Goal: Task Accomplishment & Management: Manage account settings

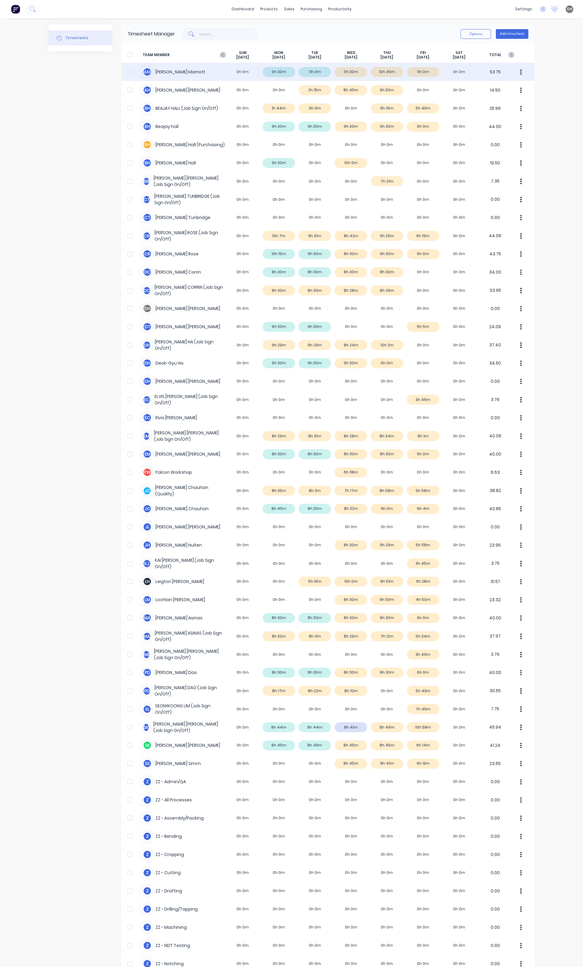
click at [521, 72] on button "button" at bounding box center [520, 72] width 13 height 12
click at [500, 88] on div "Approve" at bounding box center [497, 88] width 47 height 9
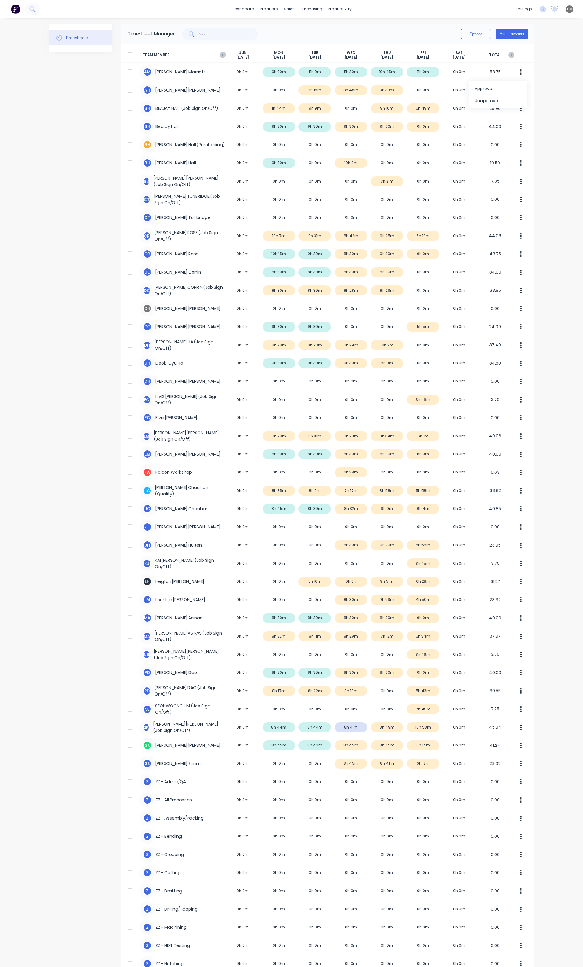
click at [560, 141] on div "dashboard products sales purchasing productivity dashboard products Product Cat…" at bounding box center [291, 483] width 583 height 967
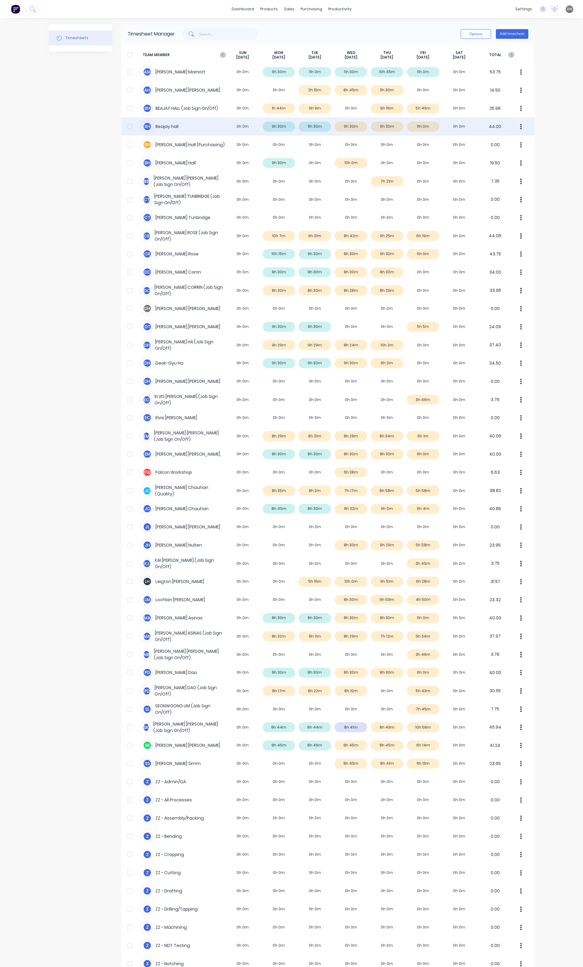
click at [347, 128] on div "B h Beajay hall 0h 0m 9h 30m 9h 30m 9h 30m 9h 30m 6h 0m 0h 0m 44.00" at bounding box center [327, 126] width 413 height 18
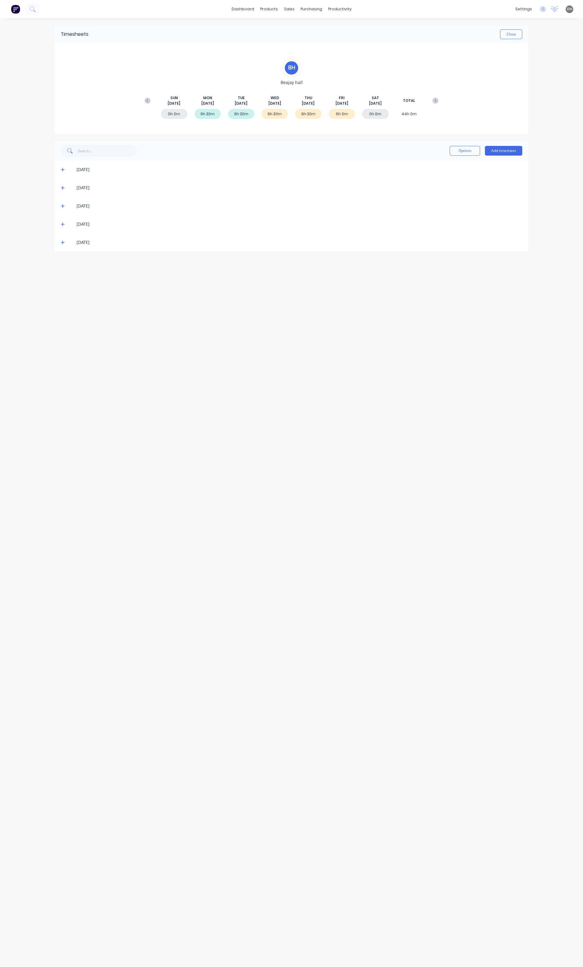
click at [65, 208] on span at bounding box center [64, 206] width 6 height 6
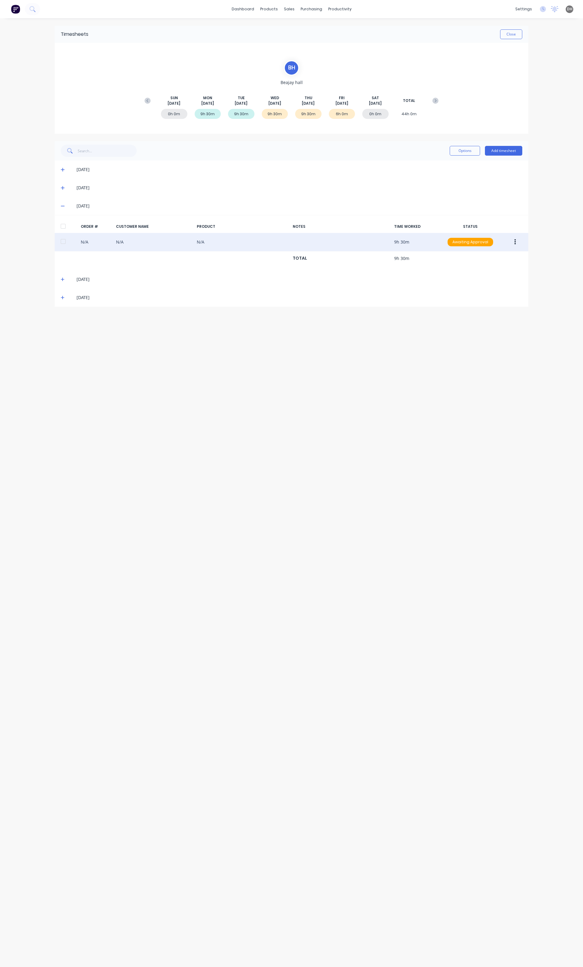
click at [517, 241] on button "button" at bounding box center [515, 242] width 14 height 11
click at [483, 307] on div "Delete" at bounding box center [493, 306] width 47 height 9
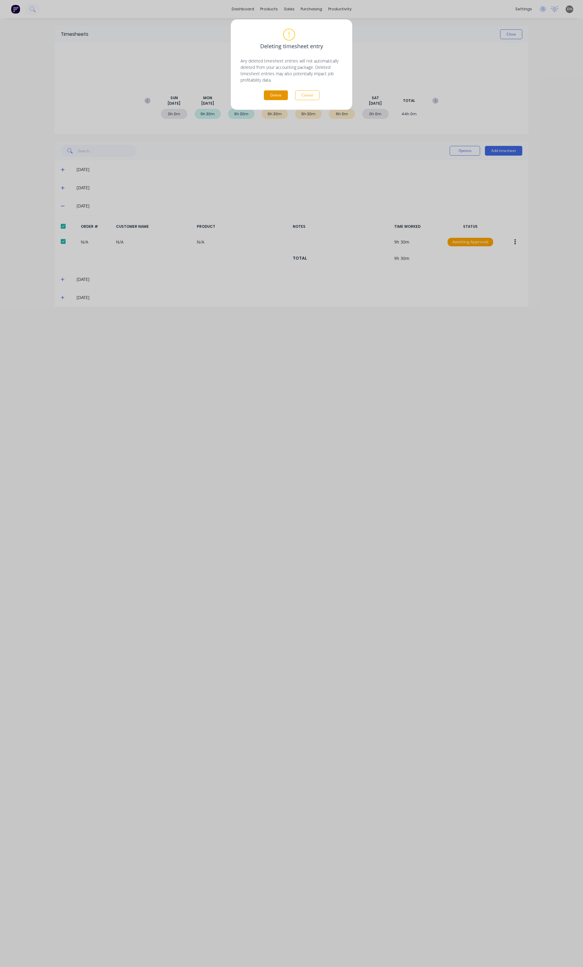
click at [276, 92] on button "Delete" at bounding box center [276, 95] width 24 height 10
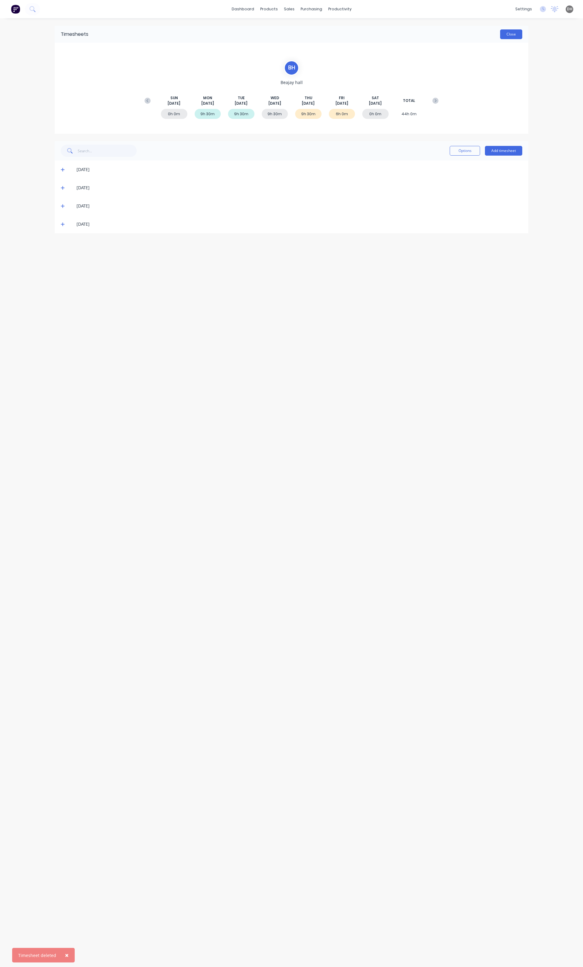
click at [510, 34] on button "Close" at bounding box center [511, 34] width 22 height 10
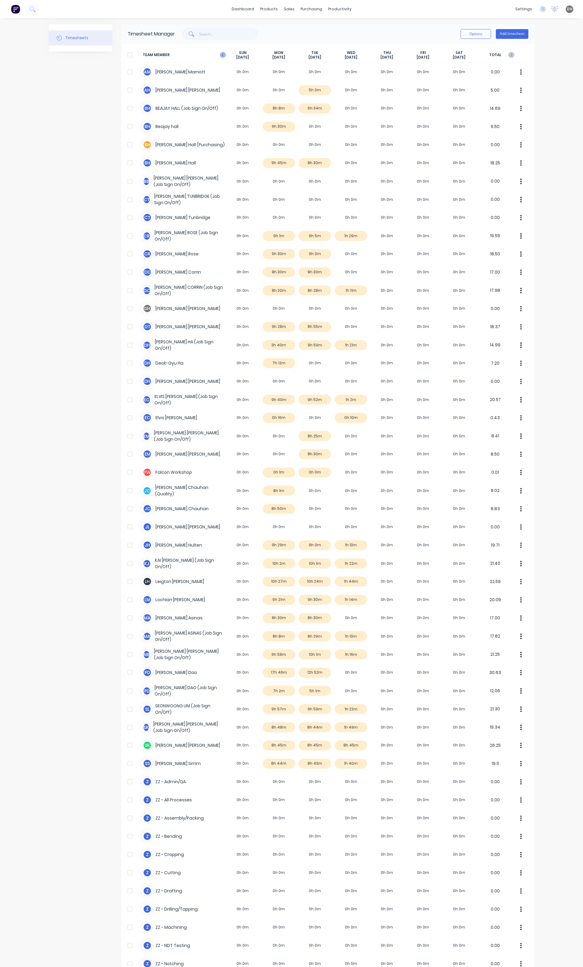
click at [220, 53] on icon at bounding box center [223, 55] width 6 height 6
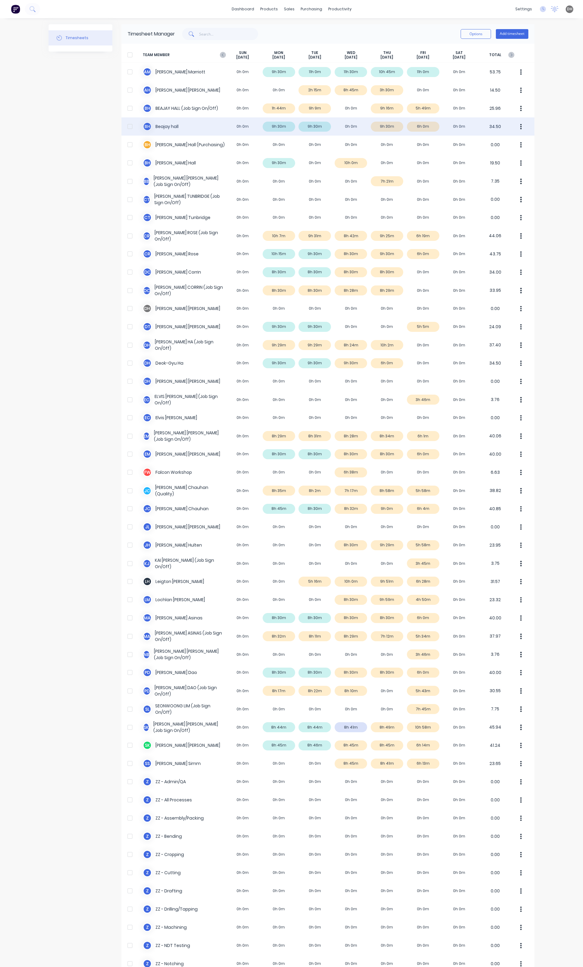
click at [515, 127] on button "button" at bounding box center [520, 126] width 13 height 12
click at [510, 144] on div "Approve" at bounding box center [497, 143] width 47 height 9
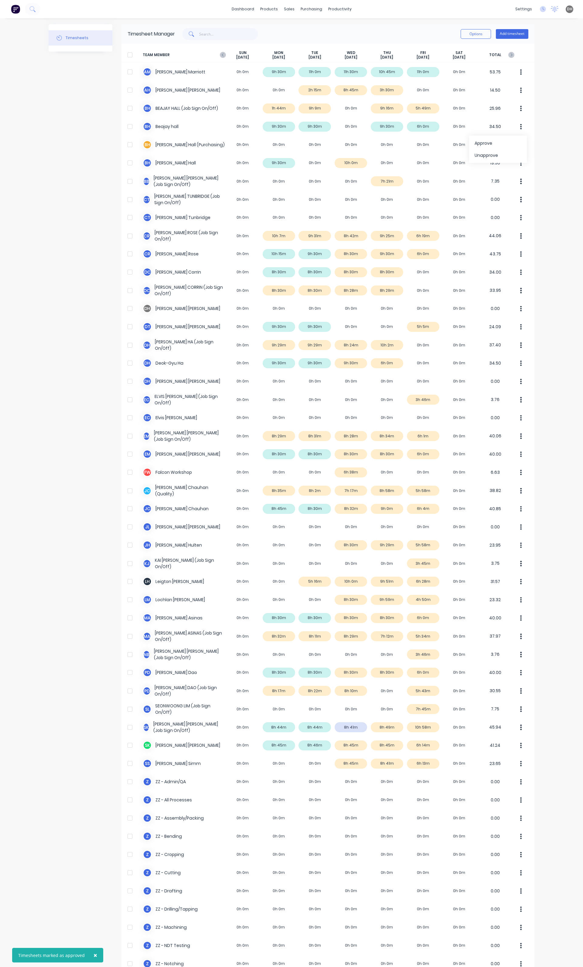
click at [565, 193] on div "× Timesheets marked as approved dashboard products sales purchasing productivit…" at bounding box center [291, 483] width 583 height 967
click at [519, 162] on button "button" at bounding box center [520, 163] width 13 height 12
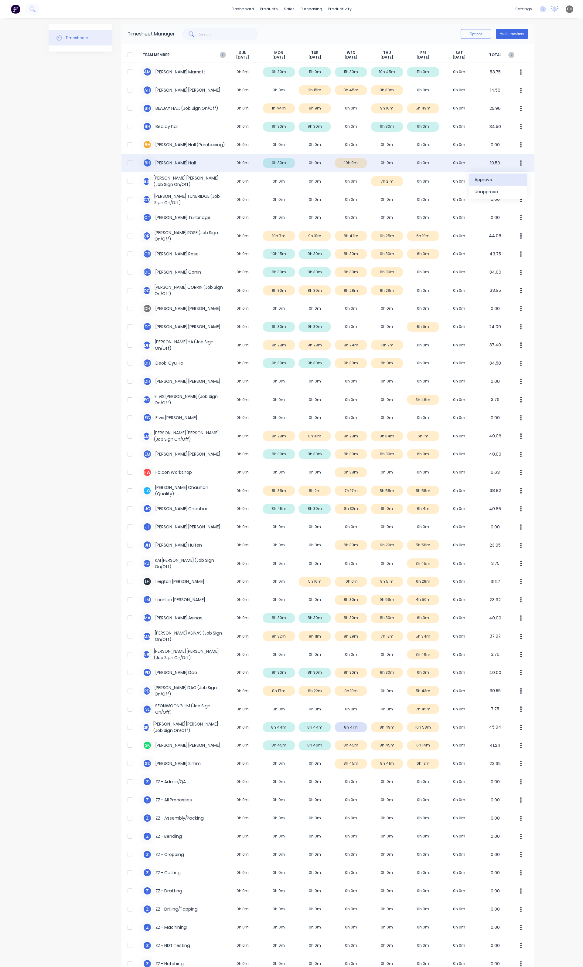
click at [503, 175] on div "Approve" at bounding box center [497, 179] width 47 height 9
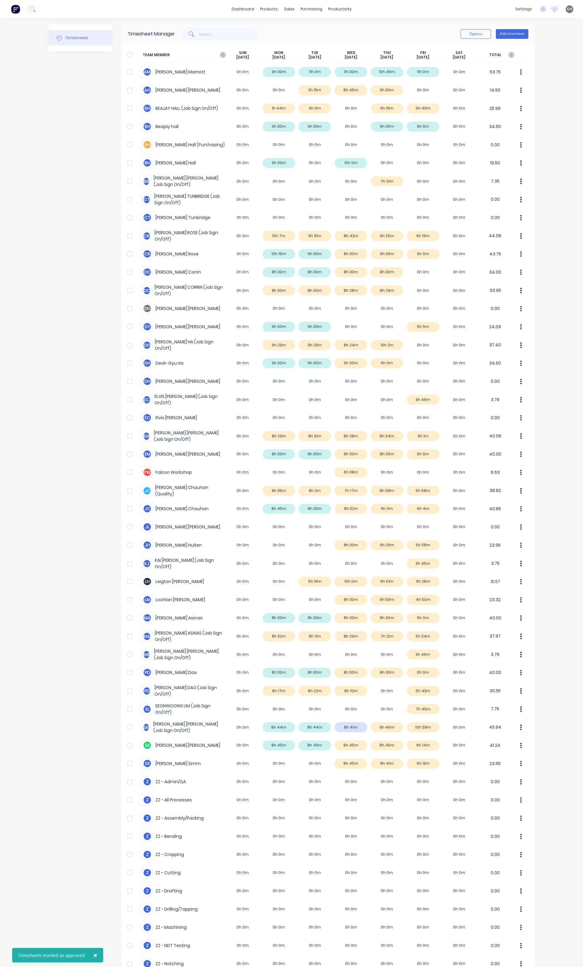
click at [543, 157] on div "× Timesheets marked as approved dashboard products sales purchasing productivit…" at bounding box center [291, 483] width 583 height 967
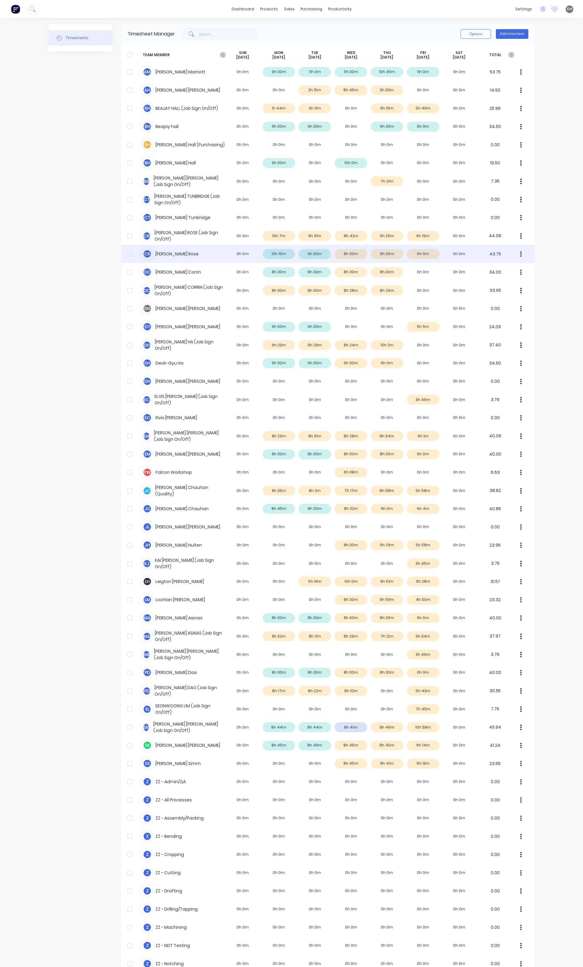
click at [521, 256] on button "button" at bounding box center [520, 254] width 13 height 12
click at [508, 267] on div "Approve" at bounding box center [497, 270] width 47 height 9
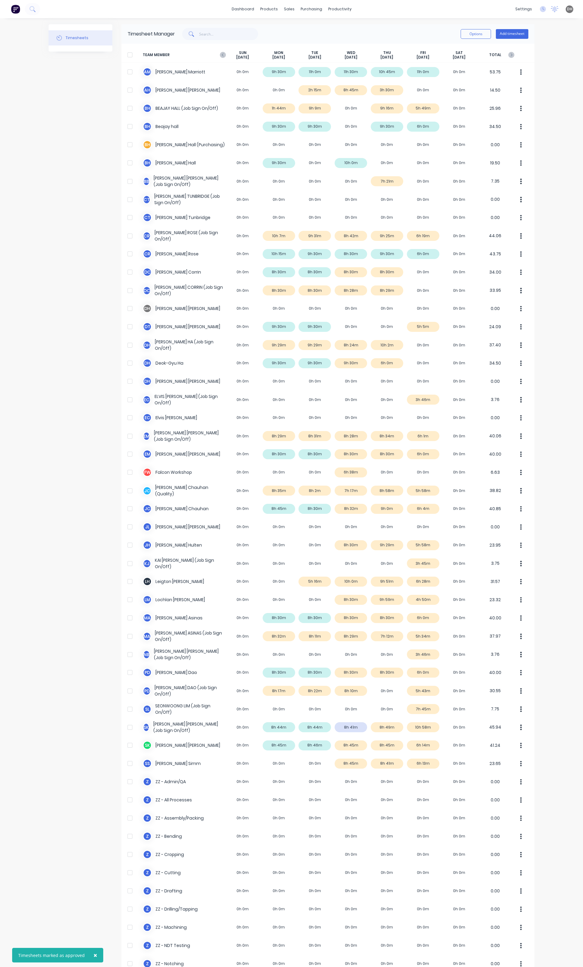
click at [545, 267] on div "× Timesheets marked as approved dashboard products sales purchasing productivit…" at bounding box center [291, 483] width 583 height 967
click at [520, 275] on icon "button" at bounding box center [521, 271] width 2 height 5
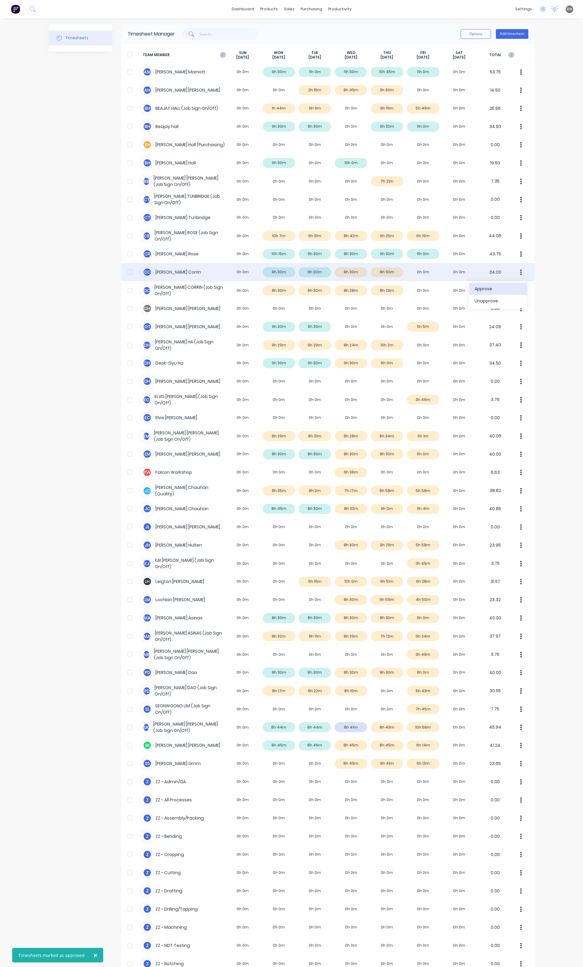
click at [503, 284] on button "Approve" at bounding box center [498, 289] width 58 height 12
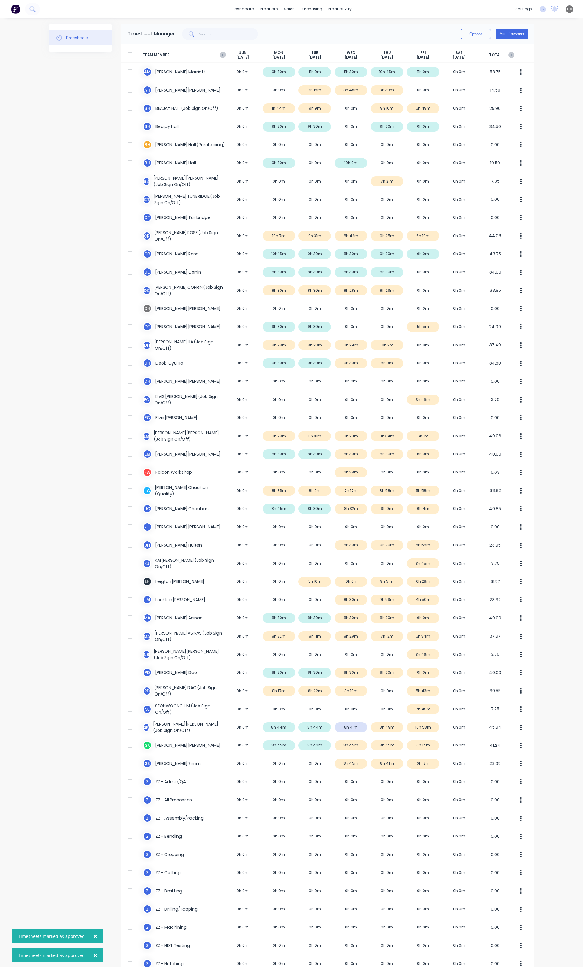
click at [554, 294] on div "× Timesheets marked as approved × Timesheets marked as approved dashboard produ…" at bounding box center [291, 483] width 583 height 967
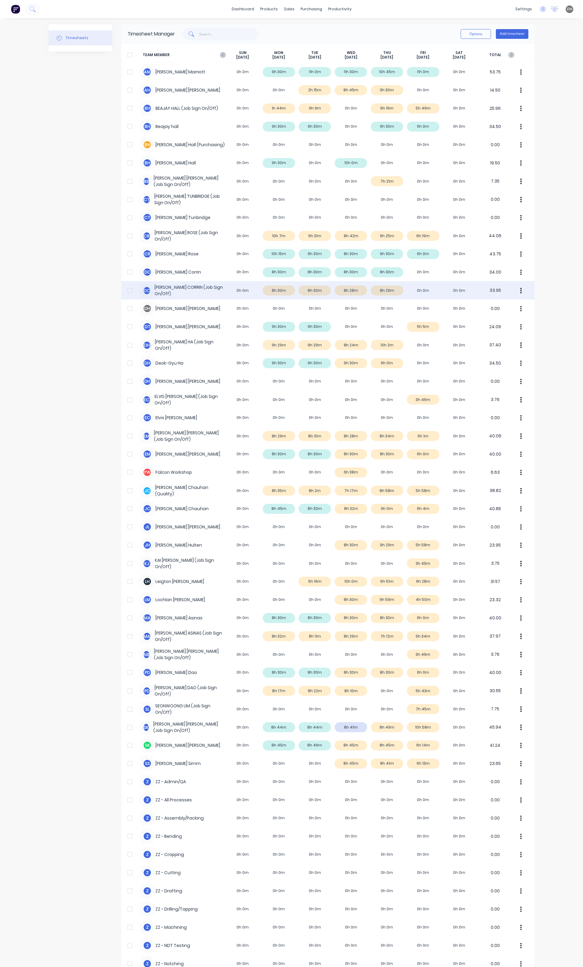
click at [520, 290] on icon "button" at bounding box center [521, 290] width 2 height 7
click at [568, 350] on div "dashboard products sales purchasing productivity dashboard products Product Cat…" at bounding box center [291, 483] width 583 height 967
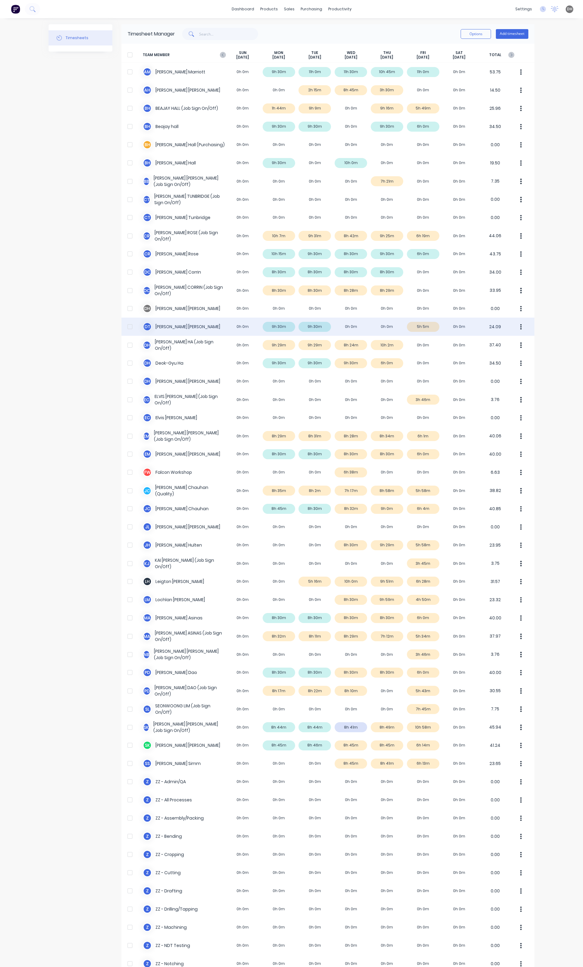
click at [514, 329] on button "button" at bounding box center [520, 327] width 13 height 12
click at [367, 323] on div "D T David Torres 0h 0m 9h 30m 9h 30m 0h 0m 0h 0m 5h 5m 0h 0m 24.09 Approve Unap…" at bounding box center [327, 327] width 413 height 18
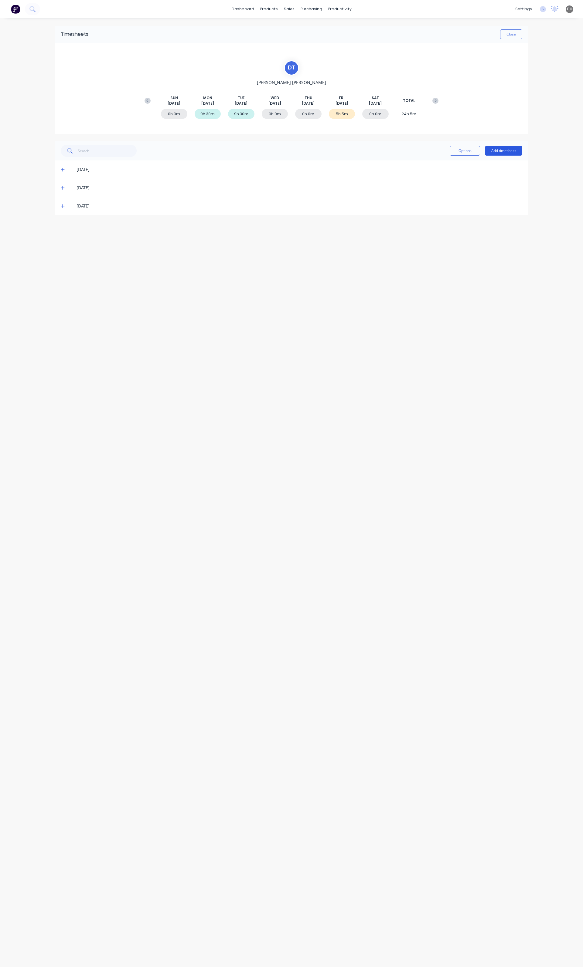
click at [490, 153] on button "Add timesheet" at bounding box center [503, 151] width 37 height 10
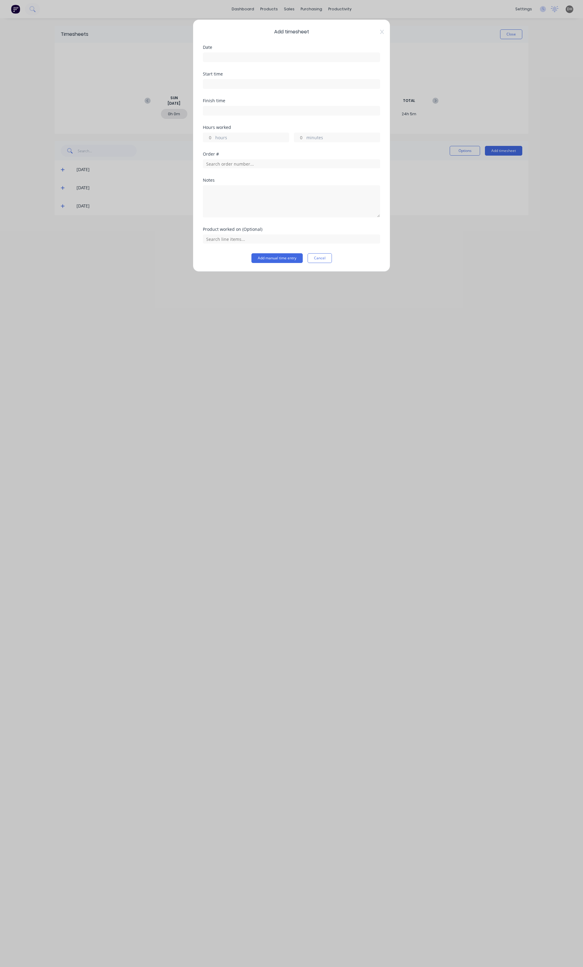
click at [228, 55] on input at bounding box center [291, 57] width 177 height 9
click at [246, 101] on div "6" at bounding box center [247, 99] width 9 height 9
type input "[DATE]"
click at [211, 83] on input at bounding box center [291, 84] width 177 height 9
click at [220, 117] on div "06" at bounding box center [215, 117] width 15 height 10
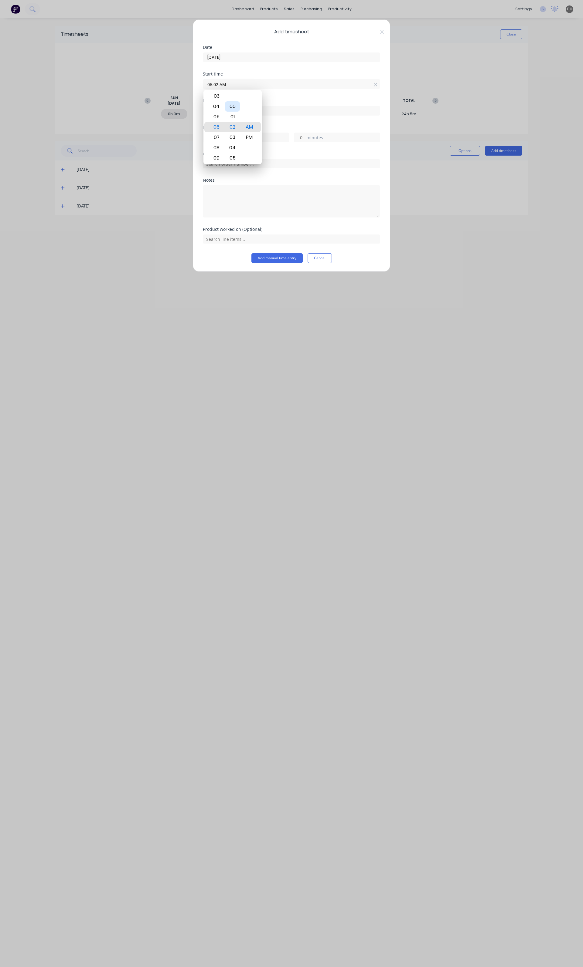
click at [237, 109] on div "00" at bounding box center [232, 106] width 15 height 10
type input "06:00 AM"
click at [324, 99] on div "Start time 06:00 AM" at bounding box center [291, 85] width 177 height 27
click at [260, 138] on label "hours" at bounding box center [251, 138] width 73 height 8
click at [214, 138] on input "hours" at bounding box center [208, 137] width 11 height 9
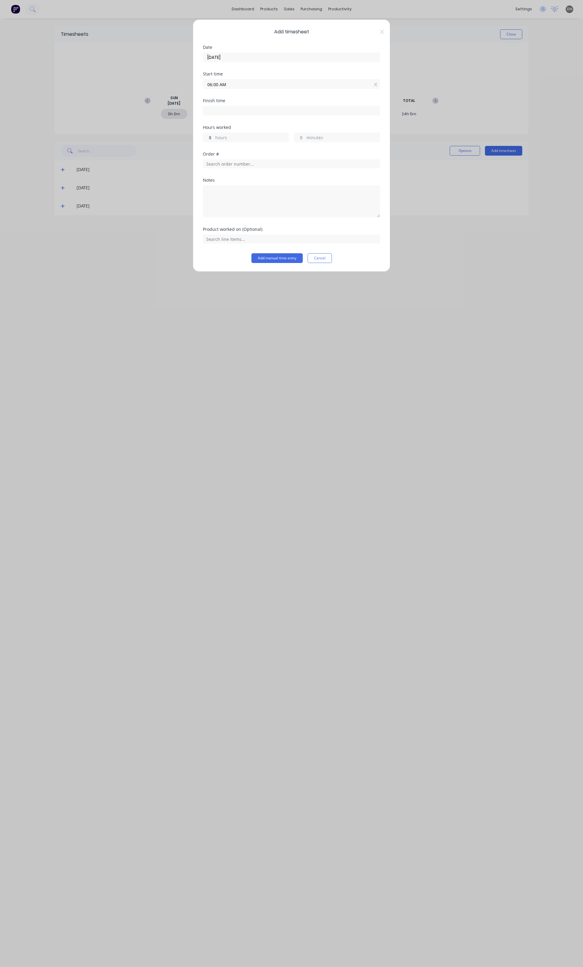
type input "8"
type input "02:00 PM"
type input "30"
type input "02:30 PM"
click at [250, 200] on textarea at bounding box center [291, 201] width 177 height 32
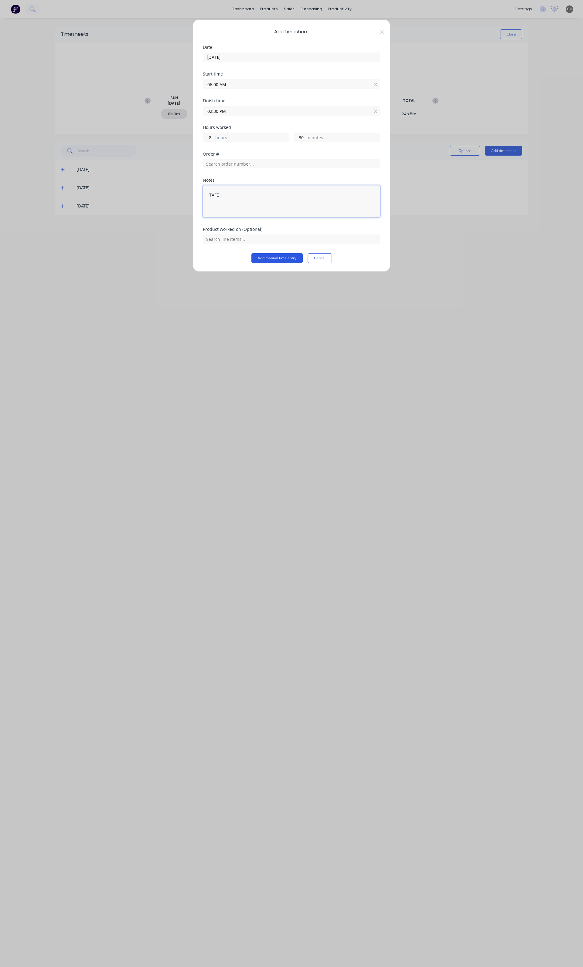
type textarea "TAFE"
click at [280, 263] on button "Add manual time entry" at bounding box center [276, 258] width 51 height 10
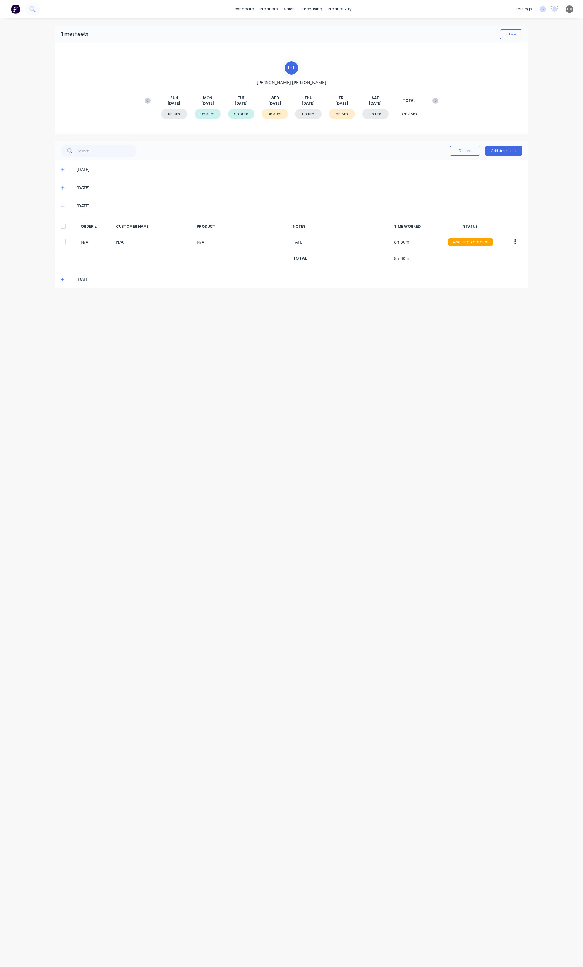
click at [62, 206] on icon at bounding box center [63, 206] width 4 height 1
click at [61, 226] on icon at bounding box center [63, 224] width 4 height 4
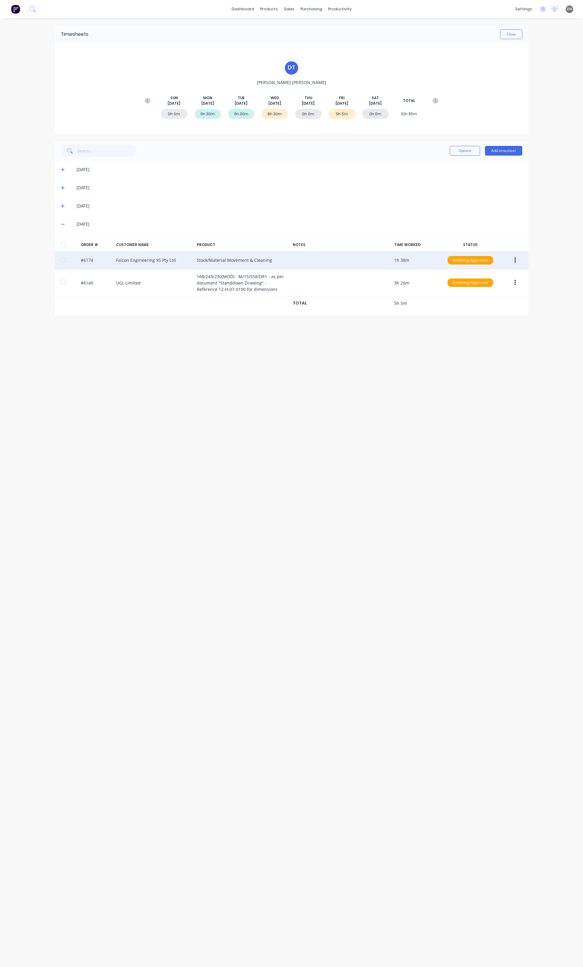
click at [515, 262] on icon "button" at bounding box center [515, 260] width 2 height 5
click at [486, 299] on div "Edit" at bounding box center [493, 300] width 47 height 9
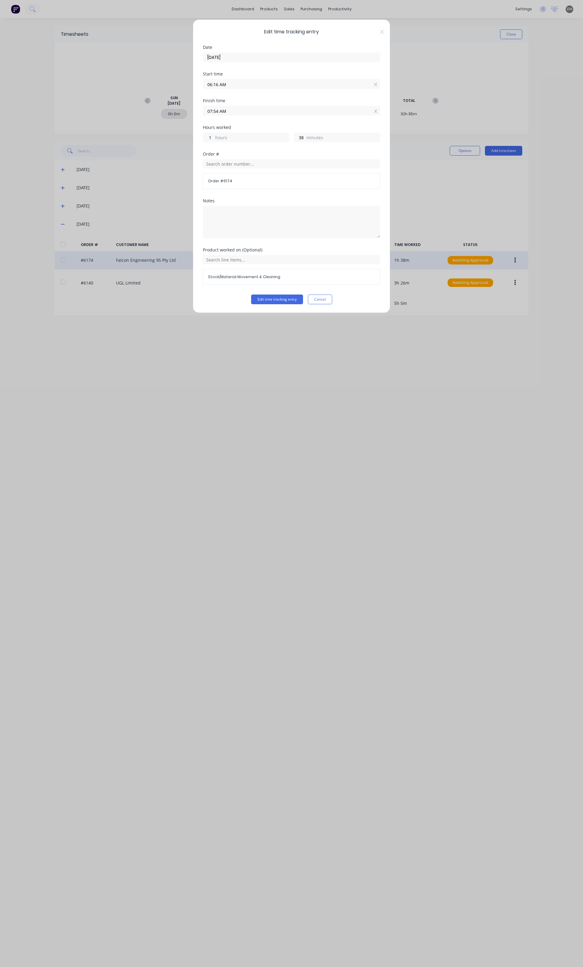
click at [235, 84] on input "06:16 AM" at bounding box center [291, 84] width 177 height 9
type input "06:17 AM"
type input "37"
type input "06:12 AM"
type input "42"
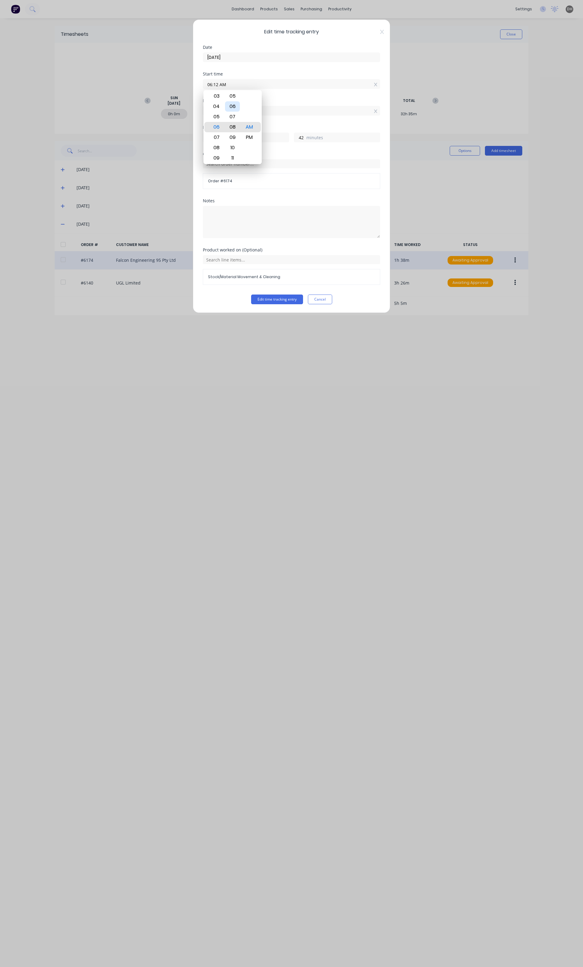
type input "06:08 AM"
type input "46"
type input "06:07 AM"
type input "47"
type input "06:04 AM"
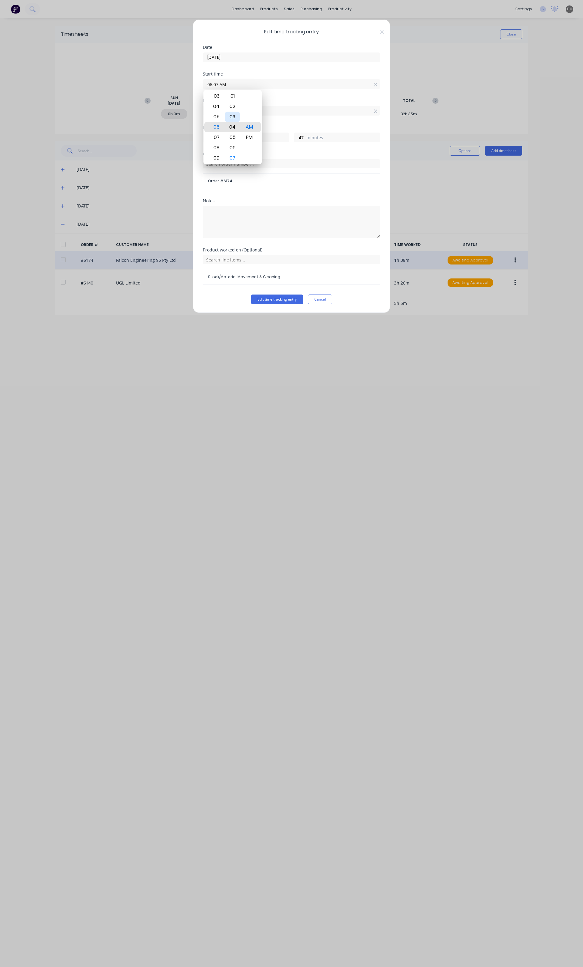
type input "50"
type input "06:03 AM"
type input "51"
click at [235, 98] on div "00" at bounding box center [232, 96] width 15 height 10
type input "06:00 AM"
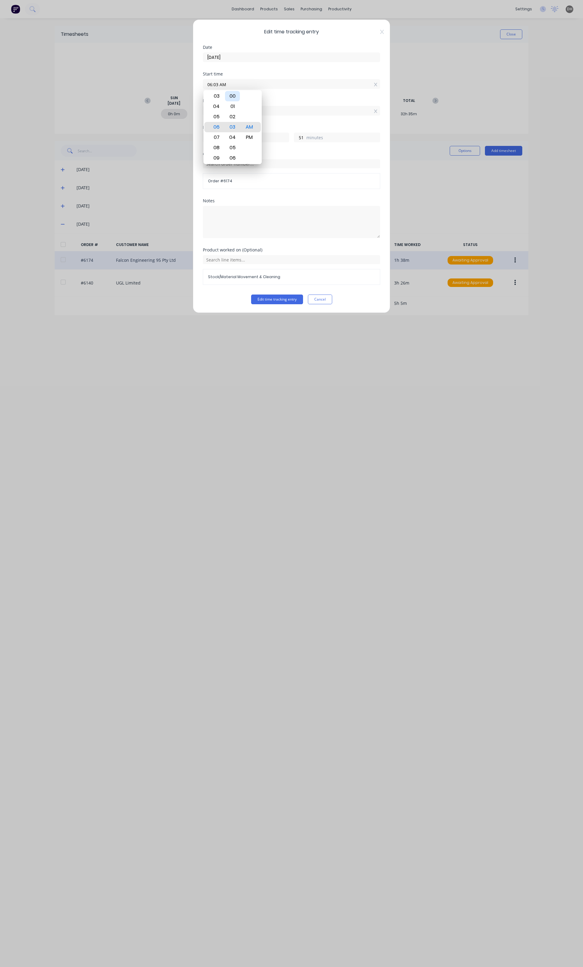
type input "54"
click at [286, 153] on div "Order #" at bounding box center [291, 154] width 177 height 4
click at [273, 303] on button "Edit time tracking entry" at bounding box center [277, 300] width 52 height 10
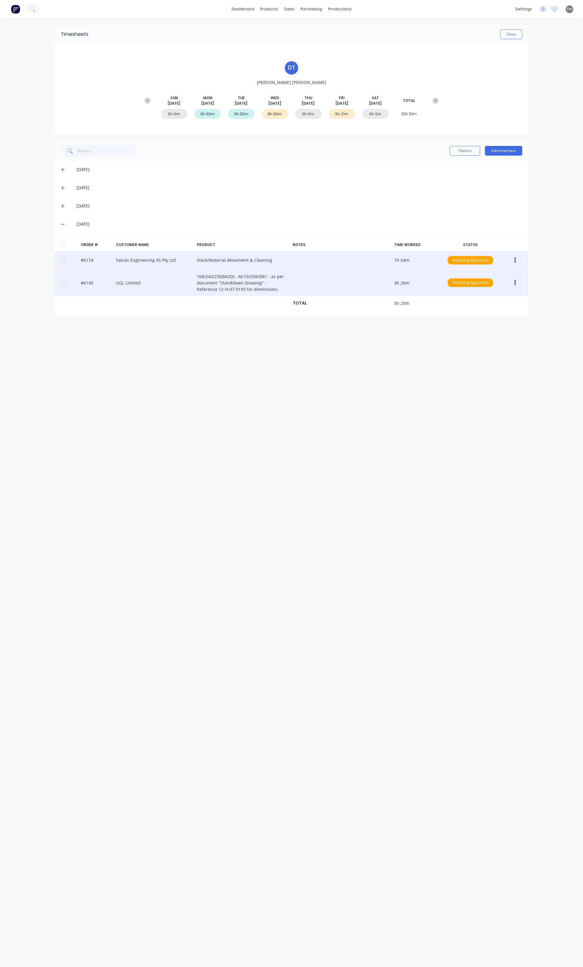
click at [514, 282] on icon "button" at bounding box center [515, 282] width 2 height 7
click at [474, 317] on button "Edit" at bounding box center [493, 323] width 58 height 12
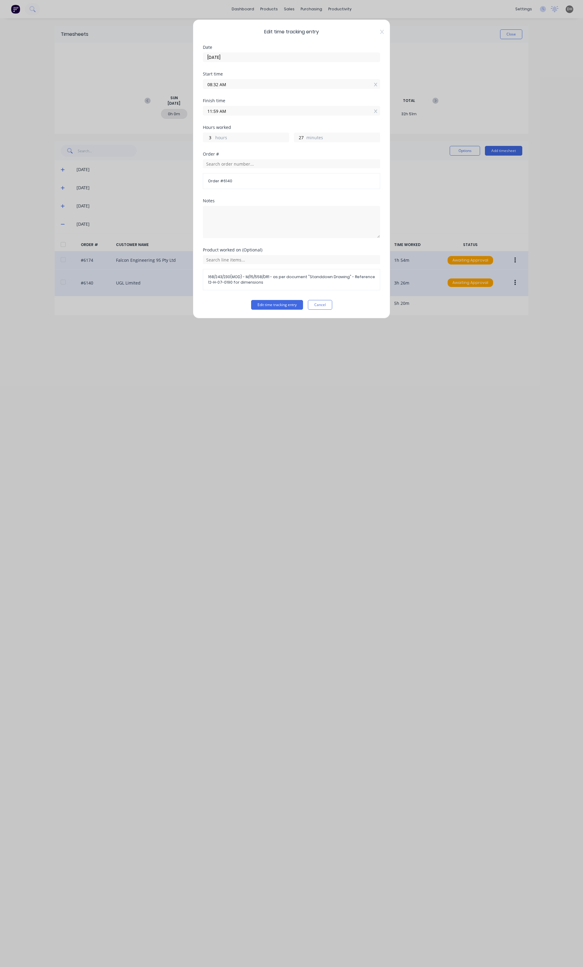
click at [473, 219] on div "Edit time tracking entry Date 08/08/2025 Start time 08:32 AM Finish time 11:59 …" at bounding box center [291, 483] width 583 height 967
click at [325, 303] on button "Cancel" at bounding box center [320, 305] width 24 height 10
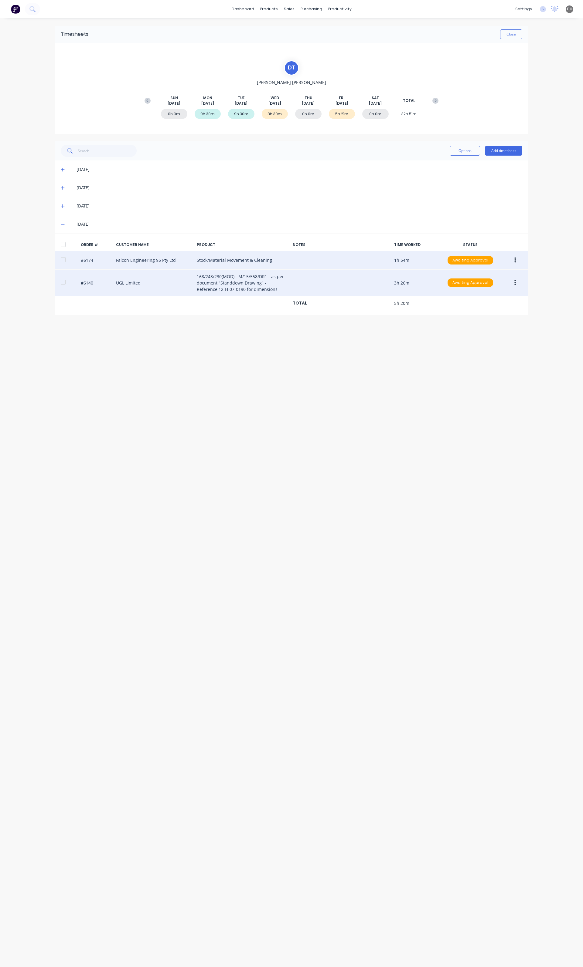
click at [514, 258] on icon "button" at bounding box center [515, 260] width 2 height 7
click at [479, 300] on div "Edit" at bounding box center [493, 300] width 47 height 9
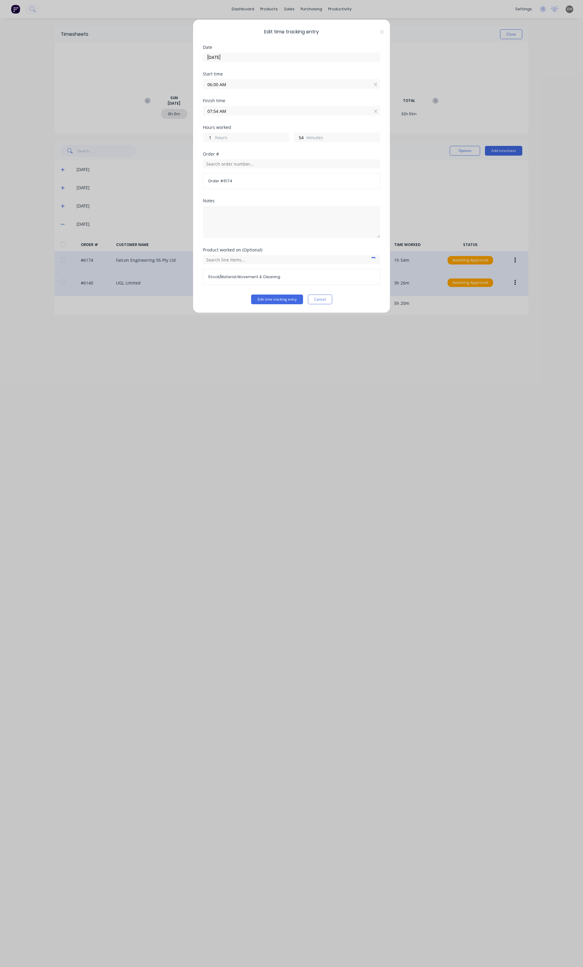
click at [233, 106] on label "07:54 AM" at bounding box center [291, 111] width 177 height 10
click at [233, 106] on input "07:54 AM" at bounding box center [291, 110] width 177 height 9
click at [233, 106] on label "07:54 AM" at bounding box center [291, 111] width 177 height 10
click at [233, 106] on input "07:54 AM" at bounding box center [291, 110] width 177 height 9
click at [232, 110] on input "07:54 AM" at bounding box center [291, 110] width 177 height 9
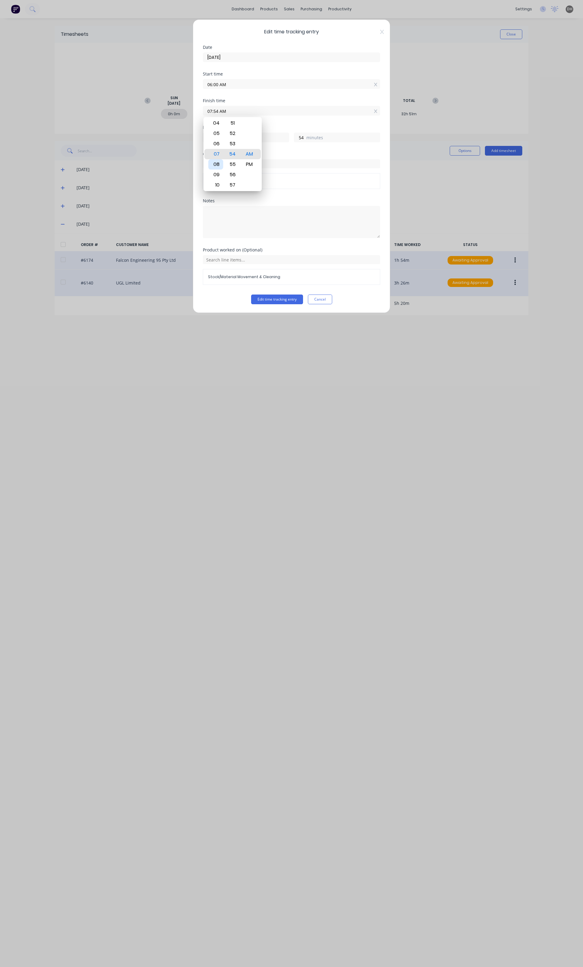
click at [219, 165] on div "08" at bounding box center [215, 164] width 15 height 10
type input "08:54 AM"
type input "2"
type input "08:49 AM"
type input "49"
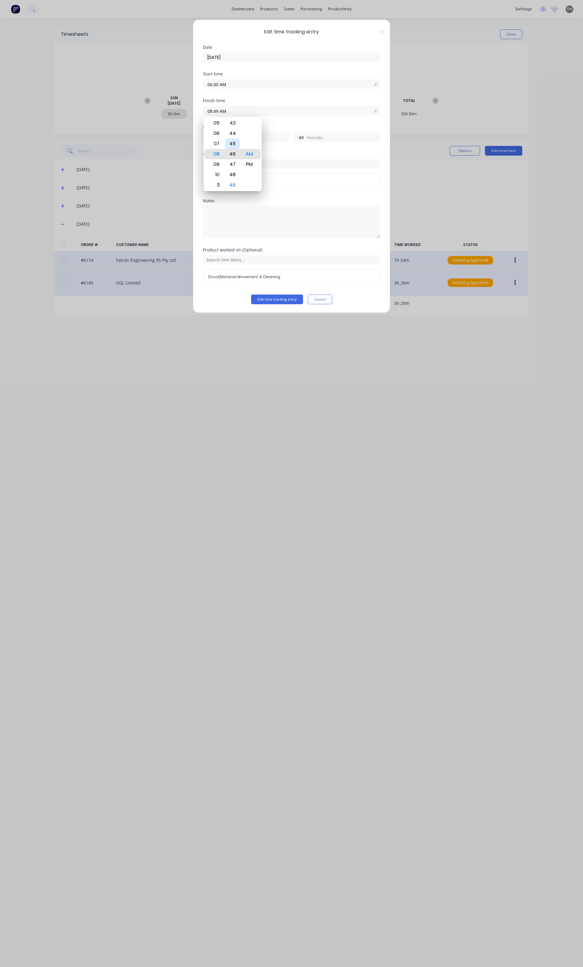
type input "08:46 AM"
type input "46"
type input "08:42 AM"
type input "42"
type input "08:36 AM"
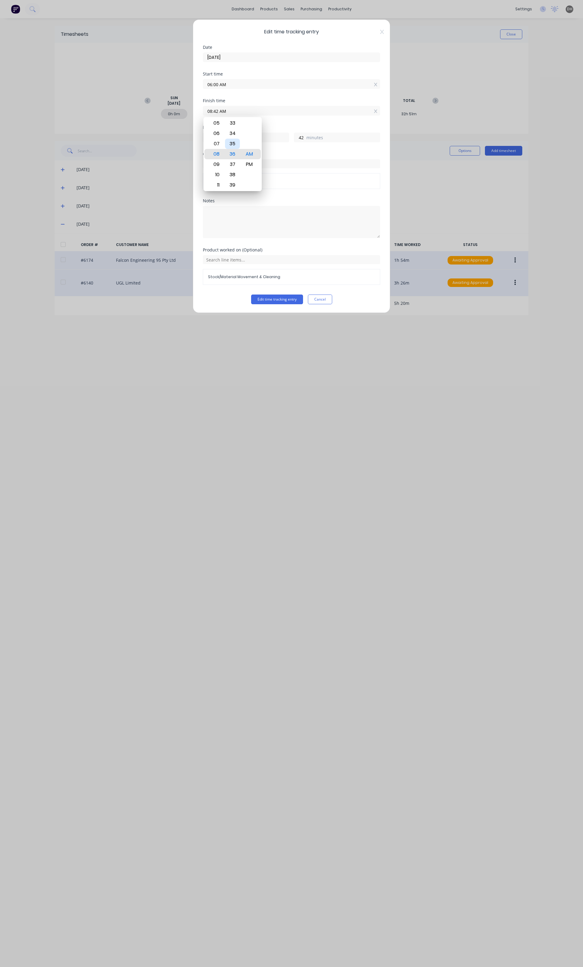
type input "36"
type input "08:34 AM"
type input "34"
type input "08:29 AM"
type input "29"
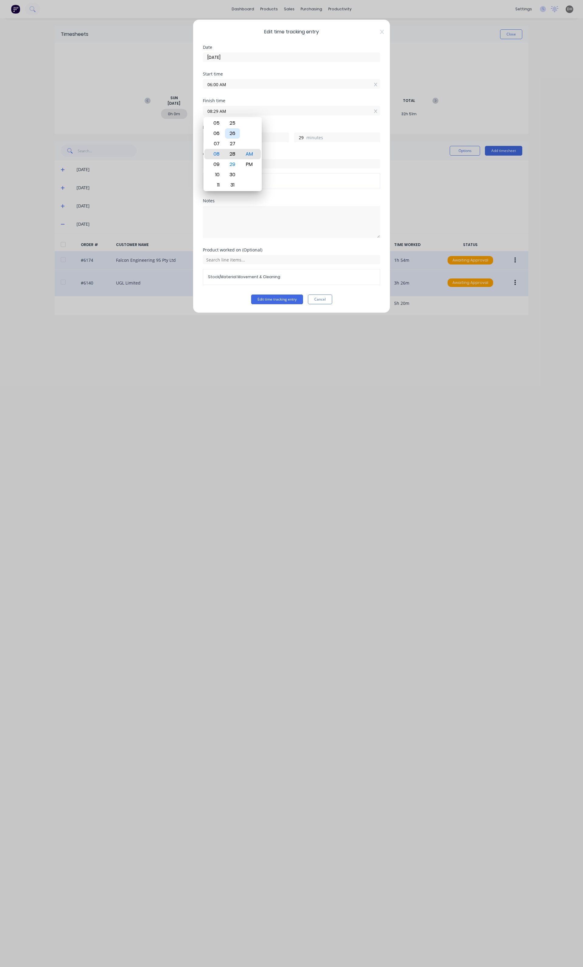
type input "08:28 AM"
type input "28"
type input "08:26 AM"
type input "26"
type input "08:24 AM"
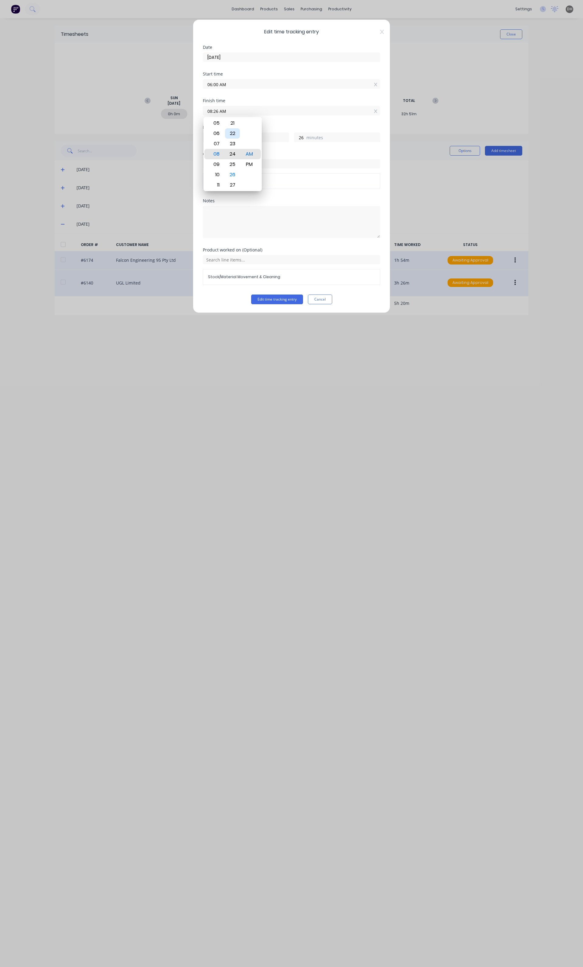
type input "24"
click at [235, 123] on div "21" at bounding box center [232, 123] width 15 height 10
type input "08:21 AM"
type input "21"
click at [289, 123] on div "Finish time 08:21 AM" at bounding box center [291, 112] width 177 height 27
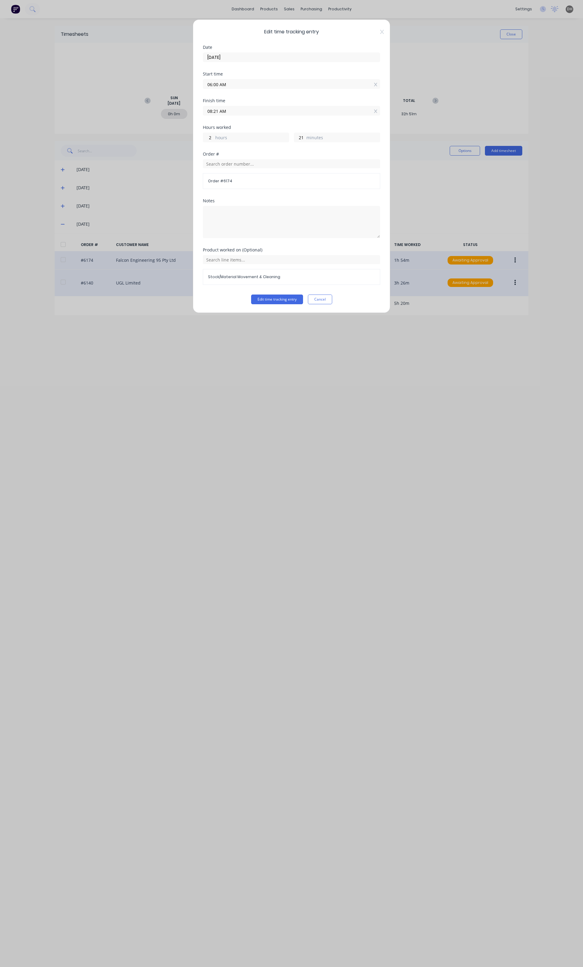
click at [282, 292] on div "Product worked on (Optional) Stock/Material Movement & Cleaning" at bounding box center [291, 271] width 177 height 47
click at [282, 295] on div "Product worked on (Optional) Stock/Material Movement & Cleaning" at bounding box center [291, 271] width 177 height 47
click at [279, 303] on button "Edit time tracking entry" at bounding box center [277, 300] width 52 height 10
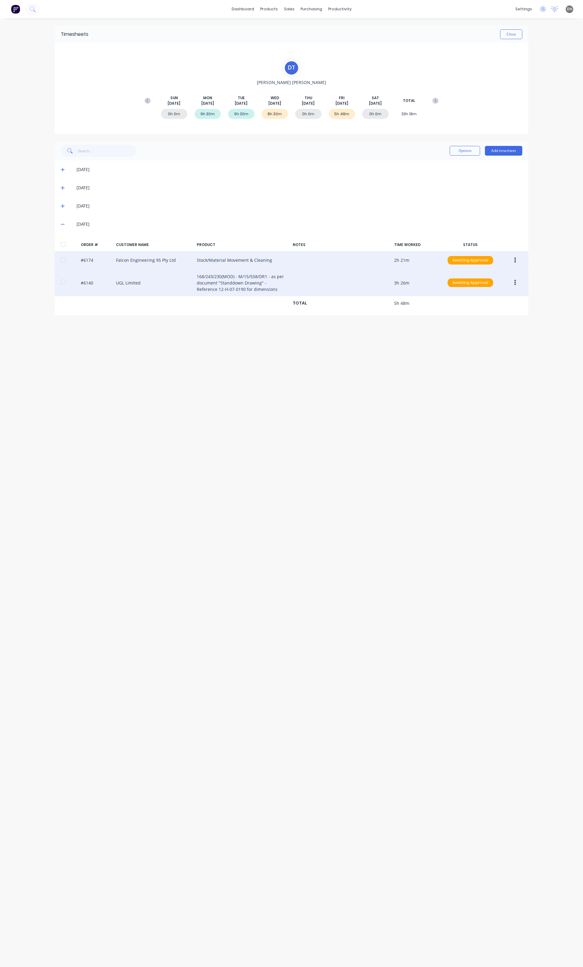
click at [512, 280] on button "button" at bounding box center [515, 282] width 14 height 11
click at [477, 321] on div "Edit" at bounding box center [493, 323] width 47 height 9
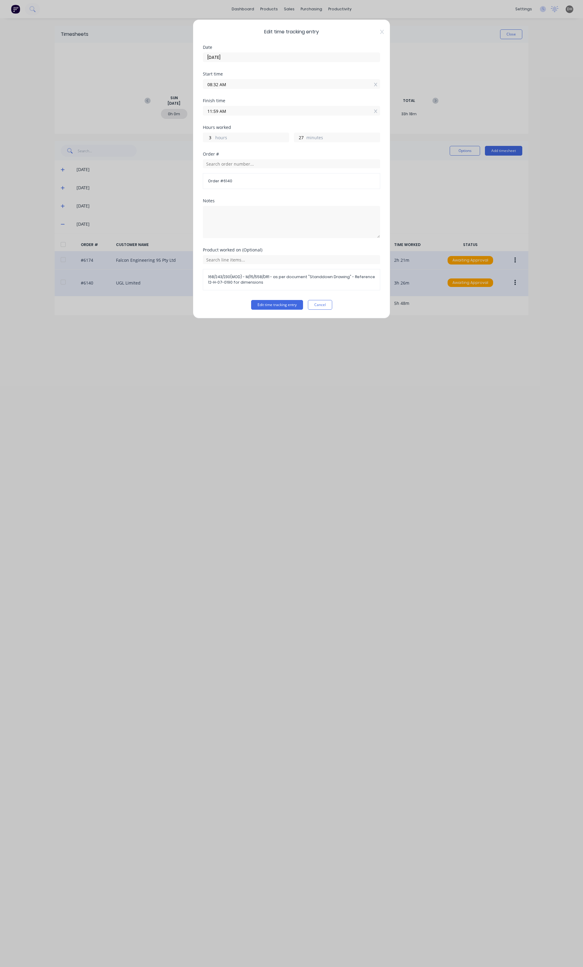
click at [233, 113] on input "11:59 AM" at bounding box center [291, 110] width 177 height 9
click at [436, 181] on div "Edit time tracking entry Date 08/08/2025 Start time 08:32 AM Finish time 11:59 …" at bounding box center [291, 483] width 583 height 967
click at [323, 308] on button "Cancel" at bounding box center [320, 305] width 24 height 10
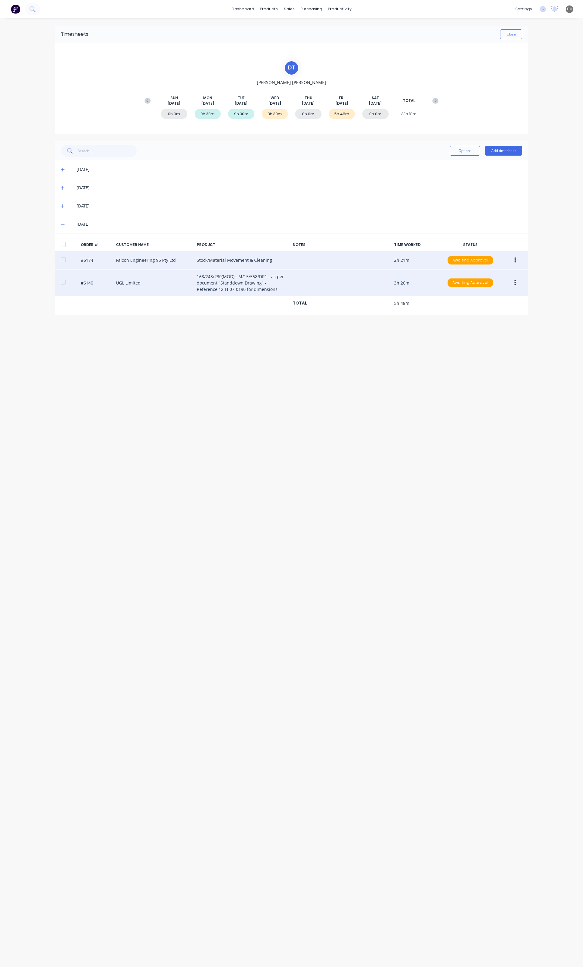
click at [513, 260] on button "button" at bounding box center [515, 260] width 14 height 11
click at [482, 299] on div "Edit" at bounding box center [493, 300] width 47 height 9
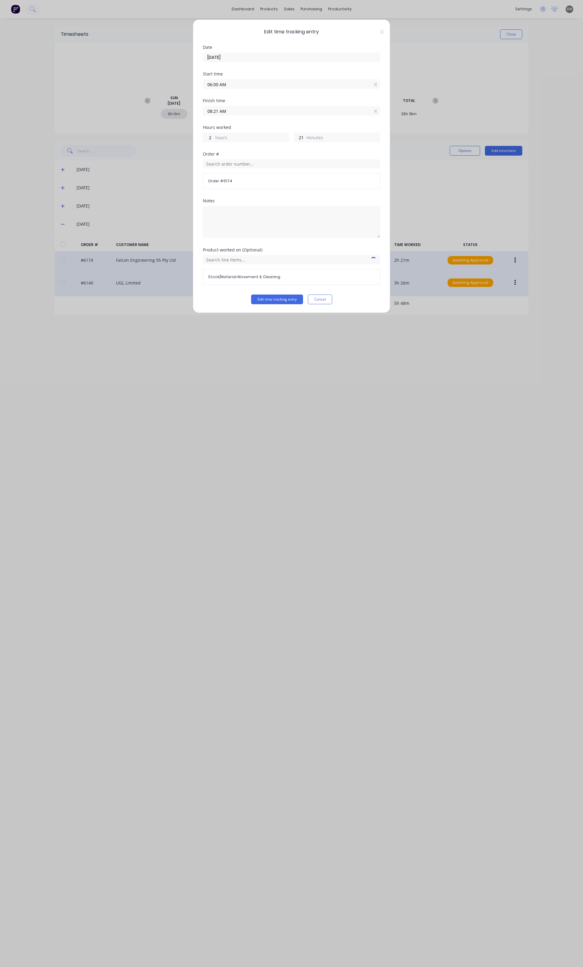
click at [234, 115] on label "08:21 AM" at bounding box center [291, 111] width 177 height 10
click at [234, 115] on input "08:21 AM" at bounding box center [291, 110] width 177 height 9
type input "08:23 AM"
type input "23"
type input "08:25 AM"
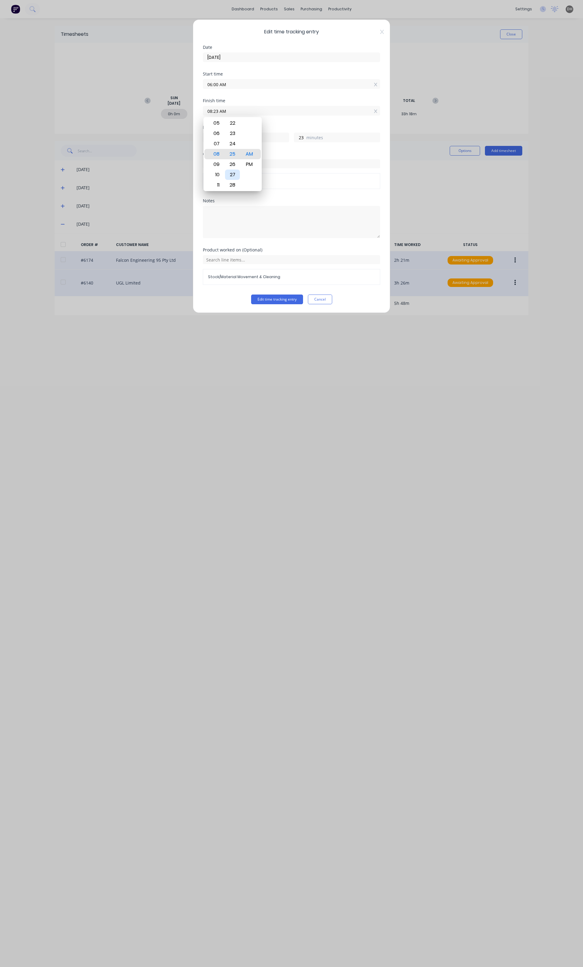
type input "25"
type input "08:27 AM"
type input "27"
type input "08:29 AM"
type input "29"
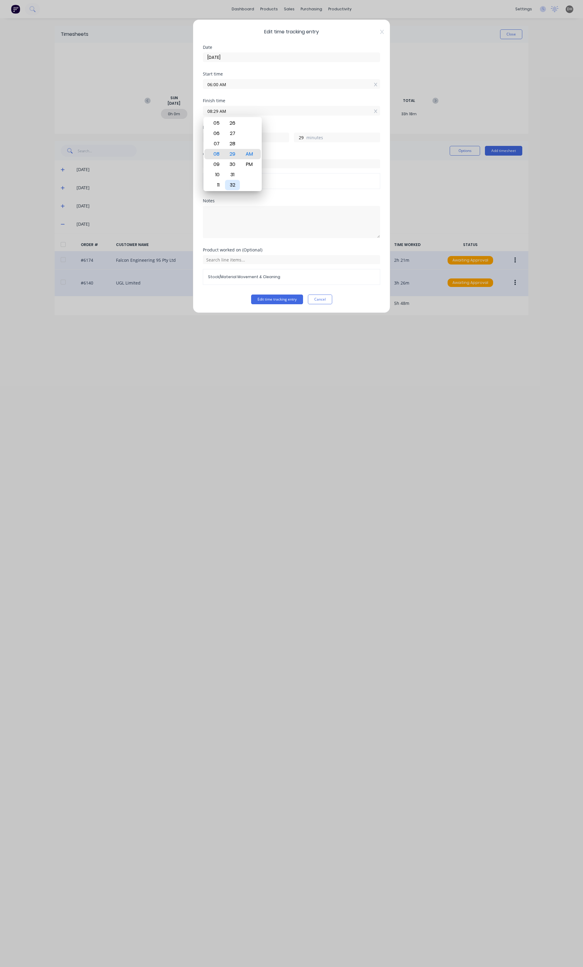
click at [230, 182] on div "32" at bounding box center [232, 185] width 15 height 10
type input "08:32 AM"
type input "32"
click at [401, 186] on div "Edit time tracking entry Date 08/08/2025 Start time 06:00 AM Finish time 08:32 …" at bounding box center [291, 483] width 583 height 967
click at [270, 299] on button "Edit time tracking entry" at bounding box center [277, 300] width 52 height 10
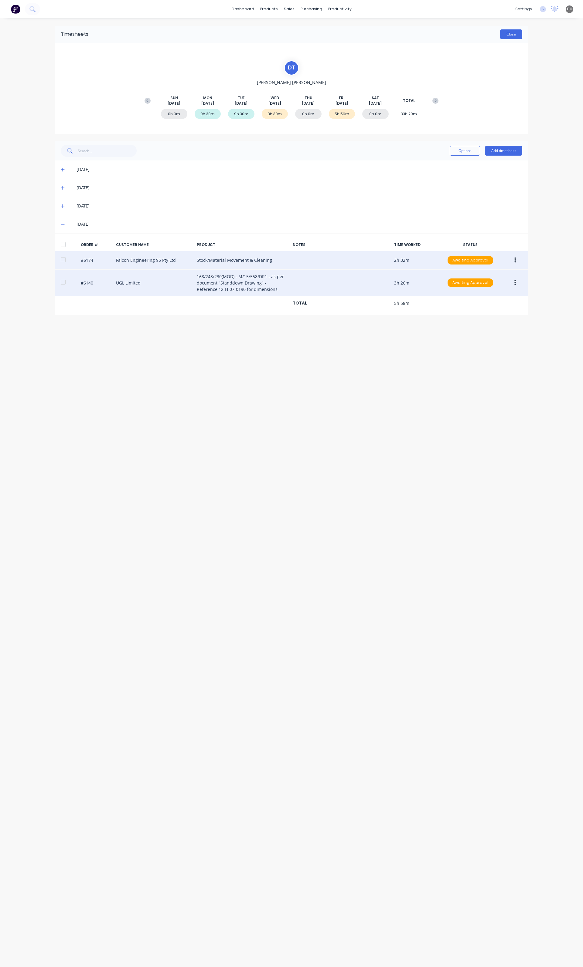
click at [505, 37] on button "Close" at bounding box center [511, 34] width 22 height 10
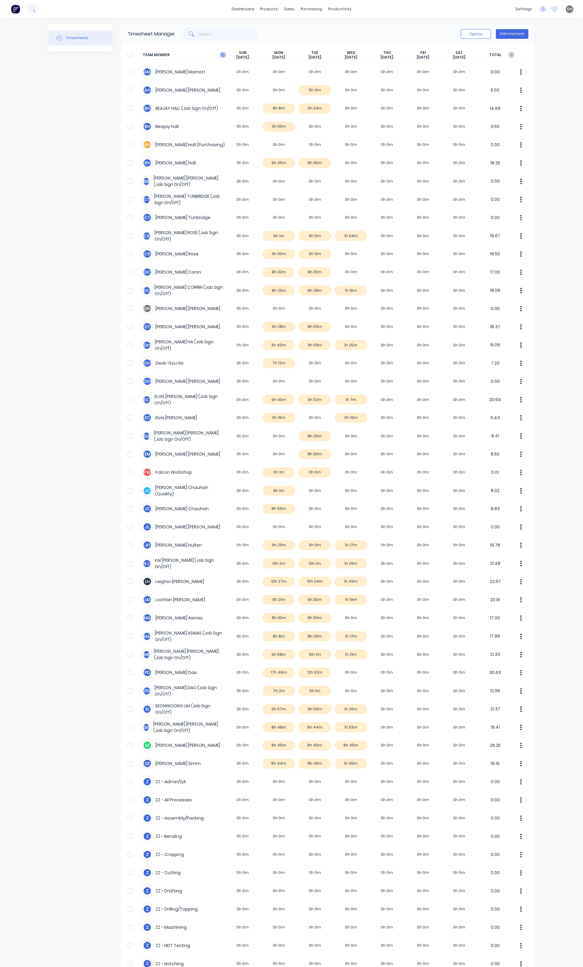
click at [220, 57] on icon at bounding box center [223, 55] width 6 height 6
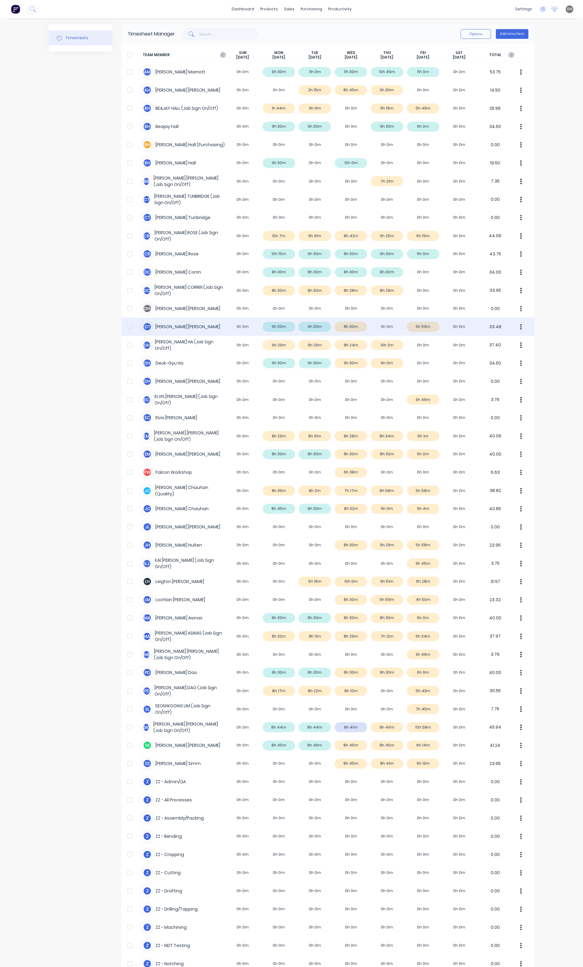
click at [520, 326] on icon "button" at bounding box center [521, 327] width 2 height 7
click at [495, 344] on div "Approve" at bounding box center [497, 343] width 47 height 9
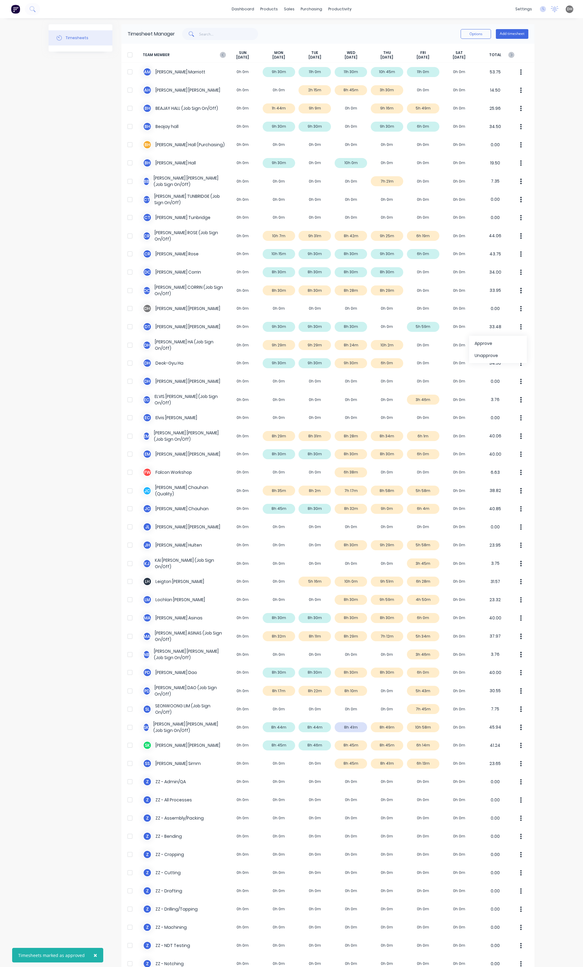
click at [543, 391] on div "× Timesheets marked as approved dashboard products sales purchasing productivit…" at bounding box center [291, 483] width 583 height 967
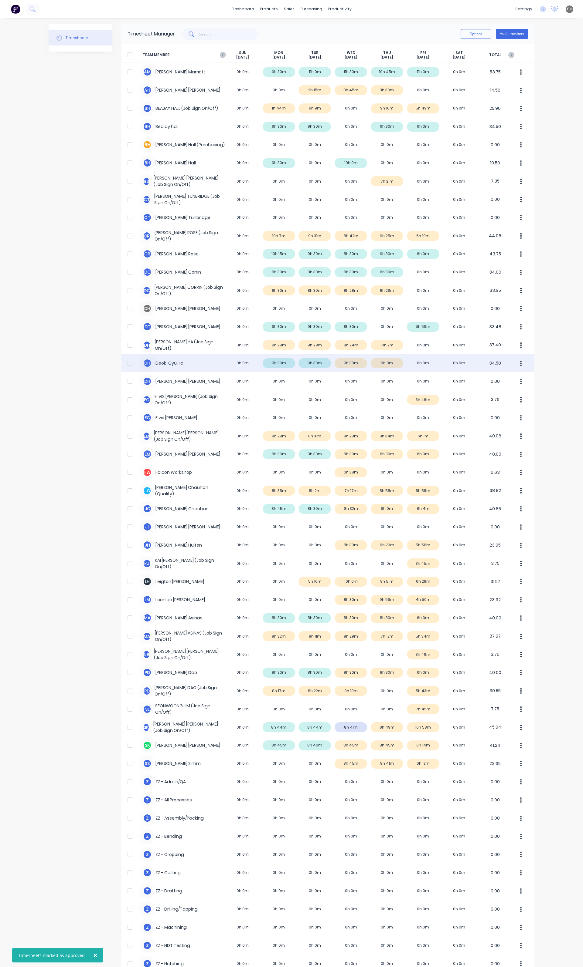
click at [516, 362] on button "button" at bounding box center [520, 363] width 13 height 12
click at [510, 376] on div "Approve" at bounding box center [497, 380] width 47 height 9
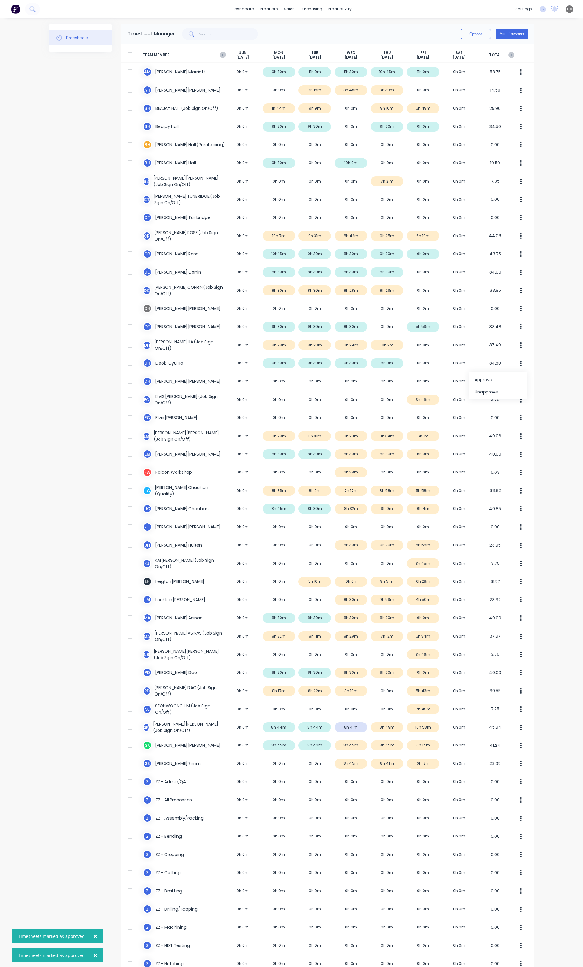
click at [547, 418] on div "× Timesheets marked as approved × Timesheets marked as approved dashboard produ…" at bounding box center [291, 483] width 583 height 967
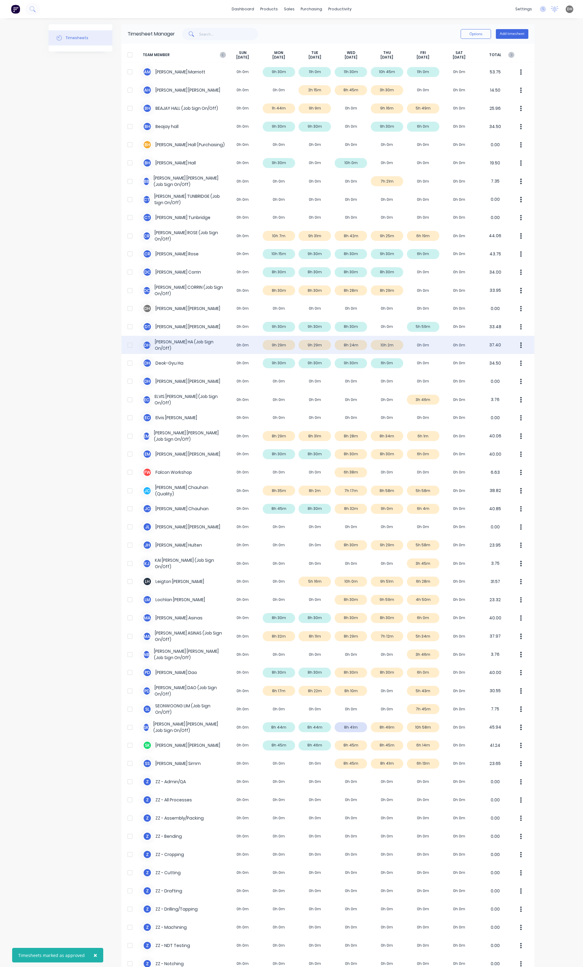
click at [388, 348] on div "D H DEOK GYU HA (Job Sign On/Off) 0h 0m 9h 29m 9h 29m 8h 24m 10h 2m 0h 0m 0h 0m…" at bounding box center [327, 345] width 413 height 18
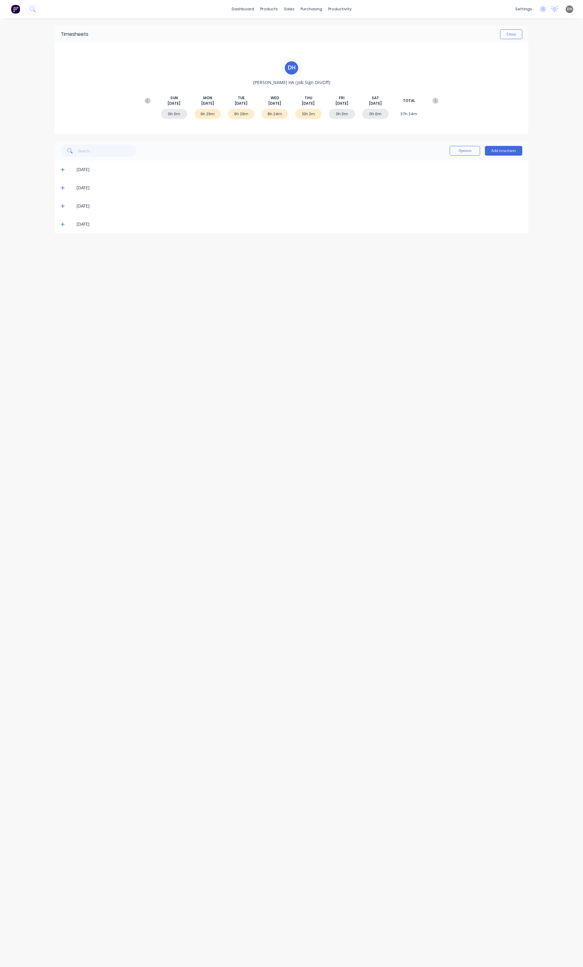
click at [61, 226] on icon at bounding box center [63, 224] width 4 height 4
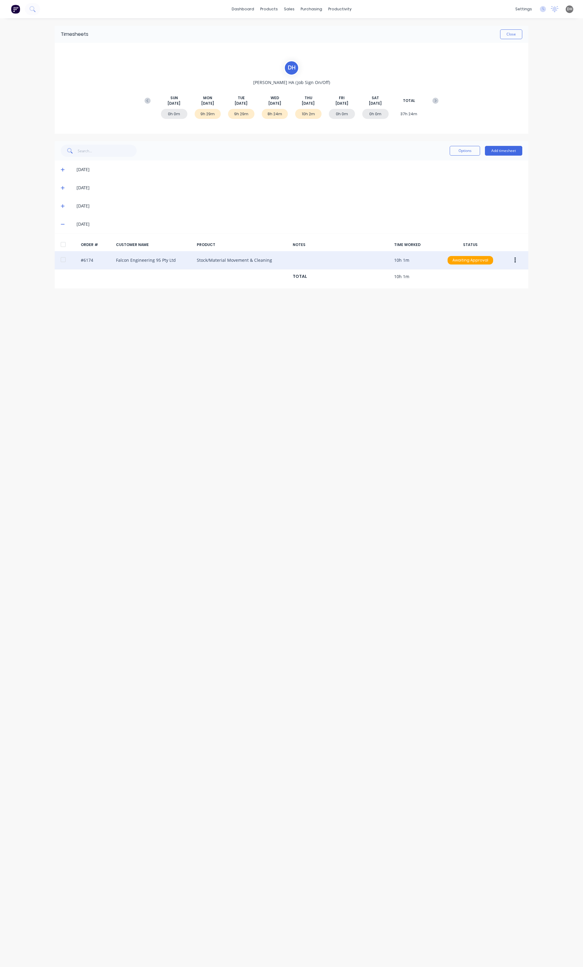
click at [519, 260] on button "button" at bounding box center [515, 260] width 14 height 11
click at [491, 301] on div "Edit" at bounding box center [493, 300] width 47 height 9
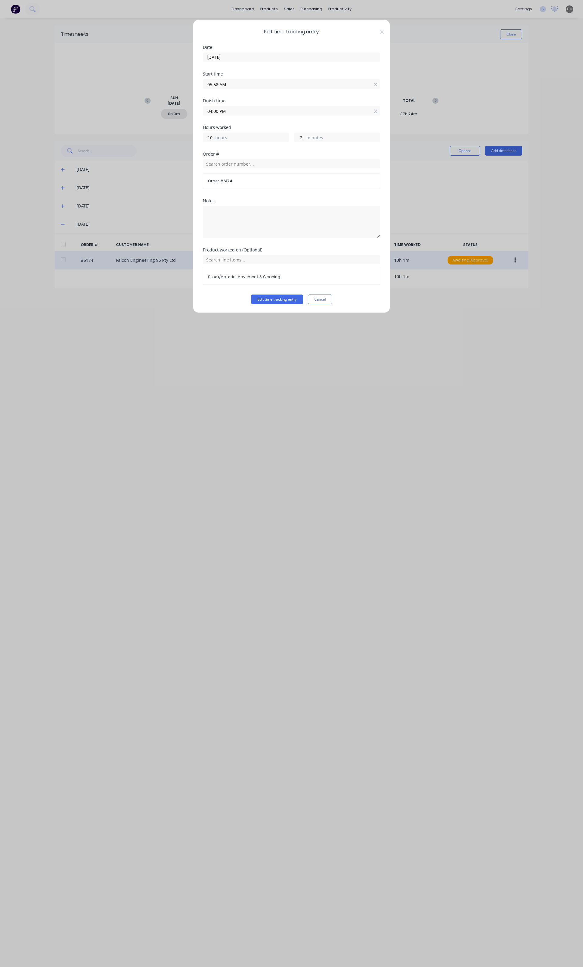
click at [245, 116] on label "04:00 PM" at bounding box center [291, 111] width 177 height 10
click at [245, 115] on input "04:00 PM" at bounding box center [291, 110] width 177 height 9
type input "03:00 PM"
type input "9"
click at [219, 123] on div "12" at bounding box center [215, 123] width 15 height 10
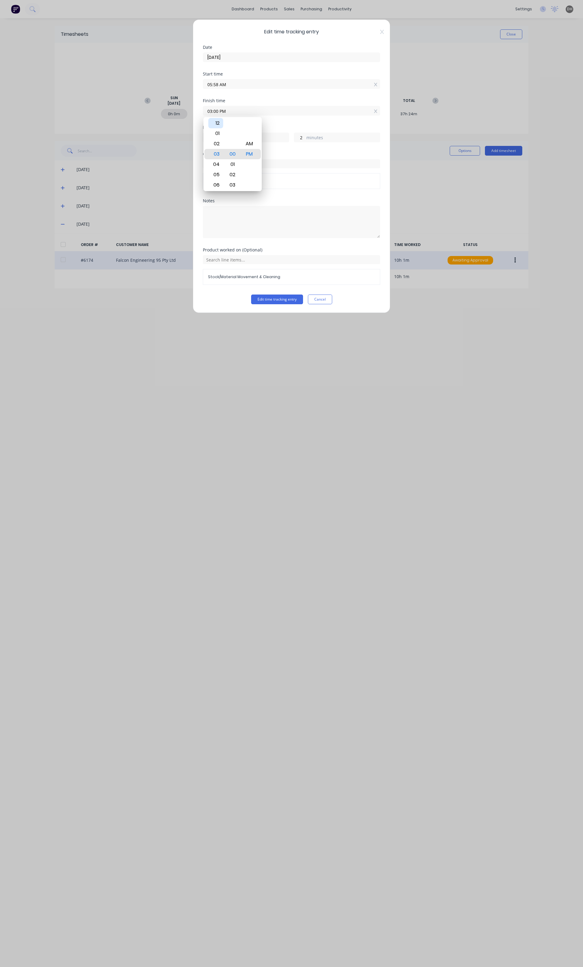
type input "12:00 PM"
type input "6"
click at [283, 310] on div "Edit time tracking entry Date 07/08/2025 Start time 05:58 AM Finish time 12:00 …" at bounding box center [291, 166] width 197 height 294
click at [285, 304] on button "Edit time tracking entry" at bounding box center [277, 300] width 52 height 10
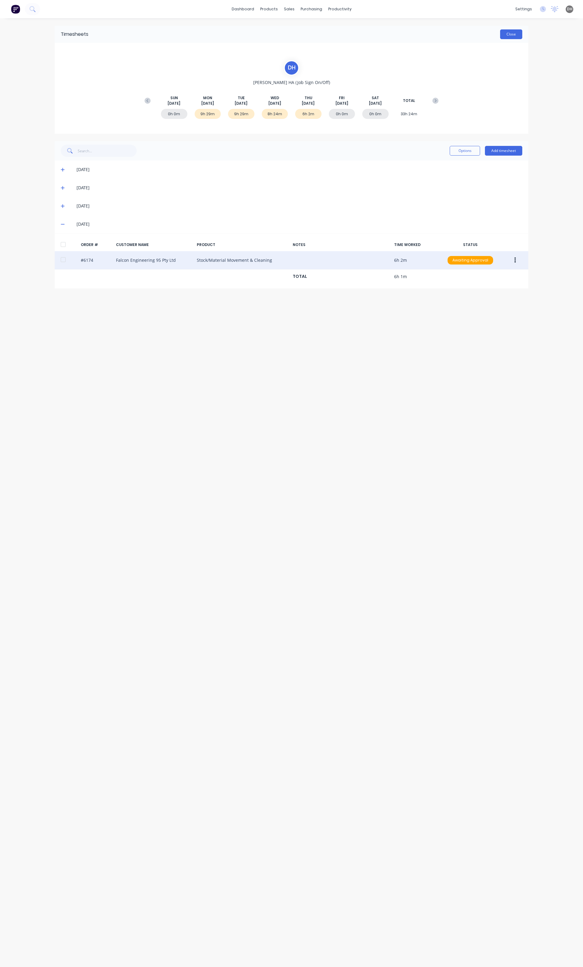
click at [500, 37] on button "Close" at bounding box center [511, 34] width 22 height 10
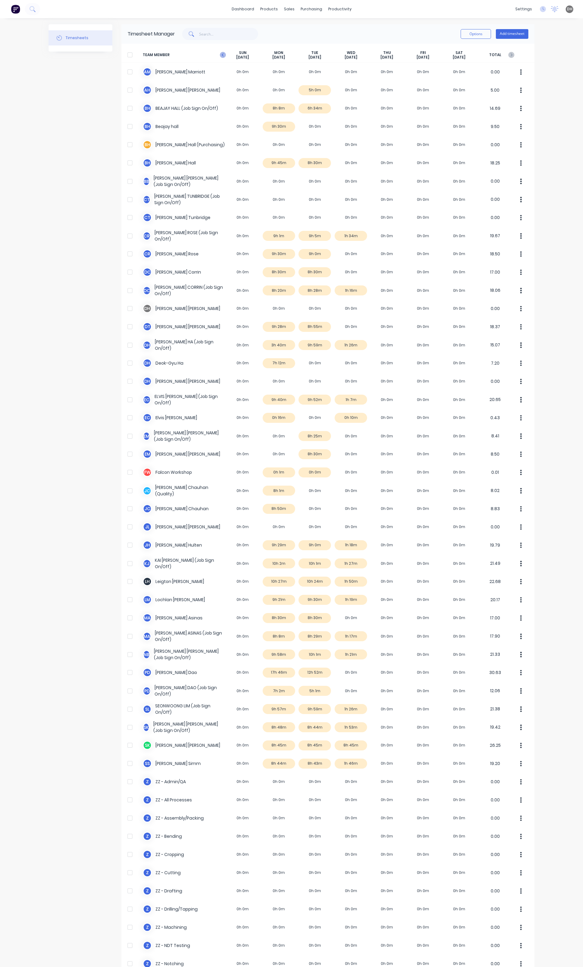
click at [222, 56] on icon at bounding box center [223, 55] width 6 height 6
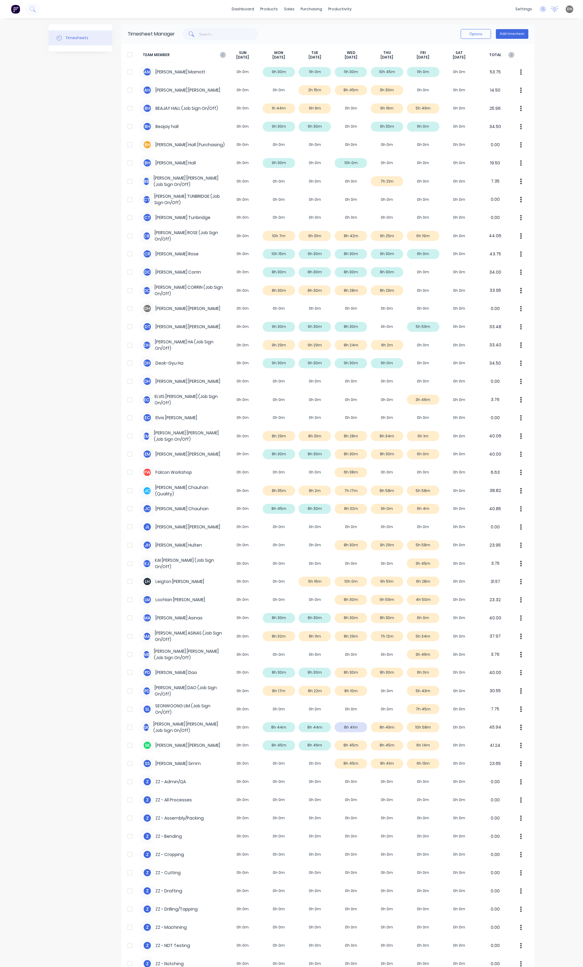
click at [555, 207] on div "dashboard products sales purchasing productivity dashboard products Product Cat…" at bounding box center [291, 483] width 583 height 967
click at [329, 33] on div "Options Add timesheet" at bounding box center [351, 34] width 353 height 12
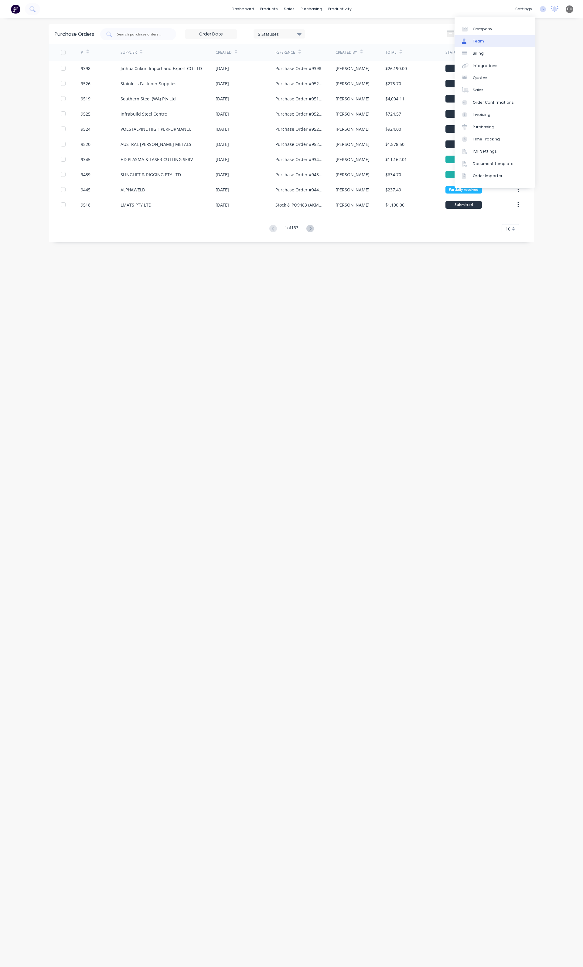
click at [501, 36] on link "Team" at bounding box center [494, 41] width 80 height 12
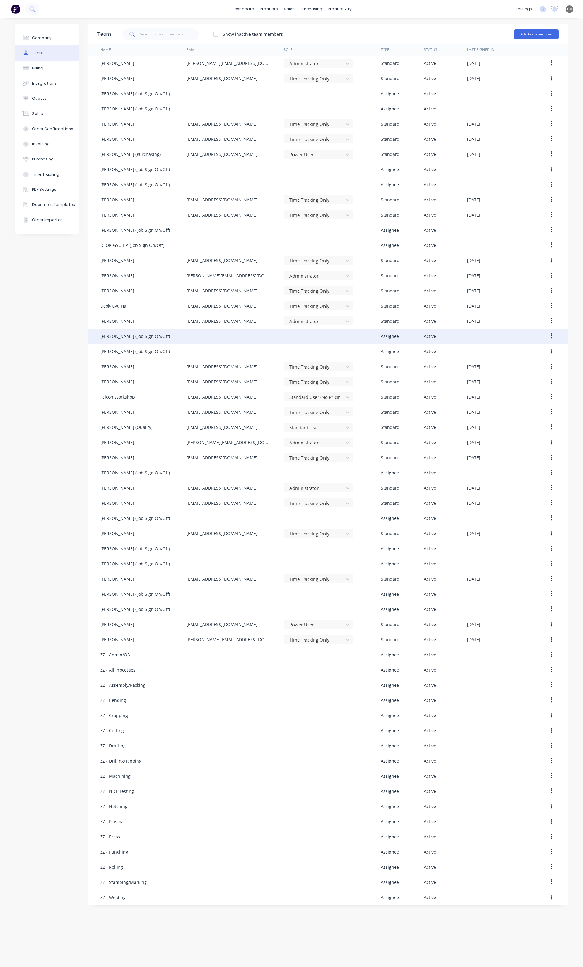
click at [554, 338] on button "button" at bounding box center [551, 336] width 14 height 11
click at [528, 364] on div "Disable" at bounding box center [529, 364] width 47 height 9
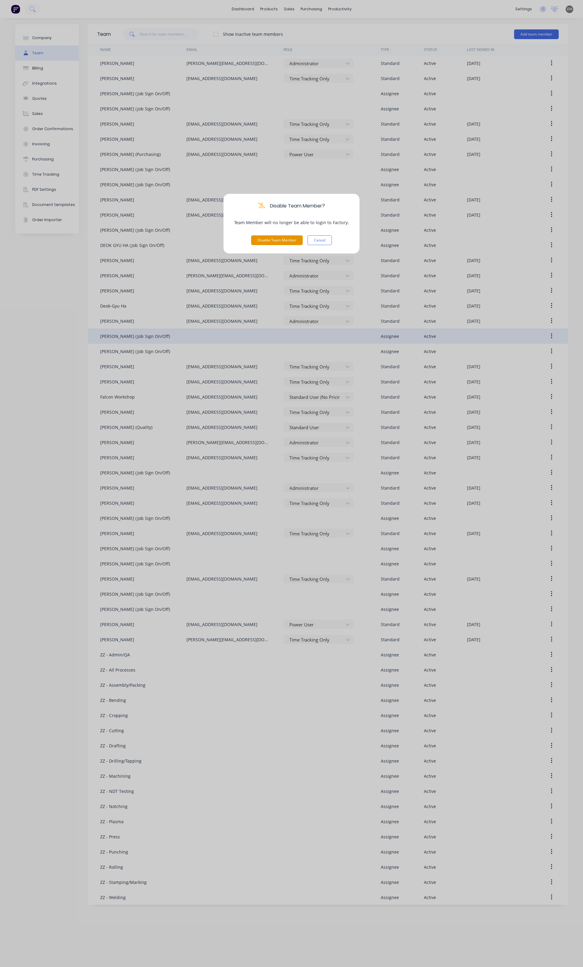
click at [282, 239] on button "Disable Team Member" at bounding box center [277, 240] width 52 height 10
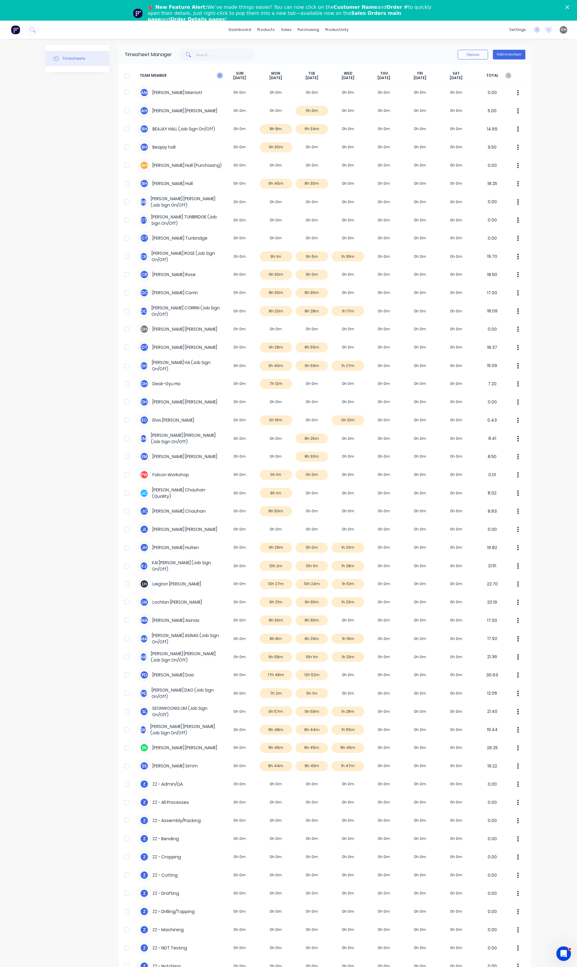
click at [219, 76] on icon at bounding box center [220, 75] width 2 height 3
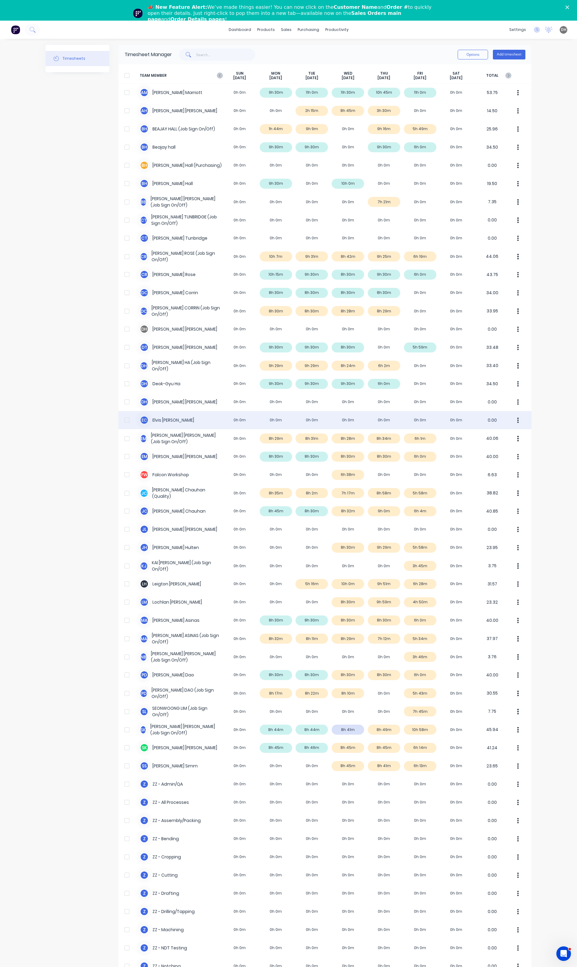
click at [417, 419] on div "E C Elvis Calixtro 0h 0m 0h 0m 0h 0m 0h 0m 0h 0m 0h 0m 0h 0m 0.00" at bounding box center [324, 420] width 413 height 18
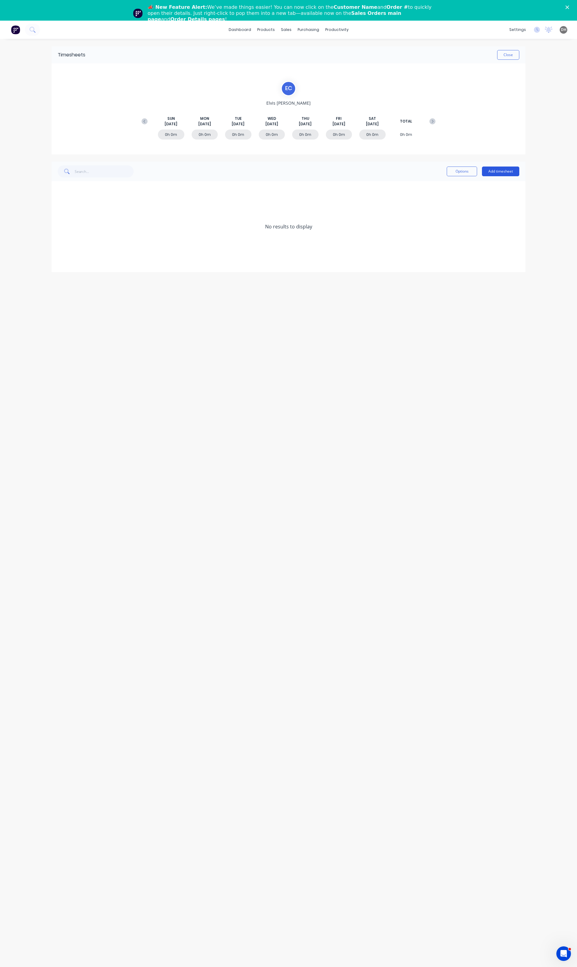
click at [492, 172] on button "Add timesheet" at bounding box center [500, 172] width 37 height 10
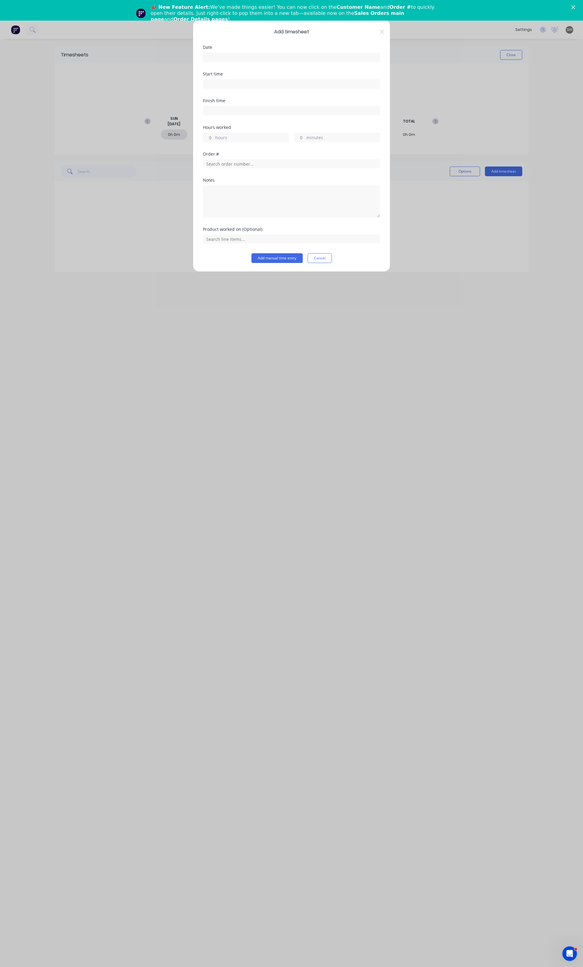
click at [225, 55] on input at bounding box center [291, 57] width 177 height 9
click at [266, 99] on div "8" at bounding box center [272, 100] width 12 height 12
type input "08/08/2025"
click at [230, 81] on input at bounding box center [291, 84] width 177 height 9
click at [220, 115] on div "06" at bounding box center [215, 117] width 15 height 10
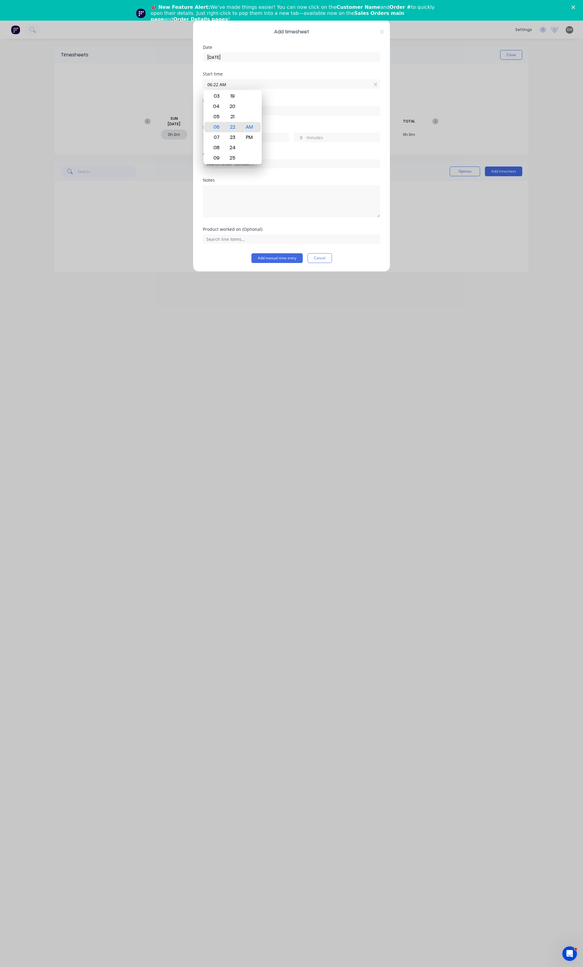
click at [217, 85] on input "06:22 AM" at bounding box center [291, 84] width 177 height 9
type input "06:00 AM"
click at [273, 95] on div "Start time 06:00 AM" at bounding box center [291, 85] width 177 height 27
click at [232, 138] on label "hours" at bounding box center [251, 138] width 73 height 8
click at [214, 138] on input "hours" at bounding box center [208, 137] width 11 height 9
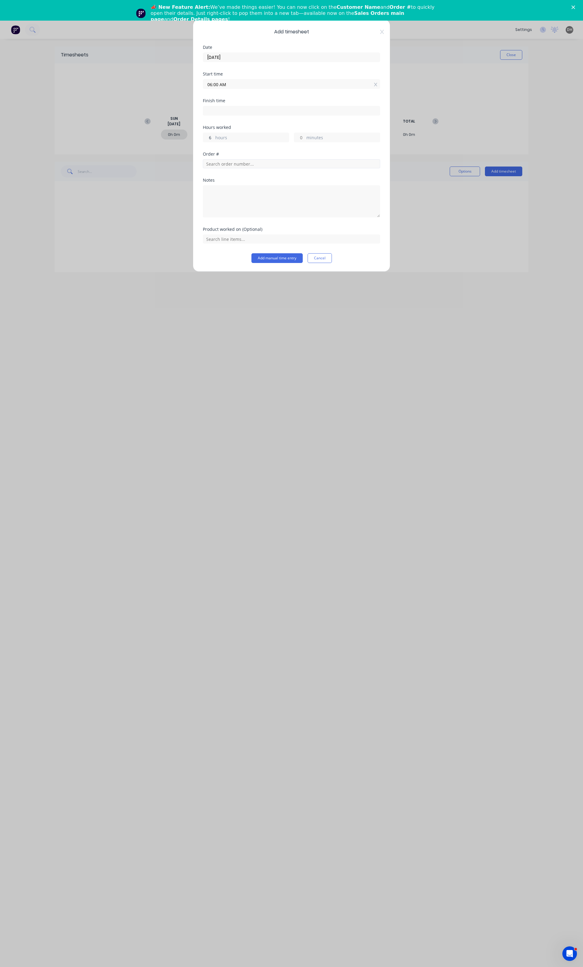
type input "6"
type input "12:00 PM"
click at [226, 164] on input "text" at bounding box center [291, 163] width 177 height 9
type input "5912"
click at [247, 181] on span "Order # 5912" at bounding box center [292, 178] width 168 height 5
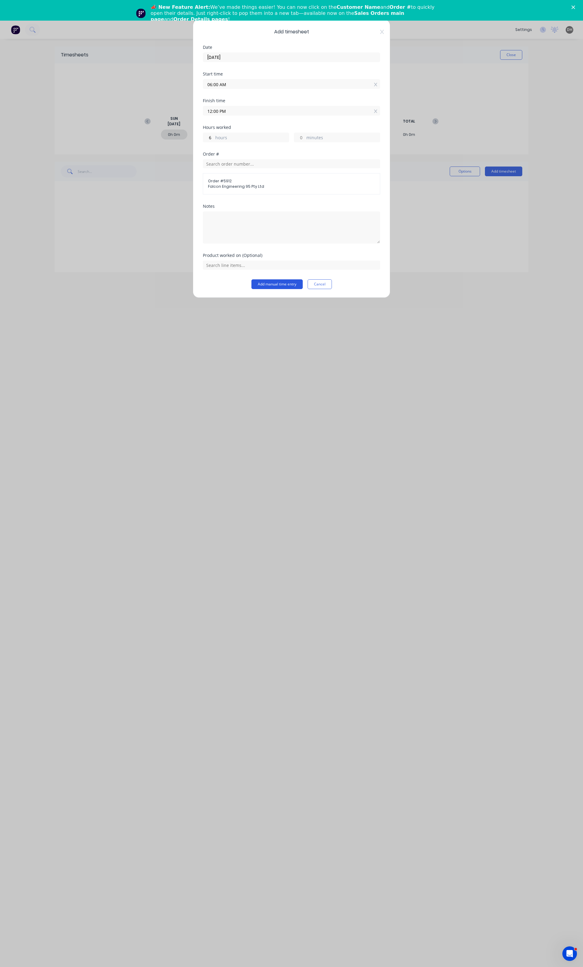
click at [277, 286] on button "Add manual time entry" at bounding box center [276, 284] width 51 height 10
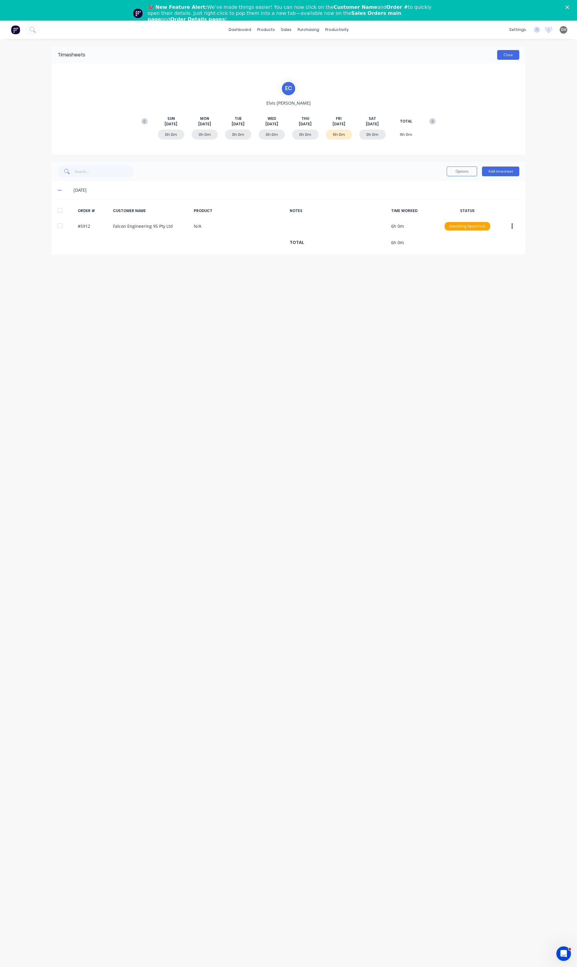
click at [500, 54] on button "Close" at bounding box center [508, 55] width 22 height 10
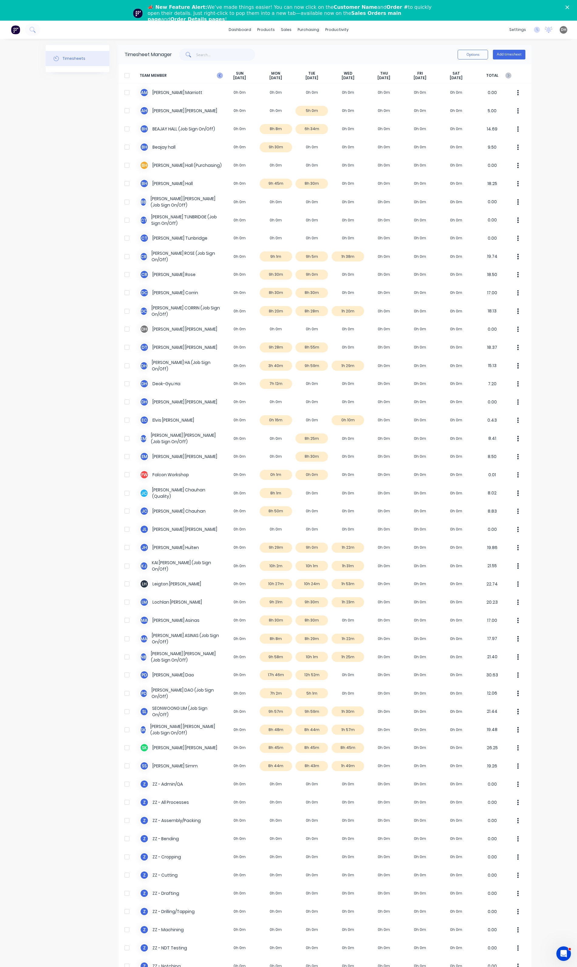
click at [217, 74] on icon at bounding box center [220, 76] width 6 height 6
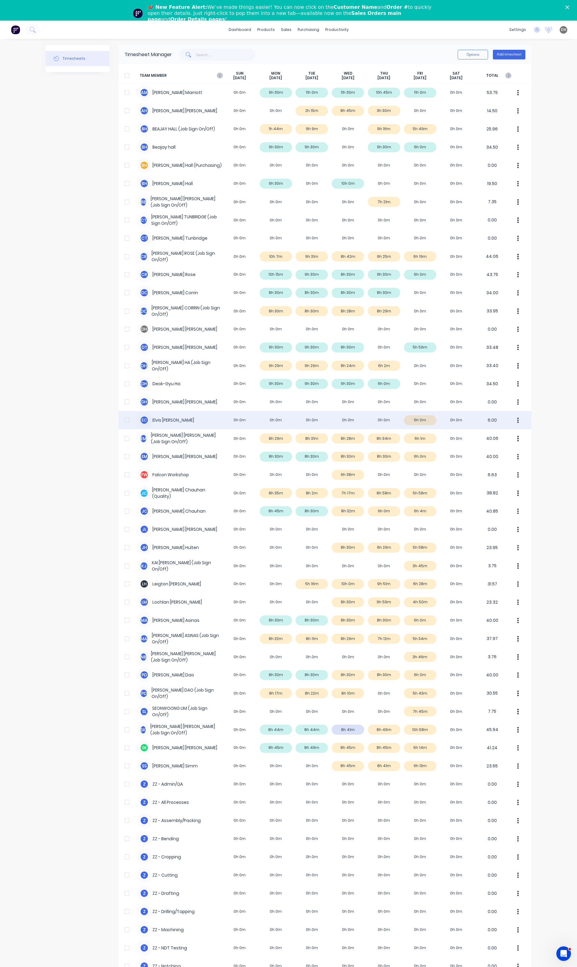
click at [517, 420] on icon "button" at bounding box center [518, 420] width 2 height 7
click at [495, 434] on div "Approve" at bounding box center [494, 437] width 47 height 9
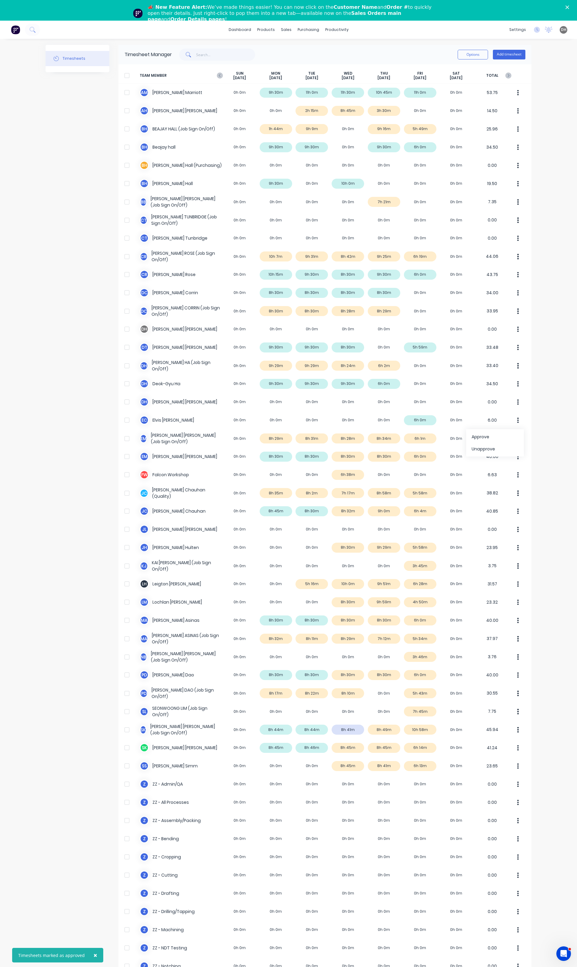
click at [557, 464] on div "× Timesheets marked as approved dashboard products sales purchasing productivit…" at bounding box center [288, 504] width 577 height 967
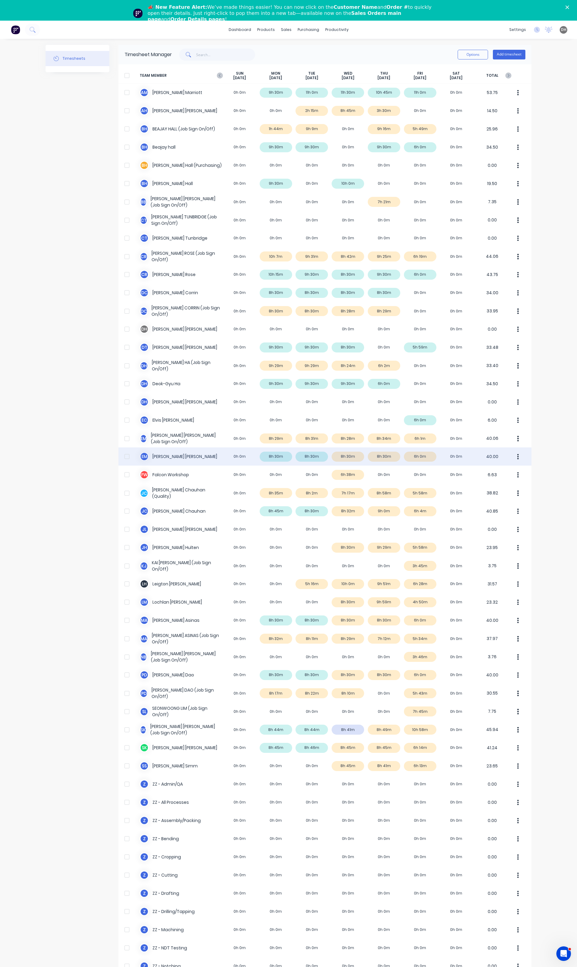
click at [513, 458] on button "button" at bounding box center [517, 457] width 13 height 12
click at [496, 476] on div "Approve" at bounding box center [494, 473] width 47 height 9
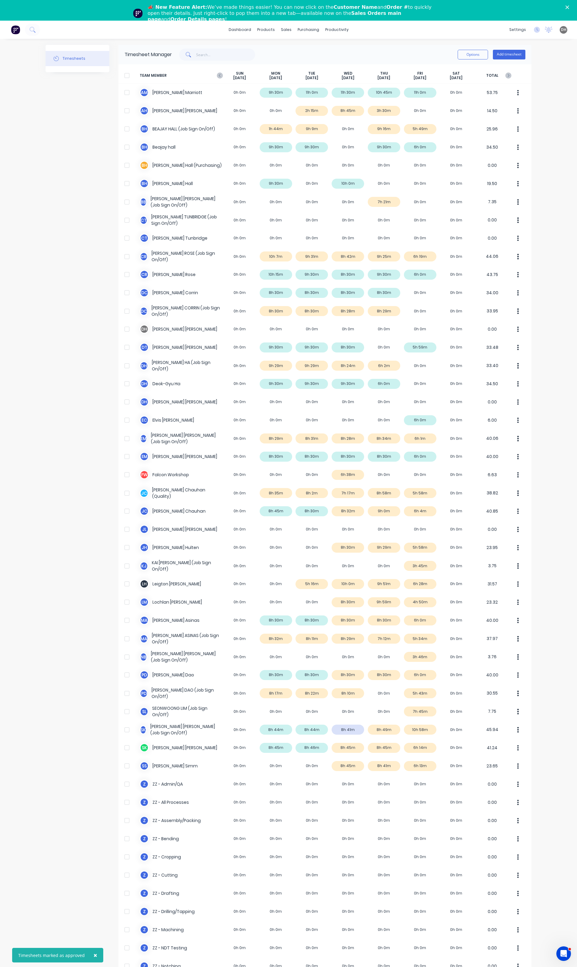
click at [559, 487] on div "× Timesheets marked as approved dashboard products sales purchasing productivit…" at bounding box center [288, 504] width 577 height 967
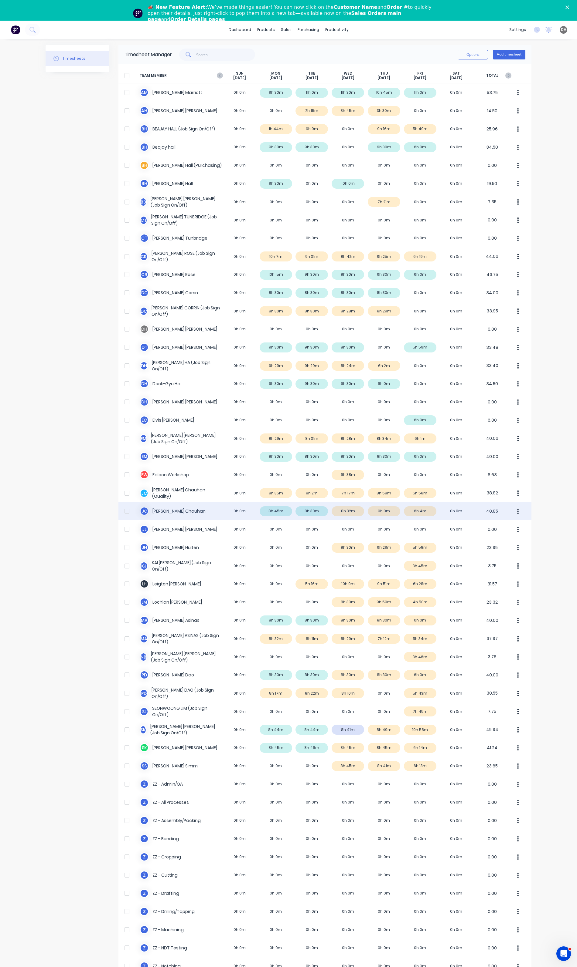
click at [517, 513] on icon "button" at bounding box center [518, 511] width 2 height 7
click at [508, 530] on div "Approve" at bounding box center [494, 528] width 47 height 9
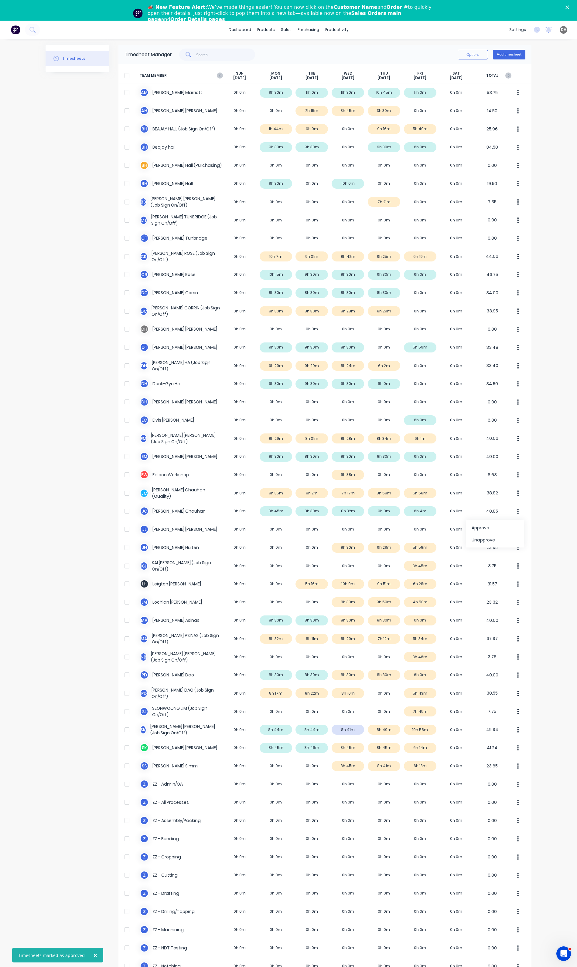
click at [541, 553] on div "× Timesheets marked as approved dashboard products sales purchasing productivit…" at bounding box center [288, 504] width 577 height 967
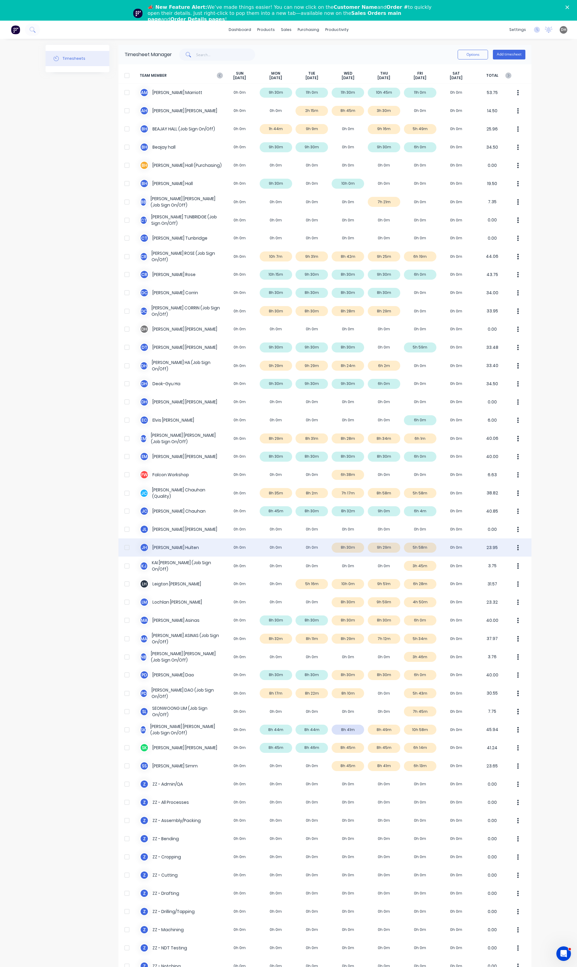
click at [517, 549] on icon "button" at bounding box center [518, 548] width 2 height 7
click at [490, 568] on div "Approve" at bounding box center [494, 564] width 47 height 9
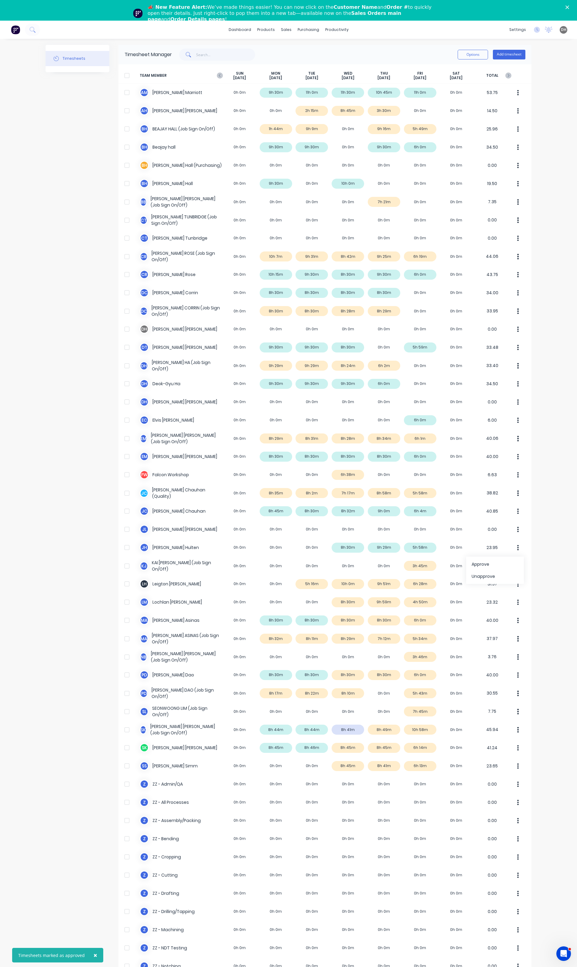
click at [555, 586] on div "× Timesheets marked as approved dashboard products sales purchasing productivit…" at bounding box center [288, 504] width 577 height 967
click at [418, 566] on div "K J KAI JIANG (Job Sign On/Off) 0h 0m 0h 0m 0h 0m 0h 0m 0h 0m 3h 45m 0h 0m 3.75" at bounding box center [324, 566] width 413 height 18
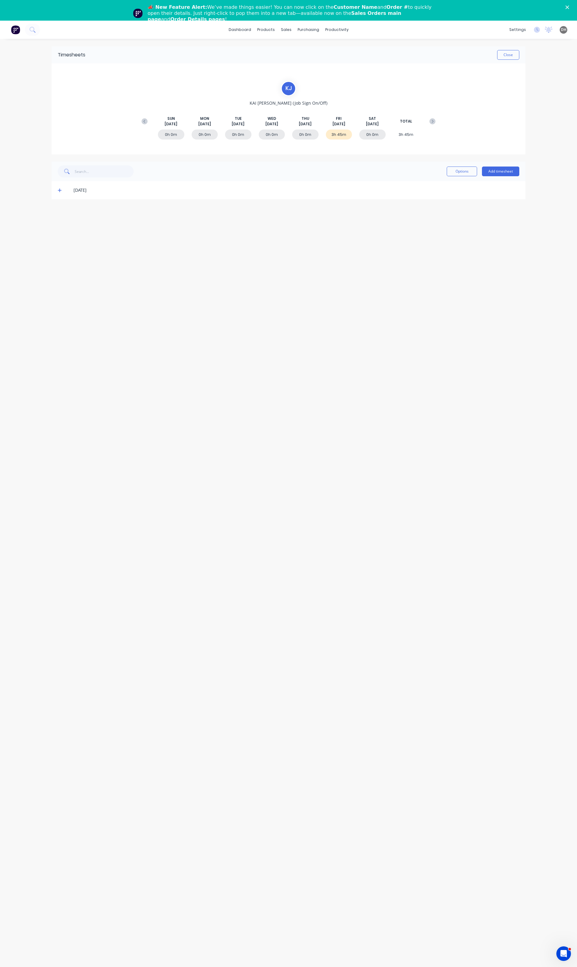
click at [59, 192] on icon at bounding box center [60, 190] width 4 height 4
click at [490, 176] on button "Add timesheet" at bounding box center [500, 172] width 37 height 10
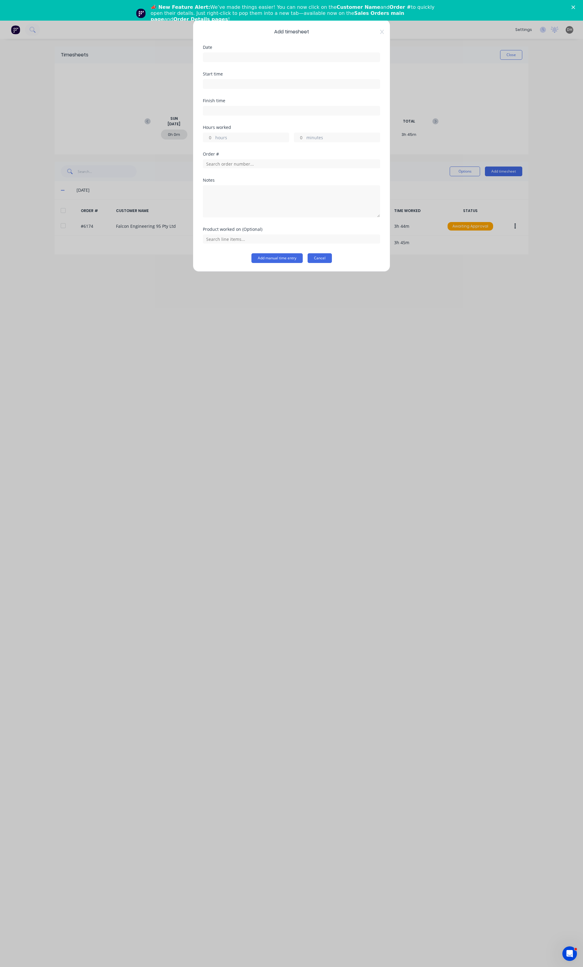
click at [332, 260] on button "Cancel" at bounding box center [319, 258] width 24 height 10
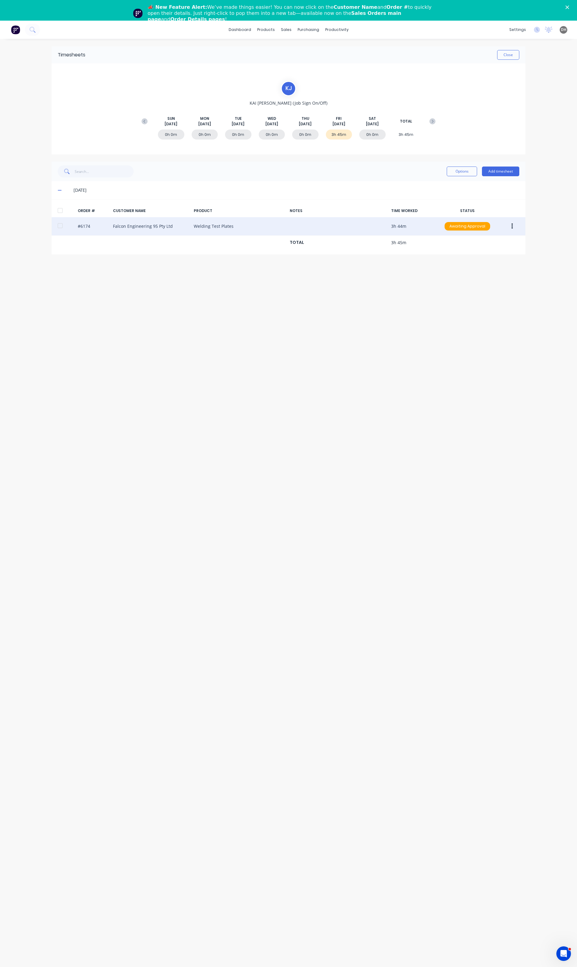
click at [511, 226] on icon "button" at bounding box center [512, 226] width 2 height 5
click at [481, 271] on div "Edit" at bounding box center [490, 266] width 47 height 9
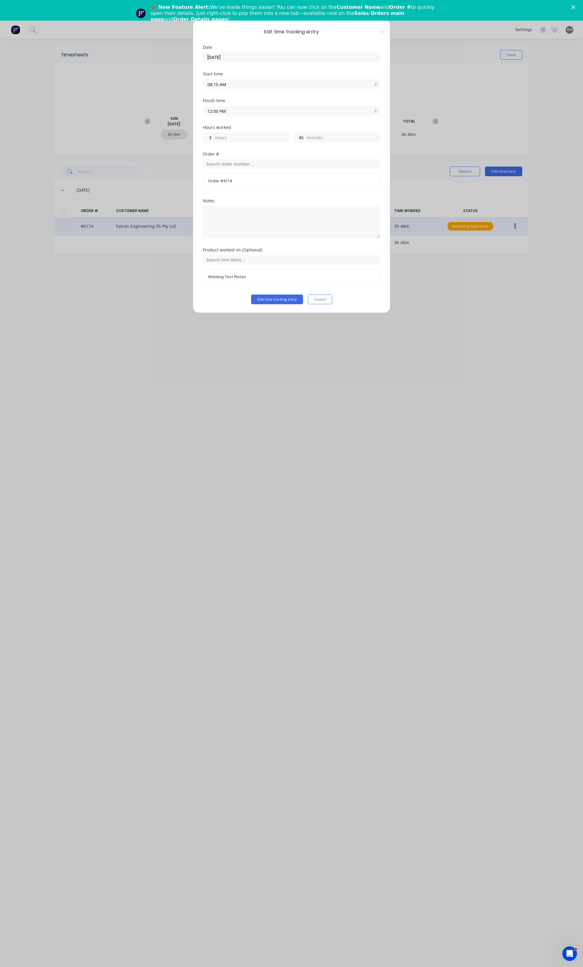
click at [220, 85] on input "08:15 AM" at bounding box center [291, 84] width 177 height 9
click at [219, 105] on div "06" at bounding box center [215, 106] width 15 height 10
type input "06:15 AM"
type input "5"
type input "06:14 AM"
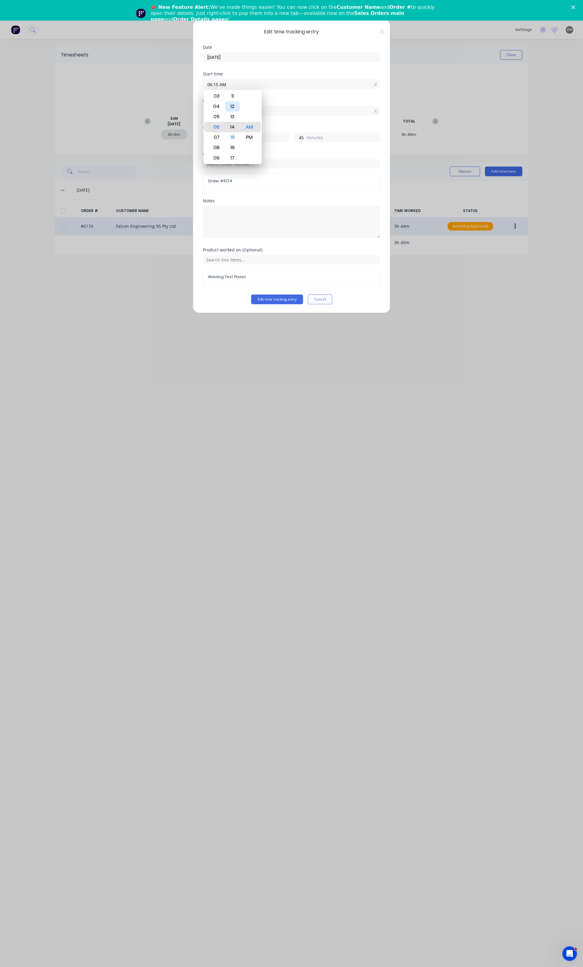
type input "46"
type input "06:10 AM"
type input "50"
type input "06:07 AM"
type input "53"
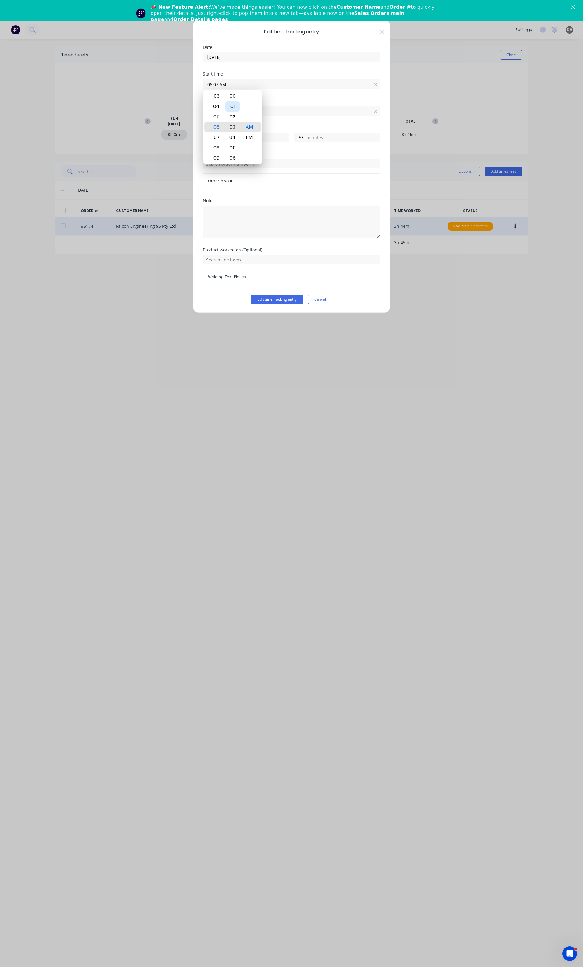
type input "06:03 AM"
type input "57"
click at [232, 94] on div "00" at bounding box center [232, 96] width 15 height 10
type input "06:00 AM"
type input "6"
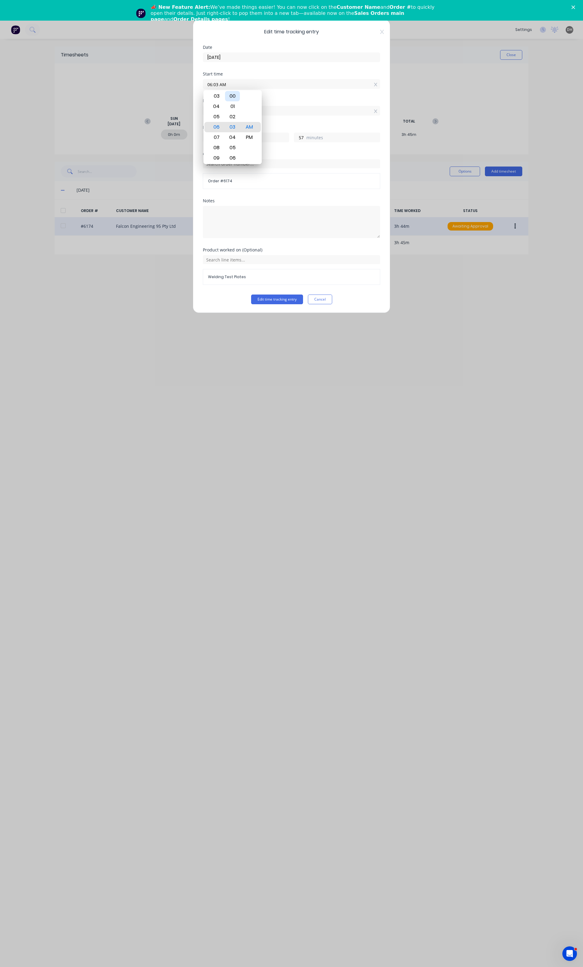
type input "0"
click at [228, 218] on textarea at bounding box center [291, 222] width 177 height 32
type textarea "Induction and test plates"
click at [269, 304] on button "Edit time tracking entry" at bounding box center [277, 300] width 52 height 10
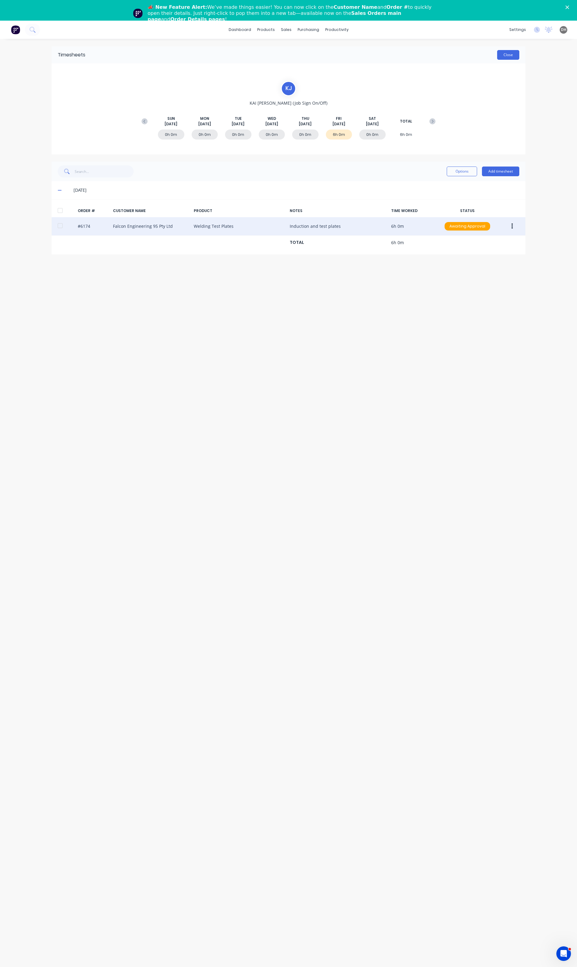
click at [509, 51] on button "Close" at bounding box center [508, 55] width 22 height 10
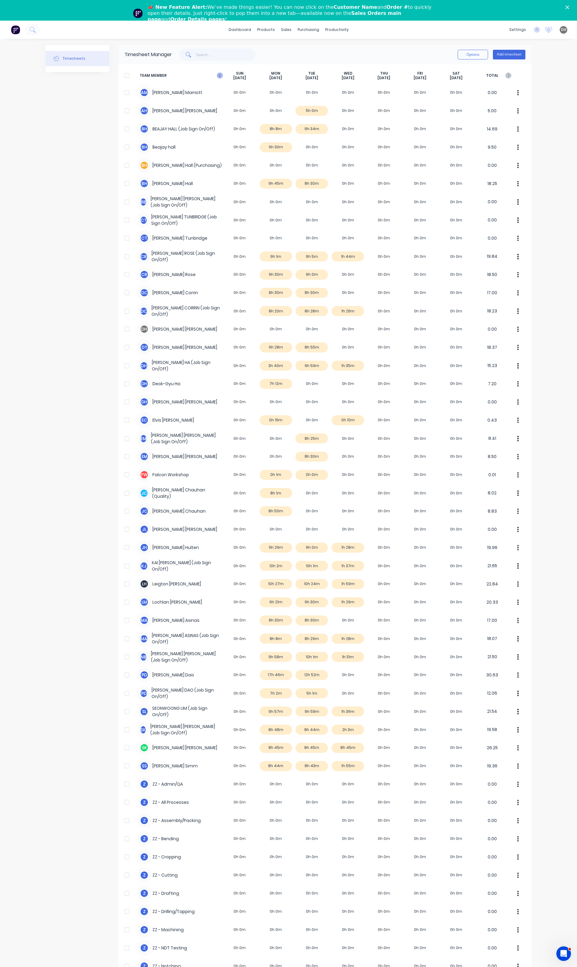
click at [222, 76] on div "SUN Aug 10th" at bounding box center [240, 75] width 36 height 9
click at [219, 76] on icon at bounding box center [220, 76] width 6 height 6
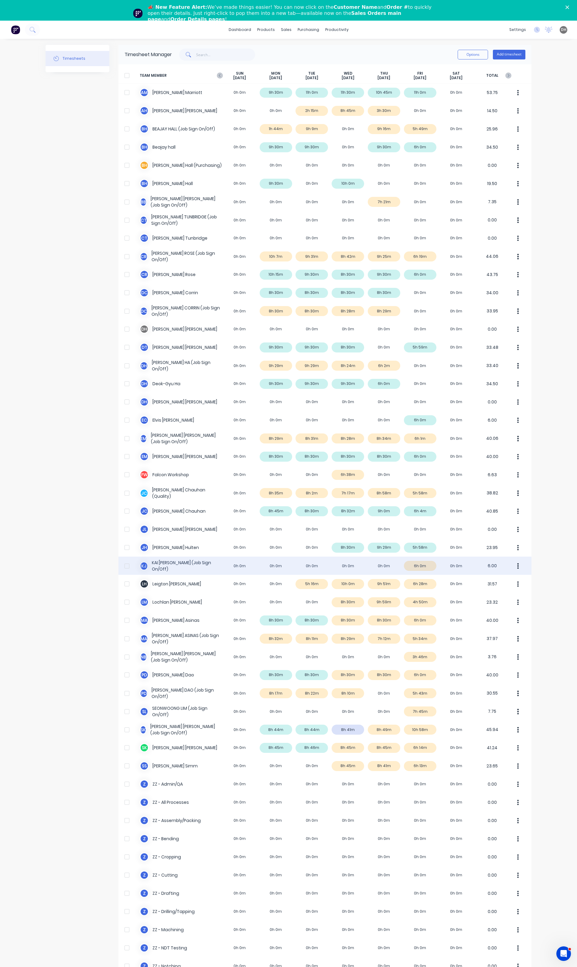
click at [517, 567] on icon "button" at bounding box center [518, 566] width 2 height 7
click at [505, 581] on div "Approve" at bounding box center [494, 582] width 47 height 9
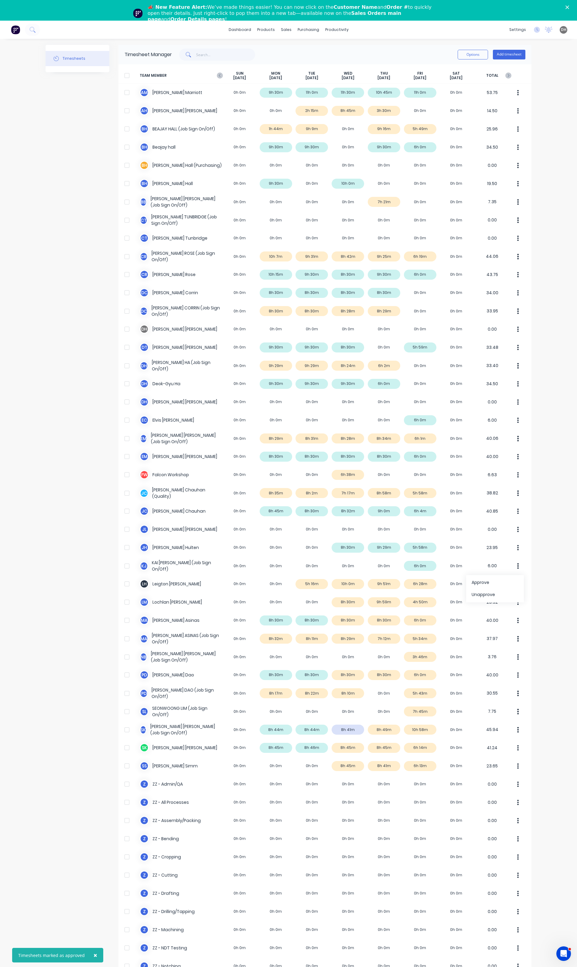
click at [540, 601] on div "× Timesheets marked as approved dashboard products sales purchasing productivit…" at bounding box center [288, 504] width 577 height 967
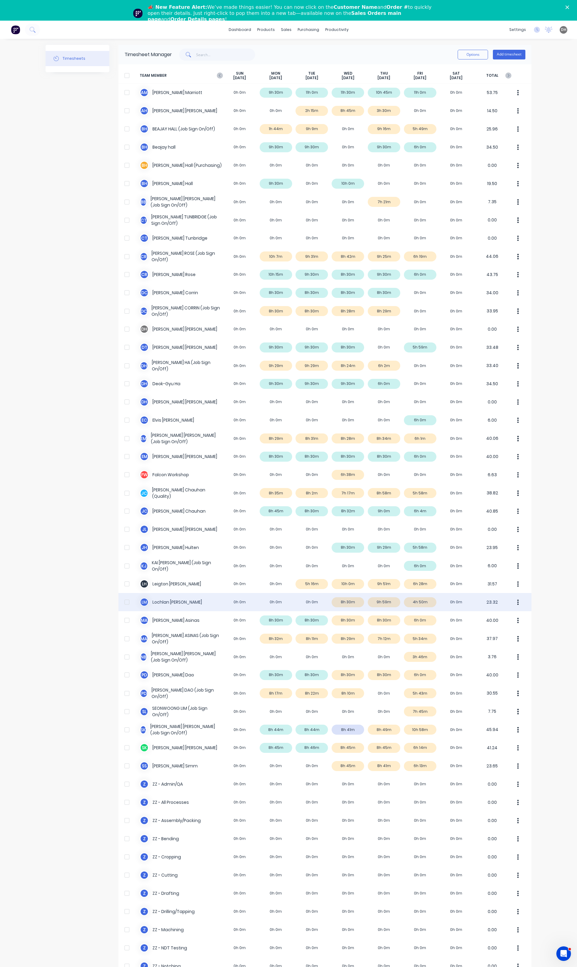
click at [427, 606] on div "L M Lochlan Michalak 0h 0m 0h 0m 0h 0m 8h 30m 9h 59m 4h 50m 0h 0m 23.32" at bounding box center [324, 602] width 413 height 18
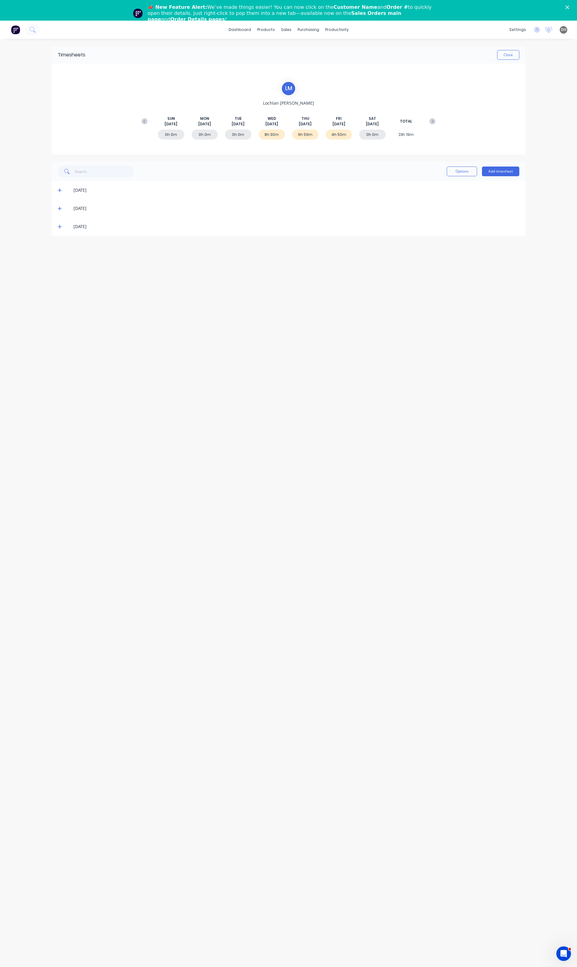
click at [56, 228] on div "[DATE]" at bounding box center [288, 227] width 473 height 18
click at [56, 227] on div "[DATE]" at bounding box center [288, 227] width 473 height 18
click at [59, 228] on icon at bounding box center [60, 227] width 4 height 4
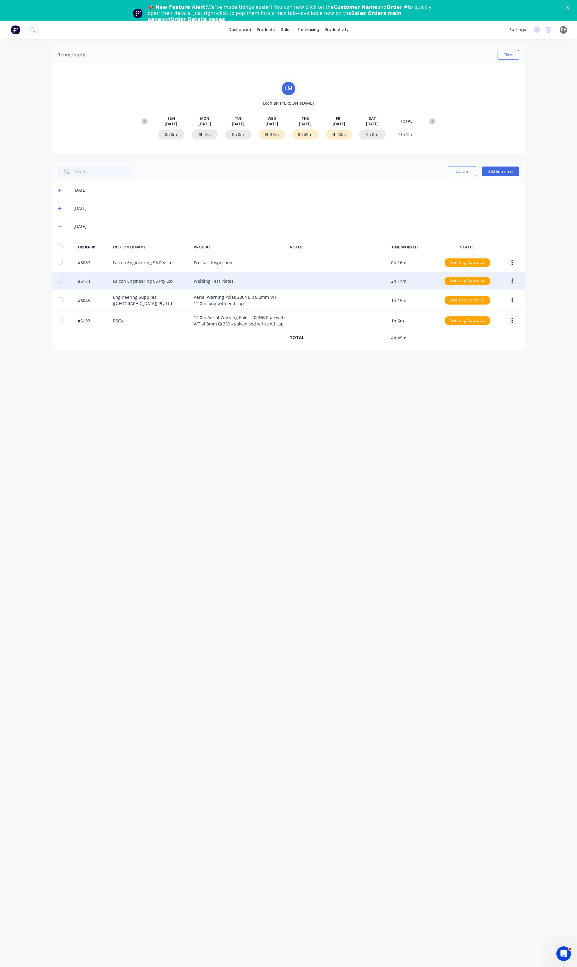
click at [512, 282] on icon "button" at bounding box center [512, 280] width 2 height 5
click at [492, 324] on div "Edit" at bounding box center [490, 321] width 47 height 9
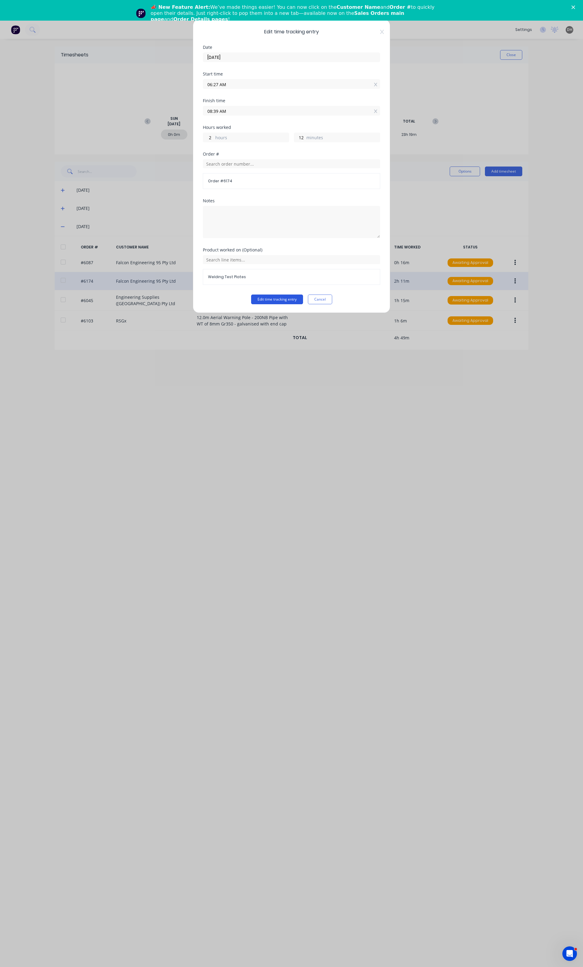
click at [284, 302] on button "Edit time tracking entry" at bounding box center [277, 300] width 52 height 10
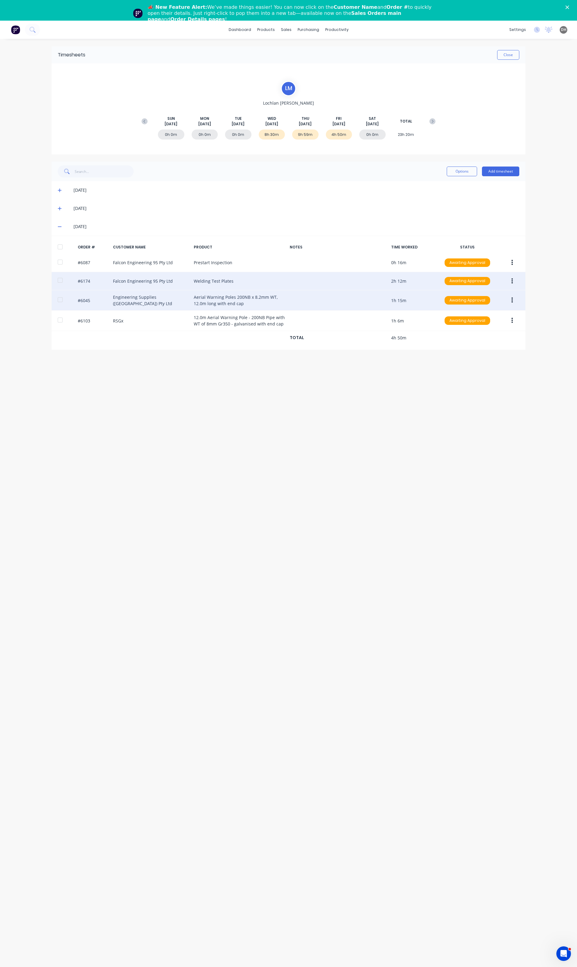
click at [516, 303] on button "button" at bounding box center [512, 300] width 14 height 11
click at [477, 339] on div "Edit" at bounding box center [490, 340] width 47 height 9
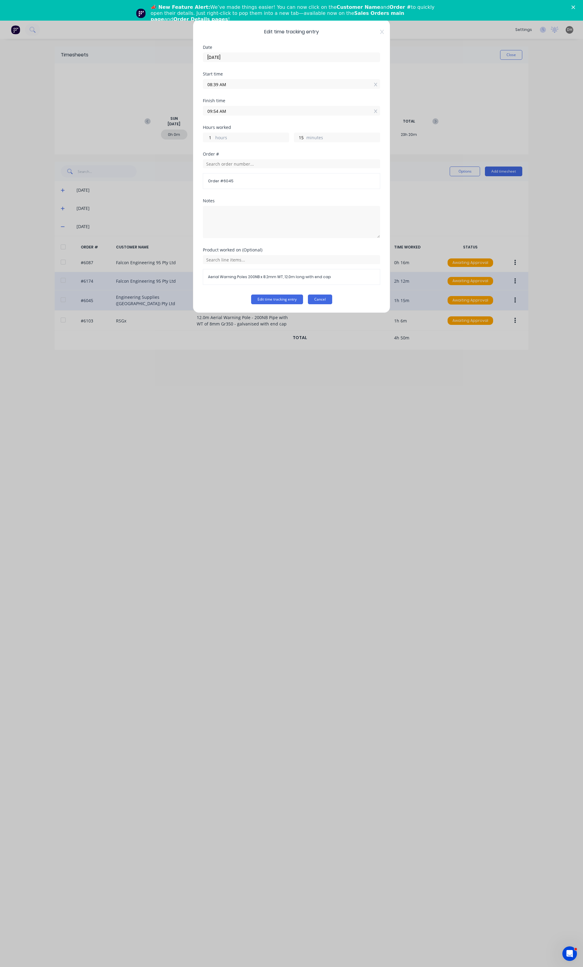
click at [317, 300] on button "Cancel" at bounding box center [320, 300] width 24 height 10
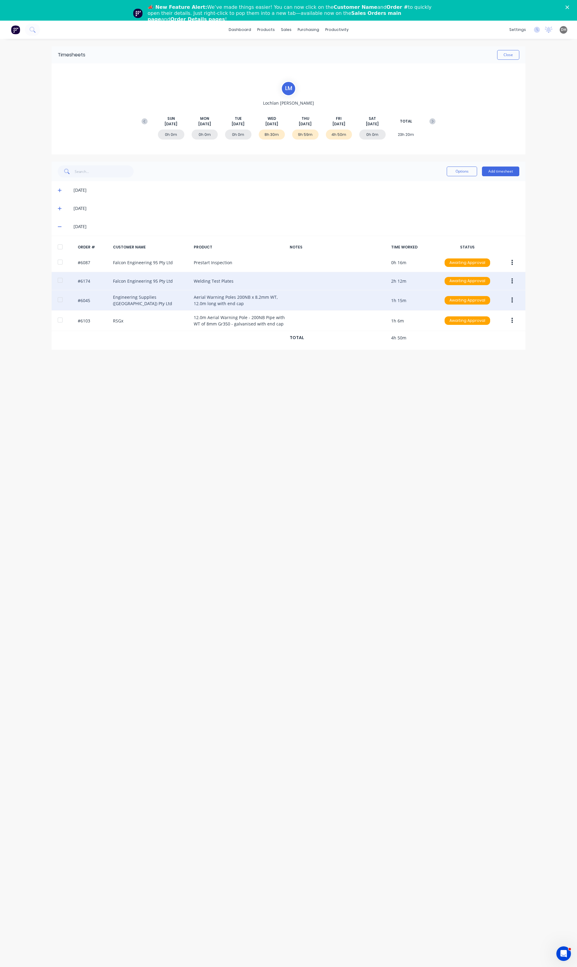
click at [514, 276] on div "#6174 Falcon Engineering 95 Pty Ltd Welding Test Plates 2h 12m Awaiting Approval" at bounding box center [288, 281] width 473 height 19
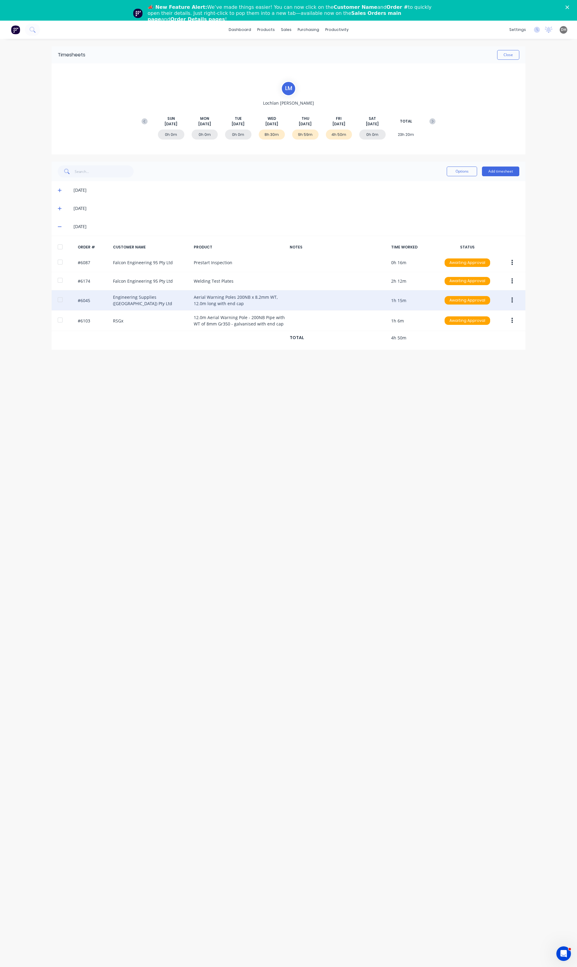
click at [512, 277] on button "button" at bounding box center [512, 281] width 14 height 11
click at [480, 318] on div "Edit" at bounding box center [490, 321] width 47 height 9
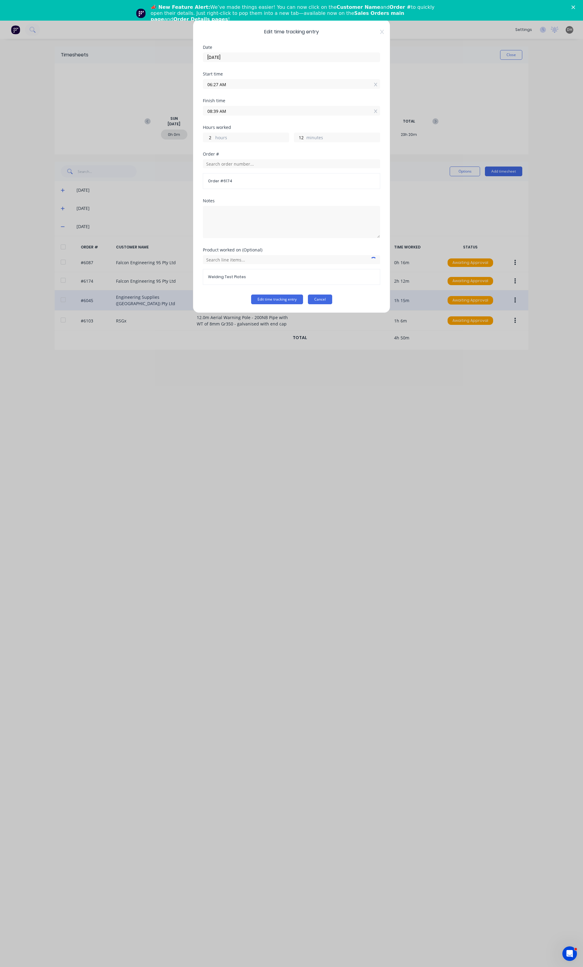
click at [319, 304] on button "Cancel" at bounding box center [320, 300] width 24 height 10
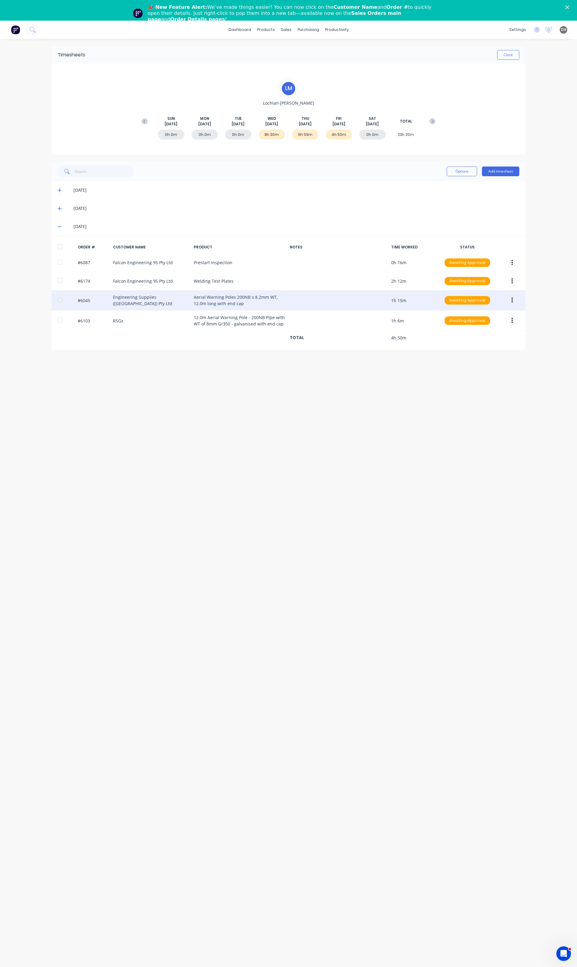
click at [509, 303] on button "button" at bounding box center [512, 300] width 14 height 11
click at [472, 338] on div "Edit" at bounding box center [490, 340] width 47 height 9
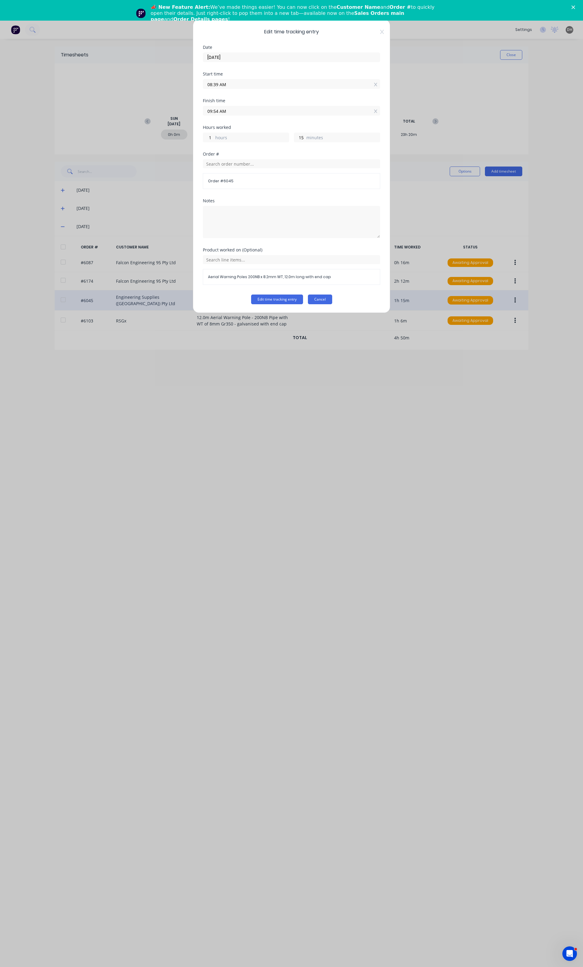
click at [321, 304] on button "Cancel" at bounding box center [320, 300] width 24 height 10
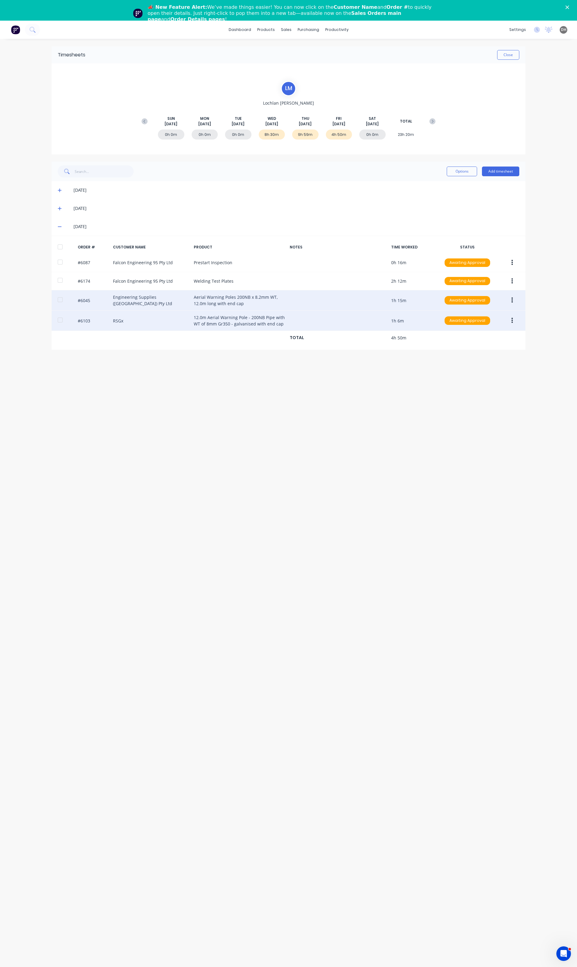
click at [513, 322] on button "button" at bounding box center [512, 320] width 14 height 11
click at [483, 336] on div "Approve" at bounding box center [490, 336] width 47 height 9
click at [511, 320] on icon "button" at bounding box center [512, 320] width 2 height 7
click at [478, 356] on button "Edit" at bounding box center [490, 361] width 58 height 12
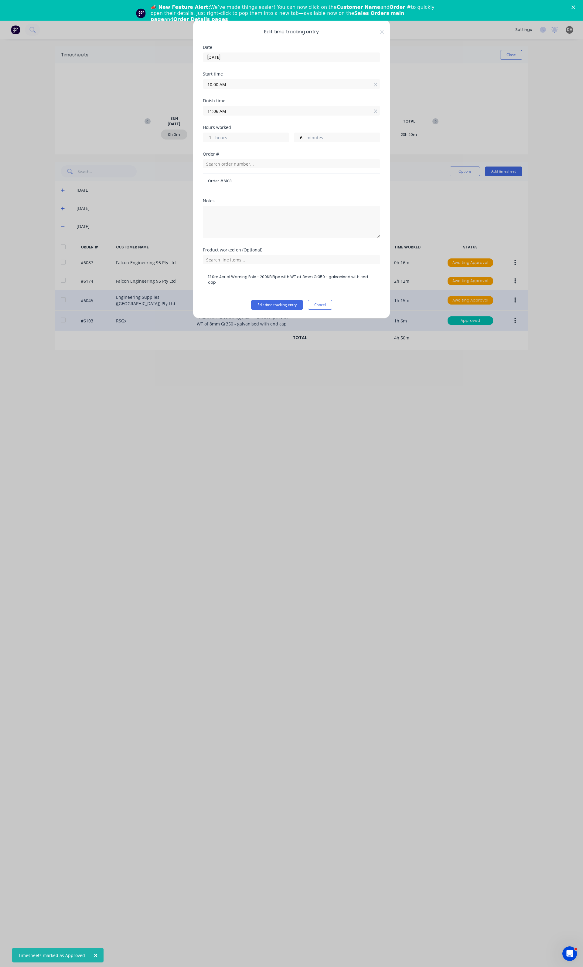
click at [227, 114] on input "11:06 AM" at bounding box center [291, 110] width 177 height 9
click at [252, 168] on div "PM" at bounding box center [249, 164] width 15 height 10
type input "11:06 PM"
type input "13"
type input "06:06 PM"
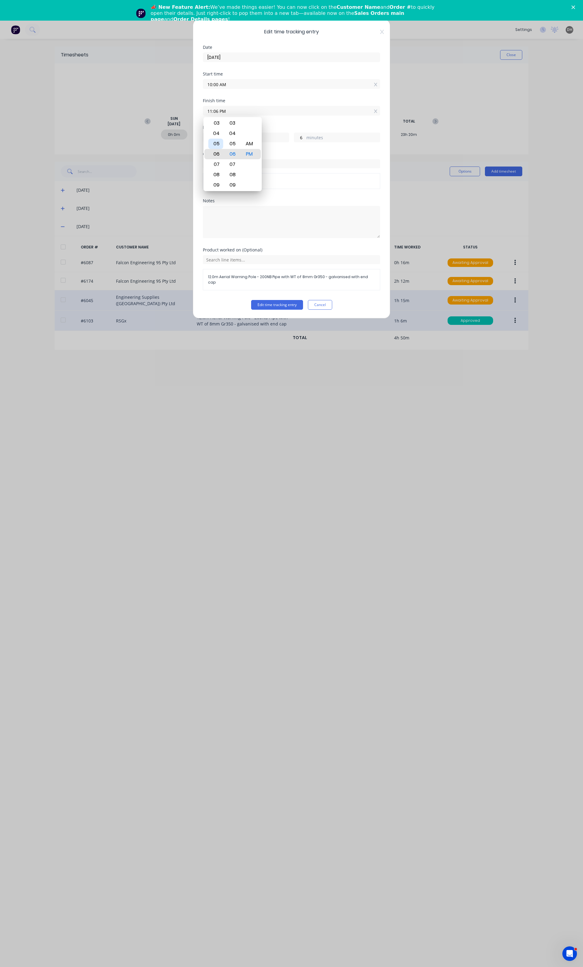
type input "8"
type input "02:06 PM"
type input "4"
type input "12:06 PM"
type input "2"
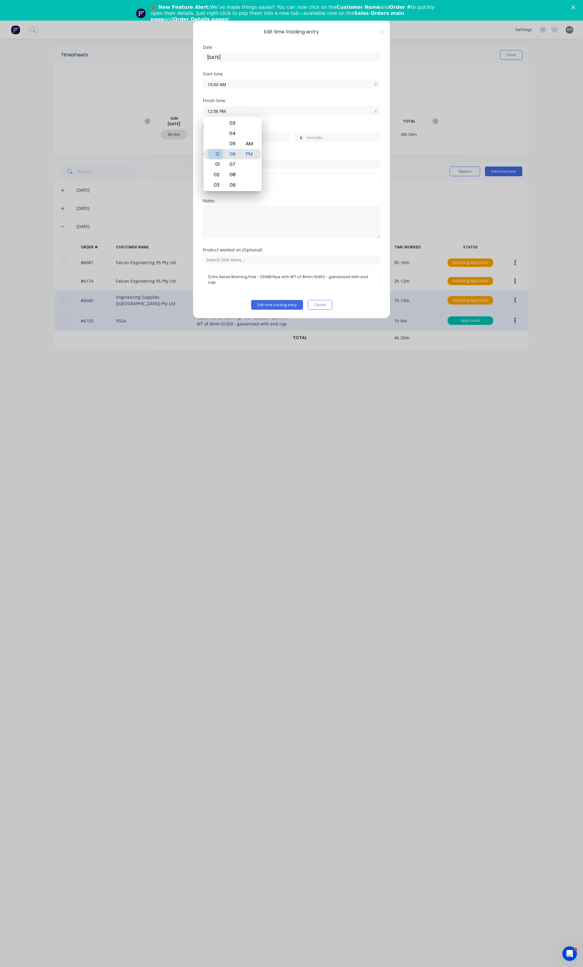
click at [217, 154] on div "12" at bounding box center [215, 154] width 15 height 10
type input "12:03 PM"
type input "3"
click at [234, 122] on div "00" at bounding box center [232, 123] width 15 height 10
type input "12:00 PM"
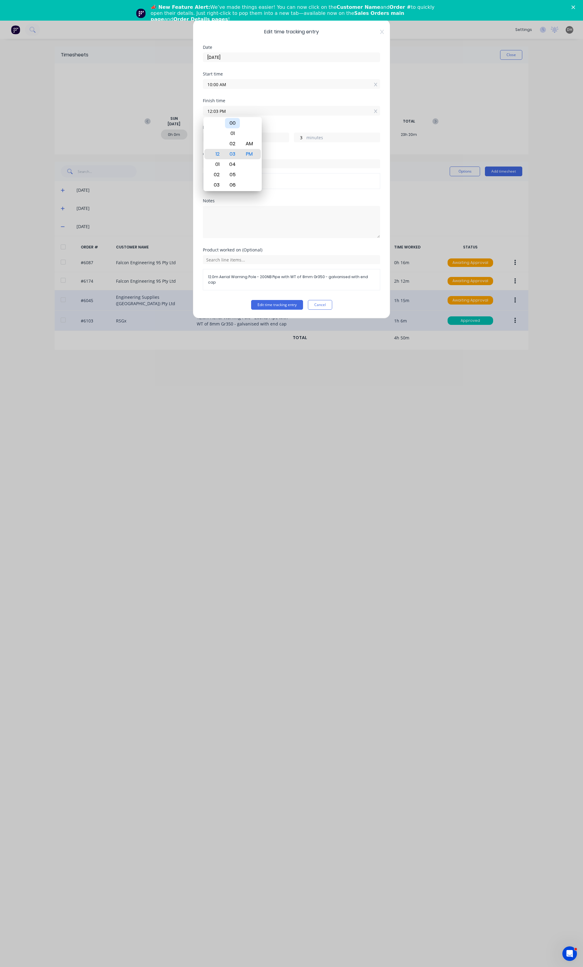
type input "0"
click at [268, 308] on div "Edit time tracking entry Date 08/08/2025 Start time 10:00 AM Finish time 12:00 …" at bounding box center [291, 168] width 197 height 299
click at [270, 302] on button "Edit time tracking entry" at bounding box center [277, 305] width 52 height 10
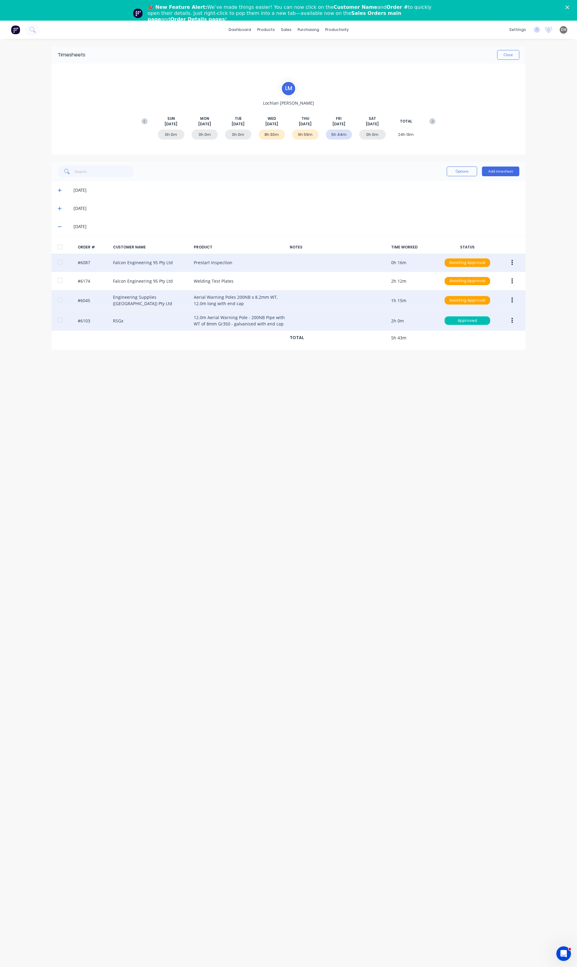
click at [514, 260] on button "button" at bounding box center [512, 262] width 14 height 11
click at [487, 307] on div "Edit" at bounding box center [490, 303] width 47 height 9
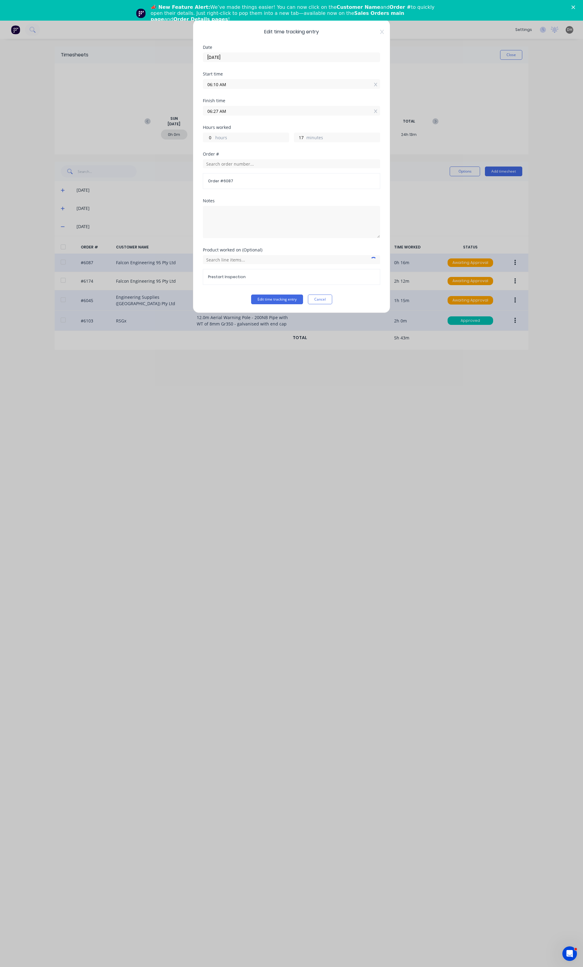
click at [283, 82] on input "06:10 AM" at bounding box center [291, 84] width 177 height 9
type input "06:09 AM"
type input "18"
type input "06:06 AM"
type input "21"
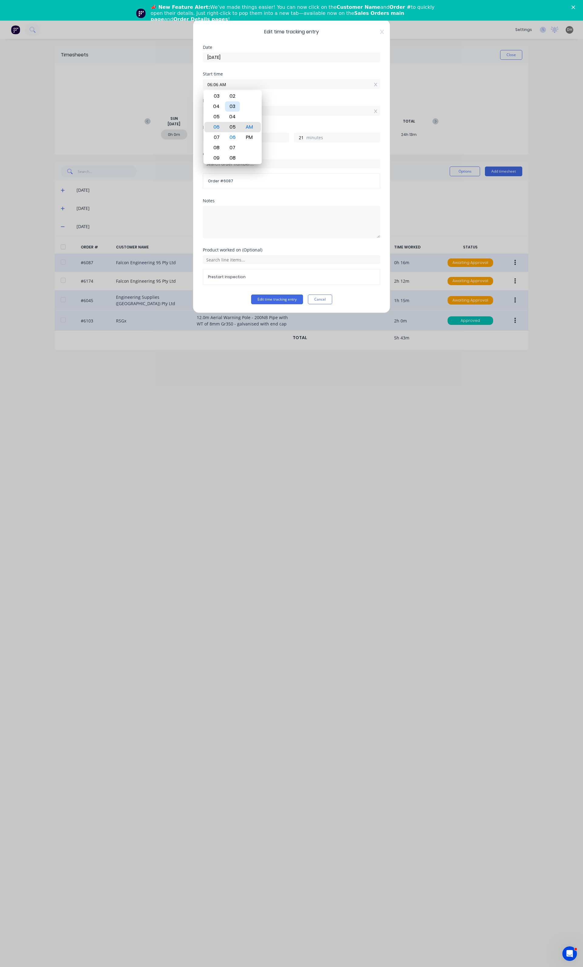
type input "06:04 AM"
type input "23"
type input "06:03 AM"
type input "24"
click at [233, 96] on div "00" at bounding box center [232, 96] width 15 height 10
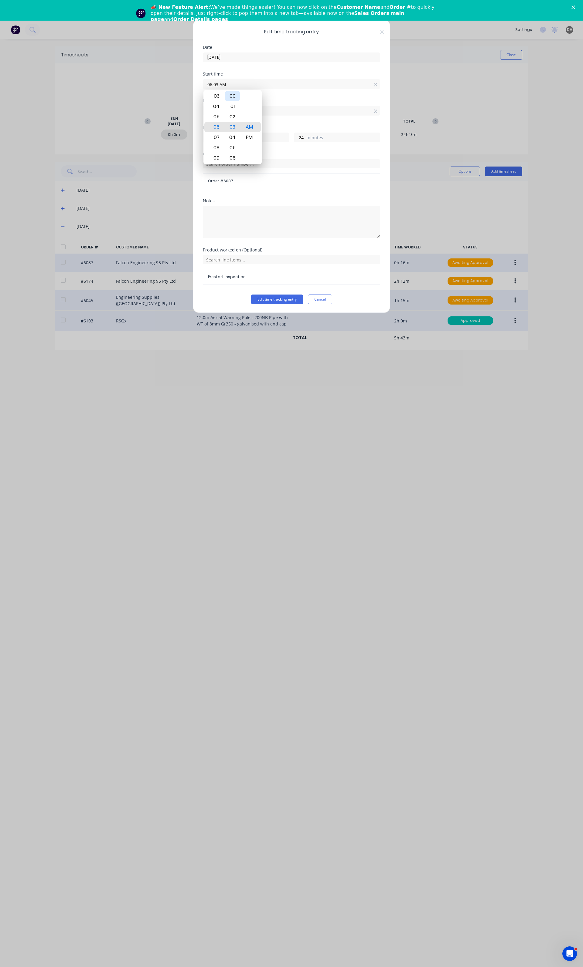
type input "06:00 AM"
type input "27"
click at [281, 299] on button "Edit time tracking entry" at bounding box center [277, 300] width 52 height 10
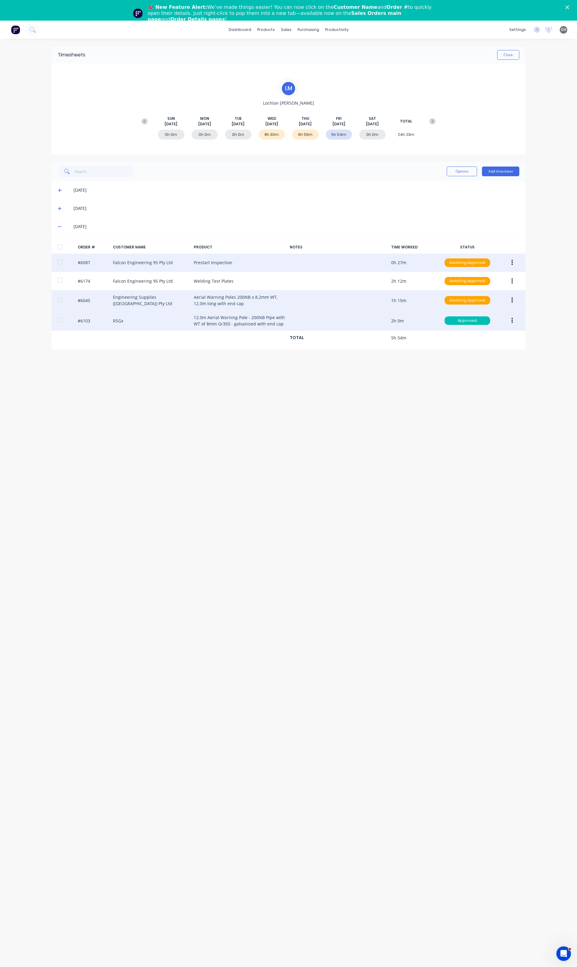
click at [509, 301] on button "button" at bounding box center [512, 300] width 14 height 11
click at [478, 343] on div "Edit" at bounding box center [490, 340] width 47 height 9
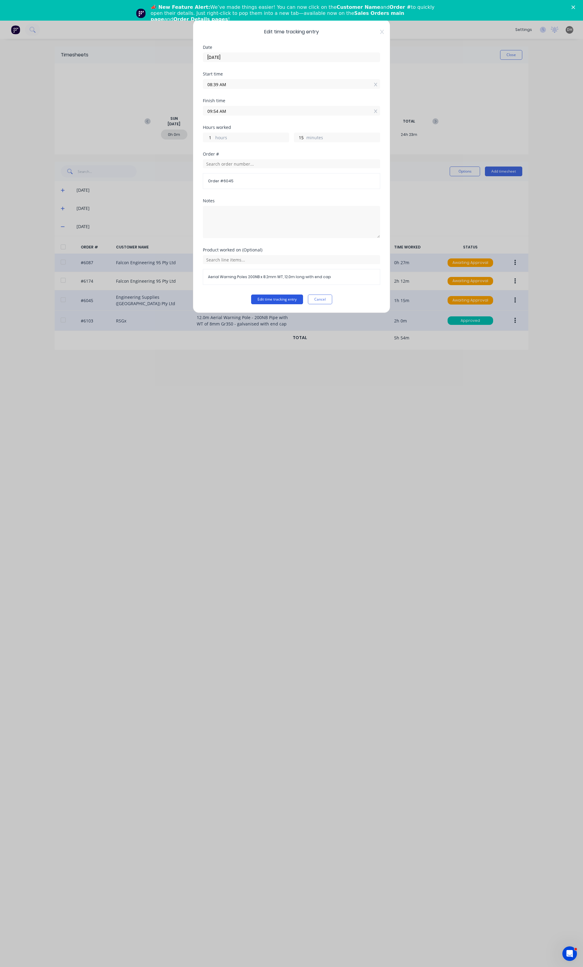
click at [299, 300] on button "Edit time tracking entry" at bounding box center [277, 300] width 52 height 10
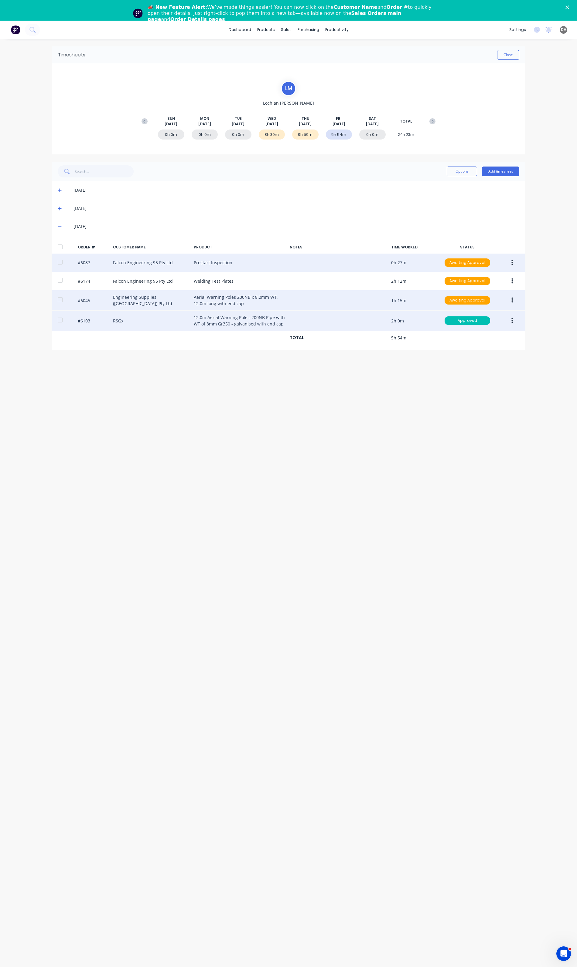
click at [510, 301] on button "button" at bounding box center [512, 300] width 14 height 11
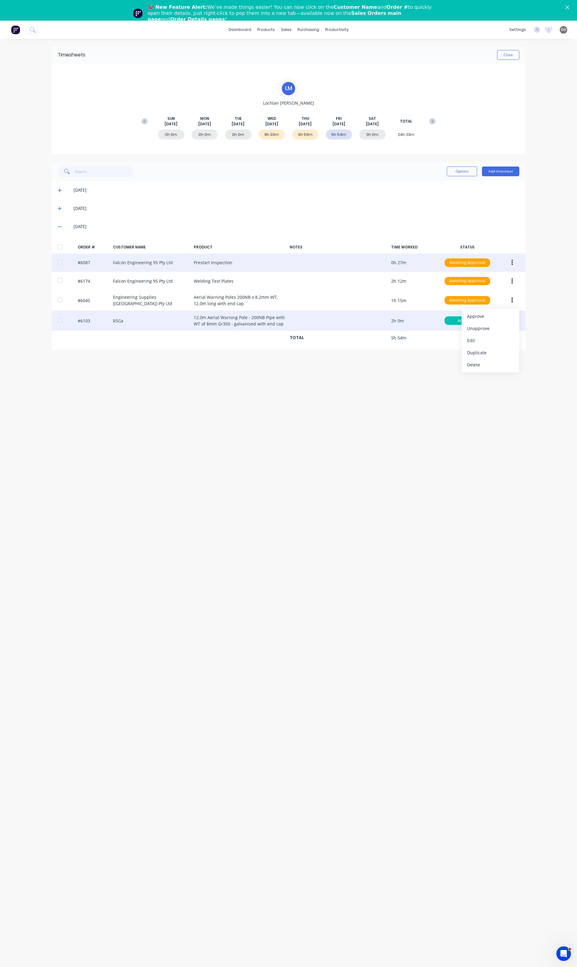
click at [511, 283] on icon "button" at bounding box center [512, 280] width 2 height 5
click at [471, 321] on div "Edit" at bounding box center [490, 321] width 47 height 9
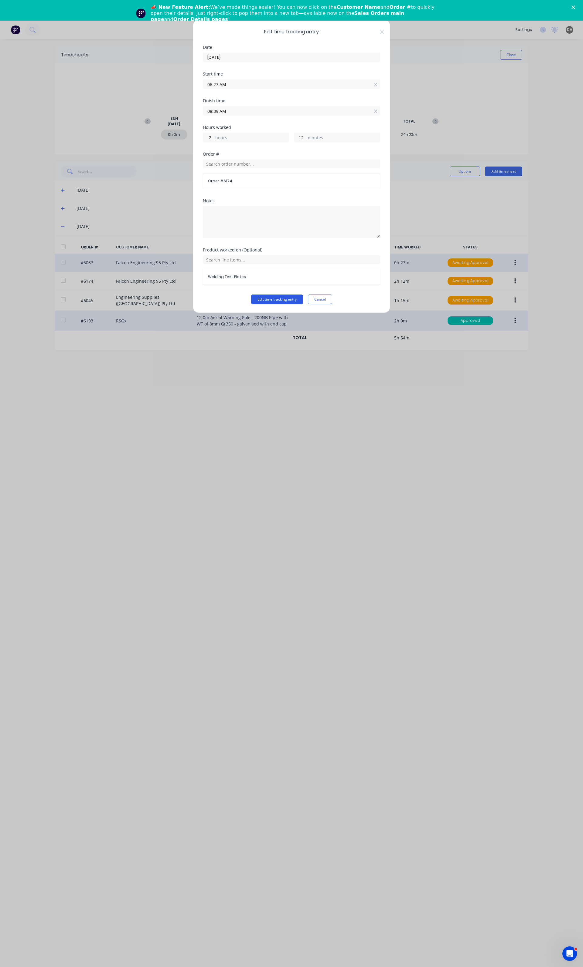
click at [297, 299] on button "Edit time tracking entry" at bounding box center [277, 300] width 52 height 10
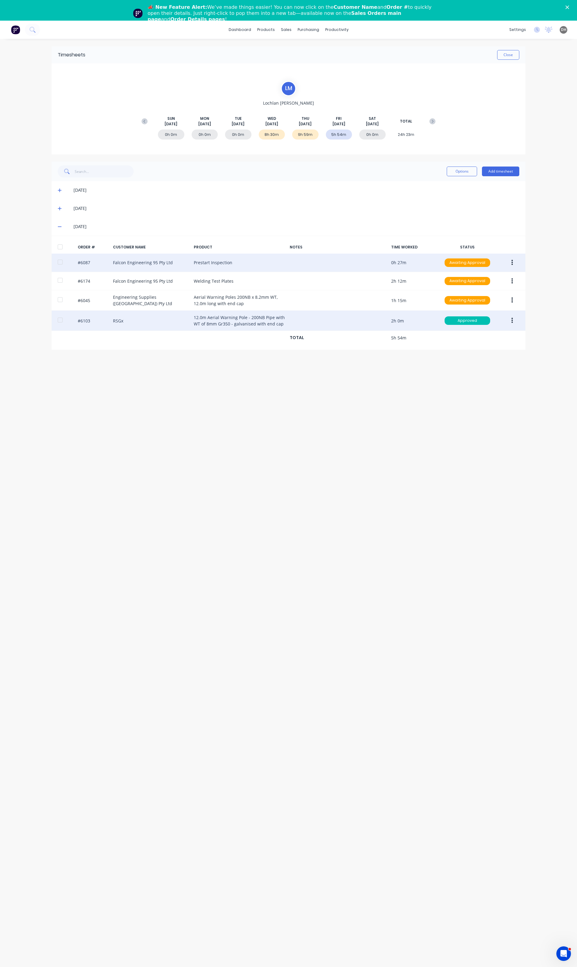
click at [515, 264] on button "button" at bounding box center [512, 262] width 14 height 11
click at [473, 307] on div "Edit" at bounding box center [490, 303] width 47 height 9
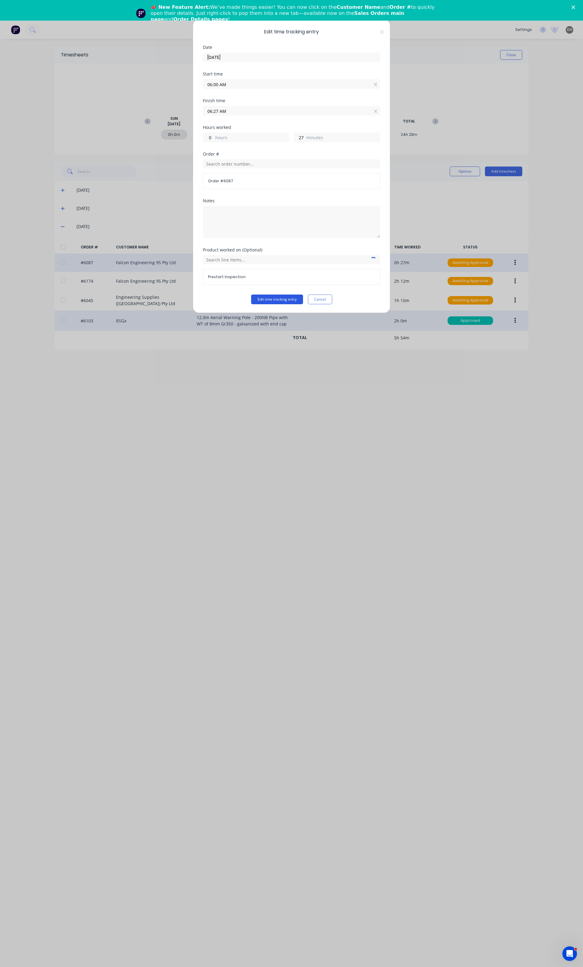
click at [284, 299] on button "Edit time tracking entry" at bounding box center [277, 300] width 52 height 10
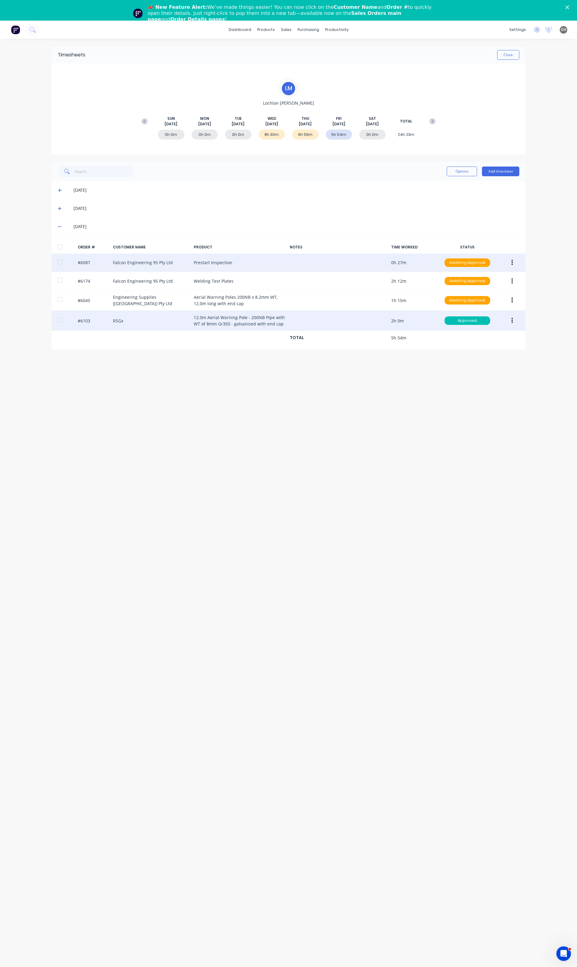
click at [515, 280] on button "button" at bounding box center [512, 281] width 14 height 11
click at [488, 322] on div "Edit" at bounding box center [490, 321] width 47 height 9
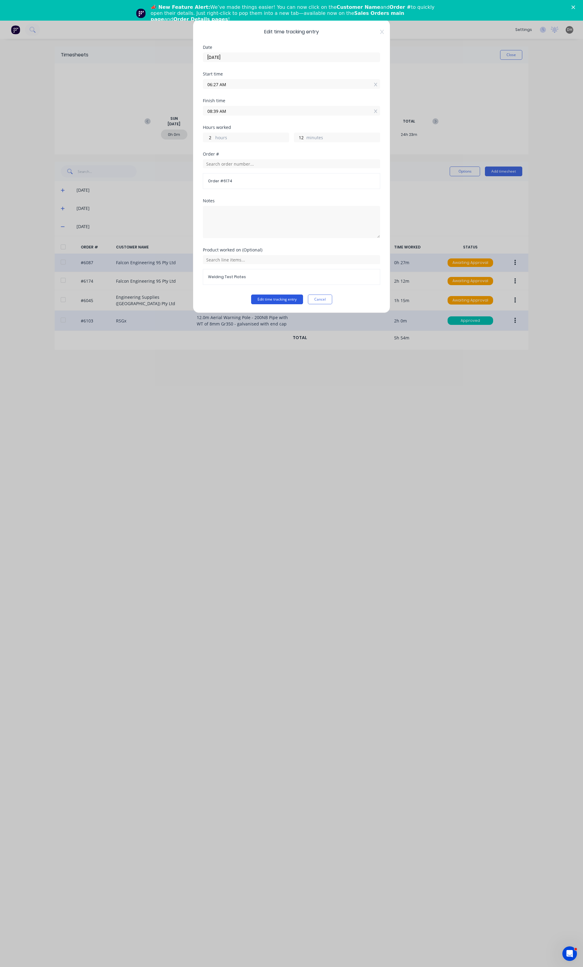
click at [284, 301] on button "Edit time tracking entry" at bounding box center [277, 300] width 52 height 10
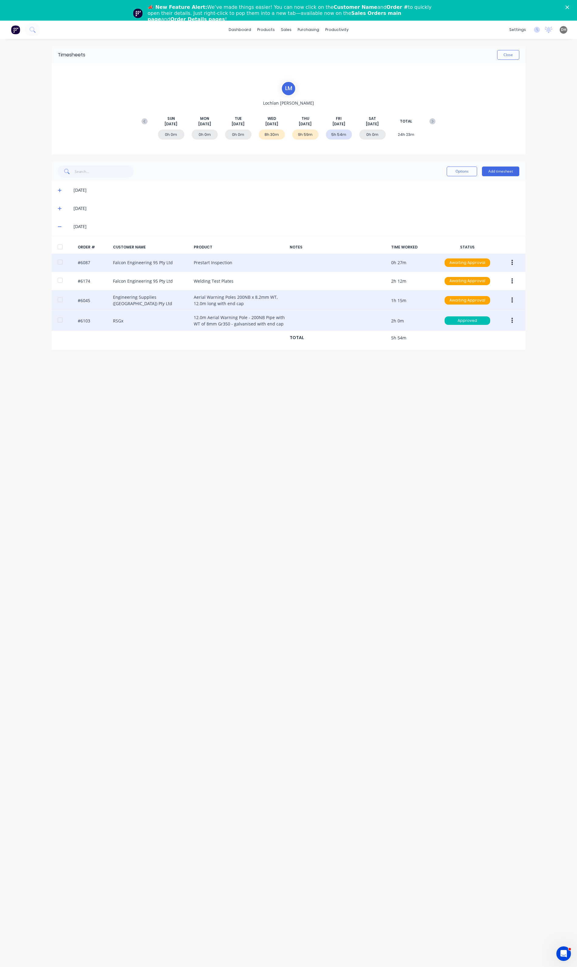
drag, startPoint x: 510, startPoint y: 297, endPoint x: 496, endPoint y: 304, distance: 15.3
click at [510, 297] on button "button" at bounding box center [512, 300] width 14 height 11
click at [495, 337] on div "Edit" at bounding box center [490, 340] width 47 height 9
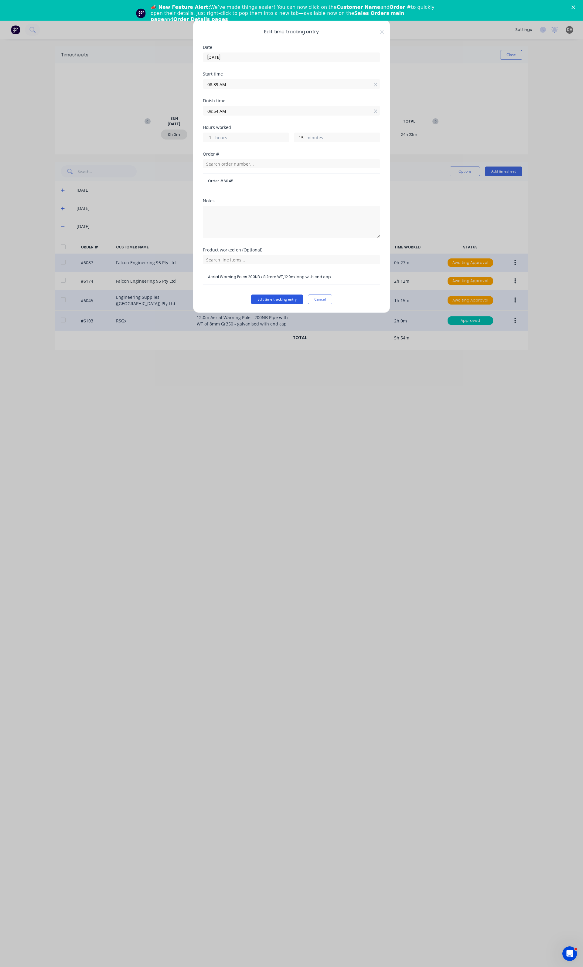
click at [286, 301] on button "Edit time tracking entry" at bounding box center [277, 300] width 52 height 10
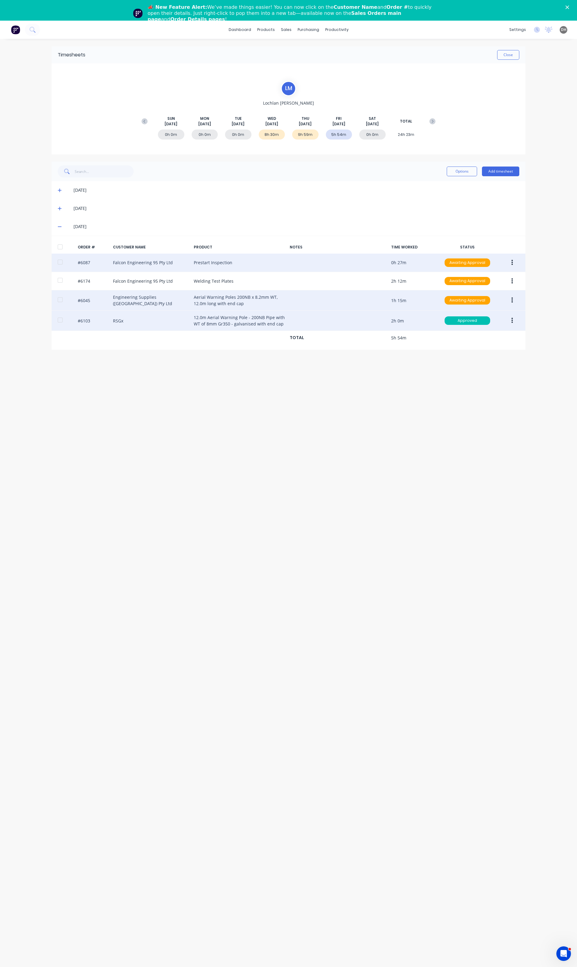
click at [506, 320] on button "button" at bounding box center [512, 320] width 14 height 11
click at [499, 334] on div "Approve" at bounding box center [490, 336] width 47 height 9
click at [510, 320] on button "button" at bounding box center [512, 320] width 14 height 11
click at [492, 361] on div "Edit" at bounding box center [490, 361] width 47 height 9
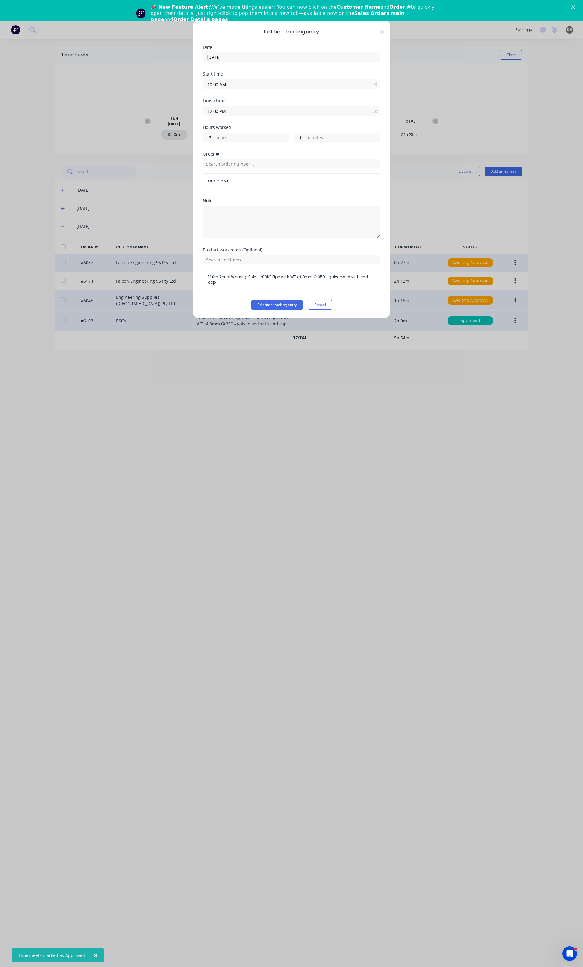
click at [236, 80] on label "10:00 AM" at bounding box center [291, 84] width 177 height 10
click at [236, 80] on input "10:00 AM" at bounding box center [291, 84] width 177 height 9
click at [221, 113] on div "09" at bounding box center [215, 117] width 15 height 10
type input "09:00 AM"
type input "3"
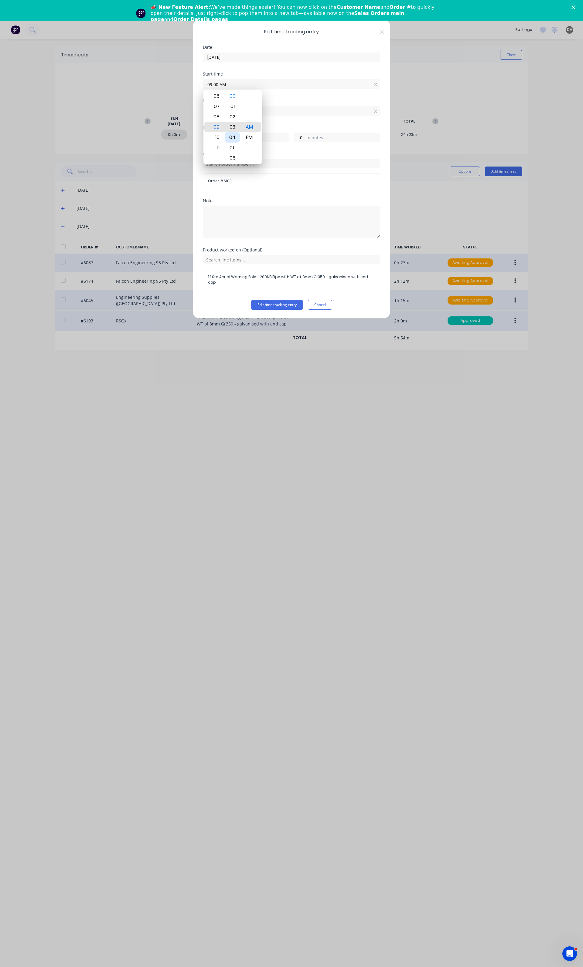
type input "09:03 AM"
type input "2"
type input "57"
type input "09:14 AM"
type input "46"
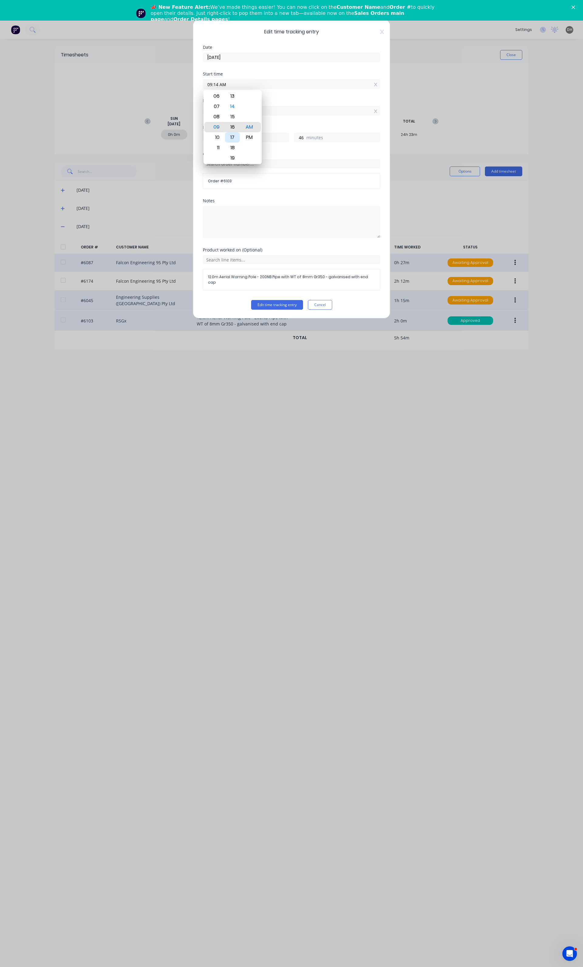
type input "09:16 AM"
type input "44"
type input "09:19 AM"
type input "41"
type input "09:20 AM"
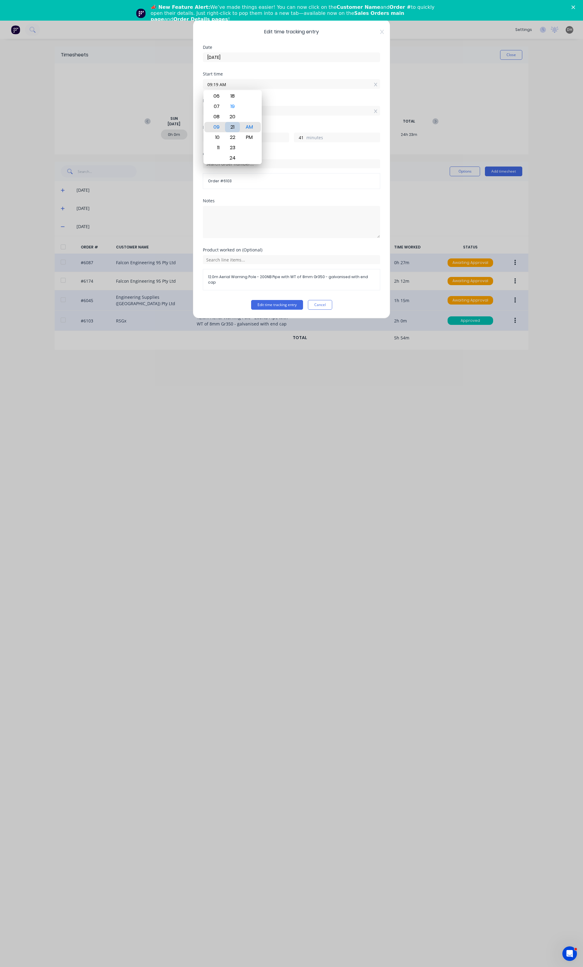
type input "40"
type input "09:22 AM"
type input "38"
type input "09:24 AM"
type input "36"
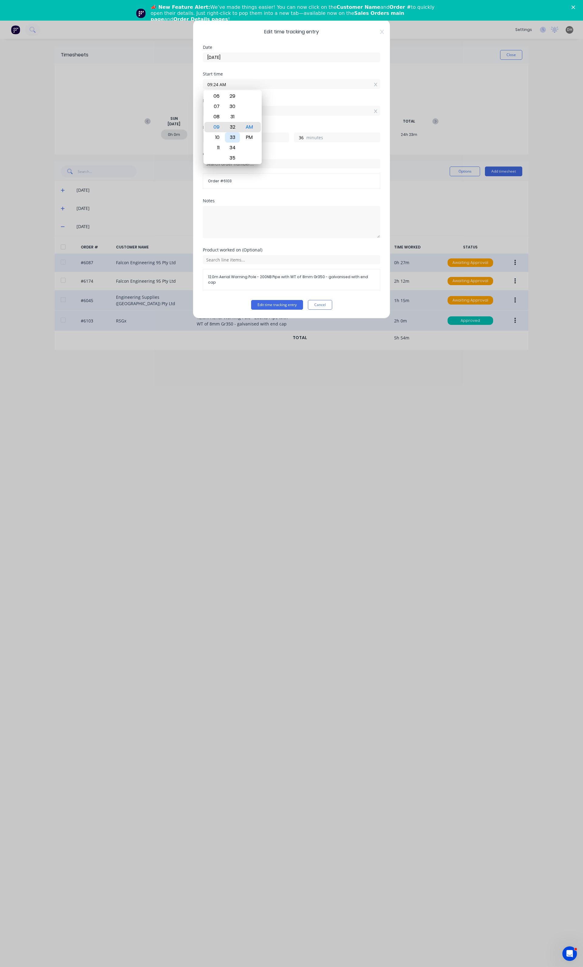
type input "09:32 AM"
type input "28"
type input "09:34 AM"
type input "26"
type input "09:37 AM"
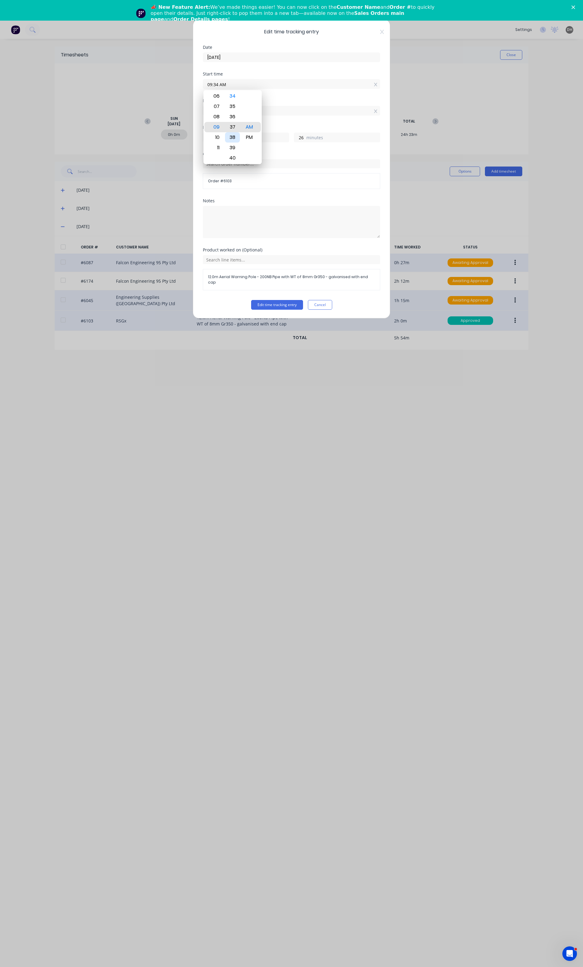
type input "23"
type input "09:43 AM"
type input "17"
type input "09:47 AM"
type input "13"
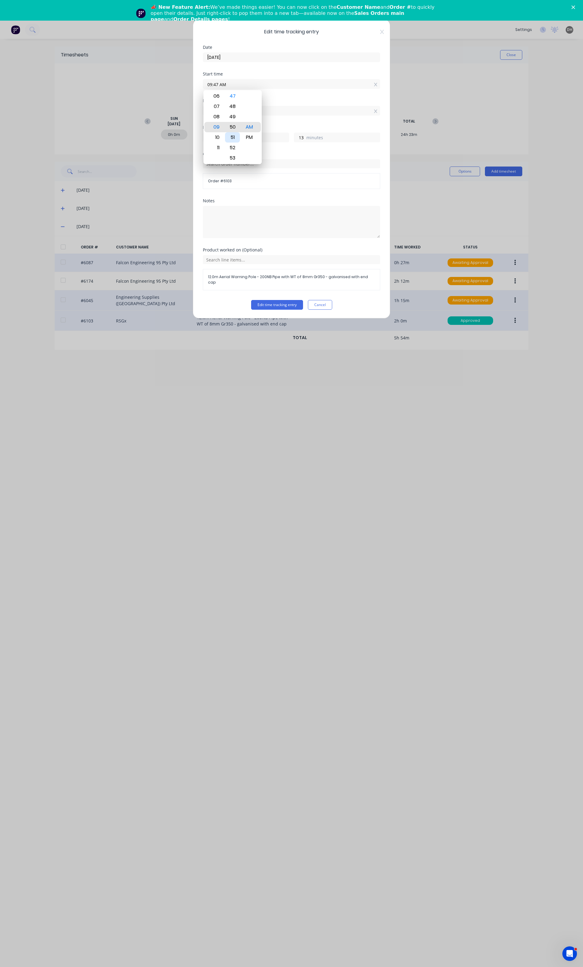
type input "09:50 AM"
type input "10"
type input "09:51 AM"
type input "9"
click at [233, 159] on div "54" at bounding box center [232, 158] width 15 height 10
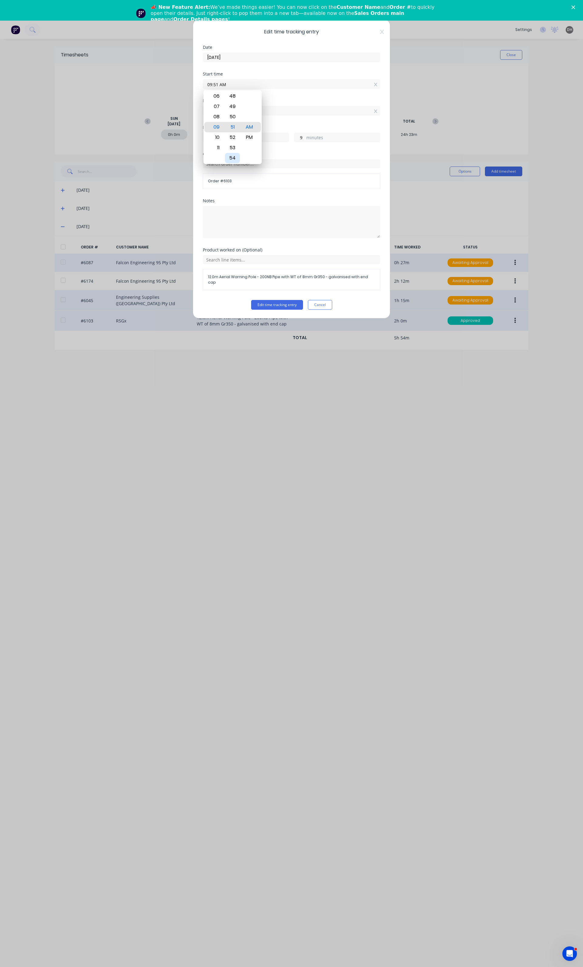
type input "09:54 AM"
type input "6"
click at [283, 302] on button "Edit time tracking entry" at bounding box center [277, 305] width 52 height 10
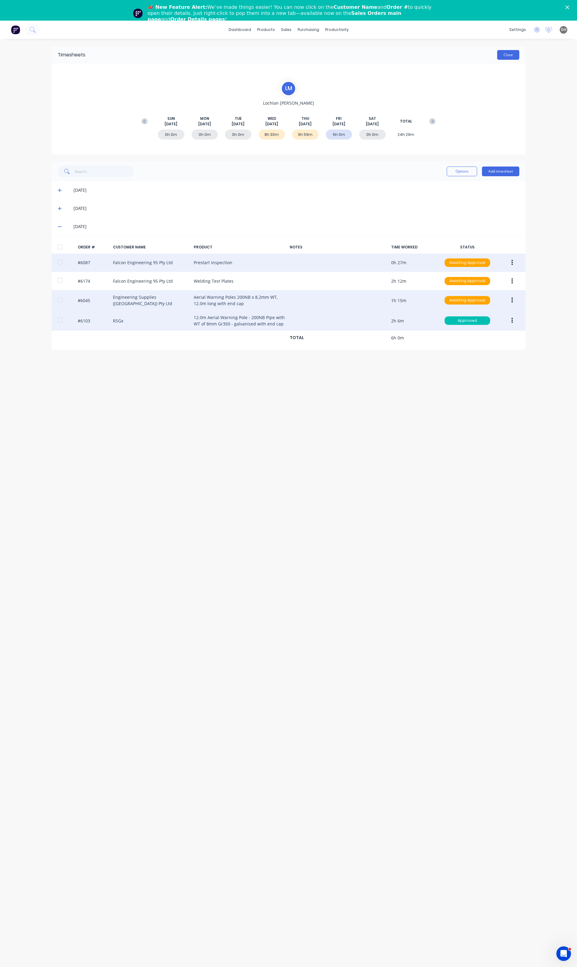
click at [503, 55] on button "Close" at bounding box center [508, 55] width 22 height 10
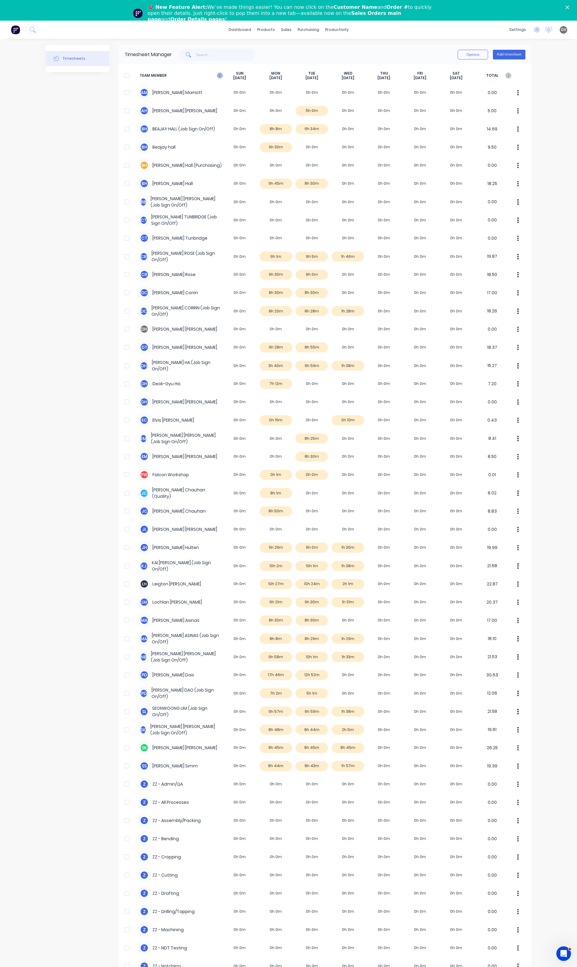
click at [218, 76] on icon at bounding box center [220, 76] width 6 height 6
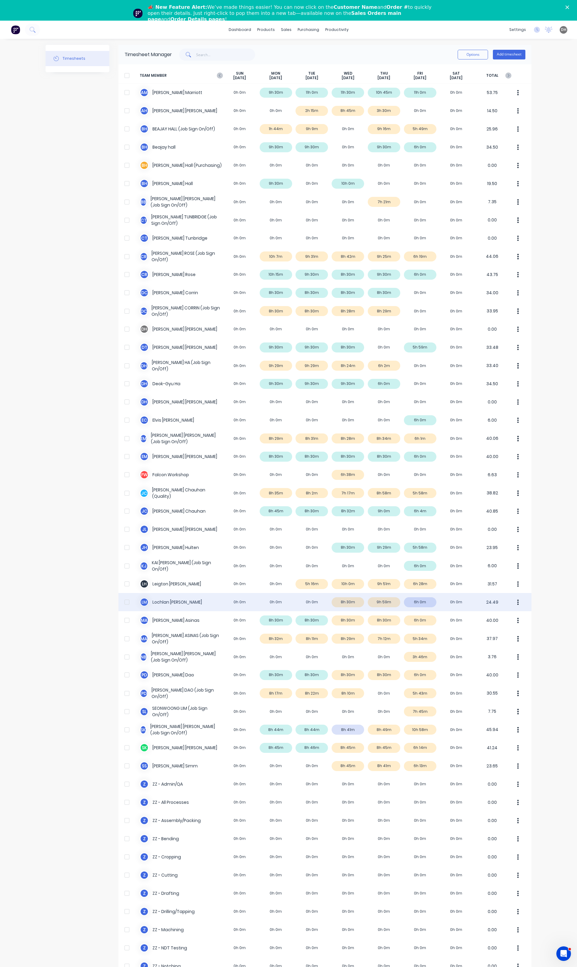
click at [517, 605] on icon "button" at bounding box center [518, 602] width 2 height 5
click at [507, 623] on div "Approve" at bounding box center [494, 619] width 47 height 9
click at [546, 601] on div "× Timesheets marked as approved dashboard products sales purchasing productivit…" at bounding box center [288, 504] width 577 height 967
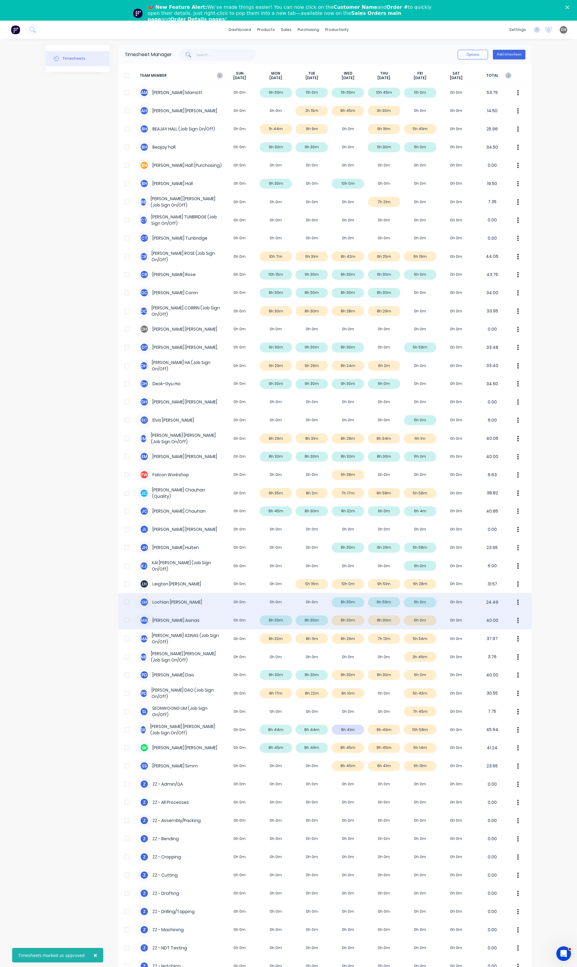
click at [512, 619] on button "button" at bounding box center [517, 621] width 13 height 12
click at [508, 635] on div "Approve" at bounding box center [494, 637] width 47 height 9
click at [546, 684] on div "× Timesheets marked as approved dashboard products sales purchasing productivit…" at bounding box center [288, 504] width 577 height 967
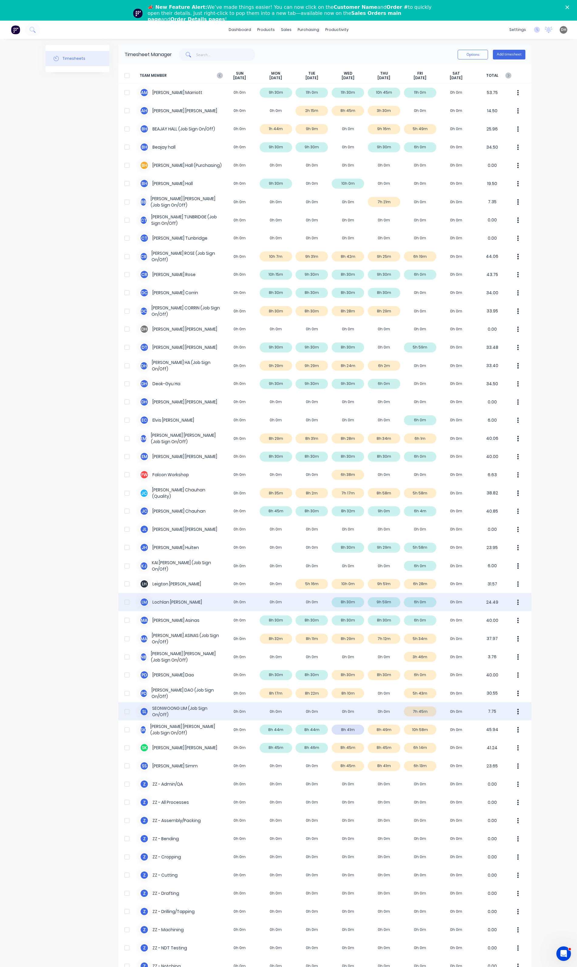
click at [425, 716] on div "S L SEONWOONG LIM (Job Sign On/Off) 0h 0m 0h 0m 0h 0m 0h 0m 0h 0m 7h 45m 0h 0m …" at bounding box center [324, 712] width 413 height 18
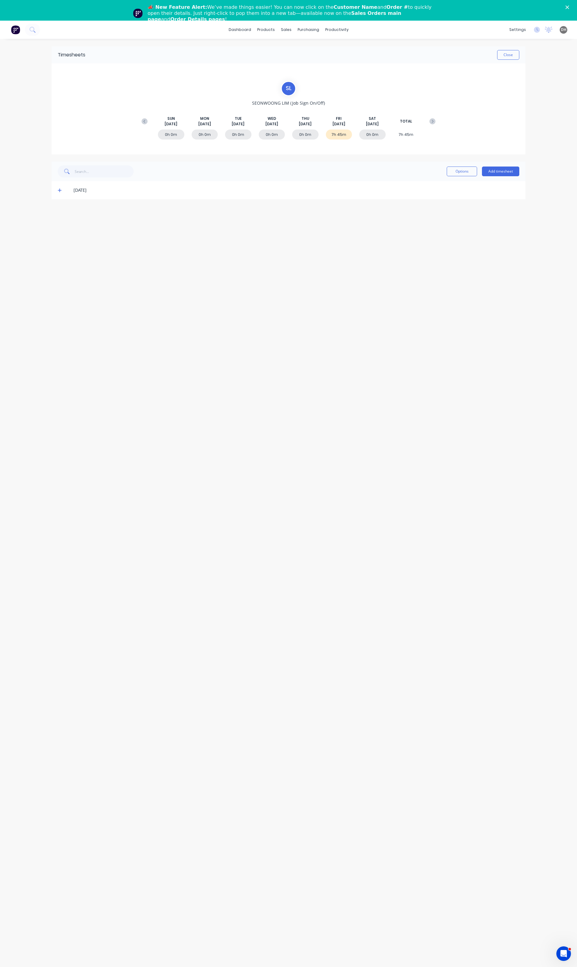
click at [59, 189] on icon at bounding box center [60, 191] width 4 height 4
click at [511, 232] on div "#6174 Falcon Engineering 95 Pty Ltd Welding Test Plates 7h 44m Awaiting Approval" at bounding box center [288, 226] width 473 height 19
click at [514, 229] on button "button" at bounding box center [512, 226] width 14 height 11
click at [483, 268] on div "Edit" at bounding box center [490, 266] width 47 height 9
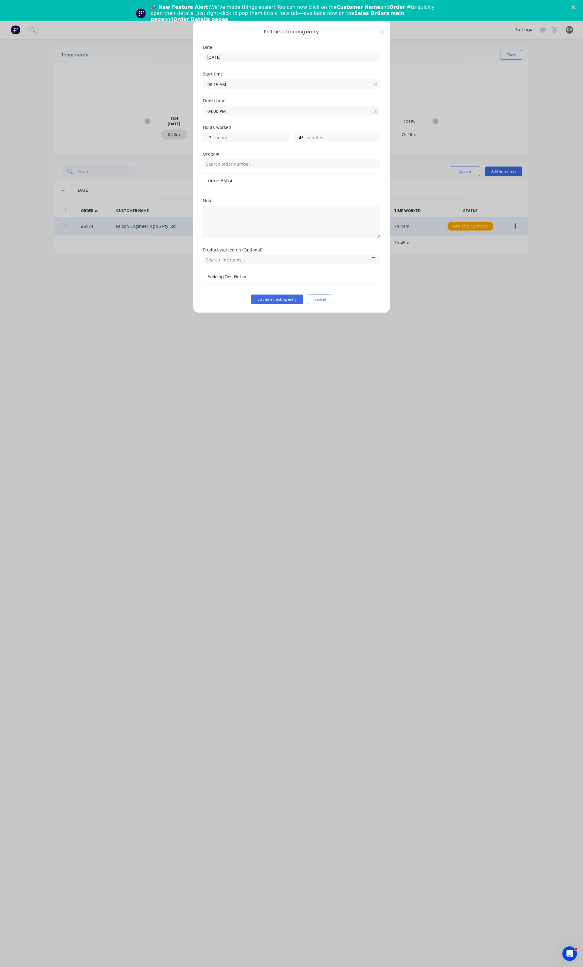
click at [219, 89] on label "08:15 AM" at bounding box center [291, 84] width 177 height 10
click at [219, 89] on input "08:15 AM" at bounding box center [291, 84] width 177 height 9
click at [220, 82] on input "08:15 AM" at bounding box center [291, 84] width 177 height 9
type input "06:00 AM"
type input "10"
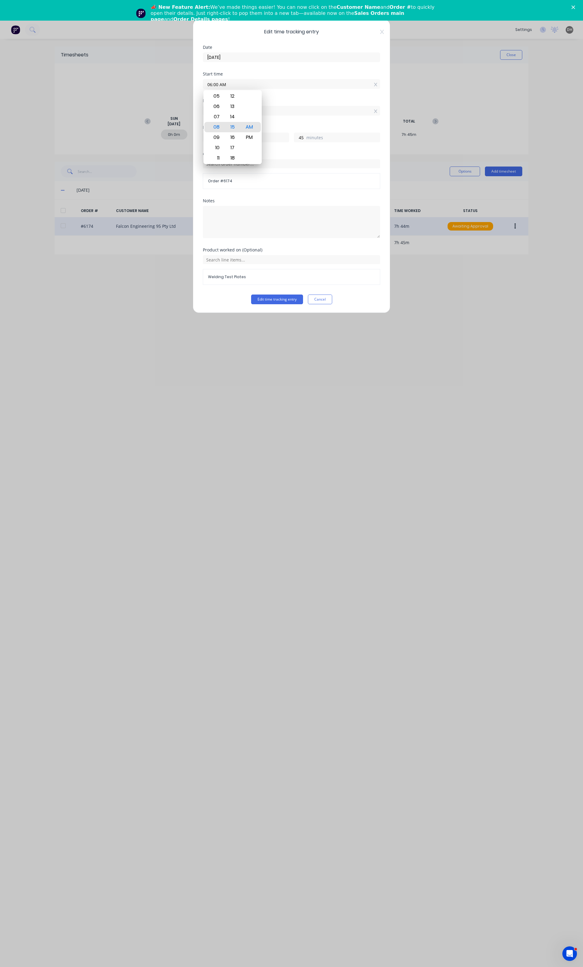
type input "0"
click at [282, 132] on div "10 hours 0 minutes" at bounding box center [291, 136] width 177 height 11
click at [212, 113] on input "04:00 PM" at bounding box center [291, 110] width 177 height 9
type input "12:00 PM"
type input "6"
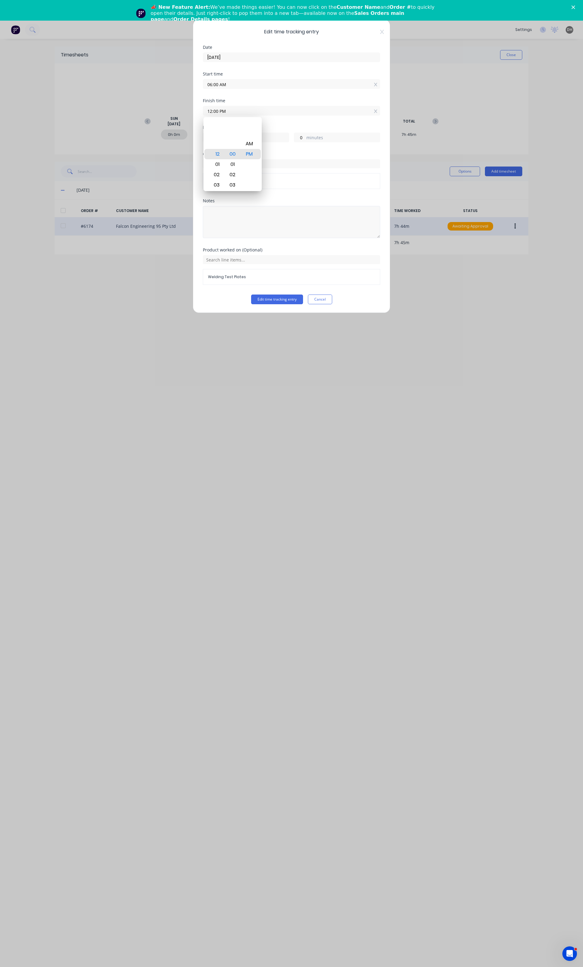
click at [313, 215] on textarea at bounding box center [291, 222] width 177 height 32
click at [300, 220] on textarea at bounding box center [291, 222] width 177 height 32
type textarea "Induction/Welding Test Plates"
click at [281, 302] on button "Edit time tracking entry" at bounding box center [277, 300] width 52 height 10
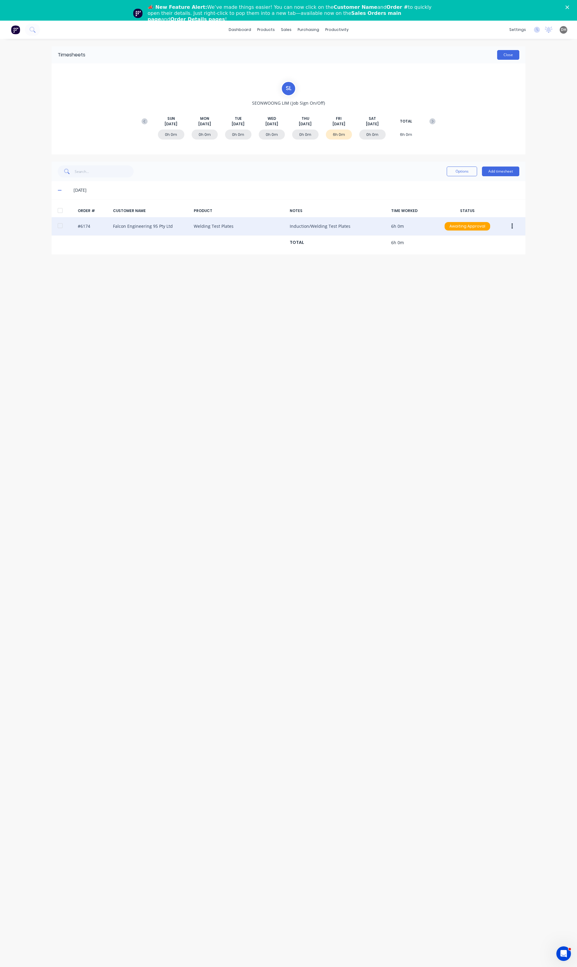
click at [503, 54] on button "Close" at bounding box center [508, 55] width 22 height 10
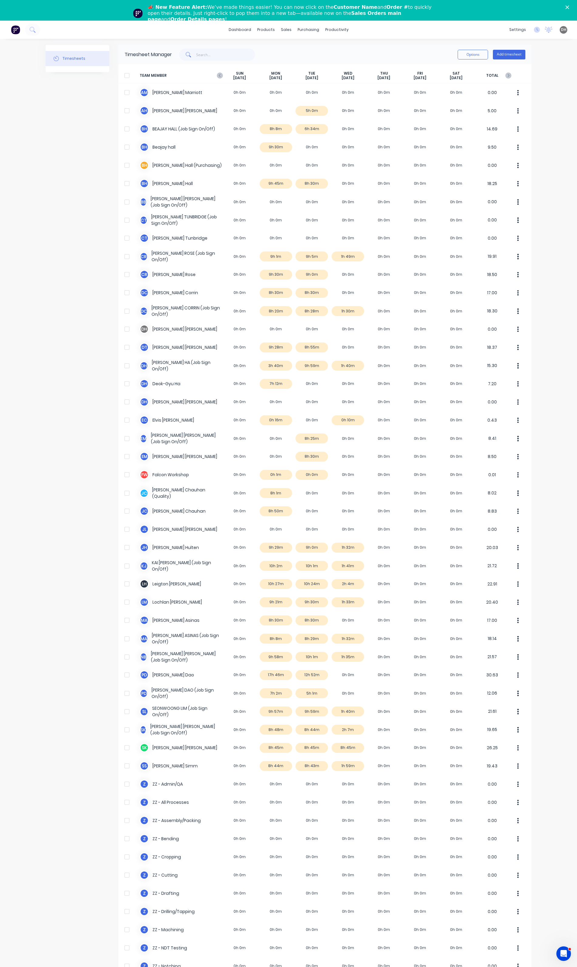
click at [213, 79] on span "TEAM MEMBER" at bounding box center [181, 75] width 82 height 9
click at [217, 75] on icon at bounding box center [220, 76] width 6 height 6
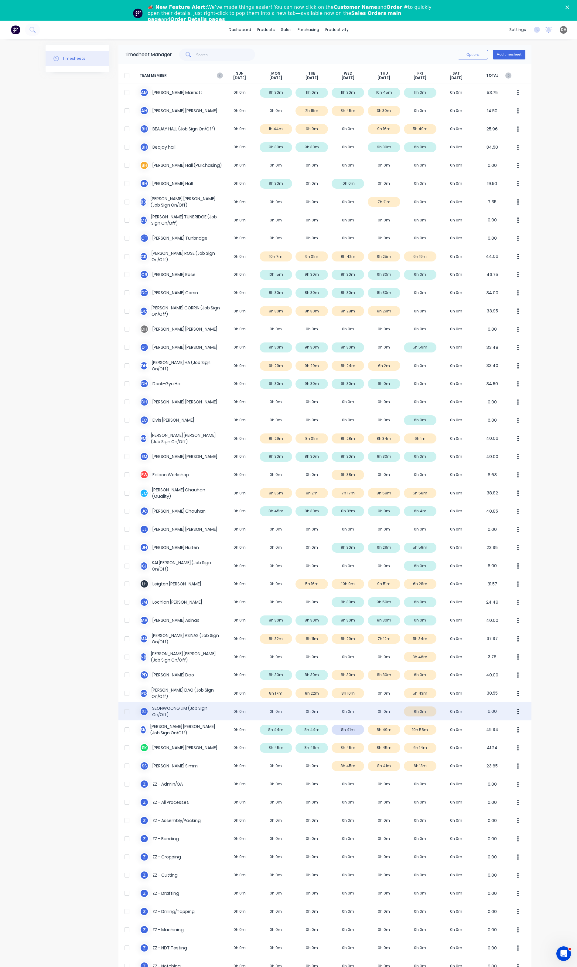
click at [517, 712] on button "button" at bounding box center [517, 712] width 13 height 12
click at [506, 730] on div "Approve" at bounding box center [494, 728] width 47 height 9
click at [541, 771] on div "× Timesheets marked as approved dashboard products sales purchasing productivit…" at bounding box center [288, 504] width 577 height 967
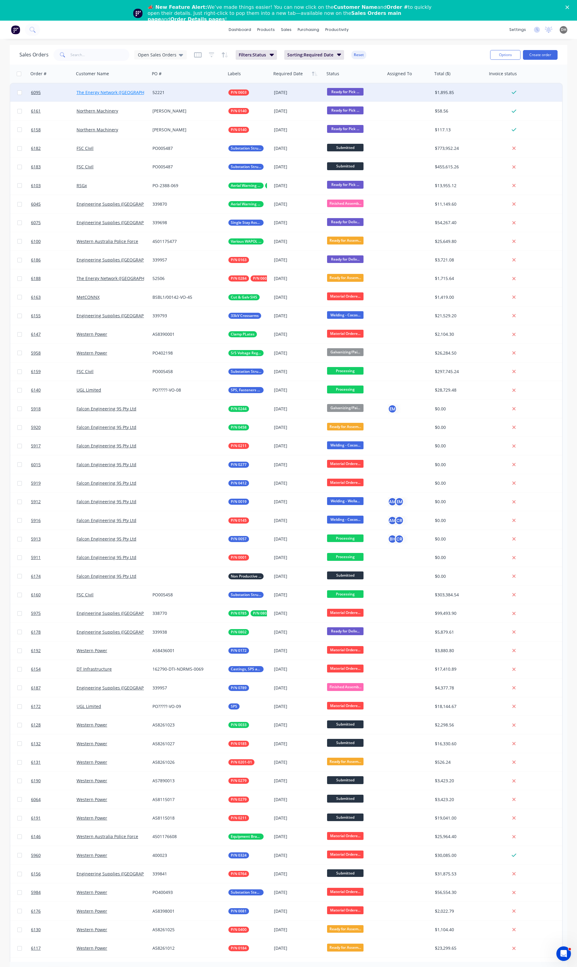
click at [86, 92] on link "The Energy Network (Australia) Pty Ltd" at bounding box center [126, 93] width 101 height 6
click at [33, 91] on span "6095" at bounding box center [36, 93] width 10 height 6
click at [163, 96] on div "52221" at bounding box center [188, 92] width 76 height 18
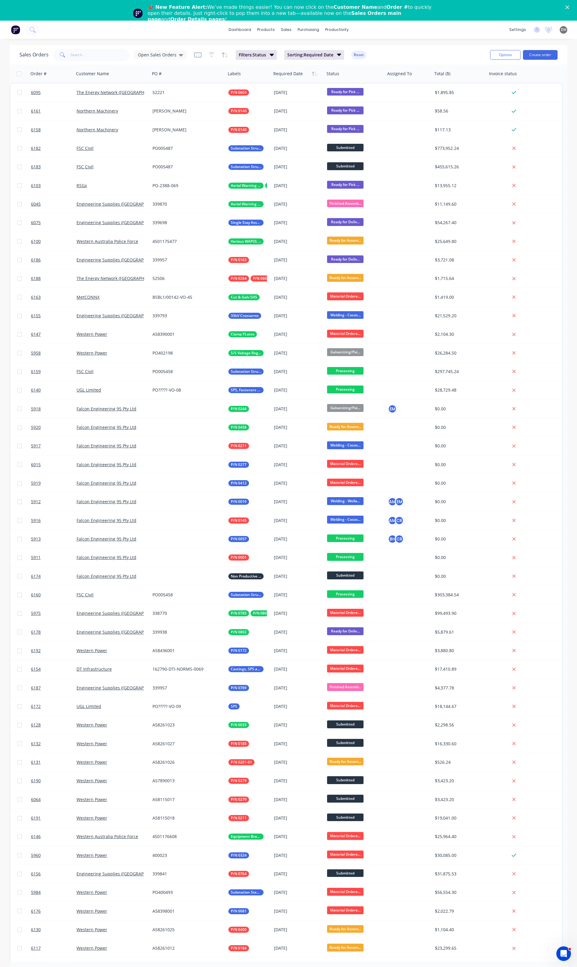
click at [569, 7] on polygon "Close" at bounding box center [567, 7] width 4 height 4
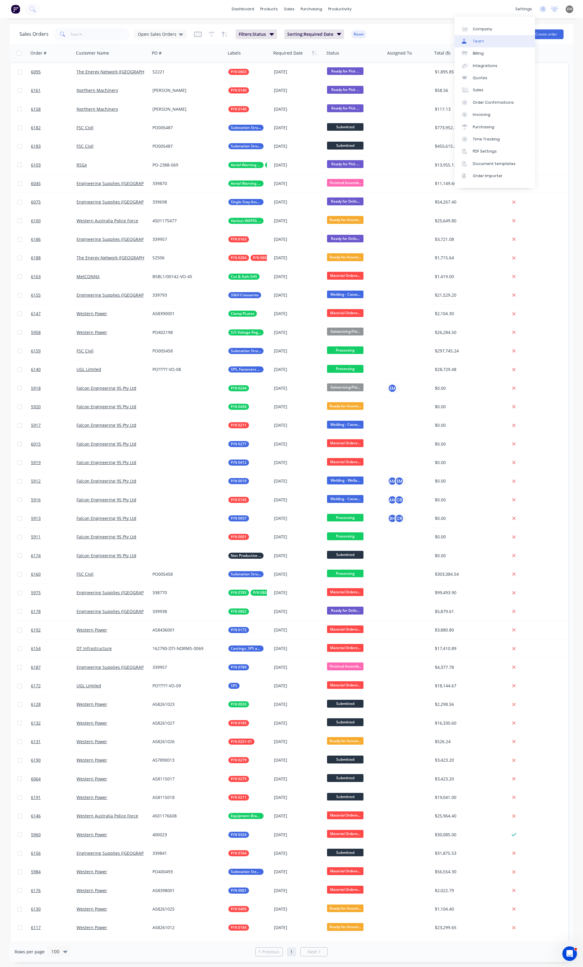
click at [495, 40] on link "Team" at bounding box center [494, 41] width 80 height 12
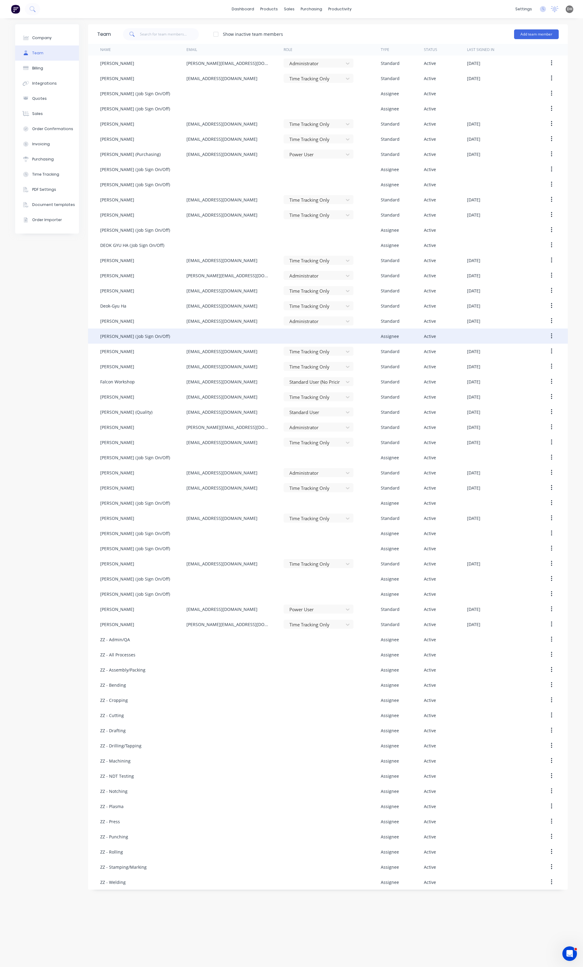
click at [552, 338] on icon "button" at bounding box center [552, 336] width 2 height 7
click at [531, 364] on div "Disable" at bounding box center [529, 364] width 47 height 9
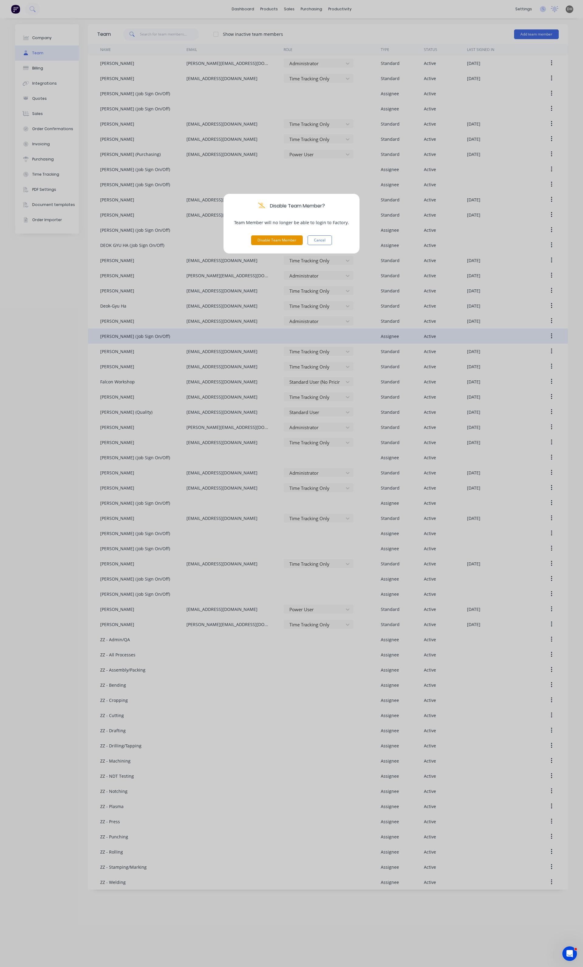
click at [279, 236] on button "Disable Team Member" at bounding box center [277, 240] width 52 height 10
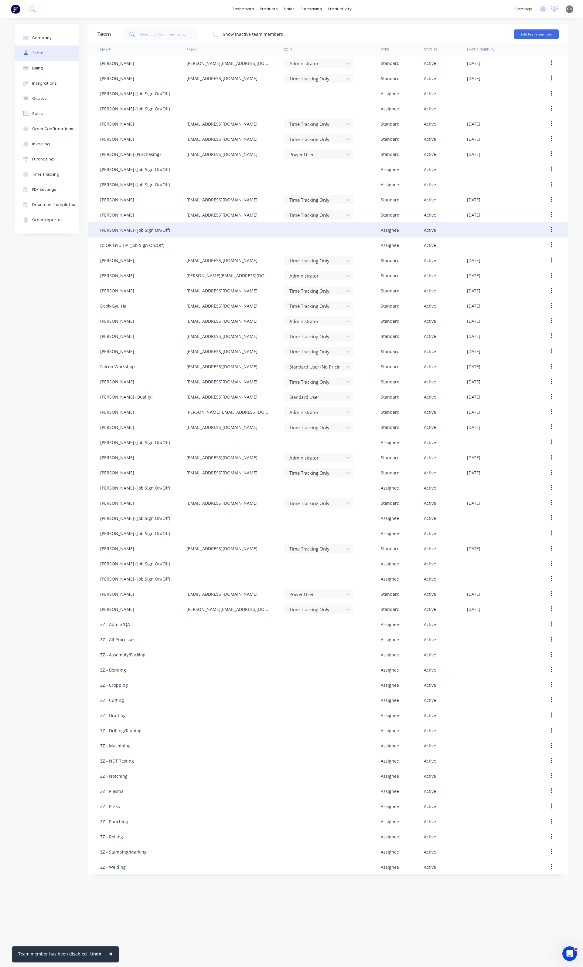
click at [551, 231] on icon "button" at bounding box center [552, 230] width 2 height 7
click at [512, 256] on div "Disable" at bounding box center [529, 258] width 47 height 9
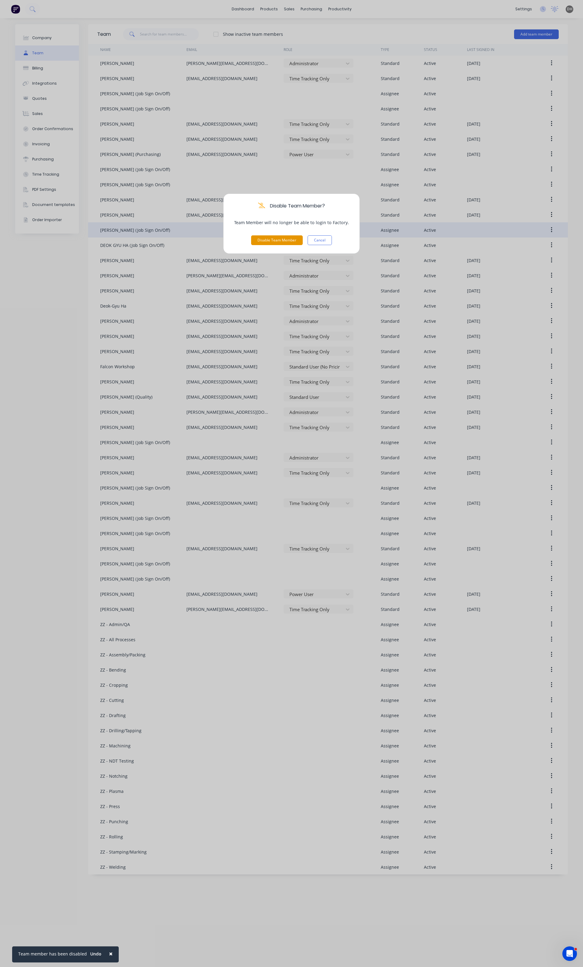
click at [276, 243] on button "Disable Team Member" at bounding box center [277, 240] width 52 height 10
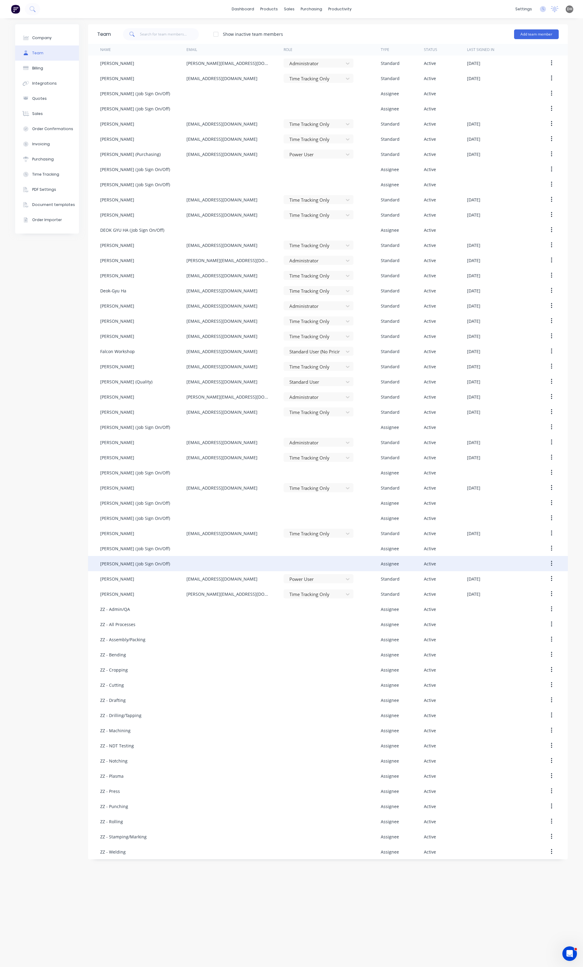
click at [551, 565] on icon "button" at bounding box center [552, 564] width 2 height 7
click at [543, 590] on div "Disable" at bounding box center [529, 592] width 47 height 9
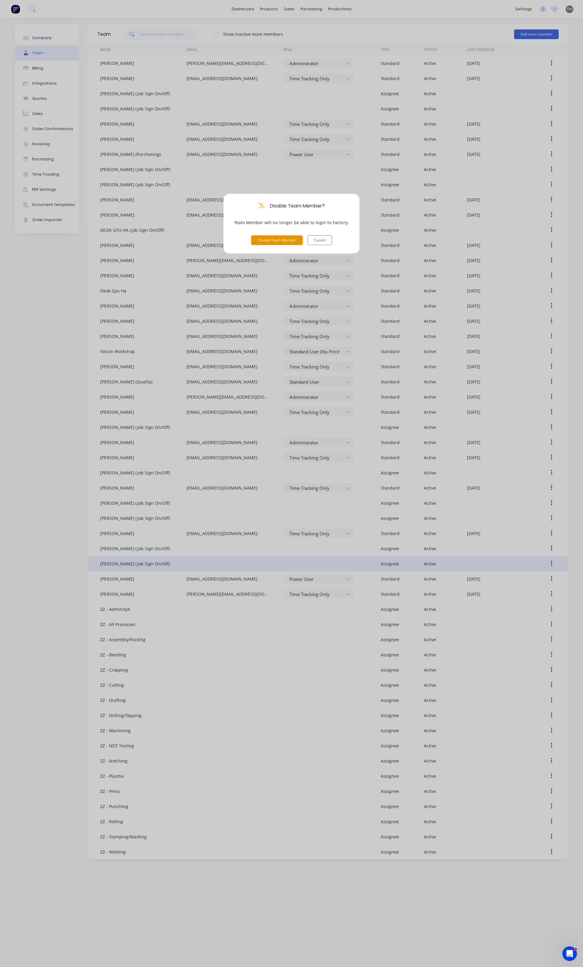
click at [276, 242] on button "Disable Team Member" at bounding box center [277, 240] width 52 height 10
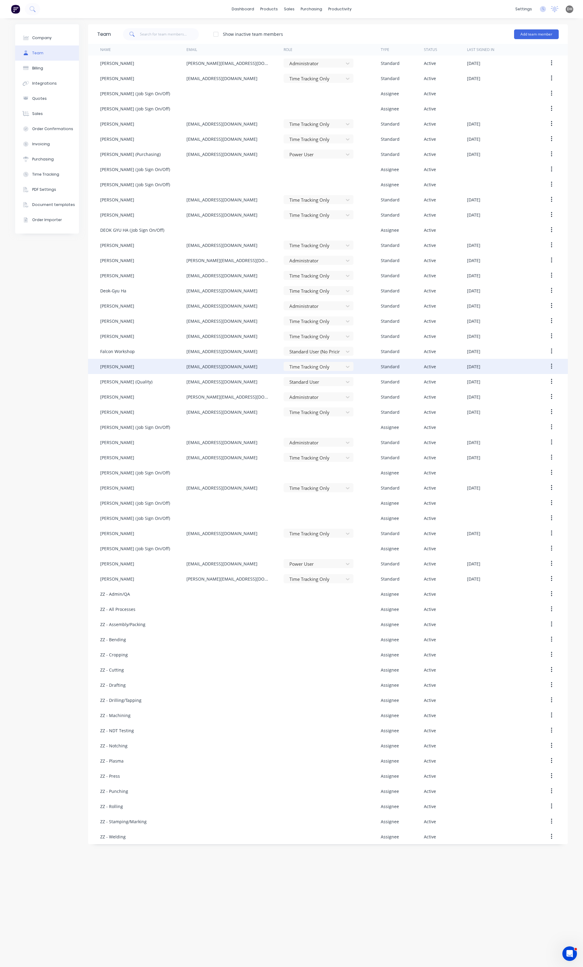
click at [551, 368] on icon "button" at bounding box center [552, 366] width 2 height 7
click at [531, 393] on div "Disable" at bounding box center [529, 394] width 47 height 9
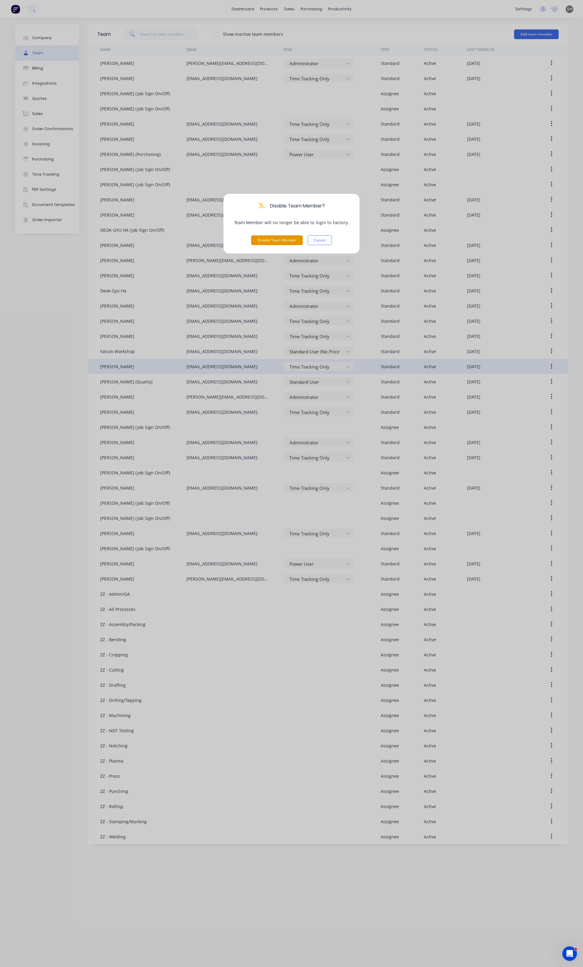
click at [284, 243] on button "Disable Team Member" at bounding box center [277, 240] width 52 height 10
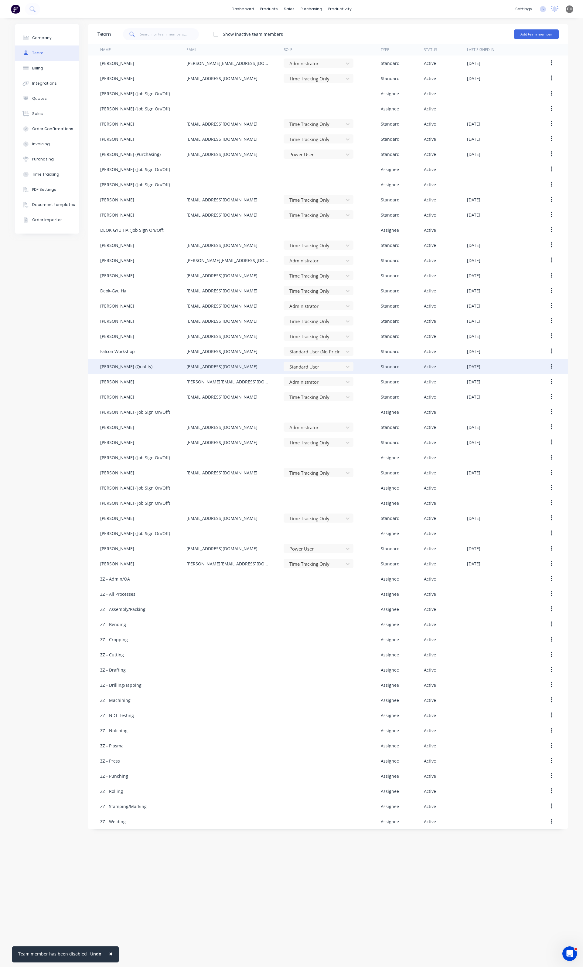
click at [550, 366] on button "button" at bounding box center [551, 366] width 14 height 11
click at [537, 380] on div at bounding box center [548, 381] width 22 height 15
click at [554, 368] on button "button" at bounding box center [551, 366] width 14 height 11
click at [540, 379] on div "Edit" at bounding box center [529, 382] width 47 height 9
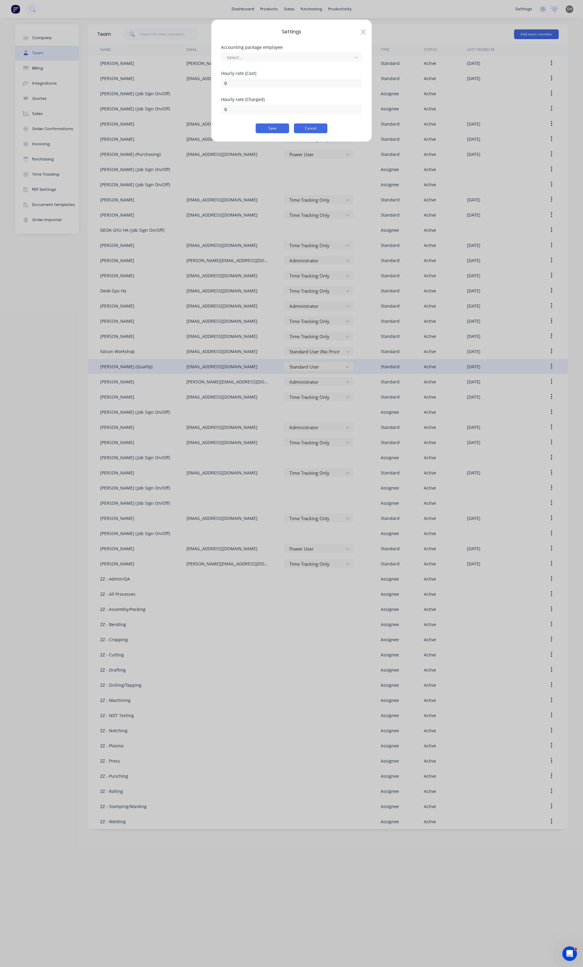
click at [322, 131] on button "Cancel" at bounding box center [310, 129] width 33 height 10
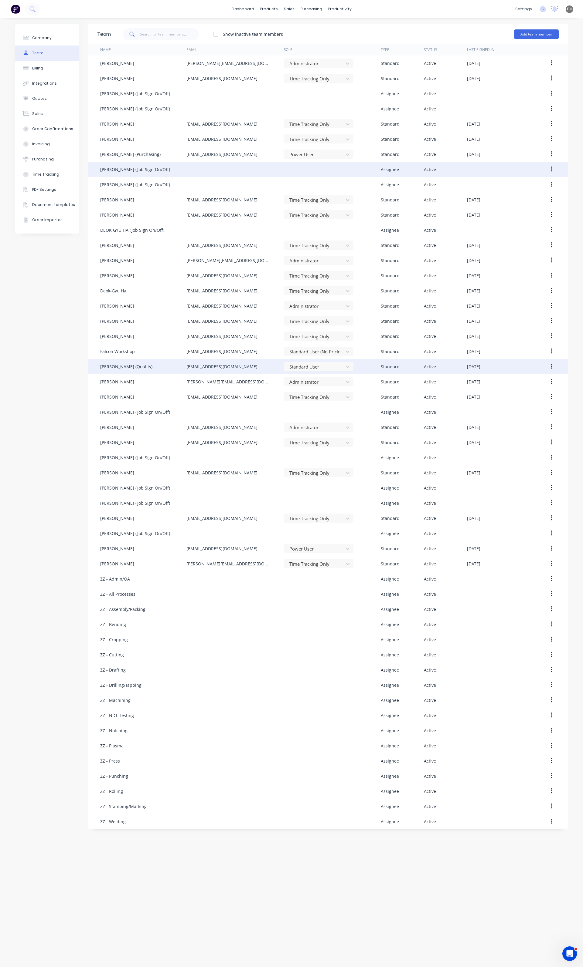
click at [552, 169] on icon "button" at bounding box center [552, 169] width 2 height 7
click at [513, 195] on div "Disable" at bounding box center [529, 197] width 47 height 9
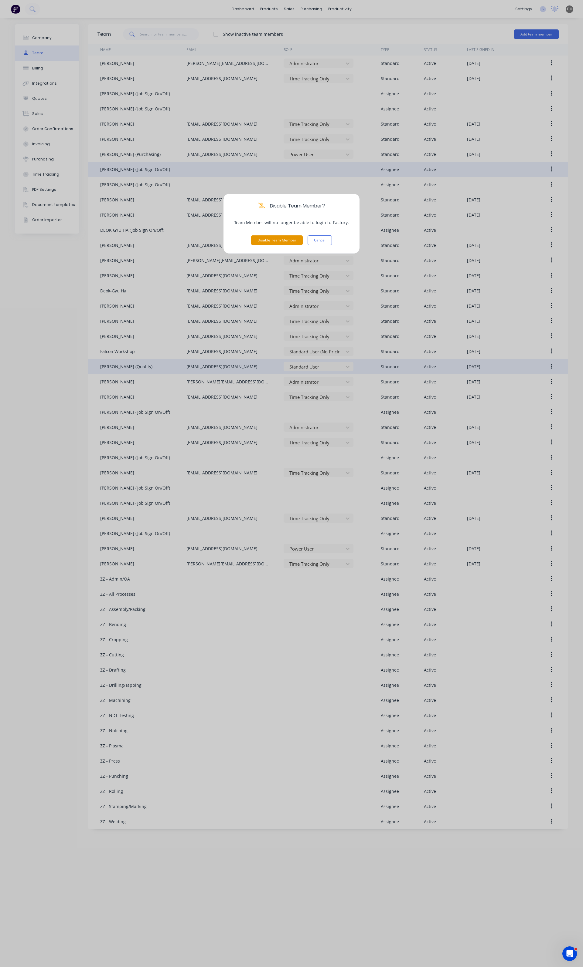
click at [290, 238] on button "Disable Team Member" at bounding box center [277, 240] width 52 height 10
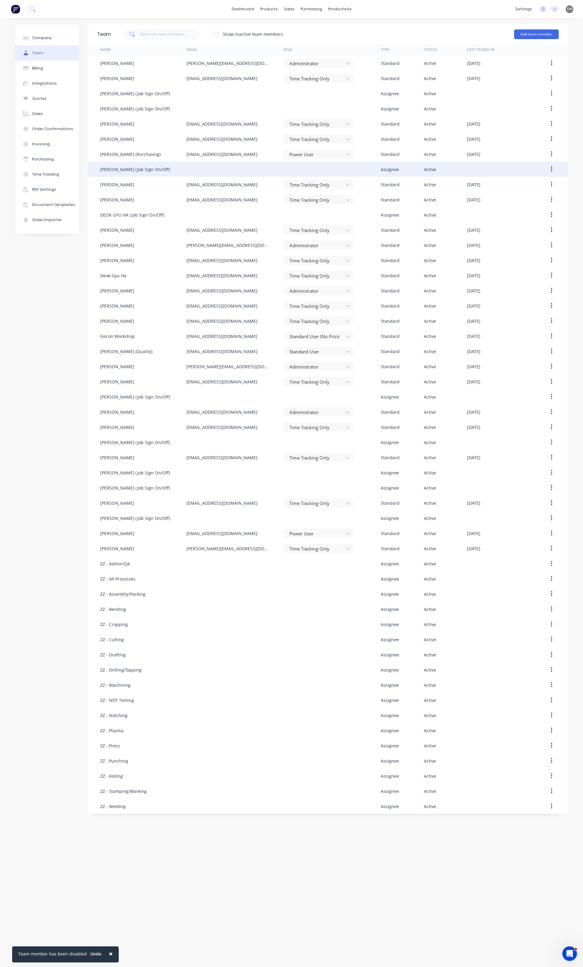
click at [553, 170] on button "button" at bounding box center [551, 169] width 14 height 11
click at [525, 199] on div "Disable" at bounding box center [529, 197] width 47 height 9
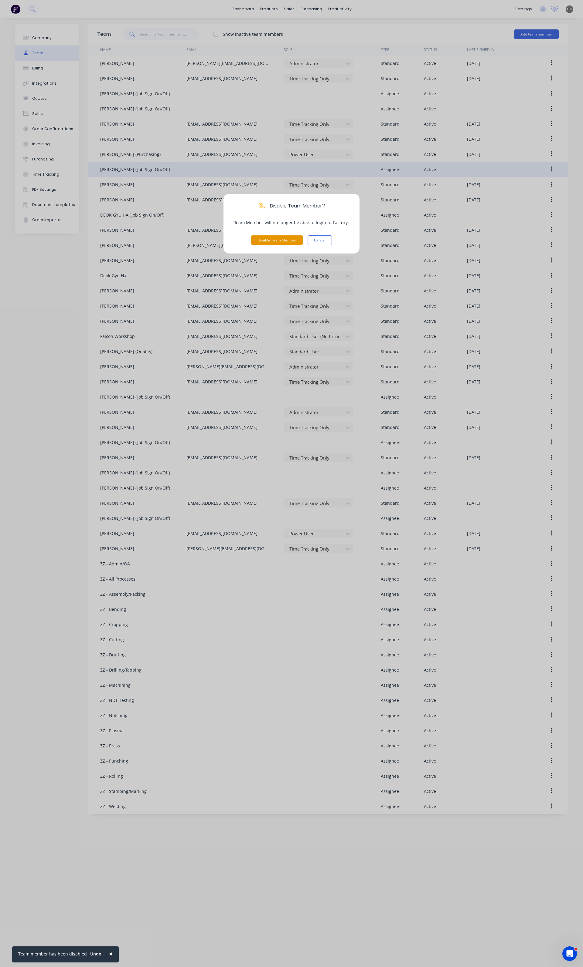
click at [279, 236] on button "Disable Team Member" at bounding box center [277, 240] width 52 height 10
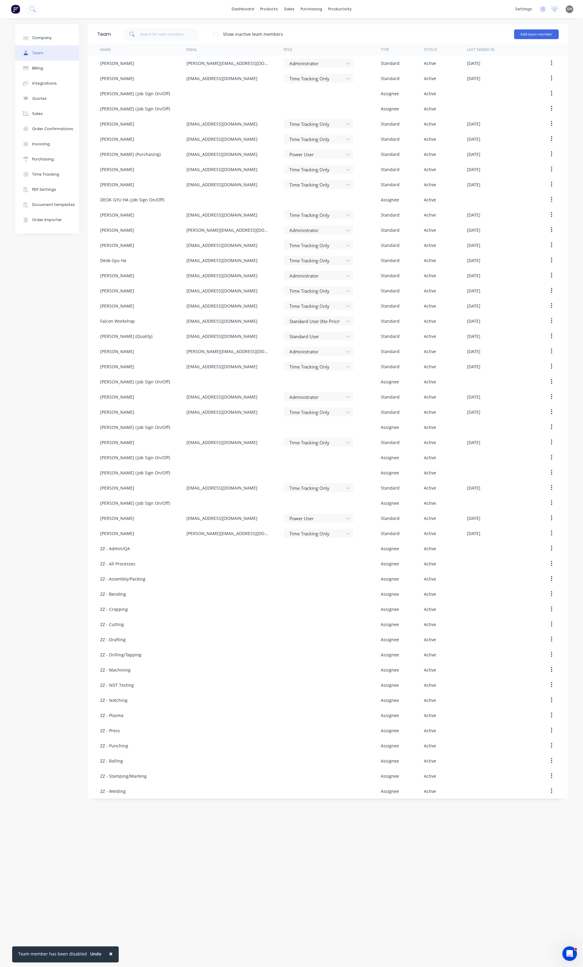
click at [551, 94] on icon "button" at bounding box center [552, 93] width 2 height 7
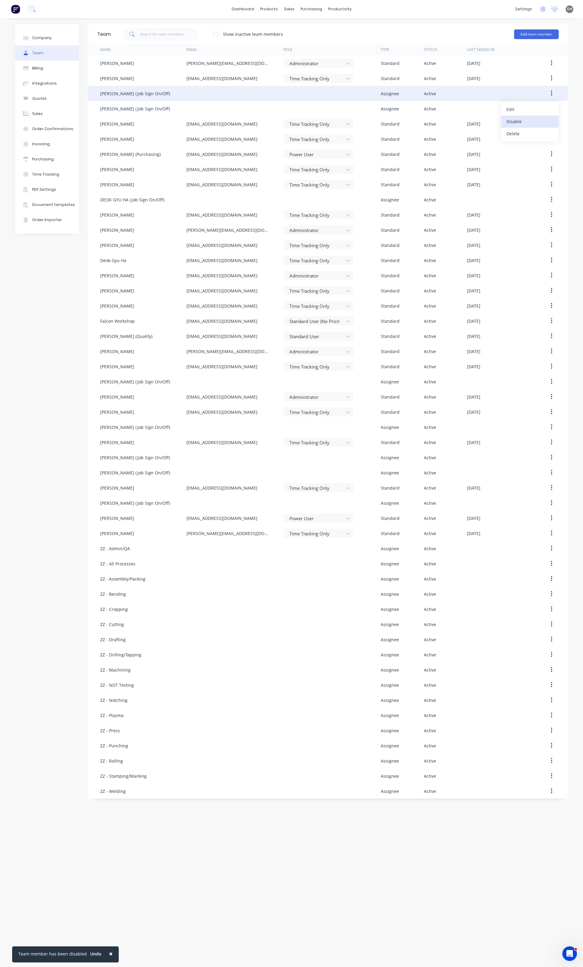
click at [531, 120] on div "Disable" at bounding box center [529, 121] width 47 height 9
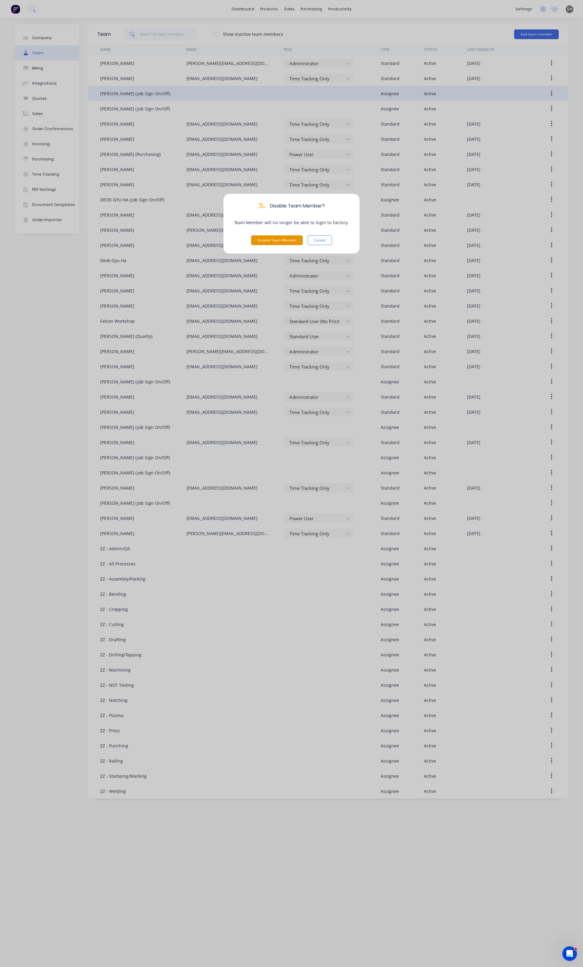
click at [258, 239] on button "Disable Team Member" at bounding box center [277, 240] width 52 height 10
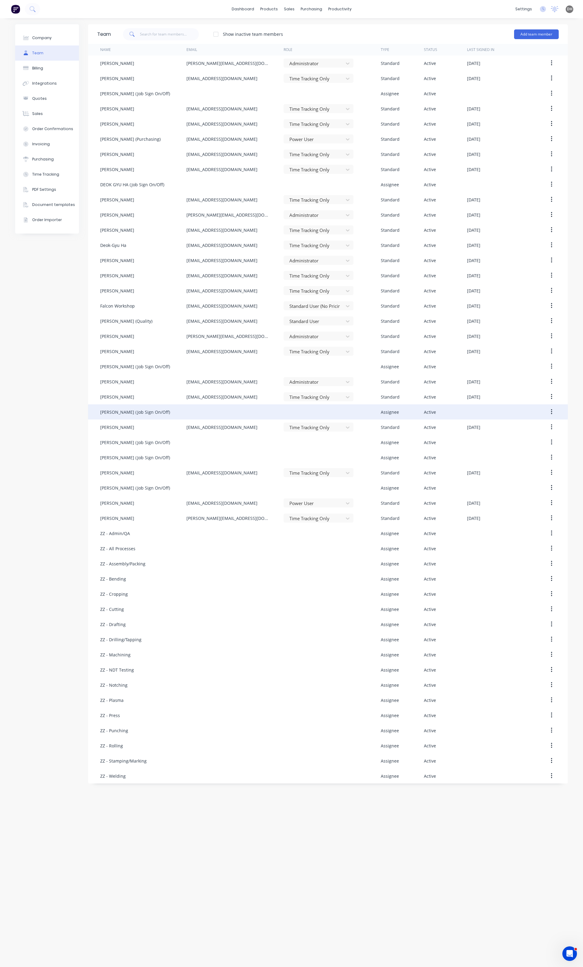
click at [554, 411] on button "button" at bounding box center [551, 412] width 14 height 11
click at [518, 439] on div "Disable" at bounding box center [529, 440] width 47 height 9
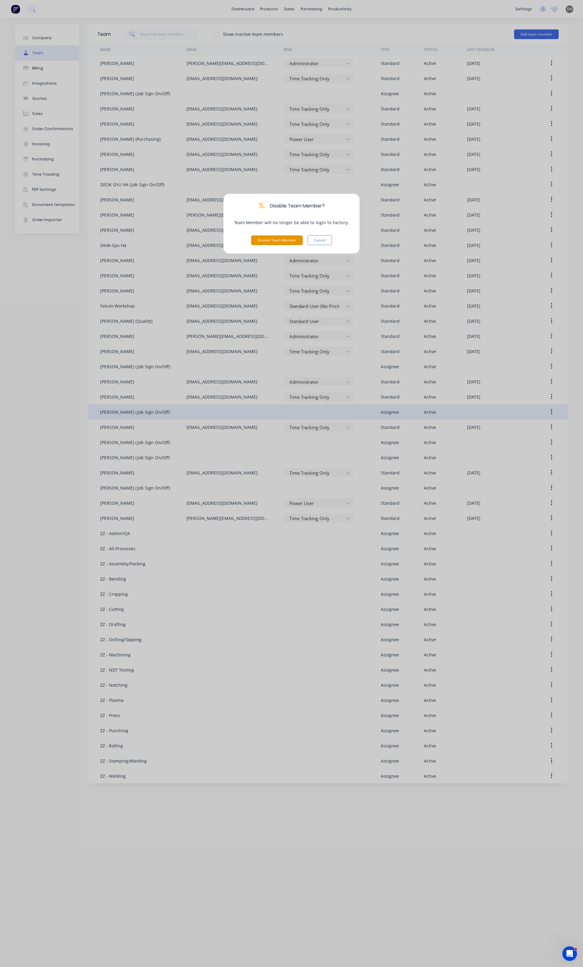
click at [268, 242] on button "Disable Team Member" at bounding box center [277, 240] width 52 height 10
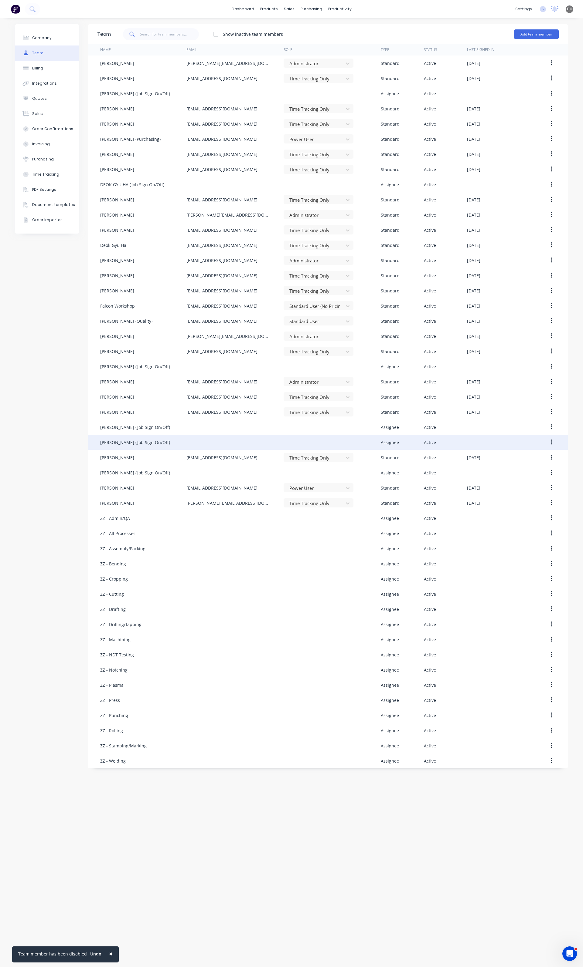
click at [551, 443] on icon "button" at bounding box center [552, 442] width 2 height 7
click at [514, 474] on div "Disable" at bounding box center [529, 470] width 47 height 9
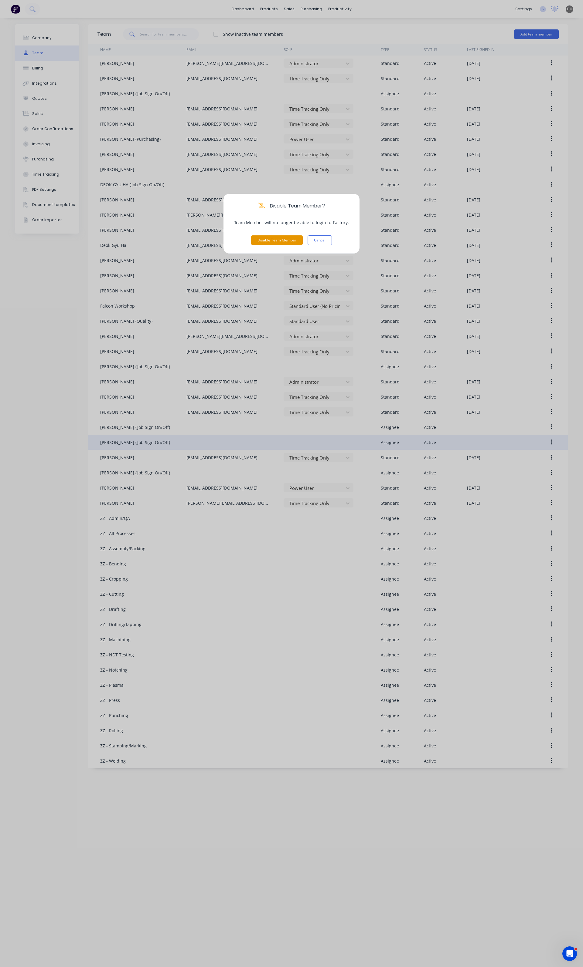
click at [287, 239] on button "Disable Team Member" at bounding box center [277, 240] width 52 height 10
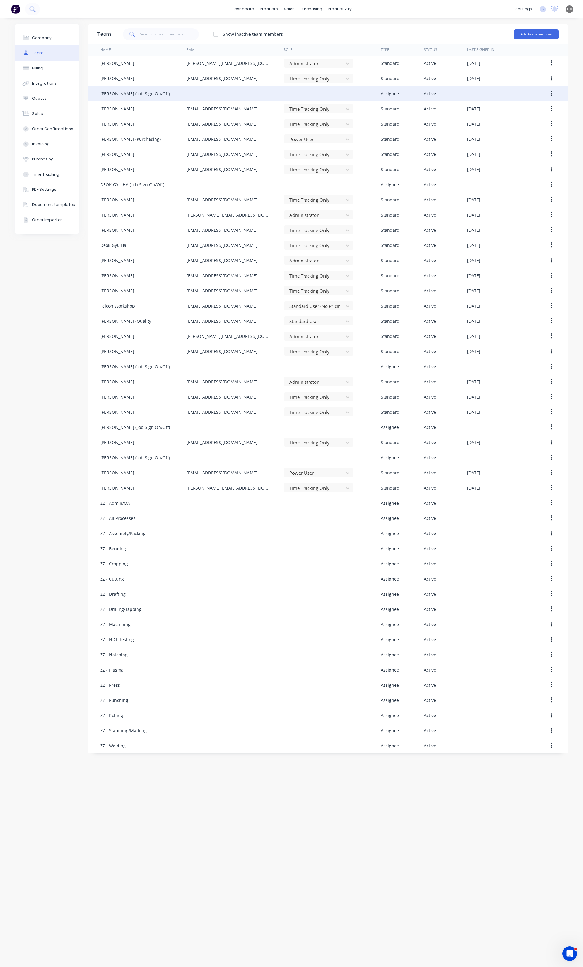
click at [551, 91] on icon "button" at bounding box center [551, 93] width 1 height 5
click at [530, 111] on div "Edit" at bounding box center [529, 109] width 47 height 9
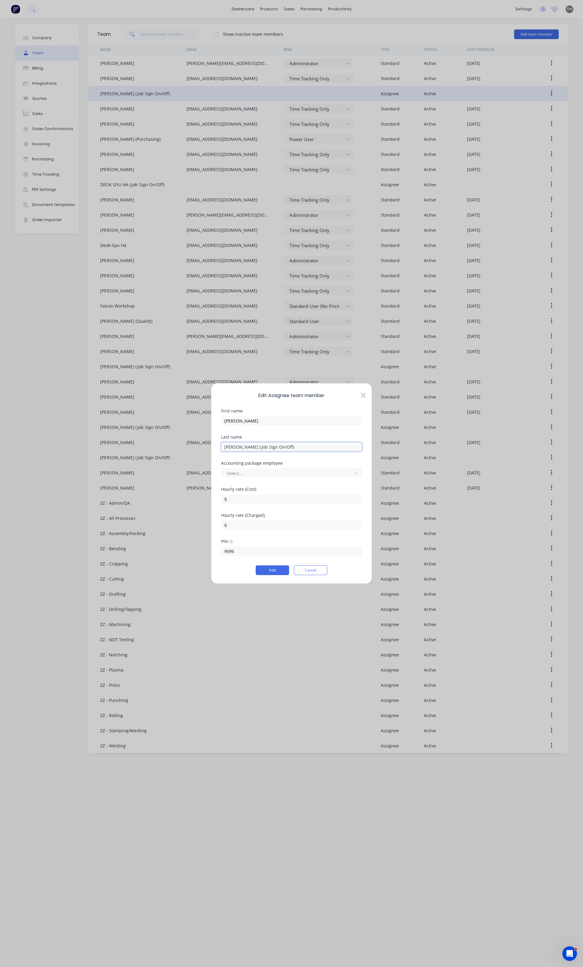
drag, startPoint x: 282, startPoint y: 445, endPoint x: 243, endPoint y: 439, distance: 39.2
click at [243, 439] on div "Last name BURKETT (Job Sign On/Off)" at bounding box center [291, 443] width 141 height 16
type input "[PERSON_NAME]"
click at [267, 567] on button "Add" at bounding box center [272, 571] width 33 height 10
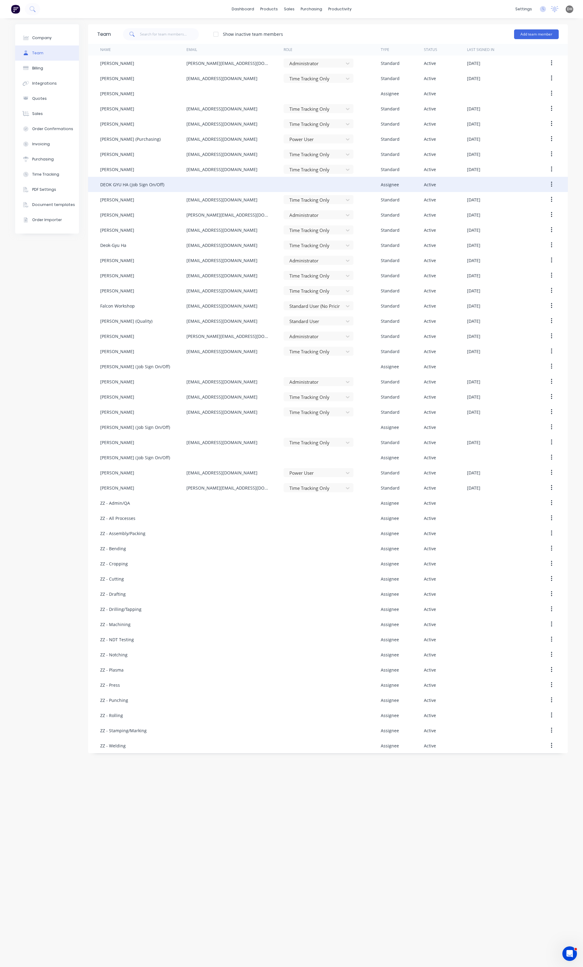
click at [552, 183] on icon "button" at bounding box center [552, 184] width 2 height 7
click at [511, 205] on div "Edit" at bounding box center [529, 200] width 47 height 9
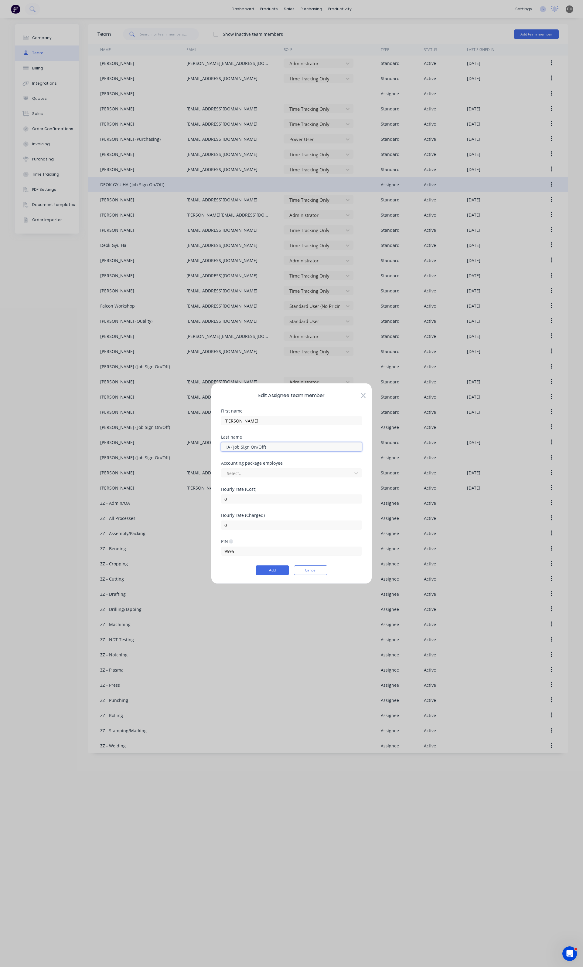
drag, startPoint x: 275, startPoint y: 446, endPoint x: 231, endPoint y: 444, distance: 43.7
click at [231, 444] on input "HA (Job Sign On/Off)" at bounding box center [291, 446] width 141 height 9
type input "HA"
click at [273, 571] on button "Add" at bounding box center [272, 571] width 33 height 10
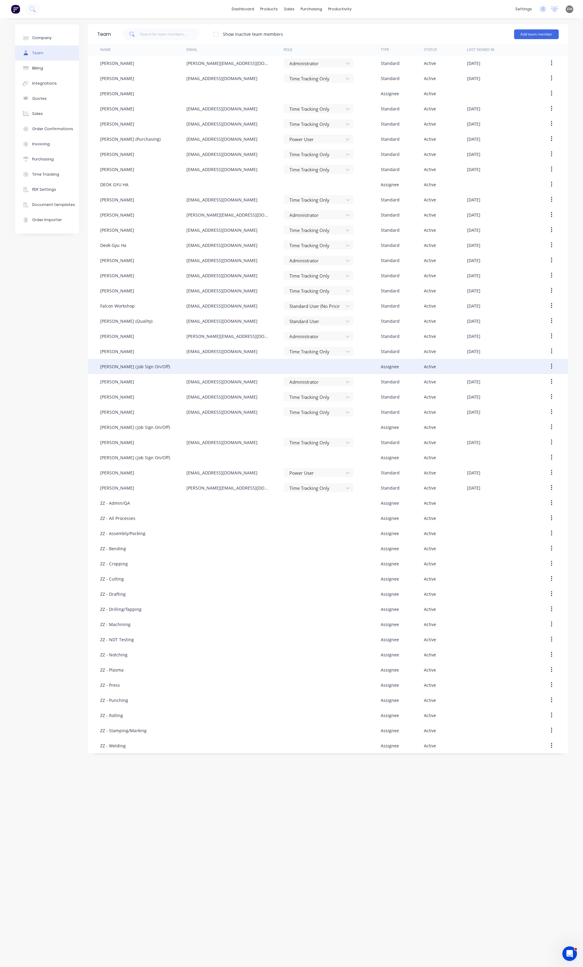
click at [549, 365] on button "button" at bounding box center [551, 366] width 14 height 11
click at [514, 384] on div "Edit" at bounding box center [529, 382] width 47 height 9
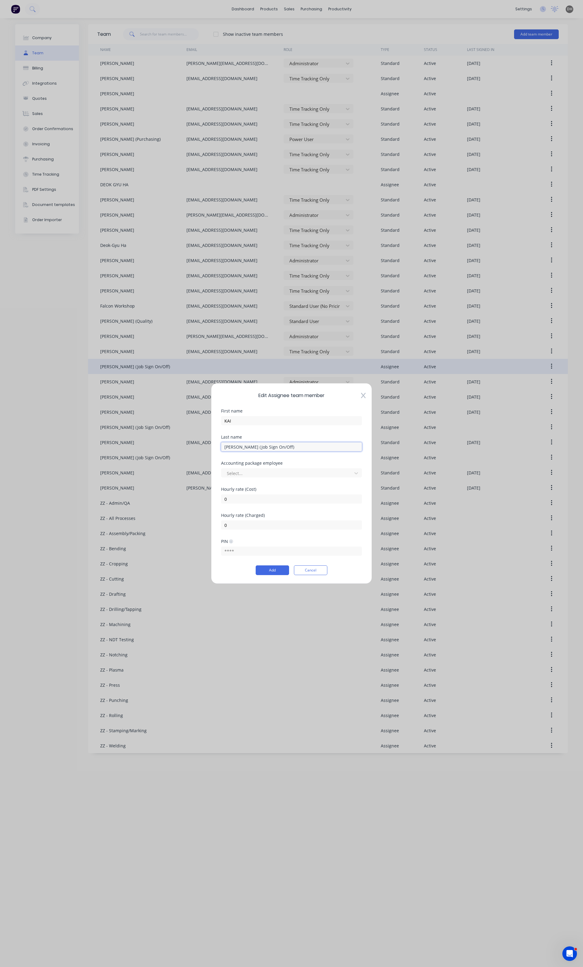
drag, startPoint x: 296, startPoint y: 450, endPoint x: 238, endPoint y: 450, distance: 57.4
click at [238, 450] on input "JIANG (Job Sign On/Off)" at bounding box center [291, 446] width 141 height 9
type input "JIANG"
click at [279, 572] on button "Add" at bounding box center [272, 571] width 33 height 10
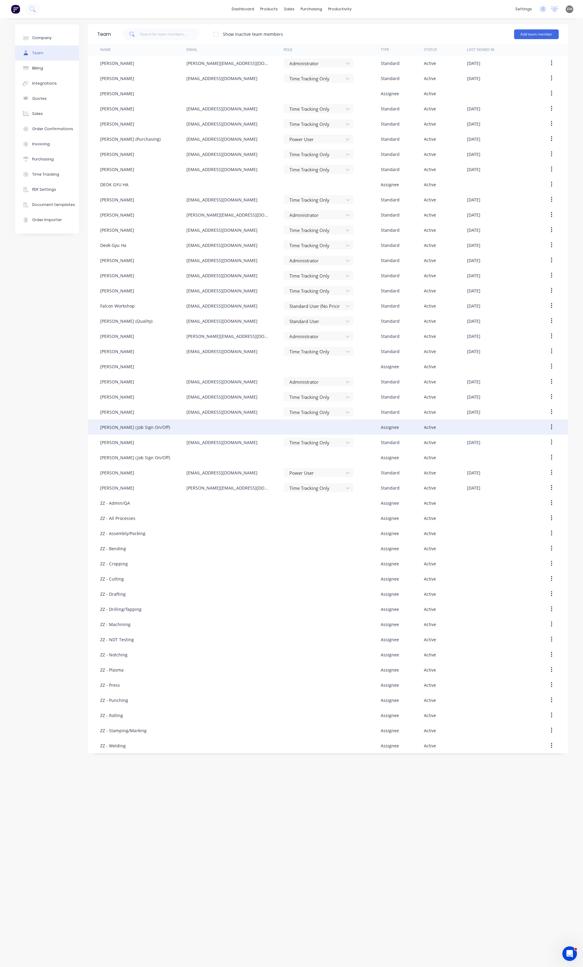
click at [551, 426] on icon "button" at bounding box center [552, 427] width 2 height 7
click at [526, 446] on div "Edit" at bounding box center [529, 443] width 47 height 9
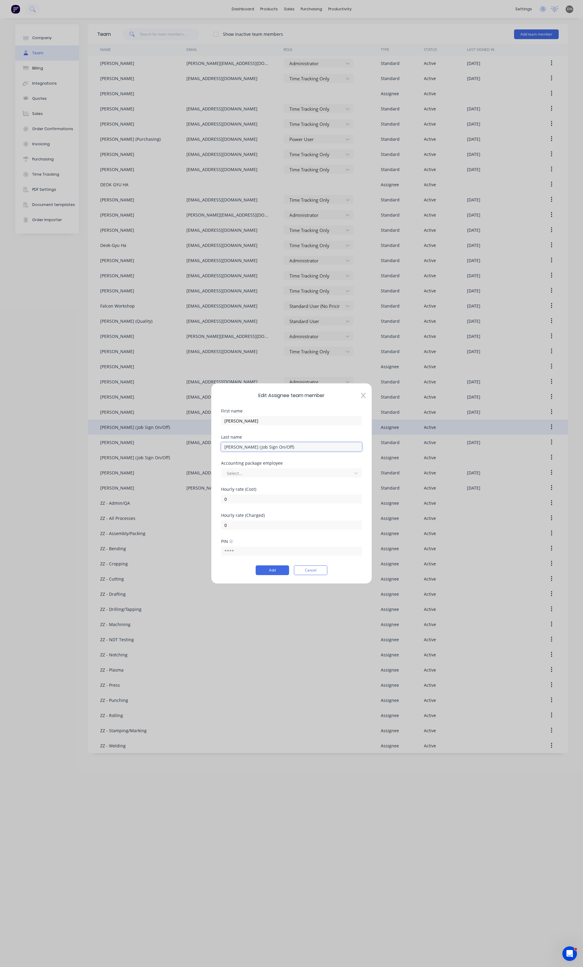
drag, startPoint x: 296, startPoint y: 445, endPoint x: 241, endPoint y: 454, distance: 56.3
click at [241, 454] on div "Last name BELTRAN (Job Sign On/Off)" at bounding box center [291, 448] width 141 height 26
type input "[PERSON_NAME]"
click at [273, 566] on button "Add" at bounding box center [272, 571] width 33 height 10
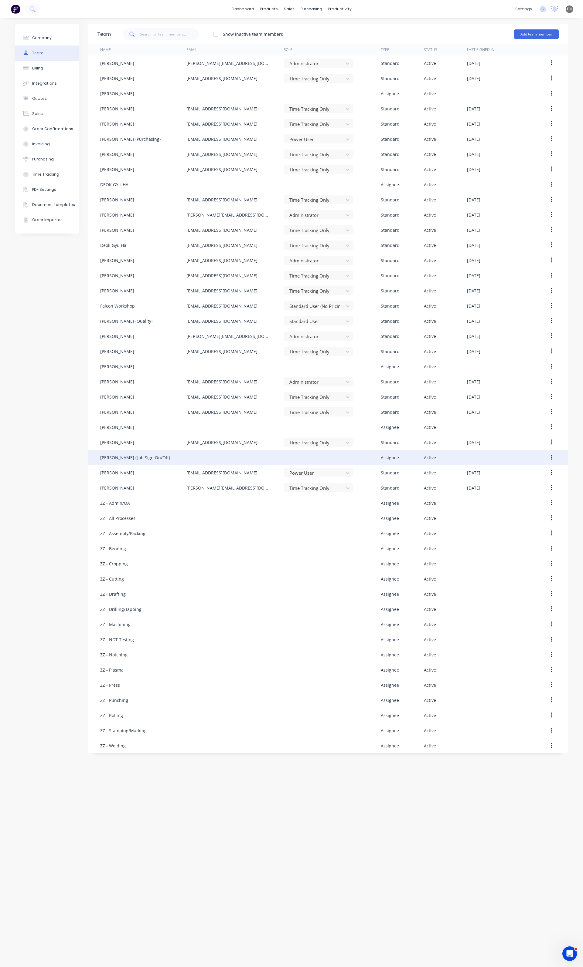
click at [549, 456] on button "button" at bounding box center [551, 457] width 14 height 11
click at [520, 475] on div "Edit" at bounding box center [529, 473] width 47 height 9
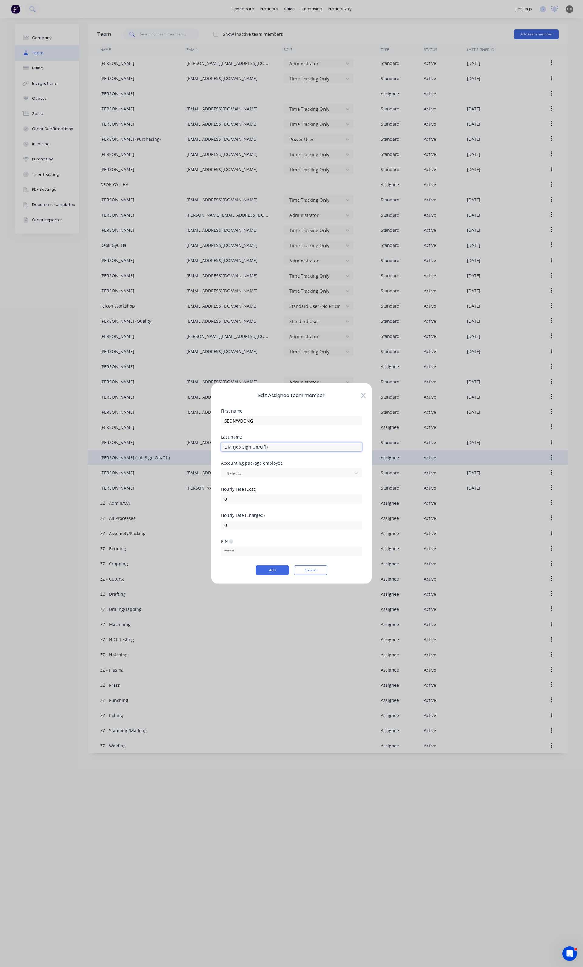
drag, startPoint x: 267, startPoint y: 449, endPoint x: 232, endPoint y: 450, distance: 34.9
click at [232, 450] on input "LIM (Job Sign On/Off)" at bounding box center [291, 446] width 141 height 9
type input "LIM"
click at [272, 571] on button "Add" at bounding box center [272, 571] width 33 height 10
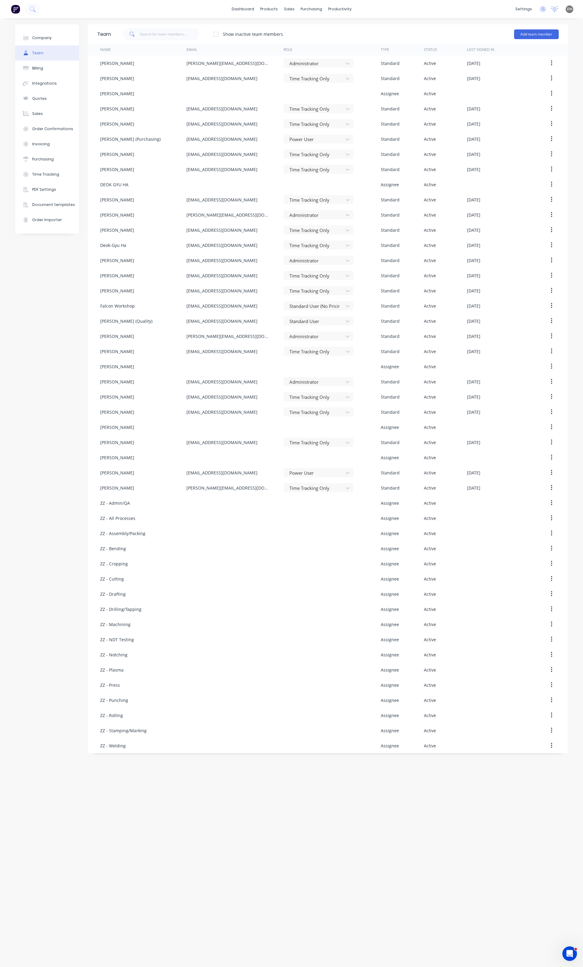
click at [217, 35] on div at bounding box center [216, 34] width 12 height 12
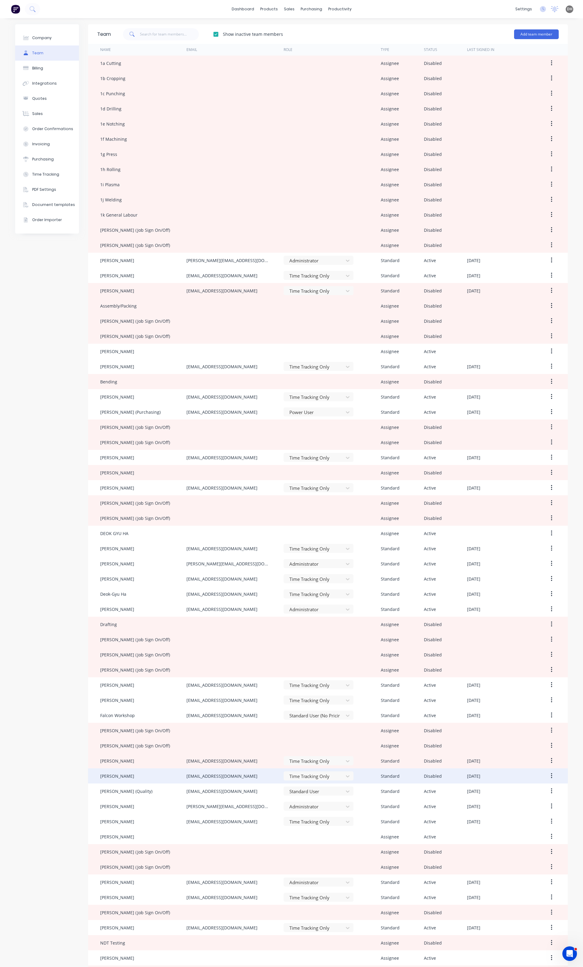
click at [550, 776] on button "button" at bounding box center [551, 776] width 14 height 11
click at [534, 797] on button "Reenable" at bounding box center [530, 792] width 58 height 12
click at [41, 50] on button "Team" at bounding box center [47, 53] width 64 height 15
click at [211, 35] on div at bounding box center [216, 34] width 12 height 12
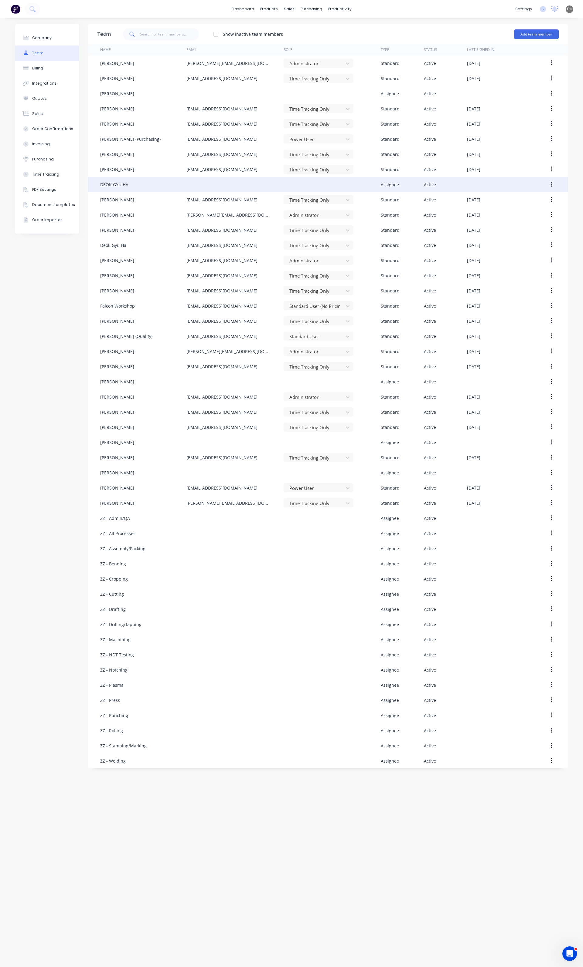
click at [551, 183] on icon "button" at bounding box center [551, 184] width 1 height 5
click at [523, 214] on div "Disable" at bounding box center [529, 212] width 47 height 9
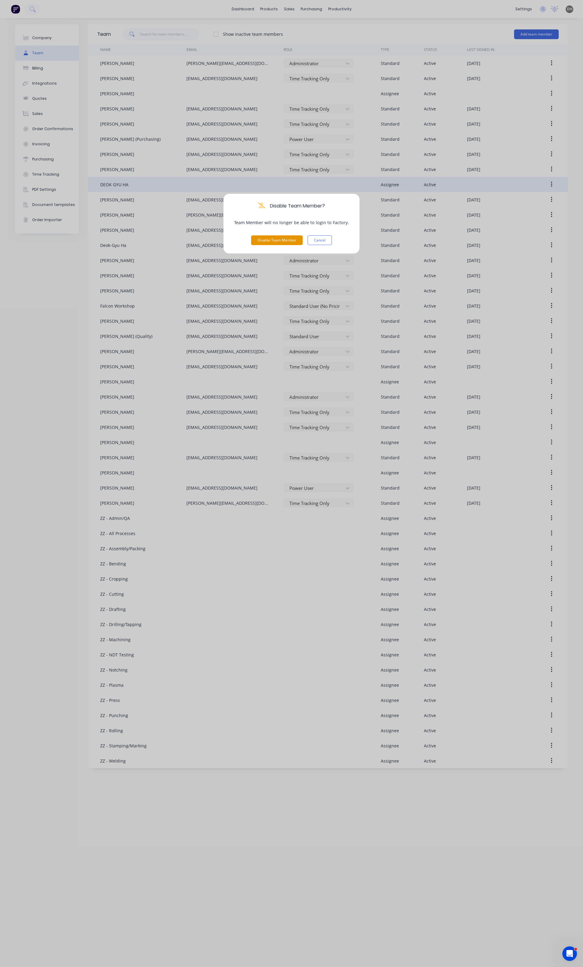
click at [265, 239] on button "Disable Team Member" at bounding box center [277, 240] width 52 height 10
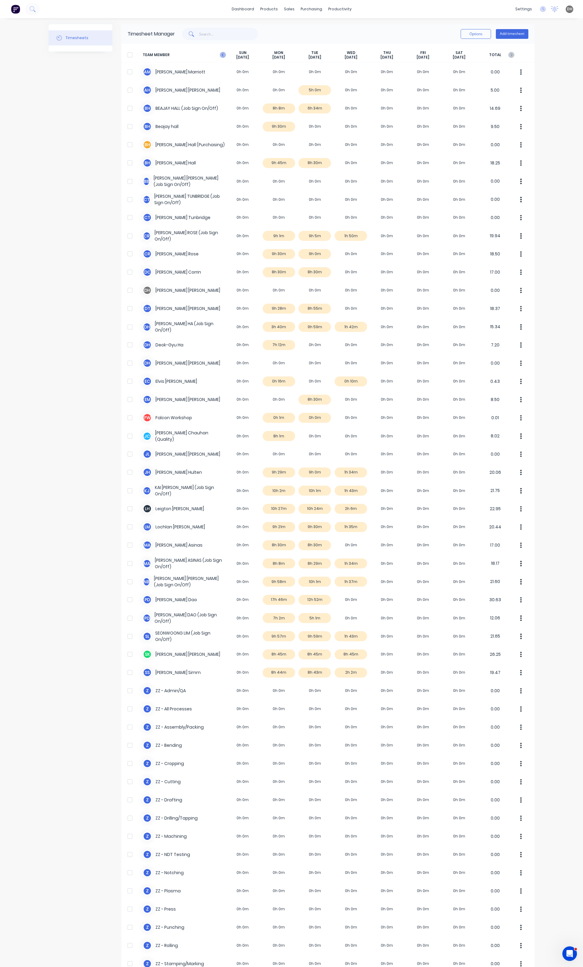
click at [220, 56] on icon at bounding box center [223, 55] width 6 height 6
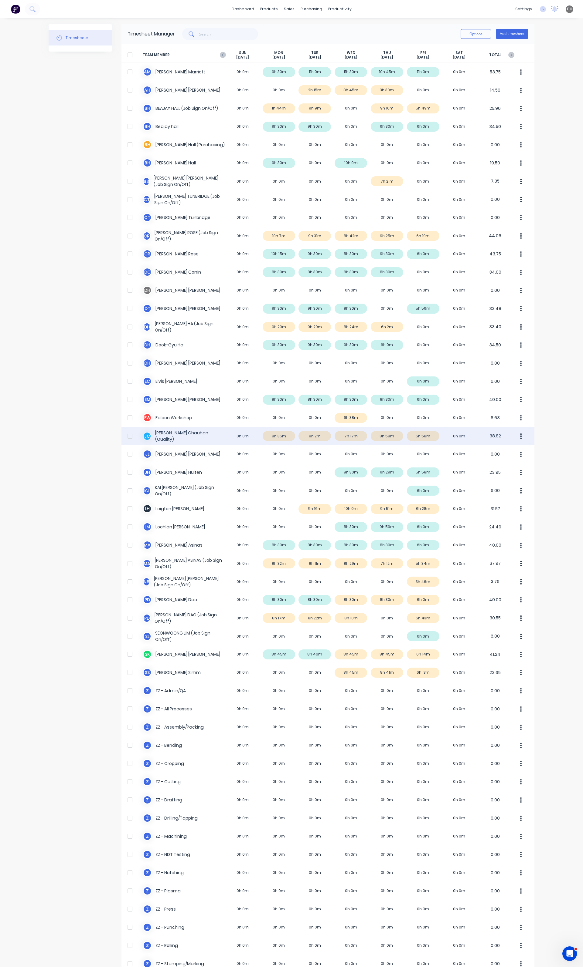
click at [520, 437] on button "button" at bounding box center [520, 436] width 13 height 12
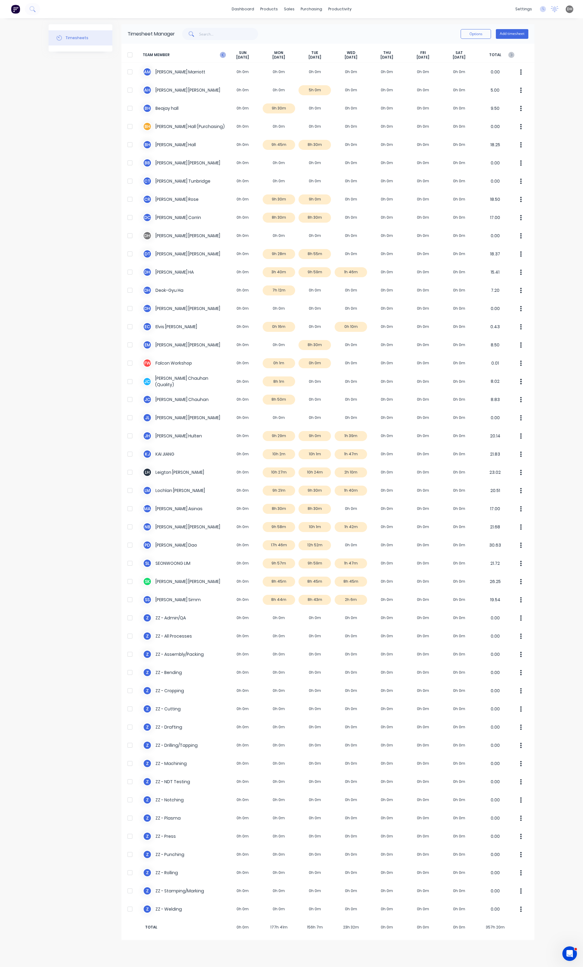
click at [222, 56] on icon at bounding box center [223, 55] width 6 height 6
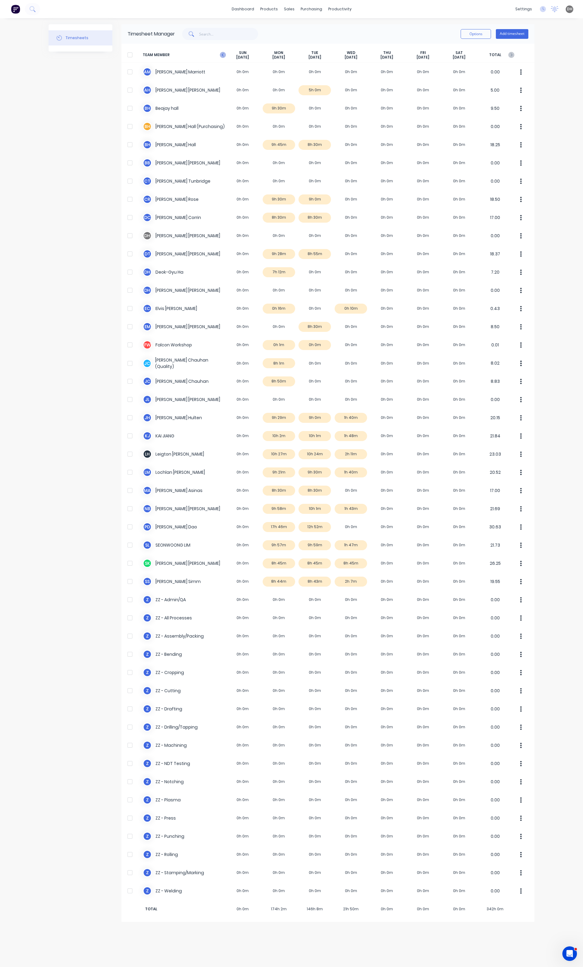
click at [223, 55] on icon at bounding box center [223, 55] width 6 height 6
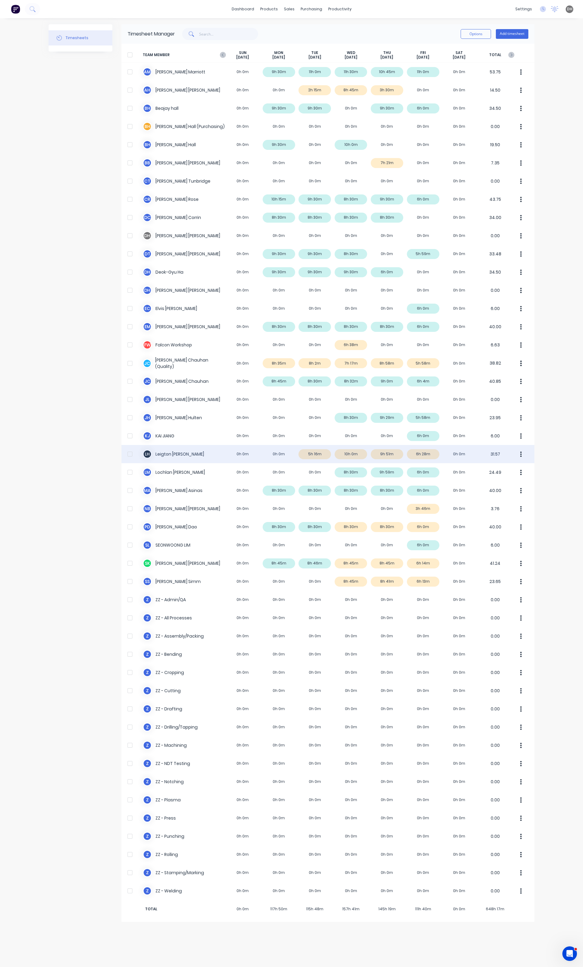
click at [396, 458] on div "[PERSON_NAME] 0h 0m 0h 0m 5h 16m 10h 0m 9h 51m 6h 28m 0h 0m 31.57" at bounding box center [327, 454] width 413 height 18
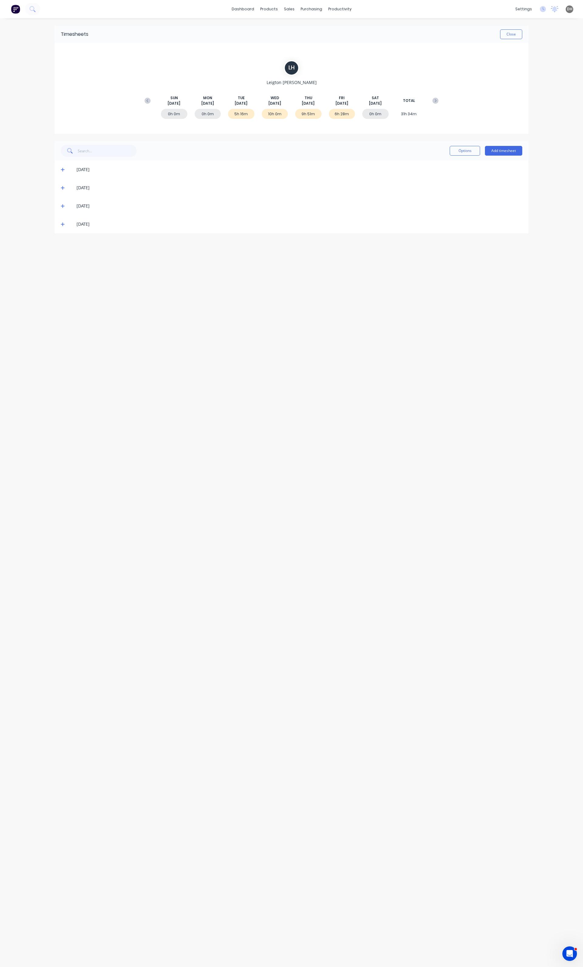
click at [62, 204] on icon at bounding box center [63, 206] width 4 height 4
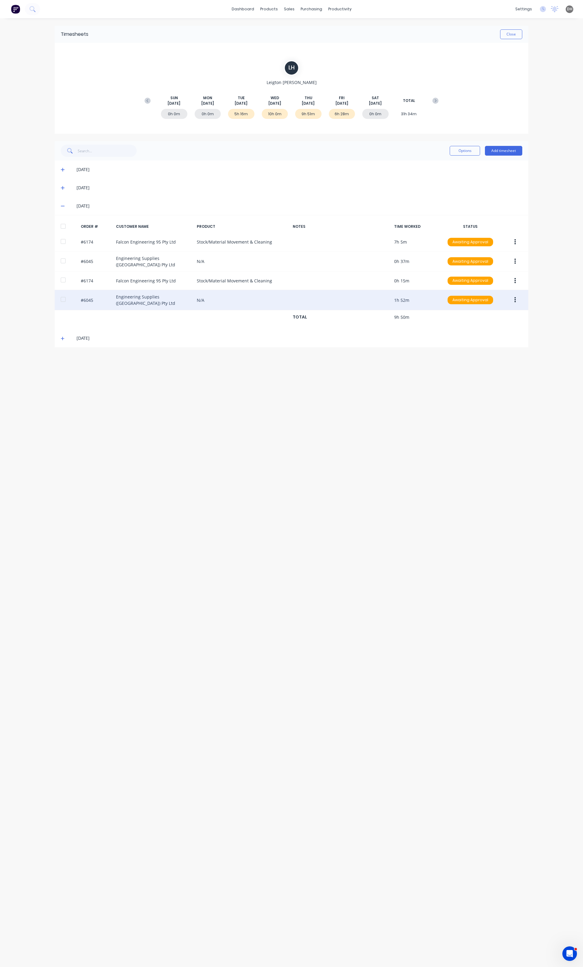
click at [511, 296] on button "button" at bounding box center [515, 300] width 14 height 11
click at [486, 336] on div "Edit" at bounding box center [493, 340] width 47 height 9
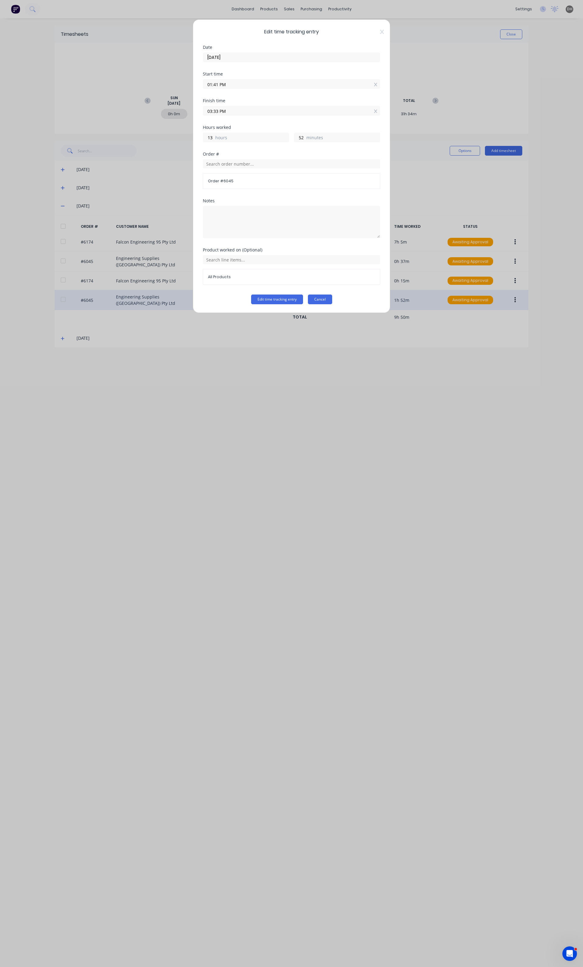
click at [330, 300] on button "Cancel" at bounding box center [320, 300] width 24 height 10
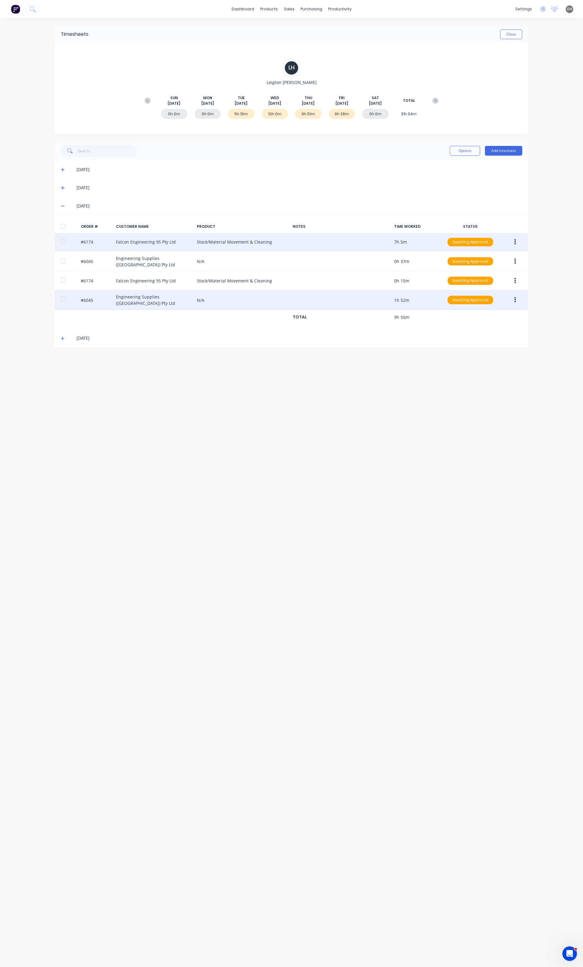
click at [513, 241] on button "button" at bounding box center [515, 242] width 14 height 11
click at [476, 283] on div "Edit" at bounding box center [493, 282] width 47 height 9
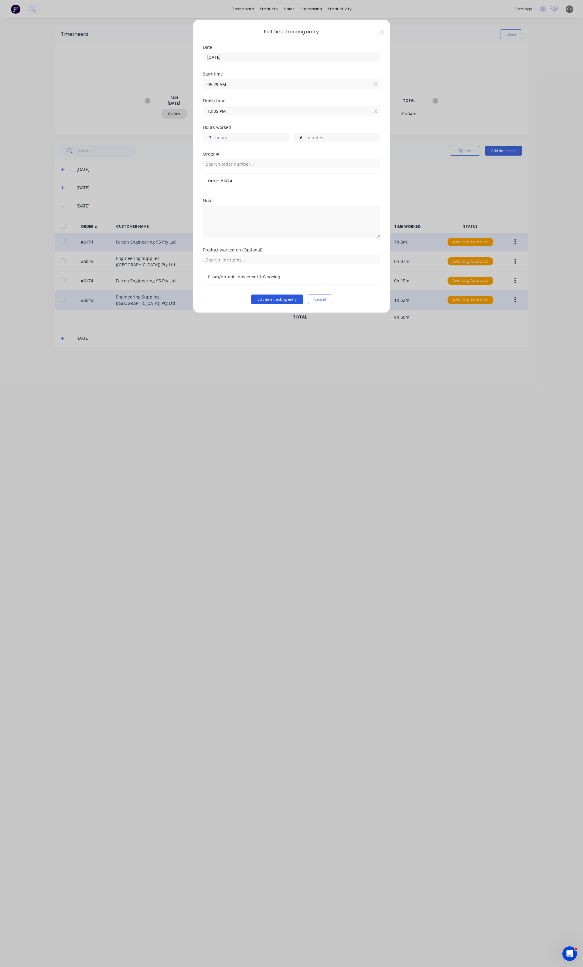
click at [281, 304] on button "Edit time tracking entry" at bounding box center [277, 300] width 52 height 10
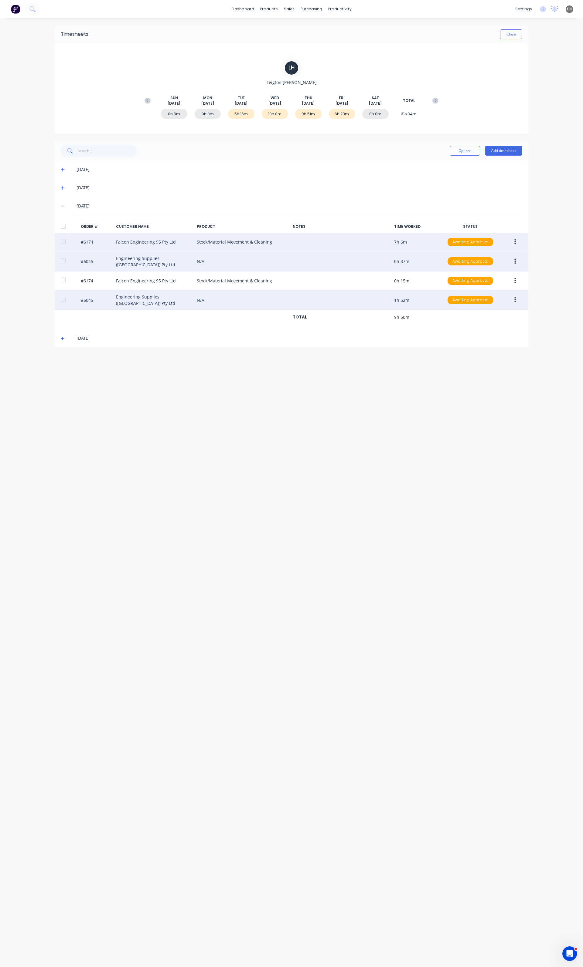
click at [518, 258] on button "button" at bounding box center [515, 261] width 14 height 11
click at [467, 303] on button "Edit" at bounding box center [493, 302] width 58 height 12
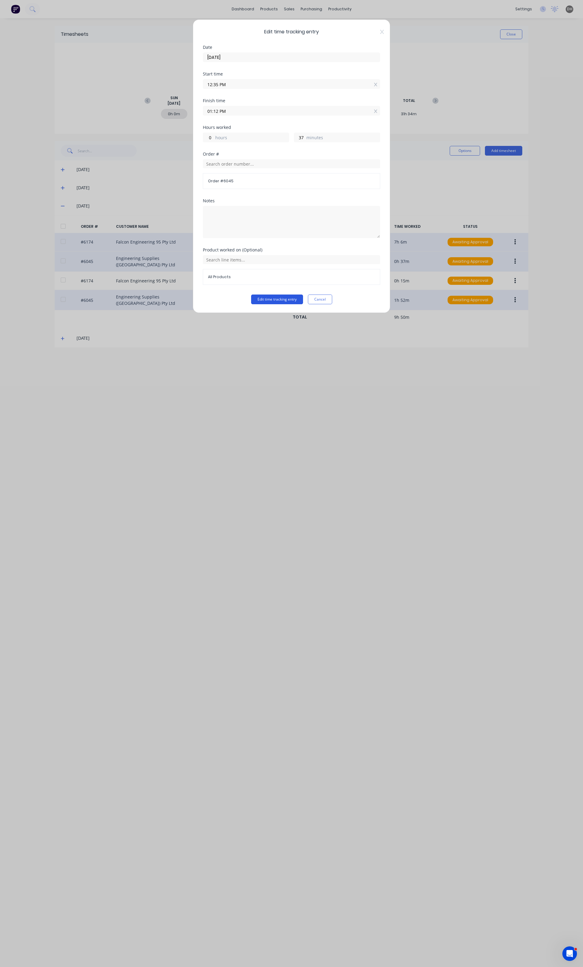
click at [286, 302] on button "Edit time tracking entry" at bounding box center [277, 300] width 52 height 10
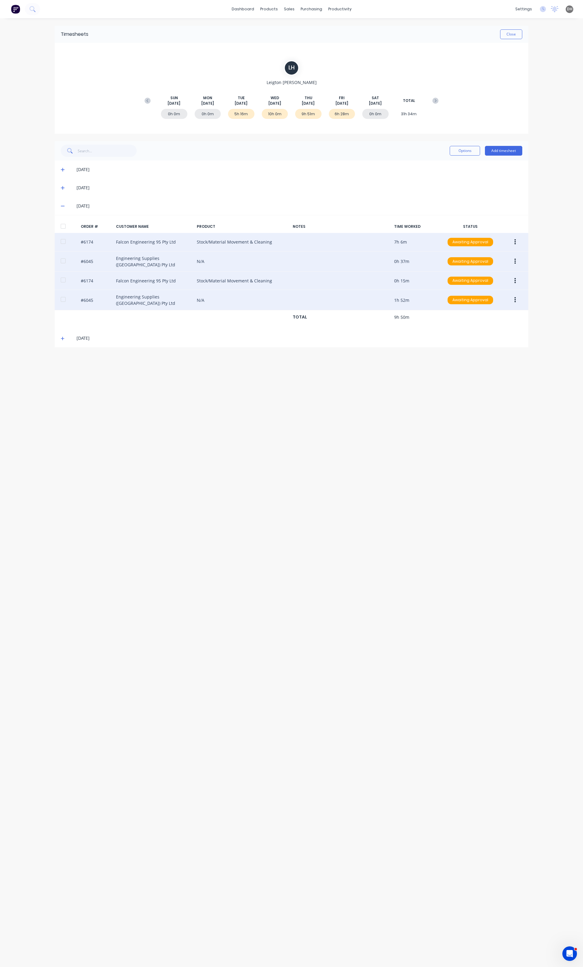
click at [509, 276] on button "button" at bounding box center [515, 281] width 14 height 11
click at [476, 317] on div "Edit" at bounding box center [493, 321] width 47 height 9
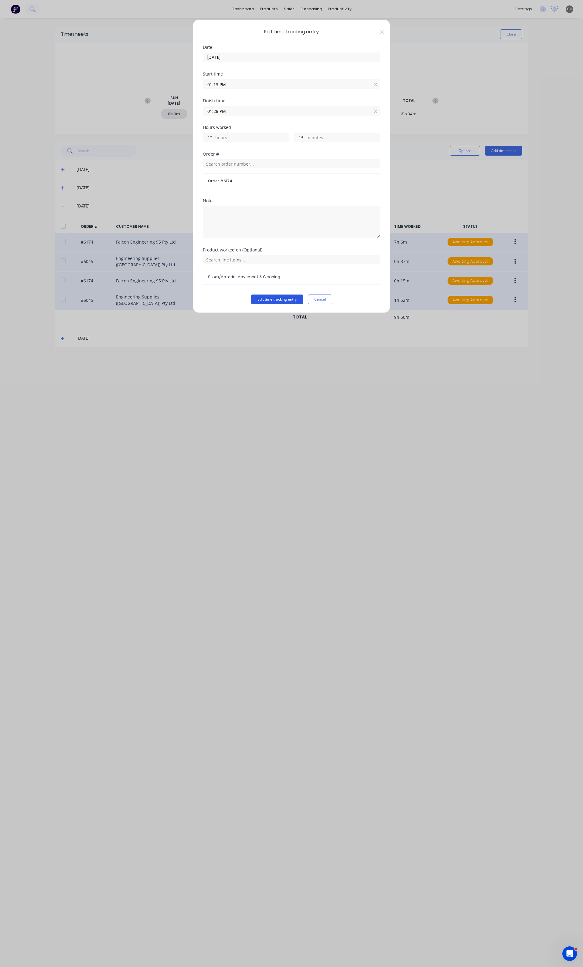
click at [288, 299] on button "Edit time tracking entry" at bounding box center [277, 300] width 52 height 10
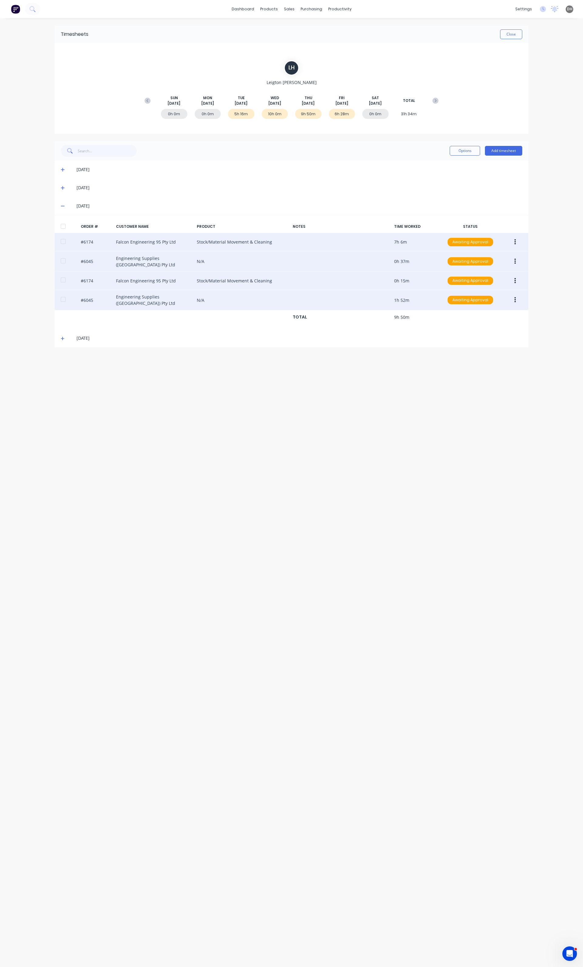
click at [510, 298] on button "button" at bounding box center [515, 300] width 14 height 11
click at [476, 336] on div "Edit" at bounding box center [493, 340] width 47 height 9
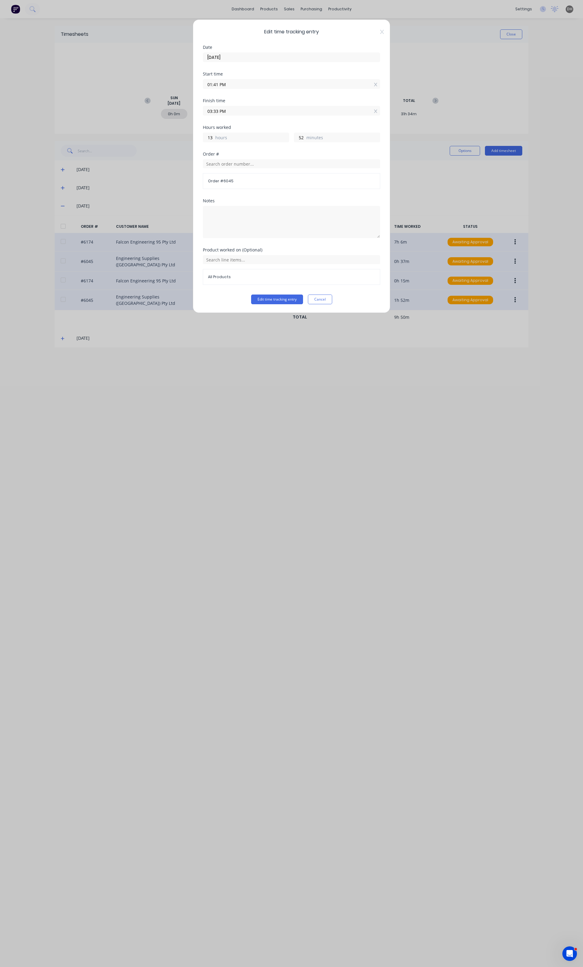
click at [226, 87] on input "01:41 PM" at bounding box center [291, 84] width 177 height 9
type input "01:38 PM"
type input "1"
type input "55"
type input "01:35 PM"
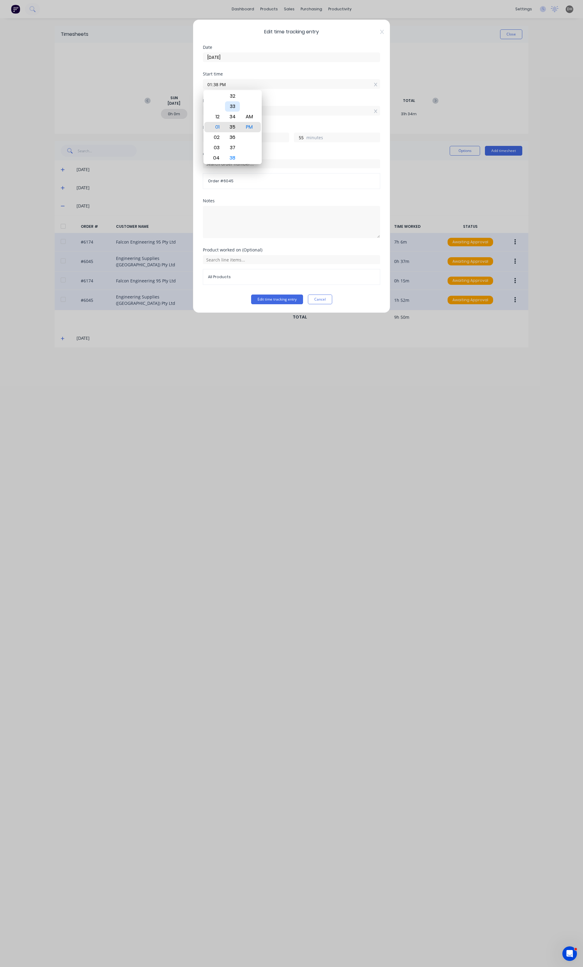
type input "58"
type input "01:31 PM"
type input "2"
click at [234, 107] on div "29" at bounding box center [232, 106] width 15 height 10
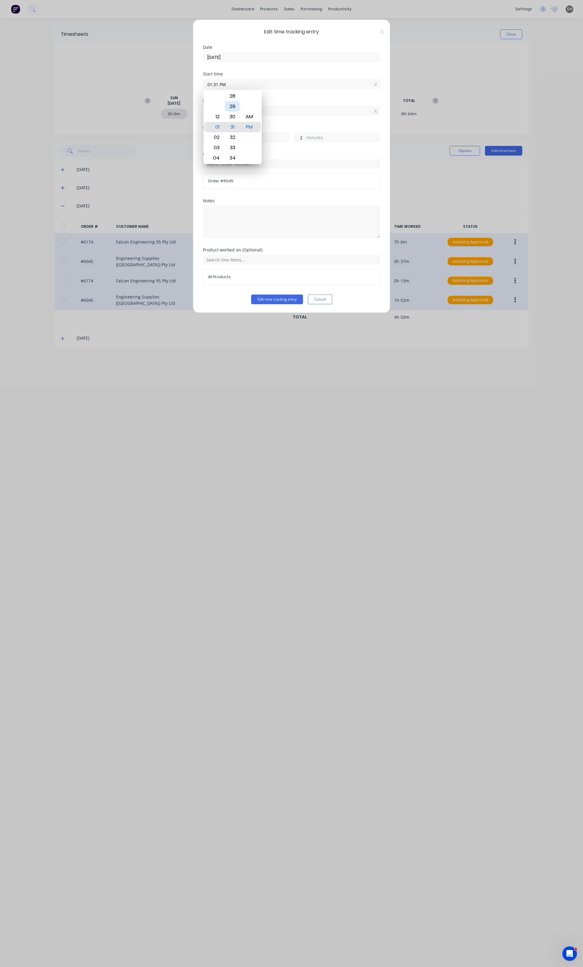
type input "01:29 PM"
type input "4"
click at [279, 298] on button "Edit time tracking entry" at bounding box center [277, 300] width 52 height 10
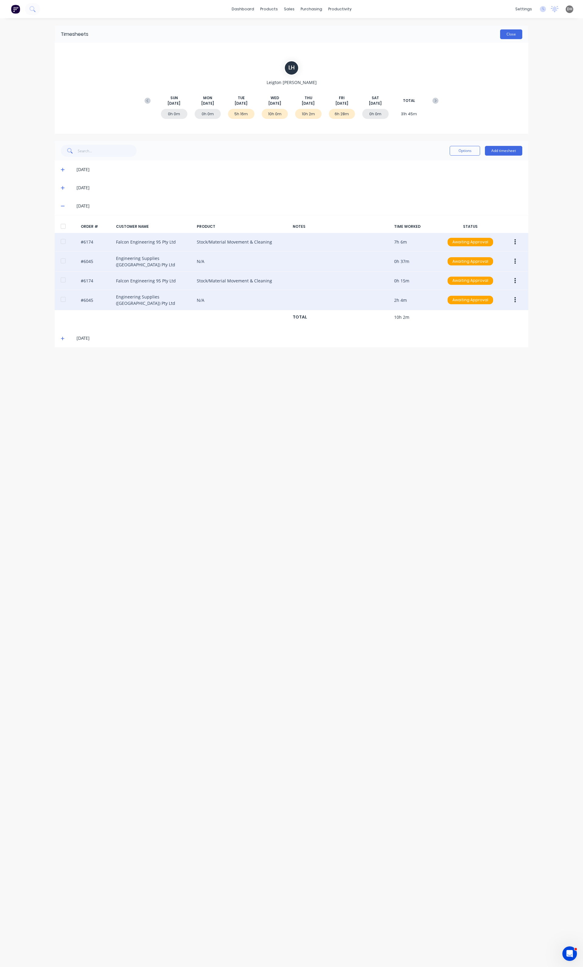
click at [504, 36] on button "Close" at bounding box center [511, 34] width 22 height 10
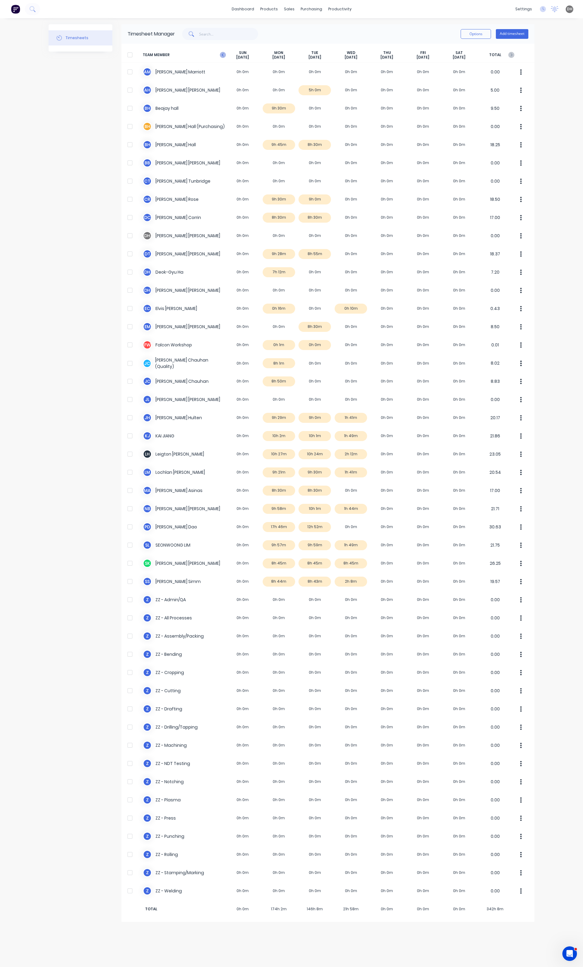
click at [224, 54] on icon at bounding box center [223, 55] width 6 height 6
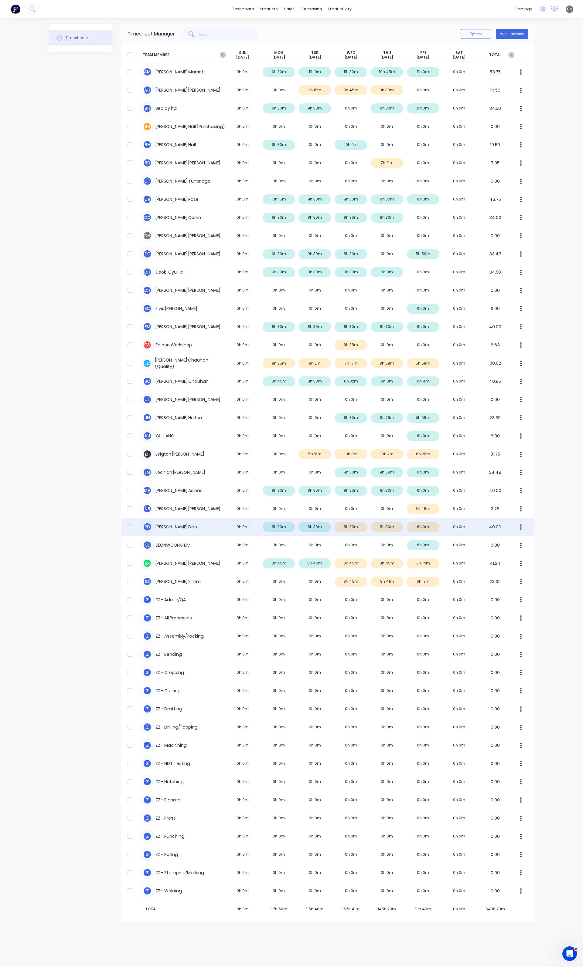
click at [520, 527] on icon "button" at bounding box center [521, 526] width 2 height 5
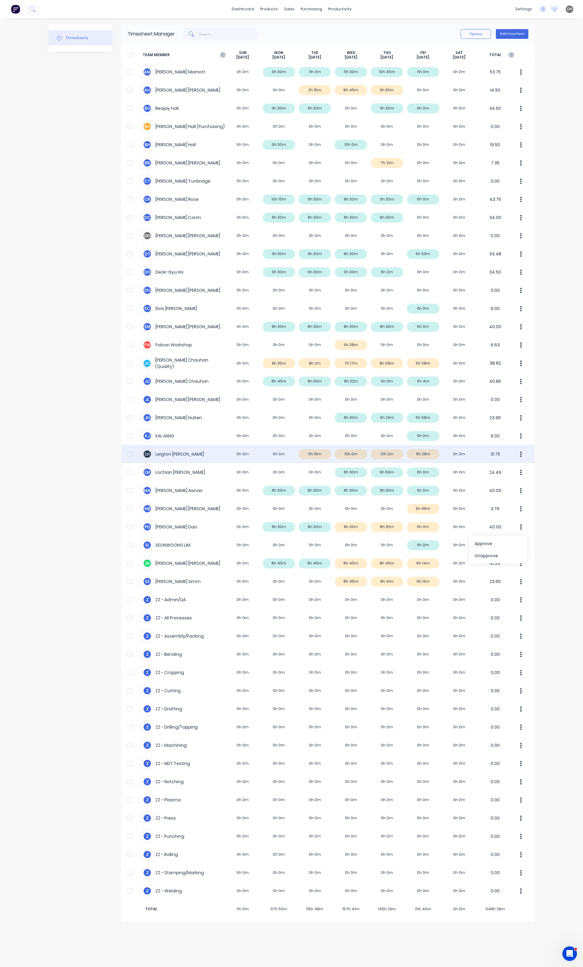
click at [518, 452] on button "button" at bounding box center [520, 454] width 13 height 12
click at [494, 475] on div "Approve" at bounding box center [497, 471] width 47 height 9
click at [550, 511] on div "× Timesheets marked as approved dashboard products sales purchasing productivit…" at bounding box center [291, 483] width 583 height 967
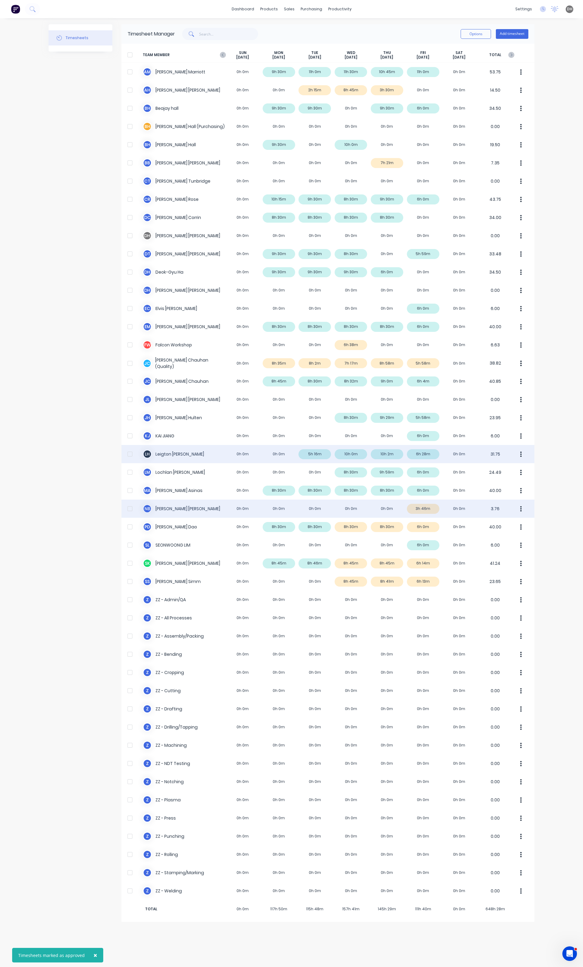
click at [424, 512] on div "N B [PERSON_NAME] 0h 0m 0h 0m 0h 0m 0h 0m 0h 0m 3h 46m 0h 0m 3.76" at bounding box center [327, 509] width 413 height 18
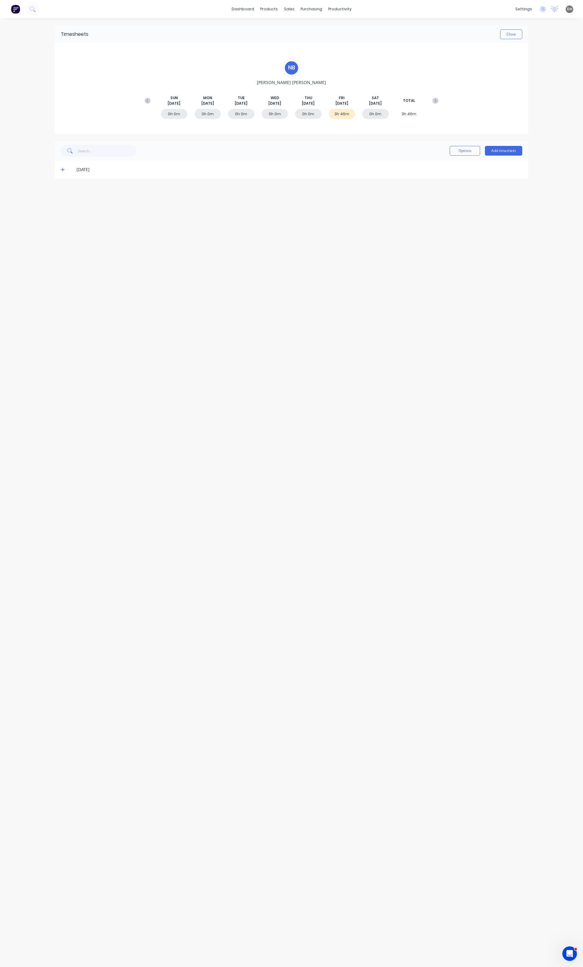
click at [63, 169] on icon at bounding box center [63, 170] width 4 height 4
click at [515, 212] on div "#6174 Falcon Engineering 95 Pty Ltd Drafting 3h 45m Awaiting Approval" at bounding box center [291, 206] width 473 height 19
click at [518, 207] on button "button" at bounding box center [515, 205] width 14 height 11
click at [486, 243] on div "Edit" at bounding box center [493, 246] width 47 height 9
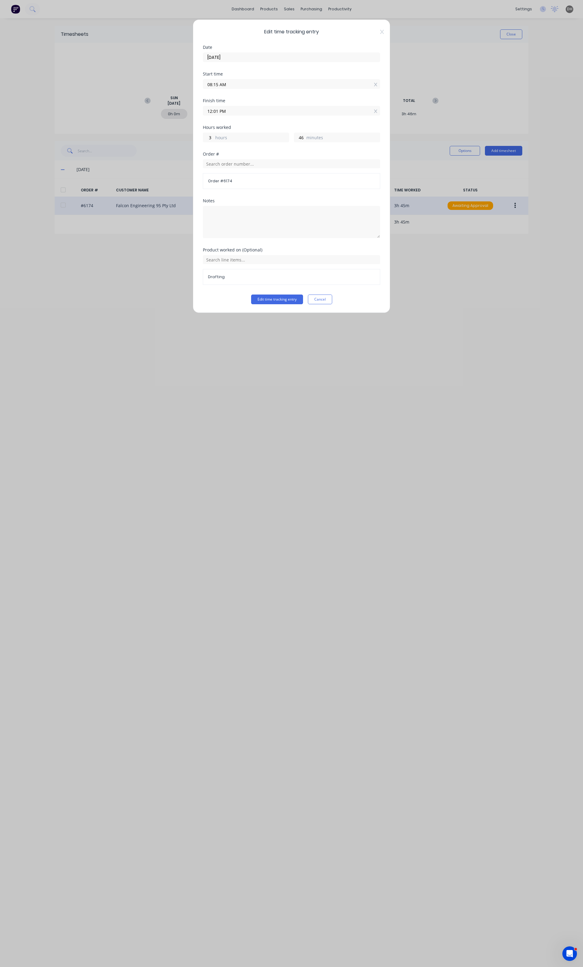
click at [220, 84] on input "08:15 AM" at bounding box center [291, 84] width 177 height 9
click at [215, 106] on div "06" at bounding box center [215, 106] width 15 height 10
type input "06:15 AM"
type input "5"
type input "06:14 AM"
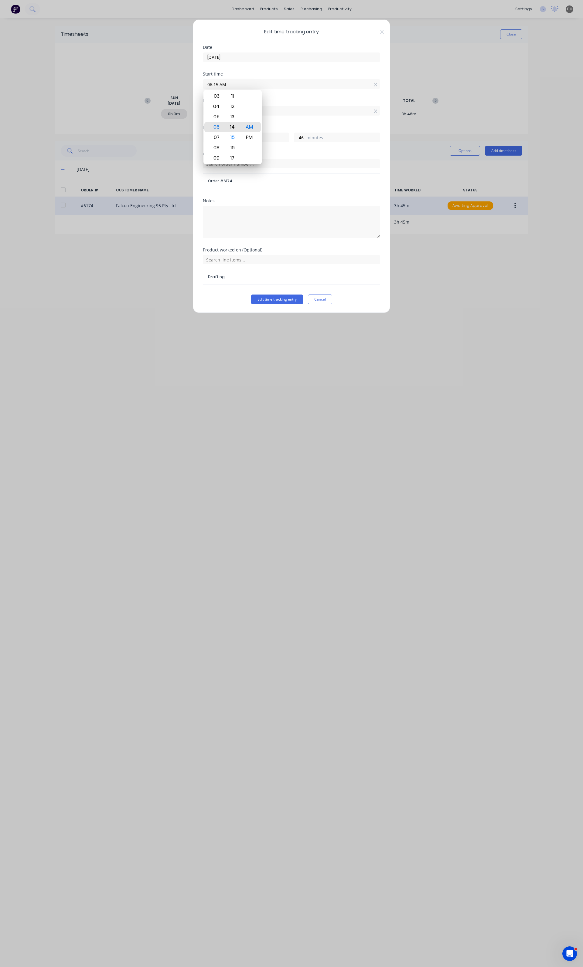
type input "47"
type input "06:15 AM"
type input "46"
type input "06:11 AM"
type input "50"
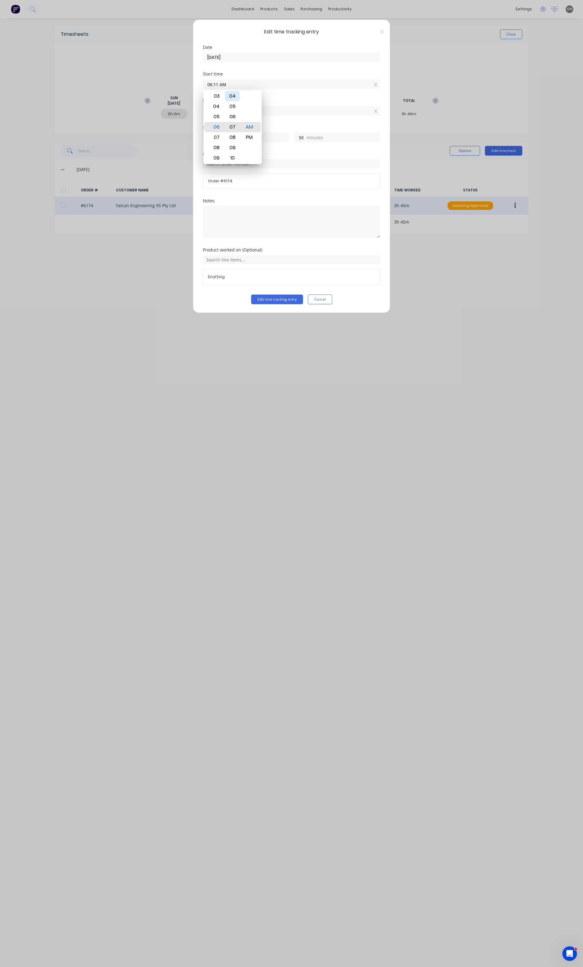
type input "06:07 AM"
type input "54"
type input "06:04 AM"
type input "57"
type input "06:03 AM"
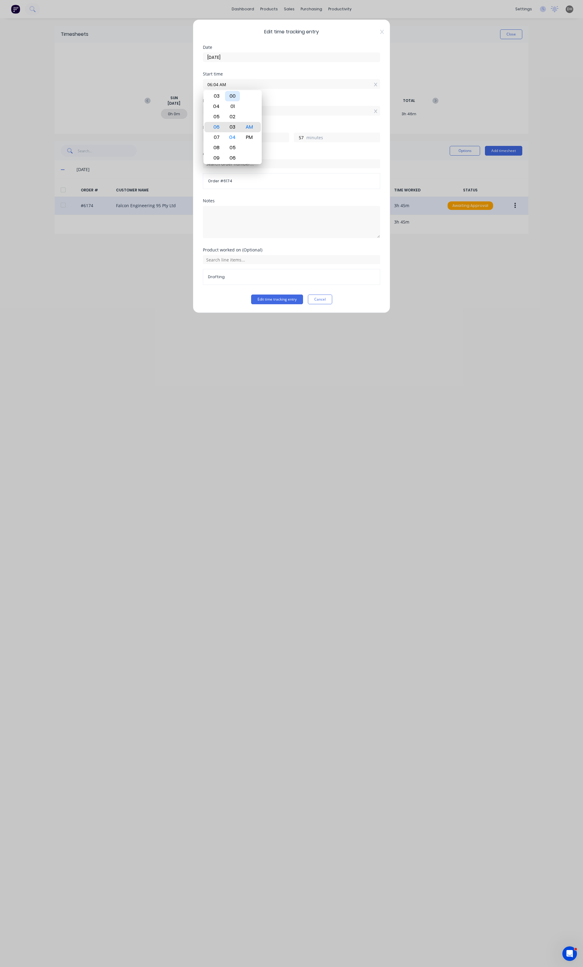
type input "58"
click at [233, 101] on div "00" at bounding box center [232, 96] width 15 height 10
type input "06:00 AM"
type input "6"
type input "1"
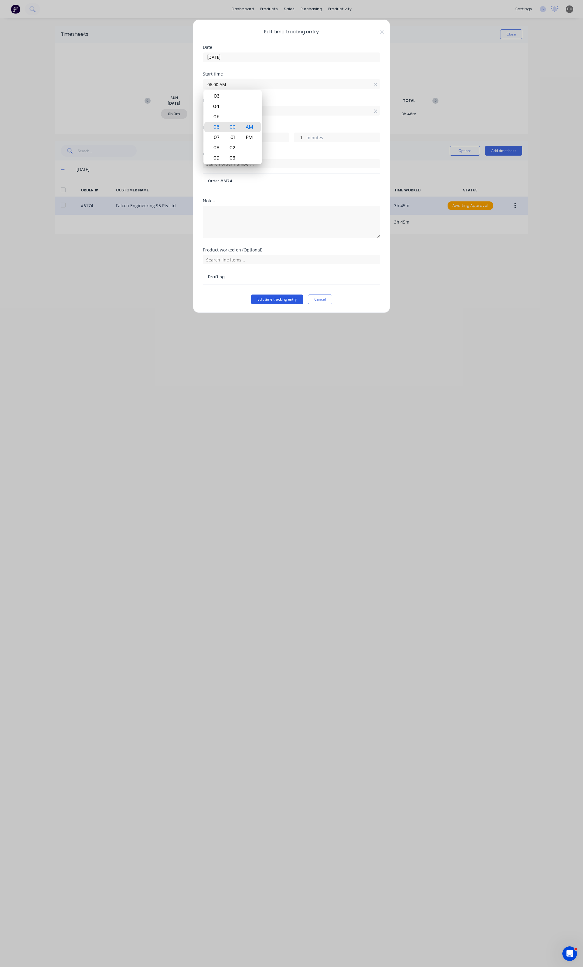
click at [271, 297] on button "Edit time tracking entry" at bounding box center [277, 300] width 52 height 10
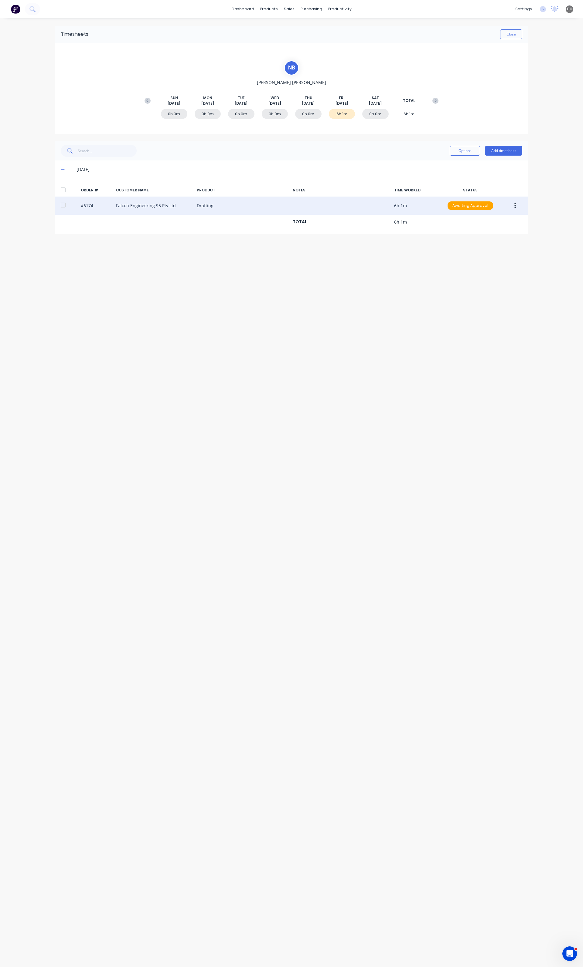
click at [518, 206] on button "button" at bounding box center [515, 205] width 14 height 11
click at [489, 244] on div "Edit" at bounding box center [493, 246] width 47 height 9
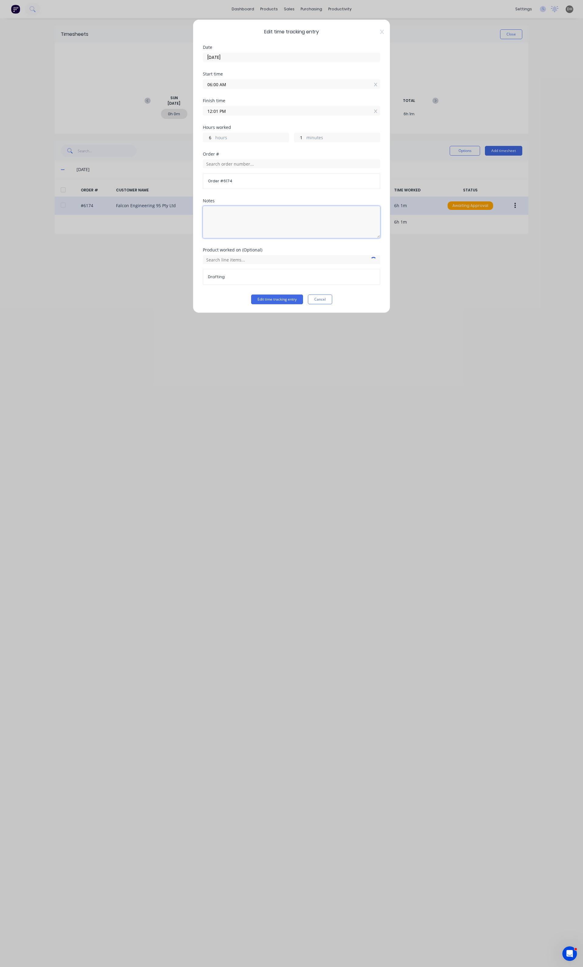
click at [242, 226] on textarea at bounding box center [291, 222] width 177 height 32
type textarea "Induction and Weld Plates"
click at [269, 296] on form "Date [DATE] Start time 06:00 AM Finish time 12:01 PM Hours worked 6 hours 1 min…" at bounding box center [291, 174] width 177 height 259
click at [268, 300] on button "Edit time tracking entry" at bounding box center [277, 300] width 52 height 10
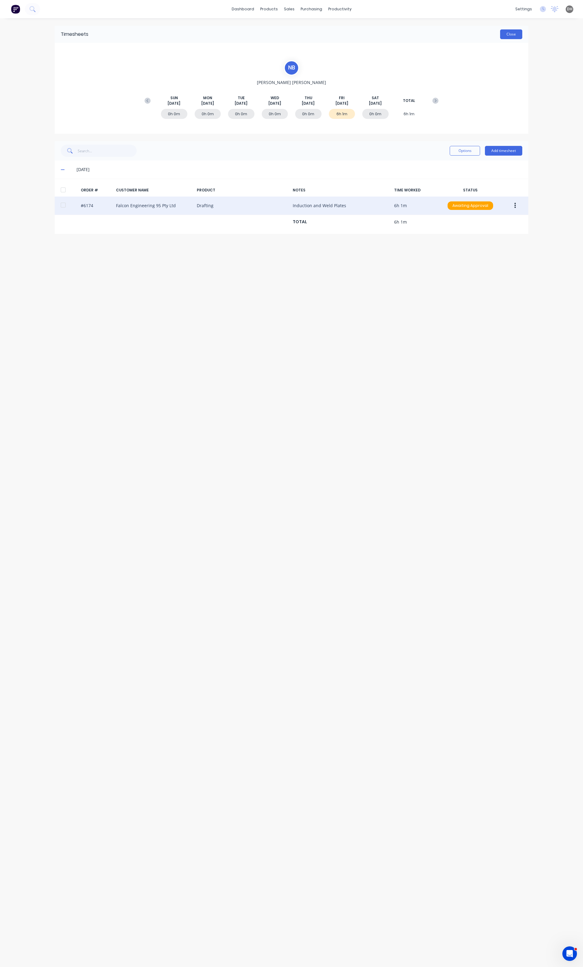
click at [500, 36] on button "Close" at bounding box center [511, 34] width 22 height 10
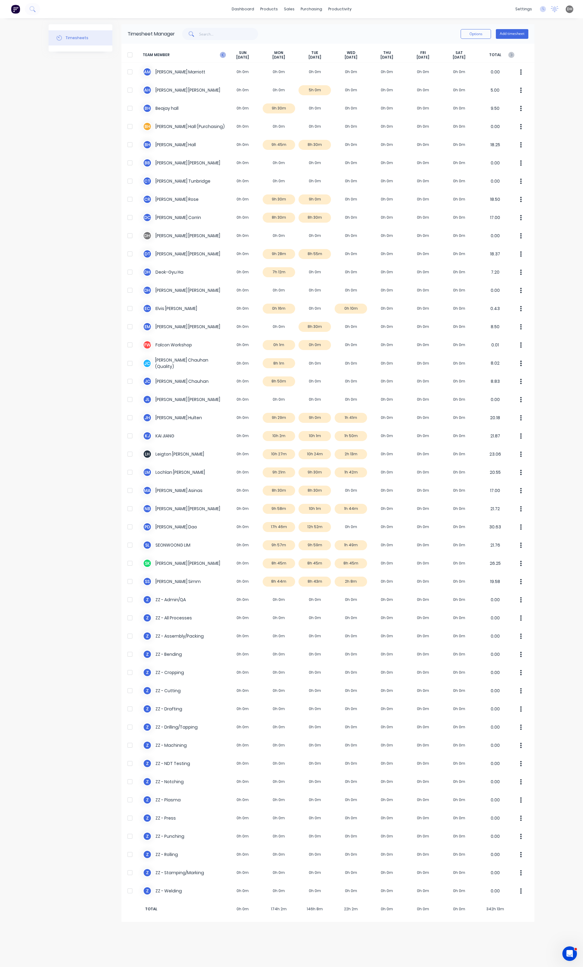
click at [222, 55] on icon at bounding box center [223, 54] width 2 height 3
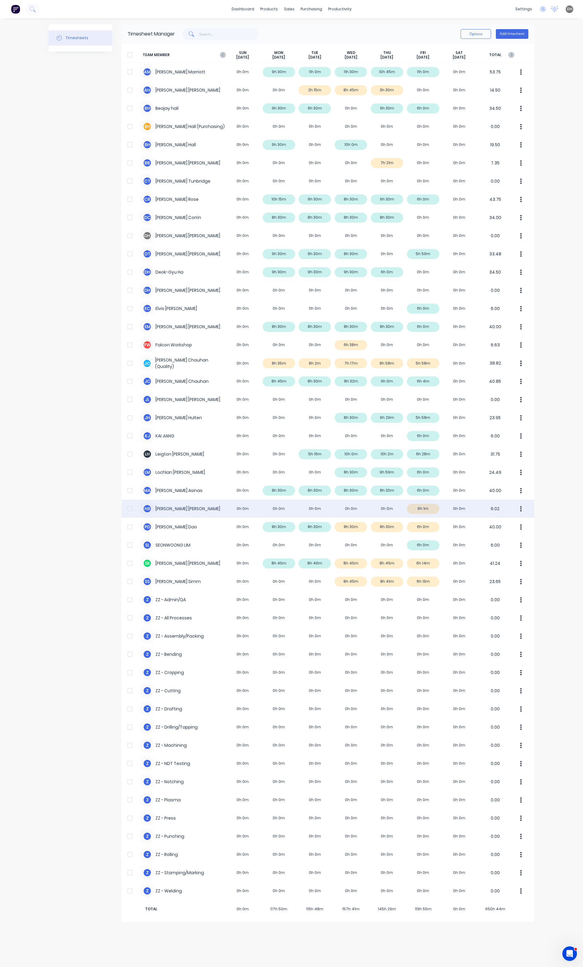
click at [518, 511] on button "button" at bounding box center [520, 509] width 13 height 12
click at [510, 520] on button "Approve" at bounding box center [498, 526] width 58 height 12
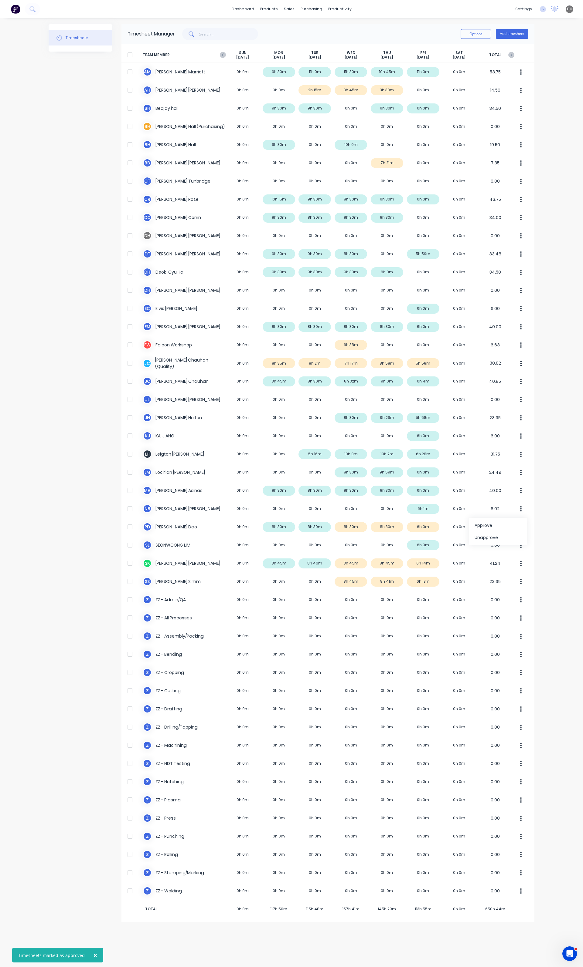
click at [563, 577] on div "× Timesheets marked as approved dashboard products sales purchasing productivit…" at bounding box center [291, 483] width 583 height 967
click at [517, 526] on button "button" at bounding box center [520, 527] width 13 height 12
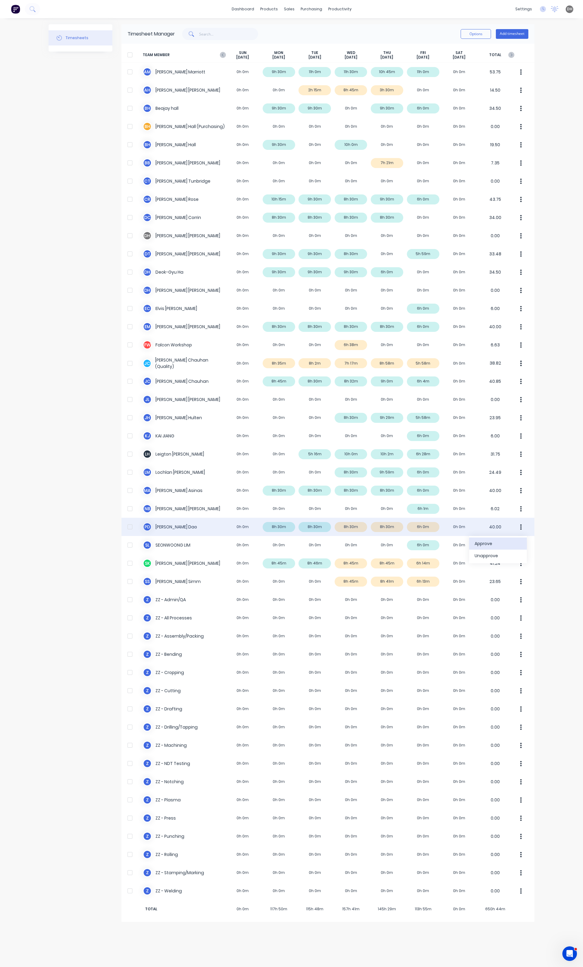
click at [510, 544] on div "Approve" at bounding box center [497, 544] width 47 height 9
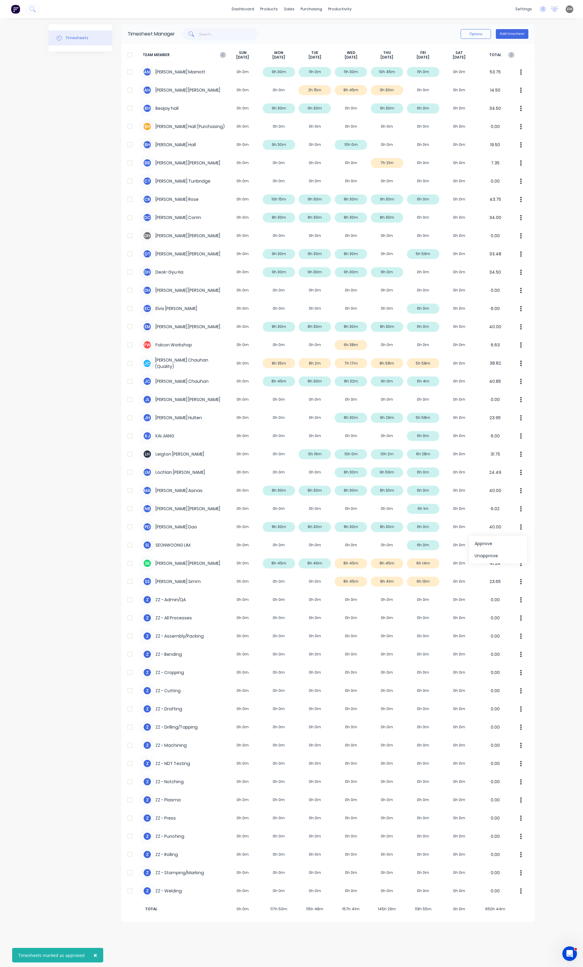
click at [555, 555] on div "× Timesheets marked as approved dashboard products sales purchasing productivit…" at bounding box center [291, 483] width 583 height 967
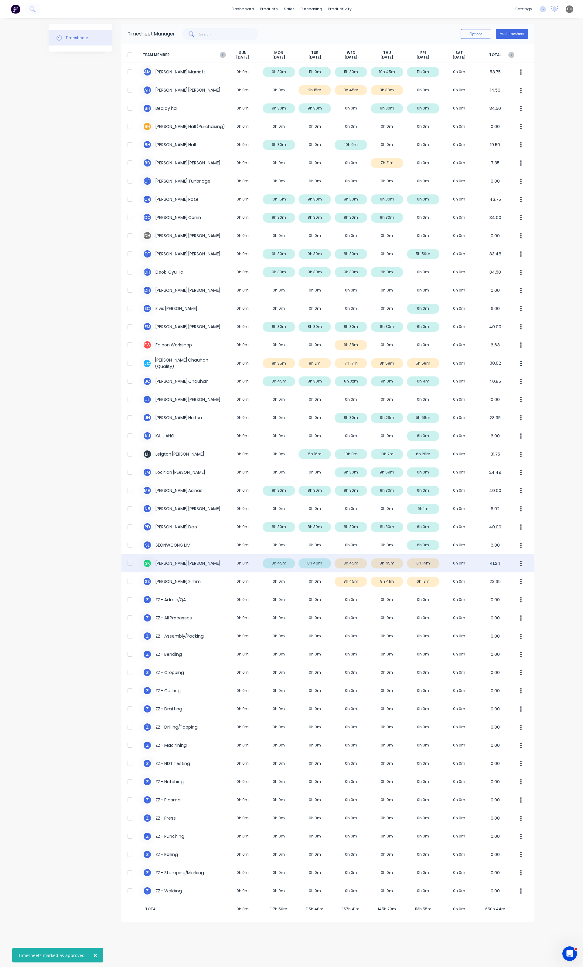
click at [522, 562] on button "button" at bounding box center [520, 563] width 13 height 12
click at [498, 577] on div "Approve" at bounding box center [497, 580] width 47 height 9
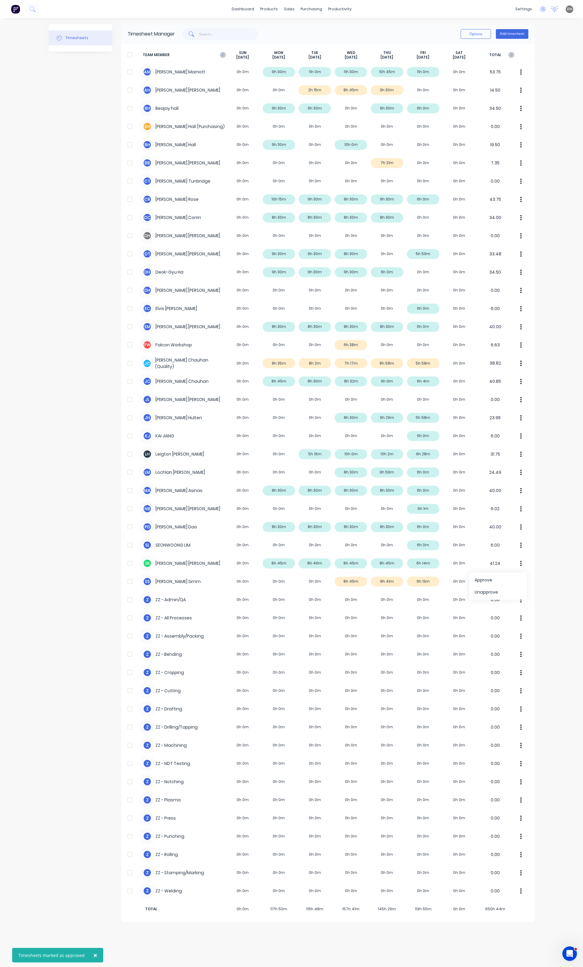
click at [548, 597] on div "× Timesheets marked as approved dashboard products sales purchasing productivit…" at bounding box center [291, 483] width 583 height 967
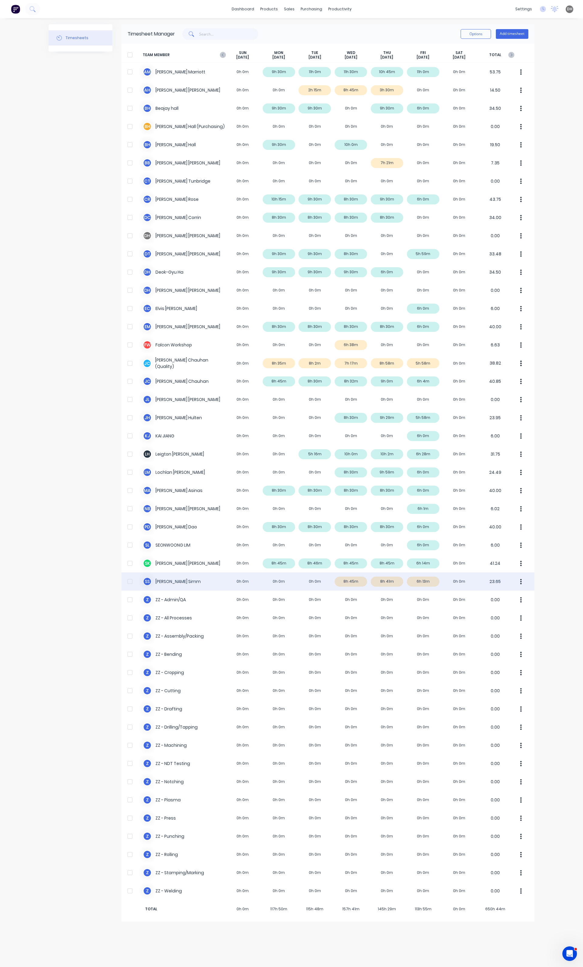
click at [517, 581] on button "button" at bounding box center [520, 582] width 13 height 12
click at [508, 598] on div "Approve" at bounding box center [497, 598] width 47 height 9
click at [552, 595] on div "× Timesheets marked as approved dashboard products sales purchasing productivit…" at bounding box center [291, 483] width 583 height 967
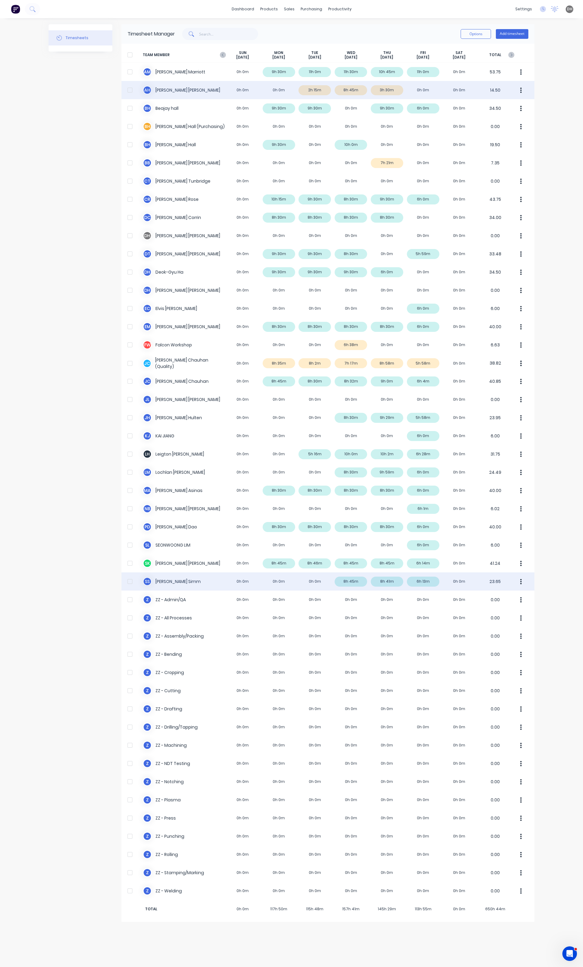
click at [521, 91] on icon "button" at bounding box center [521, 90] width 2 height 7
click at [498, 109] on div "Approve" at bounding box center [497, 107] width 47 height 9
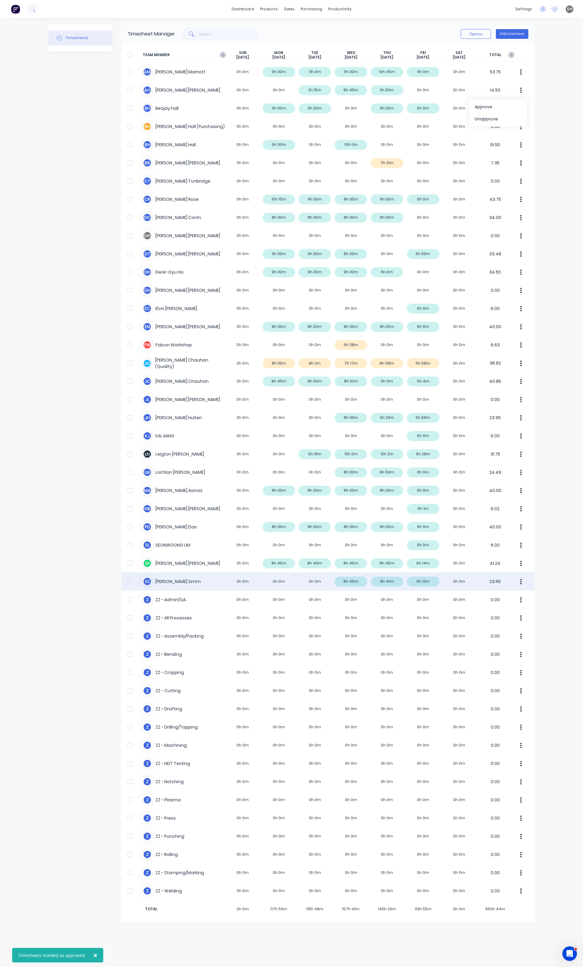
click at [560, 149] on div "× Timesheets marked as approved dashboard products sales purchasing productivit…" at bounding box center [291, 483] width 583 height 967
click at [560, 195] on div "× Timesheets marked as approved dashboard products sales purchasing productivit…" at bounding box center [291, 483] width 583 height 967
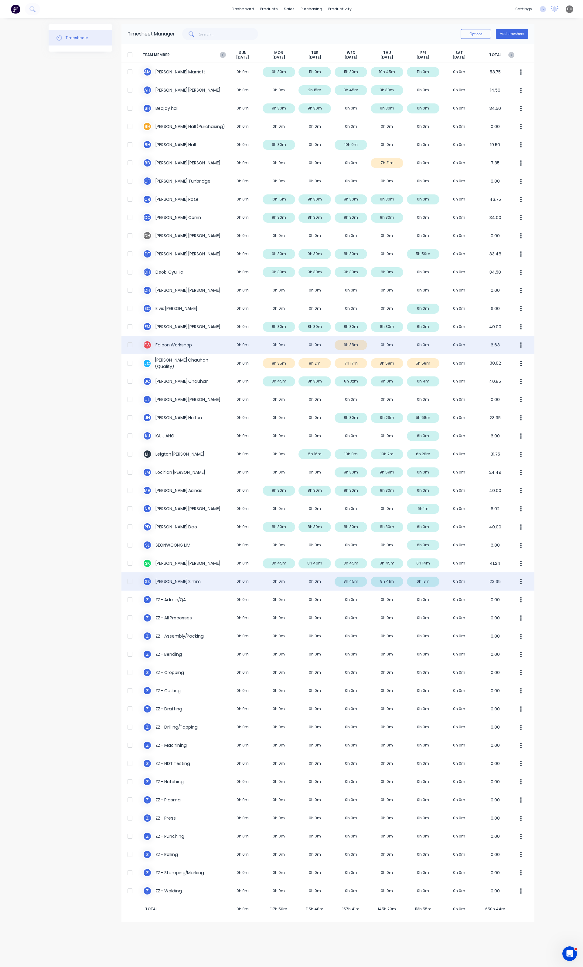
click at [359, 345] on div "[PERSON_NAME] Workshop 0h 0m 0h 0m 0h 0m 6h 38m 0h 0m 0h 0m 0h 0m 6.63" at bounding box center [327, 345] width 413 height 18
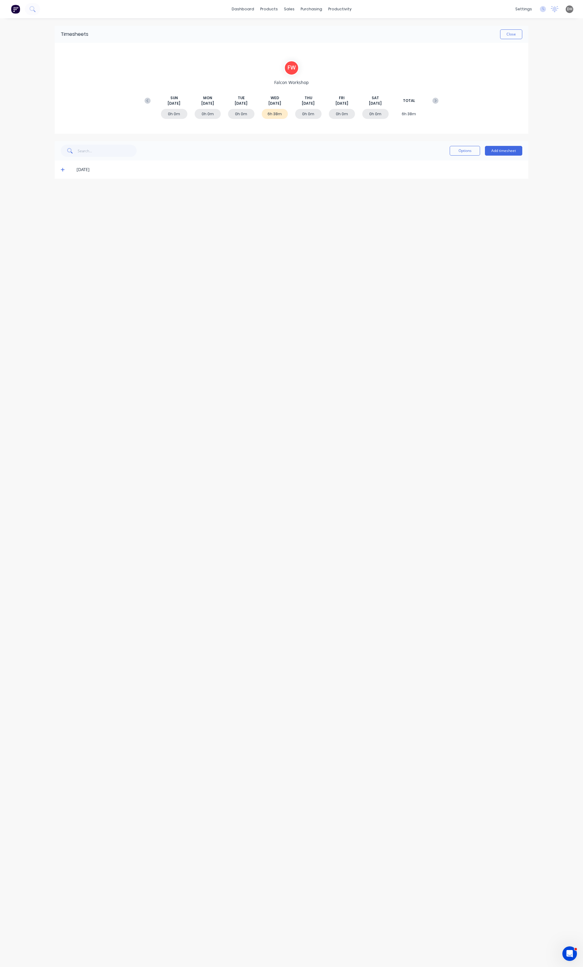
click at [61, 171] on icon at bounding box center [63, 170] width 4 height 4
click at [214, 206] on div "#5918 Falcon Engineering 95 Pty Ltd N/A 1h 12m Awaiting Approval" at bounding box center [291, 206] width 473 height 19
click at [89, 206] on div "#5918 Falcon Engineering 95 Pty Ltd N/A 1h 12m Awaiting Approval" at bounding box center [291, 206] width 473 height 19
click at [512, 203] on button "button" at bounding box center [515, 205] width 14 height 11
click at [486, 247] on div "Edit" at bounding box center [493, 246] width 47 height 9
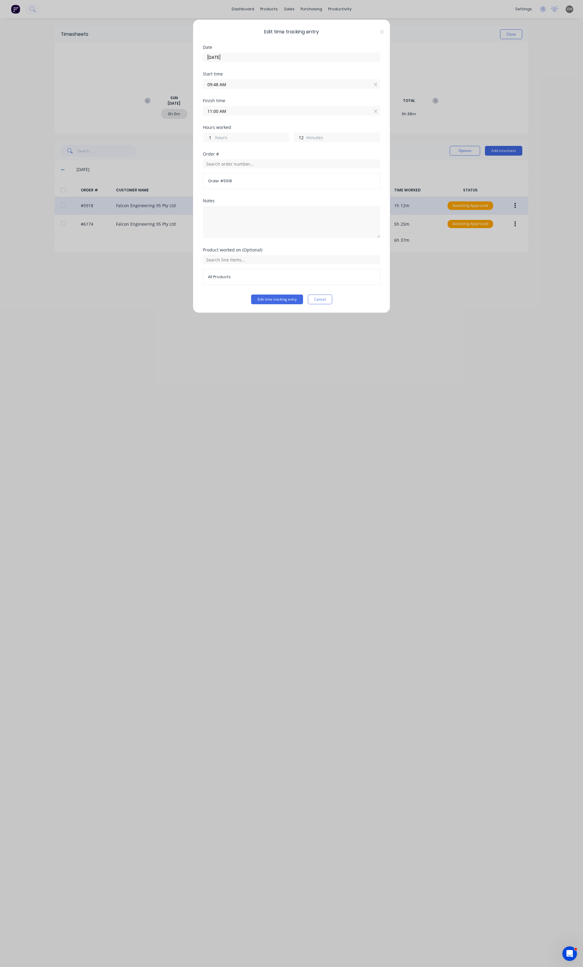
click at [330, 306] on div "Edit time tracking entry Date [DATE] Start time 09:48 AM Finish time 11:00 AM H…" at bounding box center [291, 166] width 197 height 294
click at [333, 300] on div "Edit time tracking entry Cancel" at bounding box center [291, 300] width 177 height 10
click at [324, 299] on button "Cancel" at bounding box center [320, 300] width 24 height 10
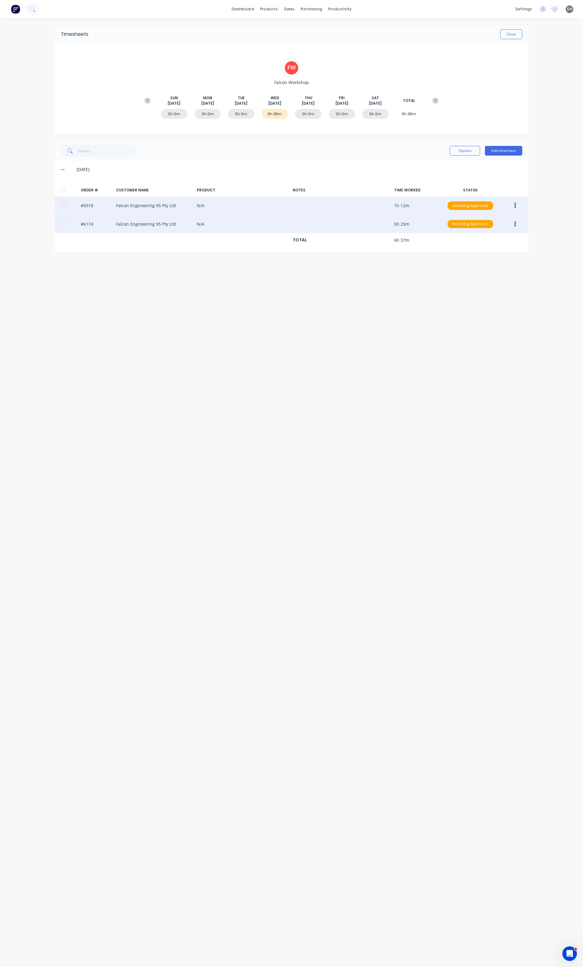
click at [514, 225] on icon "button" at bounding box center [515, 224] width 2 height 7
click at [487, 285] on div "Delete" at bounding box center [493, 288] width 47 height 9
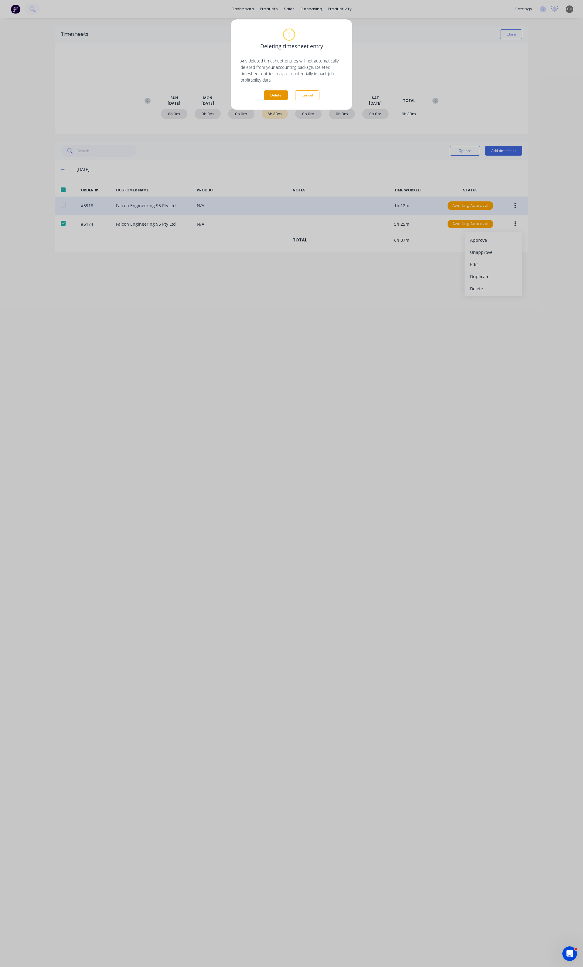
click at [269, 99] on button "Delete" at bounding box center [276, 95] width 24 height 10
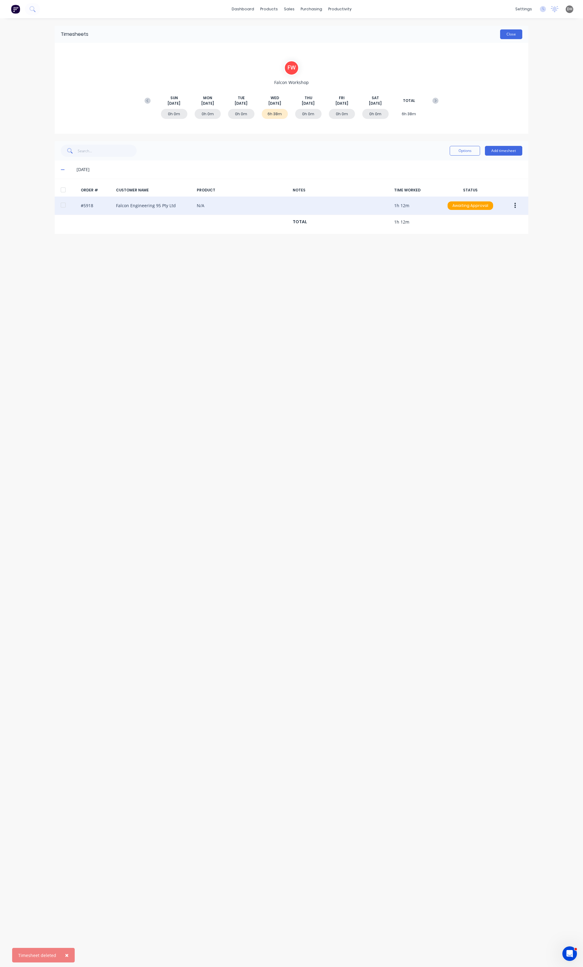
click at [503, 37] on button "Close" at bounding box center [511, 34] width 22 height 10
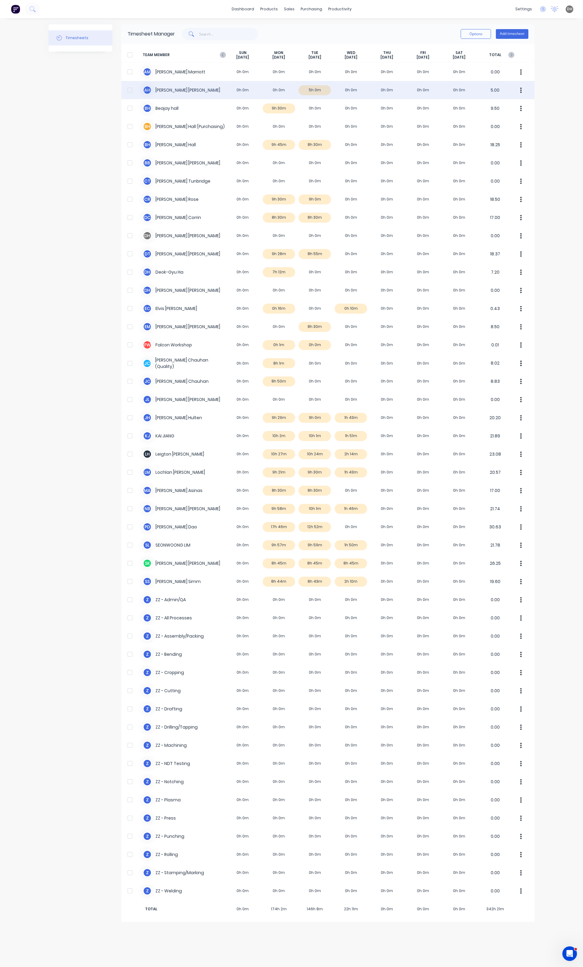
click at [519, 90] on button "button" at bounding box center [520, 90] width 13 height 12
click at [492, 104] on div "Approve" at bounding box center [497, 107] width 47 height 9
click at [548, 147] on div "× Timesheets marked as approved dashboard products sales purchasing productivit…" at bounding box center [291, 483] width 583 height 967
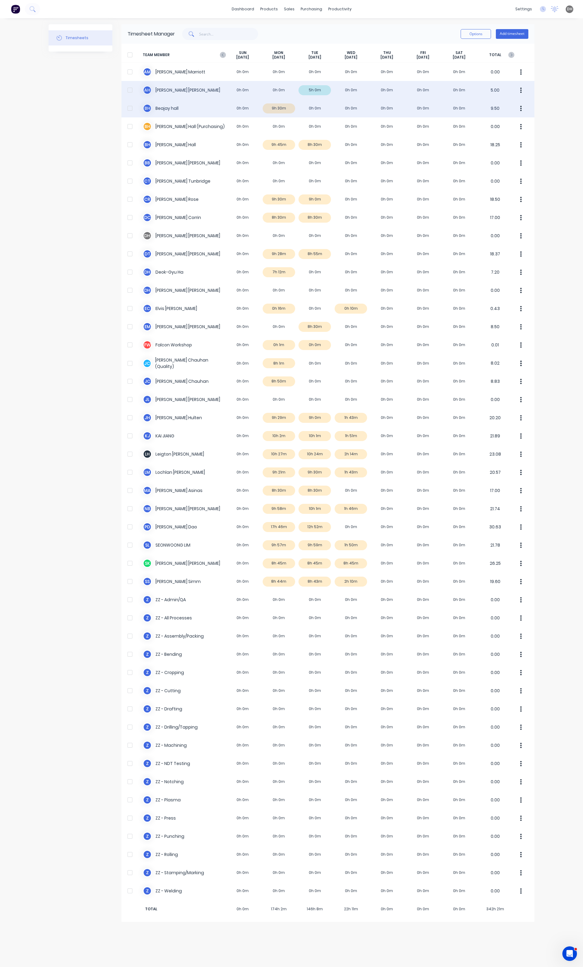
click at [311, 110] on div "B h [PERSON_NAME] 0h 0m 9h 30m 0h 0m 0h 0m 0h 0m 0h 0m 0h 0m 9.50" at bounding box center [327, 108] width 413 height 18
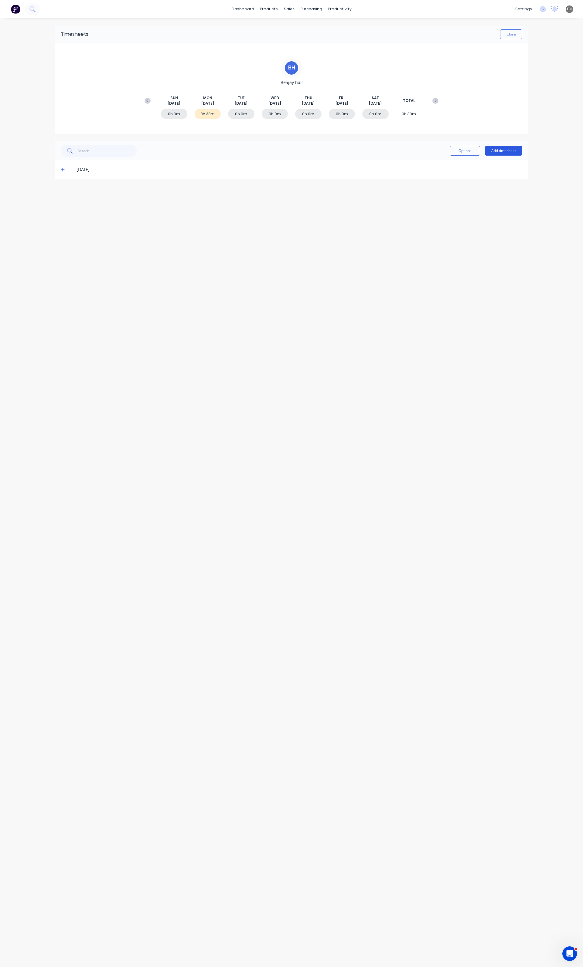
click at [515, 154] on button "Add timesheet" at bounding box center [503, 151] width 37 height 10
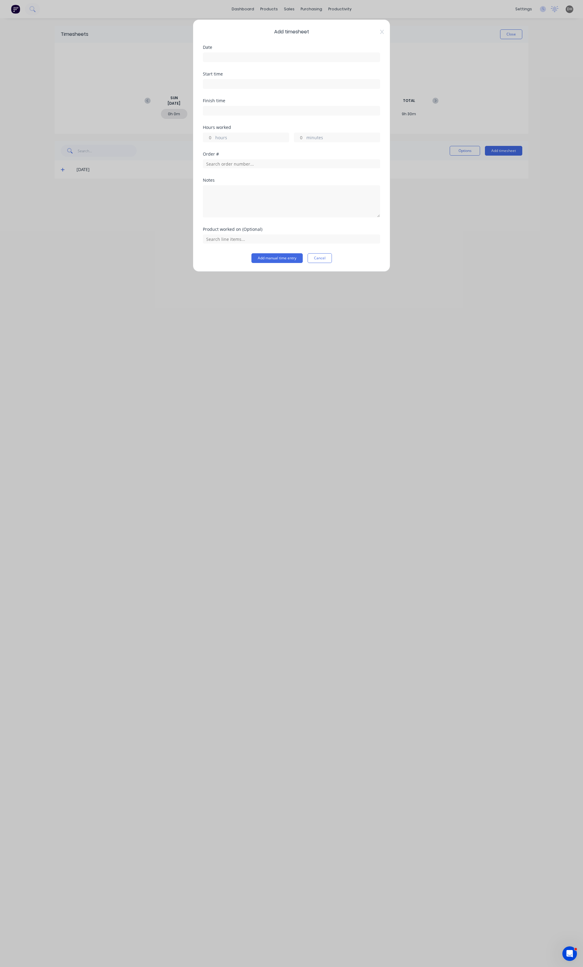
click at [262, 86] on input at bounding box center [291, 84] width 177 height 9
type input "07:44 AM"
click at [241, 63] on div "Date" at bounding box center [291, 58] width 177 height 27
click at [242, 59] on input at bounding box center [291, 57] width 177 height 9
click at [238, 109] on div "12" at bounding box center [235, 111] width 9 height 9
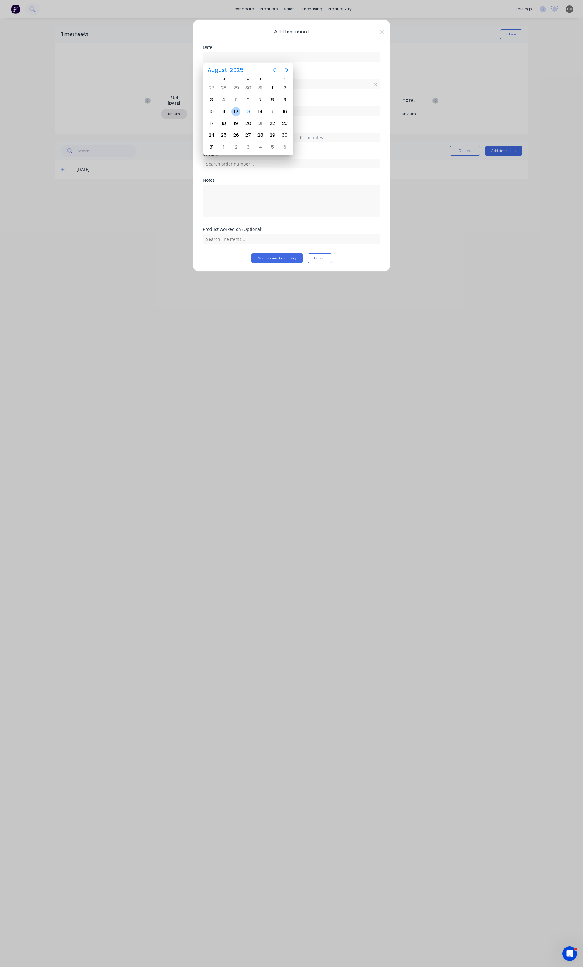
type input "[DATE]"
click at [231, 85] on input "07:44 AM" at bounding box center [291, 84] width 177 height 9
type input "06:00 AM"
click at [316, 108] on input at bounding box center [291, 110] width 177 height 9
type input "07:44 AM"
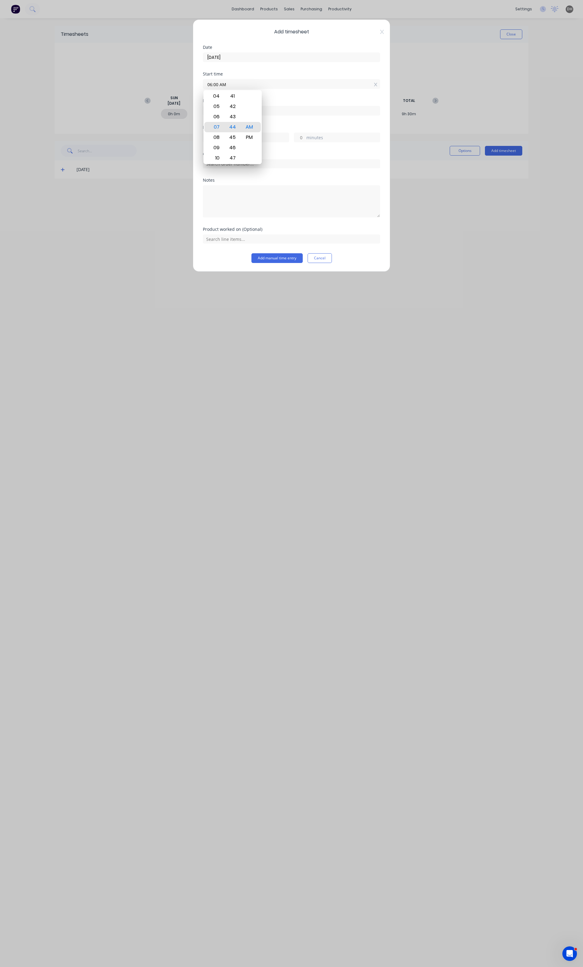
type input "1"
type input "44"
click at [291, 113] on input "07:44 AM" at bounding box center [291, 110] width 177 height 9
click at [268, 143] on div "Hours worked 1 hours 44 minutes" at bounding box center [291, 138] width 177 height 27
click at [213, 135] on input "1" at bounding box center [208, 137] width 11 height 9
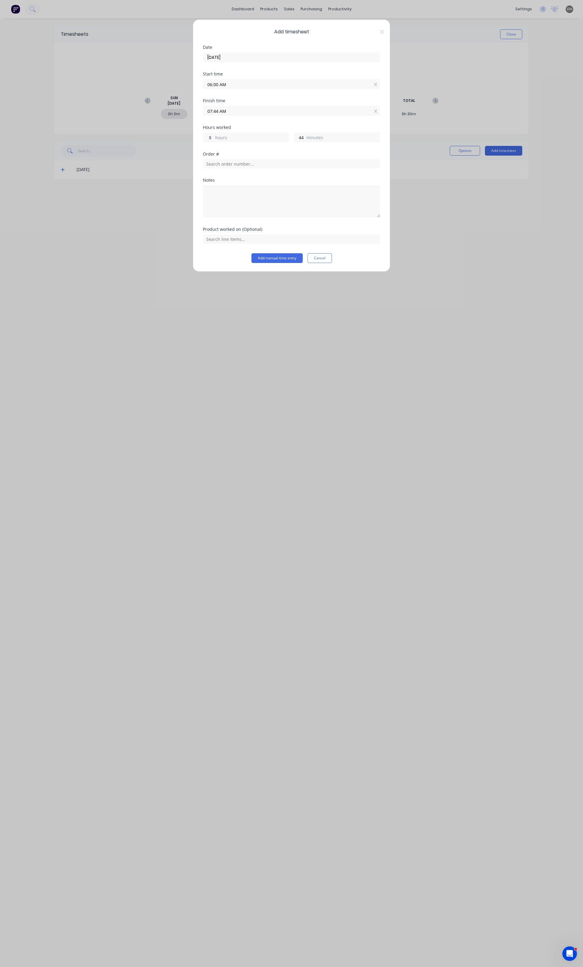
type input "8"
type input "02:44 PM"
type input "30"
type input "02:30 PM"
click at [265, 259] on button "Add manual time entry" at bounding box center [276, 258] width 51 height 10
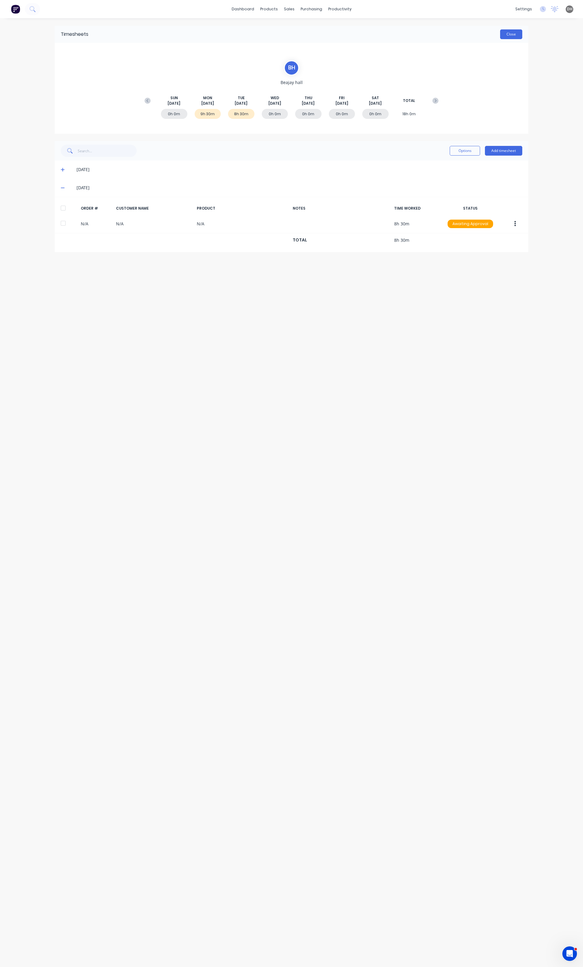
click at [510, 33] on button "Close" at bounding box center [511, 34] width 22 height 10
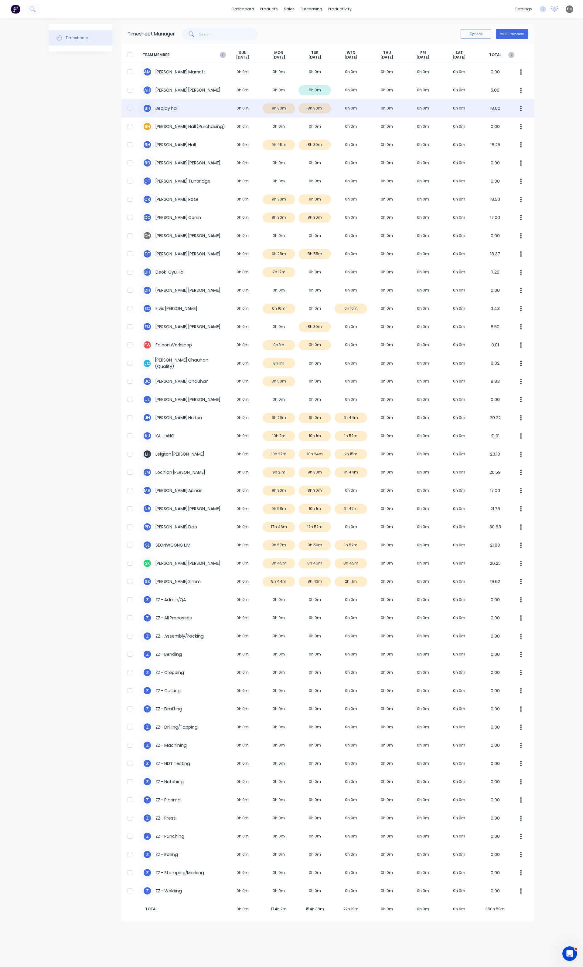
click at [517, 110] on button "button" at bounding box center [520, 108] width 13 height 12
click at [491, 129] on div "Approve" at bounding box center [497, 125] width 47 height 9
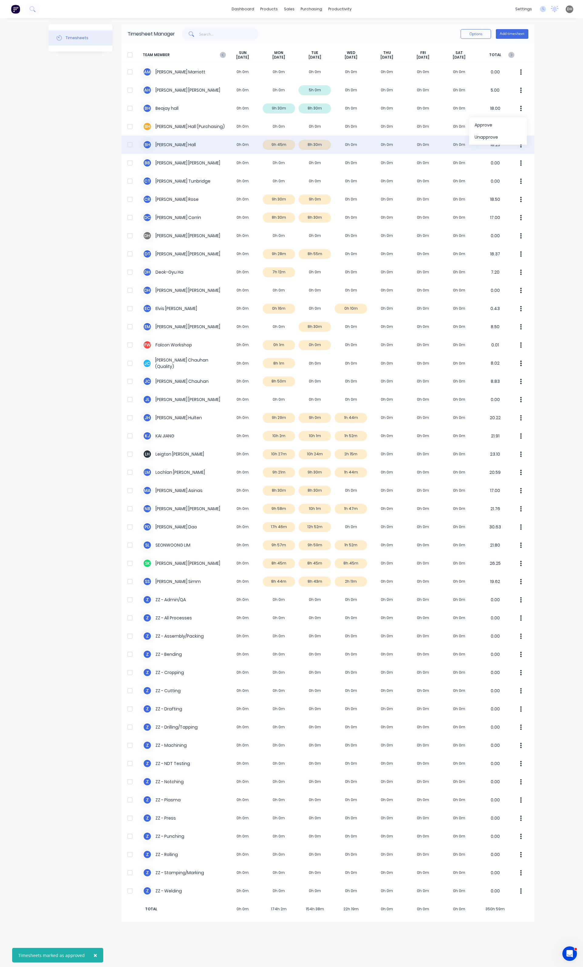
click at [519, 146] on button "button" at bounding box center [520, 145] width 13 height 12
click at [509, 158] on div "Approve" at bounding box center [497, 161] width 47 height 9
click at [543, 189] on div "× Timesheets marked as approved × Timesheets marked as approved dashboard produ…" at bounding box center [291, 483] width 583 height 967
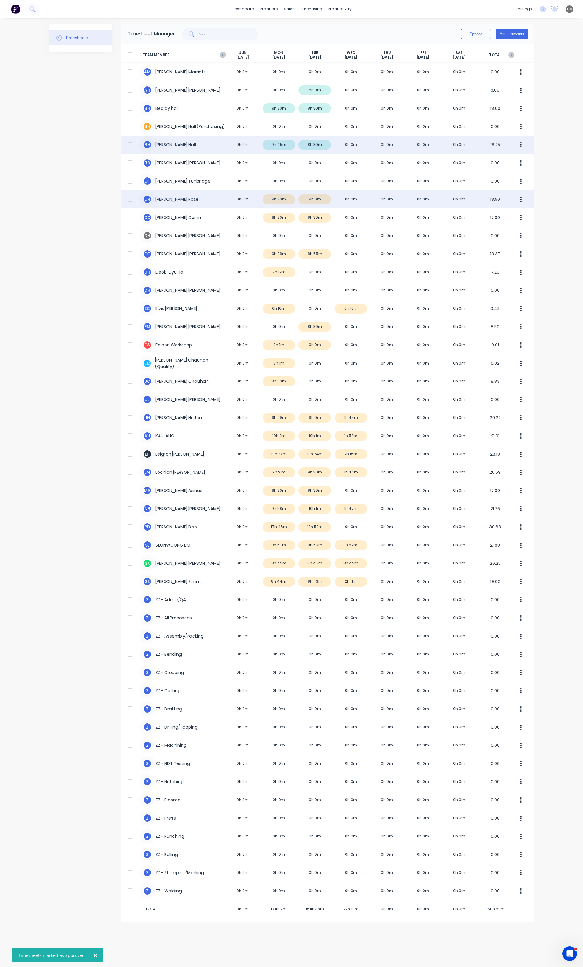
click at [520, 198] on button "button" at bounding box center [520, 199] width 13 height 12
click at [507, 213] on div "Approve" at bounding box center [497, 216] width 47 height 9
click at [544, 233] on div "× Timesheets marked as approved dashboard products sales purchasing productivit…" at bounding box center [291, 483] width 583 height 967
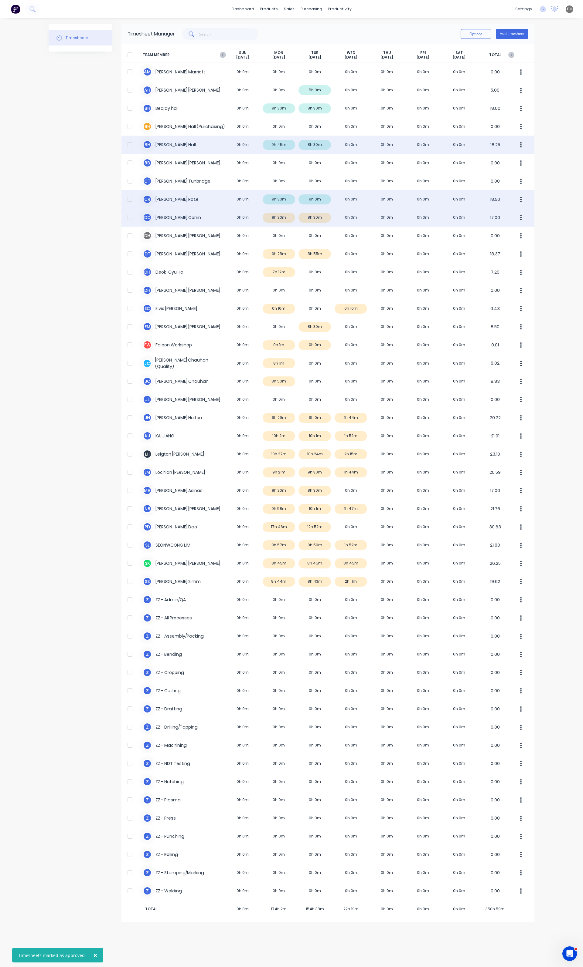
click at [521, 218] on icon "button" at bounding box center [521, 217] width 2 height 5
click at [510, 234] on div "Approve" at bounding box center [497, 234] width 47 height 9
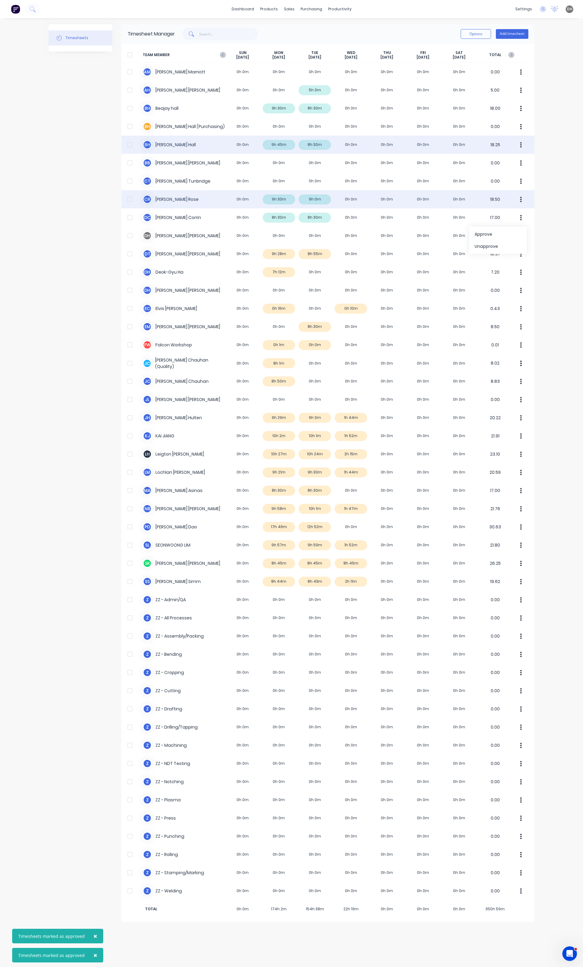
click at [561, 256] on div "× Timesheets marked as approved × Timesheets marked as approved dashboard produ…" at bounding box center [291, 483] width 583 height 967
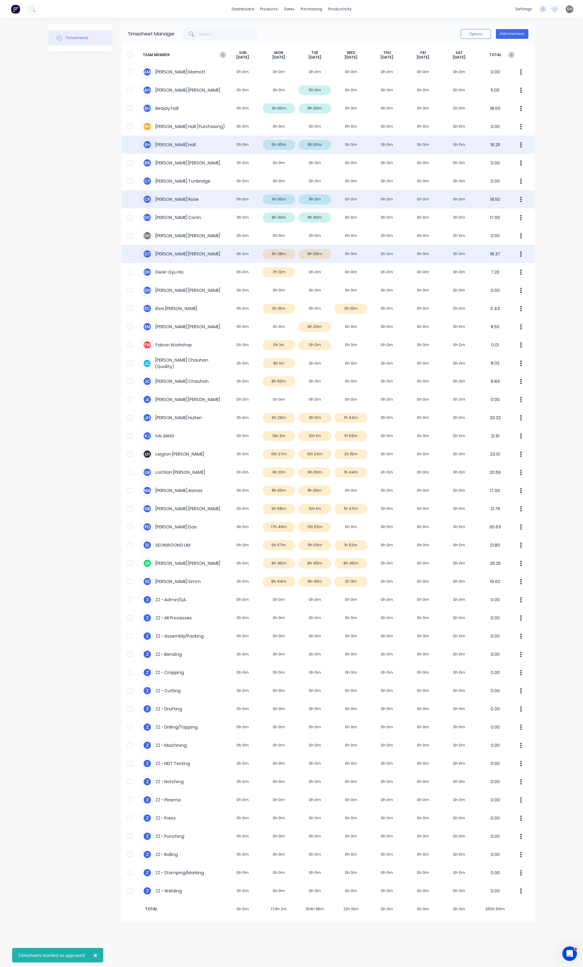
click at [522, 252] on button "button" at bounding box center [520, 254] width 13 height 12
click at [514, 269] on div "Approve" at bounding box center [497, 270] width 47 height 9
click at [565, 337] on div "× Timesheets marked as approved dashboard products sales purchasing productivit…" at bounding box center [291, 483] width 583 height 967
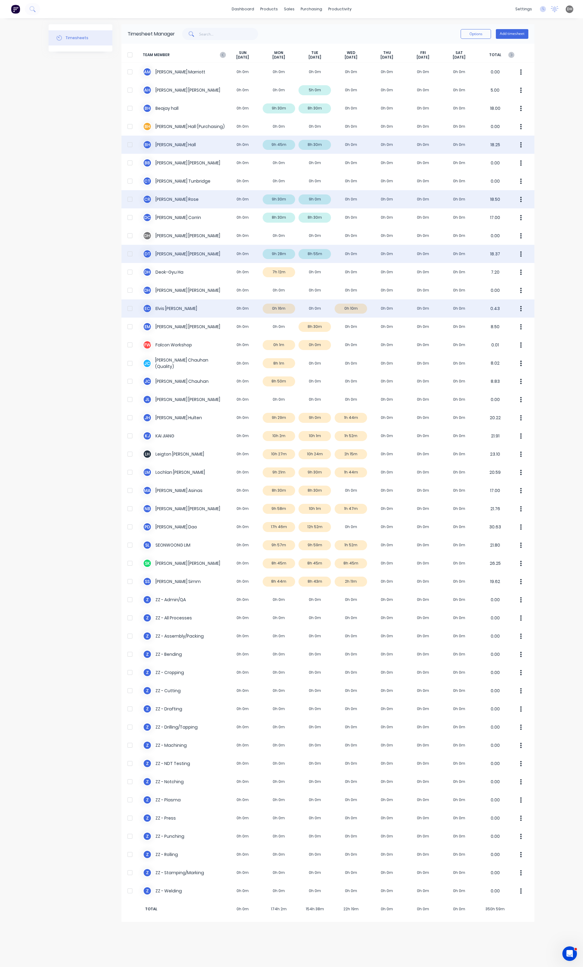
click at [283, 313] on div "E C [PERSON_NAME] 0h 0m 0h 16m 0h 0m 0h 10m 0h 0m 0h 0m 0h 0m 0.43" at bounding box center [327, 309] width 413 height 18
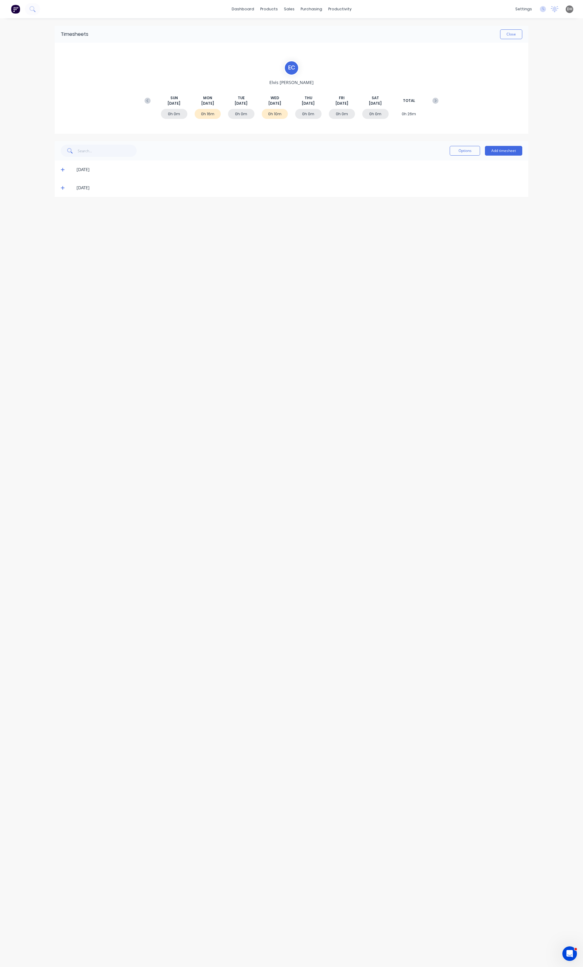
click at [60, 170] on div "[DATE]" at bounding box center [291, 170] width 473 height 18
click at [62, 169] on icon at bounding box center [63, 170] width 4 height 4
click at [515, 224] on icon "button" at bounding box center [515, 223] width 2 height 5
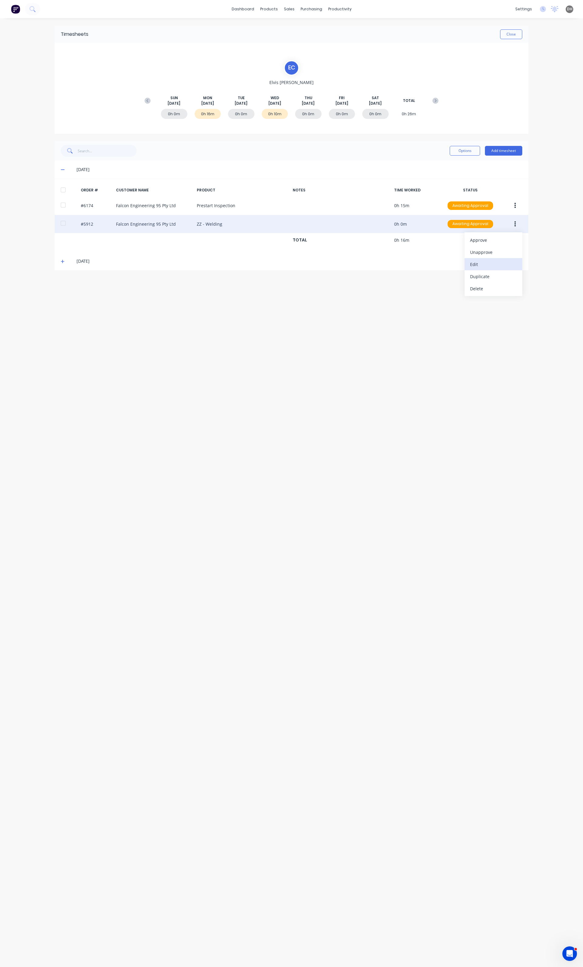
click at [489, 260] on button "Edit" at bounding box center [493, 264] width 58 height 12
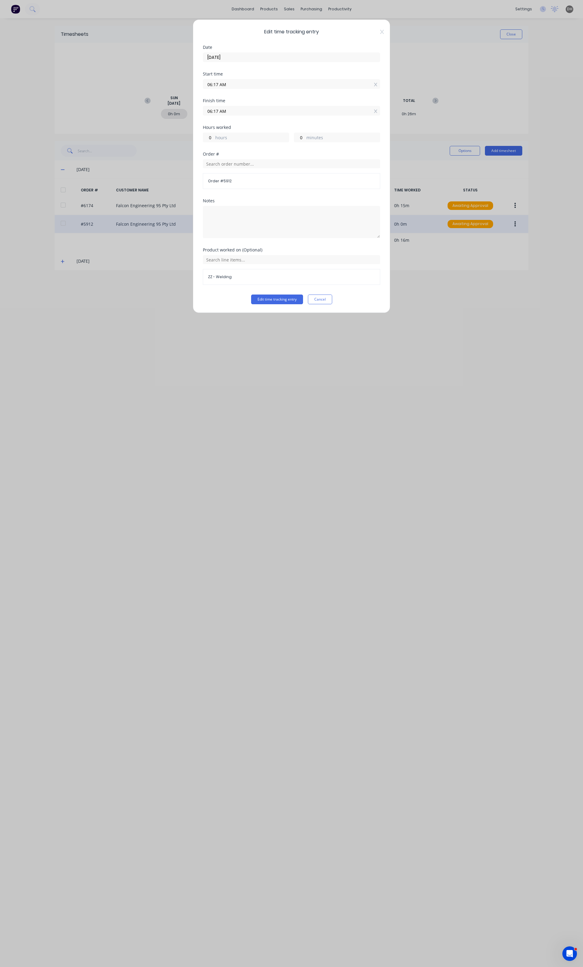
click at [228, 185] on div "Order # 5912" at bounding box center [291, 181] width 177 height 16
click at [237, 172] on div "Order # 5912" at bounding box center [291, 174] width 177 height 30
click at [237, 170] on div "Order # 5912" at bounding box center [291, 174] width 177 height 30
click at [237, 168] on input "text" at bounding box center [291, 163] width 177 height 9
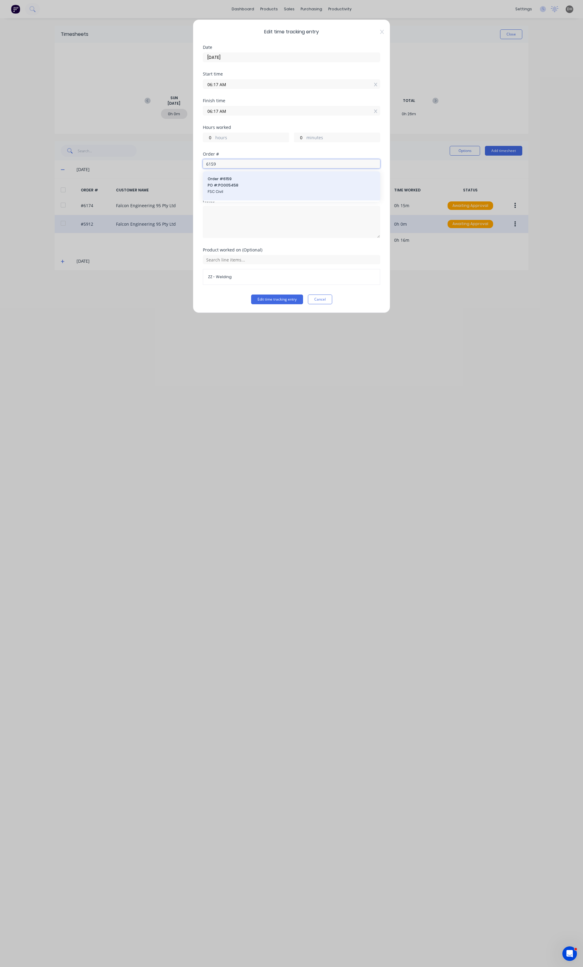
type input "6159"
click at [227, 185] on span "PO #: PO005458" at bounding box center [292, 185] width 168 height 5
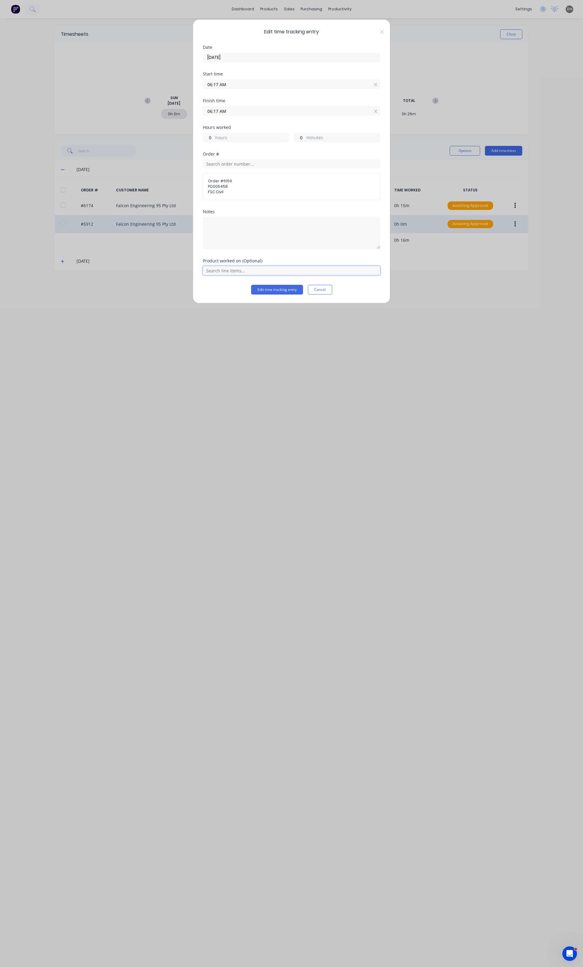
click at [239, 274] on input "text" at bounding box center [291, 270] width 177 height 9
click at [223, 298] on div "Edit time tracking entry Date [DATE] Start time 06:17 AM Finish time 06:17 AM H…" at bounding box center [291, 161] width 197 height 284
click at [219, 271] on input "text" at bounding box center [291, 270] width 177 height 9
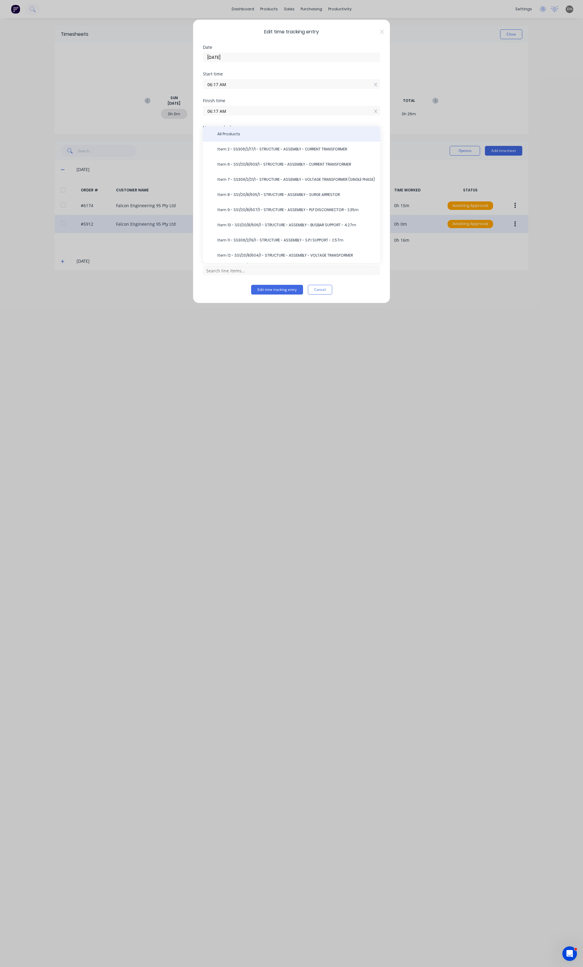
click at [238, 135] on span "All Products" at bounding box center [296, 133] width 158 height 5
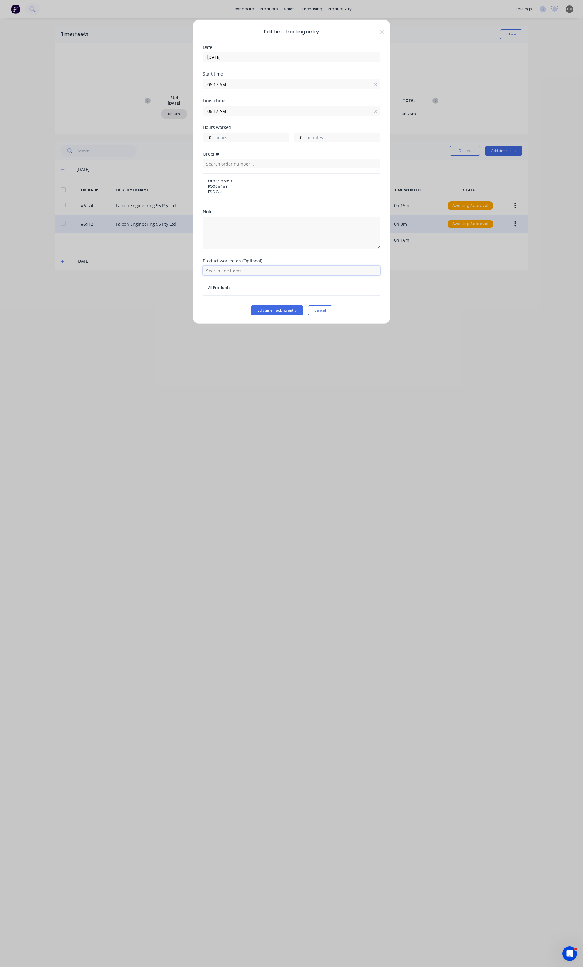
click at [244, 271] on input "text" at bounding box center [291, 270] width 177 height 9
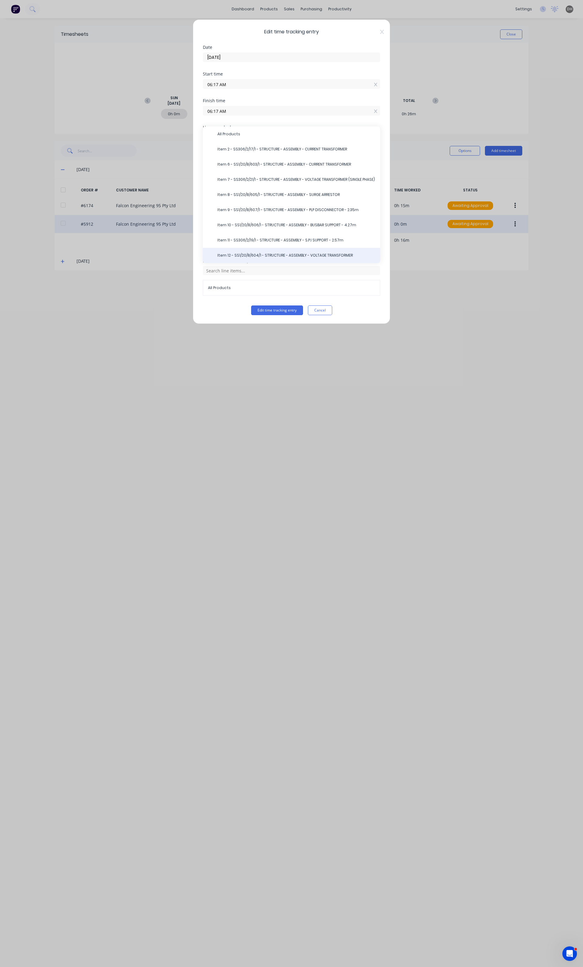
click at [248, 258] on span "Item 12 - SS1/20/8/604/1 - STRUCTURE - ASSEMBLY - VOLTAGE TRANSFORMER" at bounding box center [296, 255] width 158 height 5
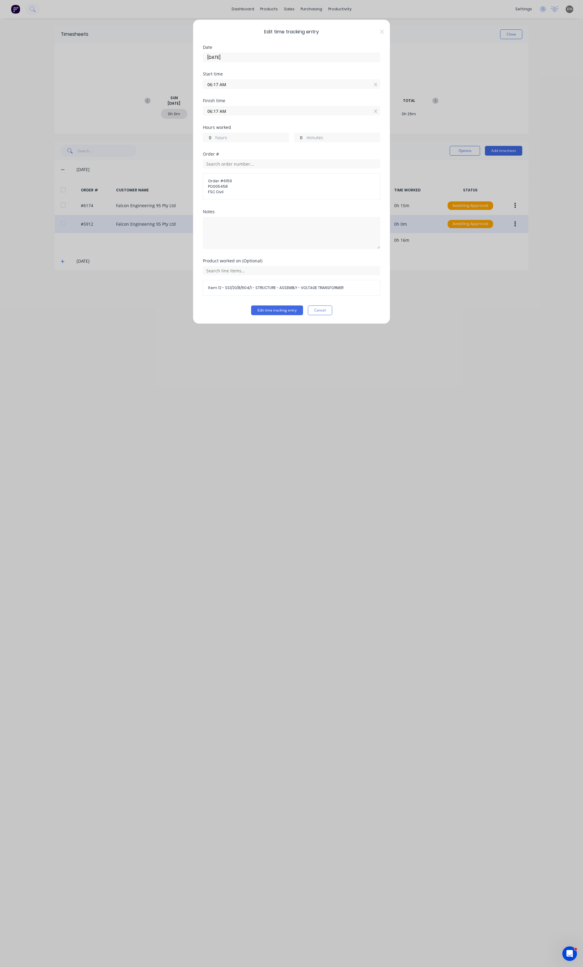
click at [232, 288] on span "Item 12 - SS1/20/8/604/1 - STRUCTURE - ASSEMBLY - VOLTAGE TRANSFORMER" at bounding box center [291, 287] width 167 height 5
click at [209, 274] on input "text" at bounding box center [291, 270] width 177 height 9
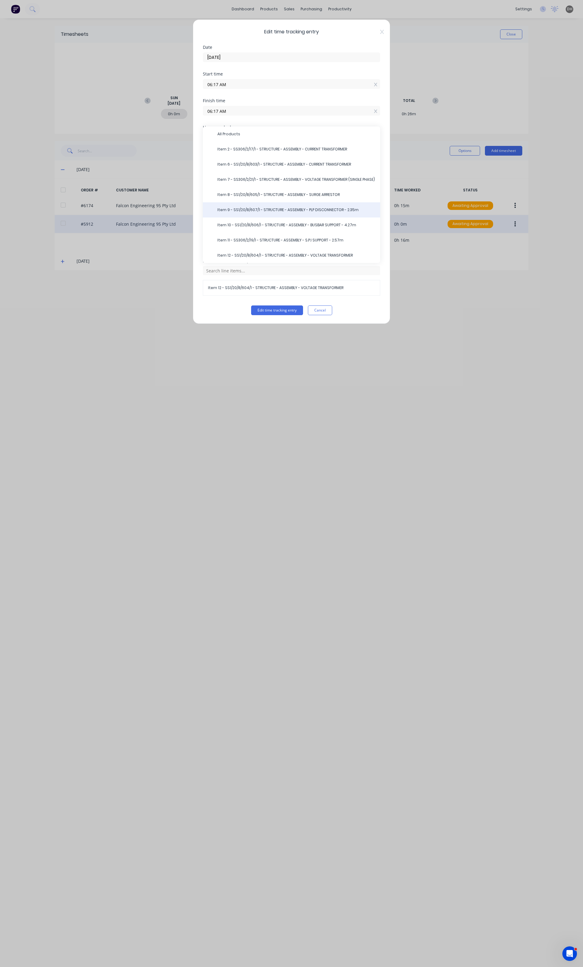
click at [234, 213] on span "Item 9 - SS1/20/8/607/1 - STRUCTURE - ASSEMBLY - PLP DISCONNECTOR - 2.35m" at bounding box center [296, 209] width 158 height 5
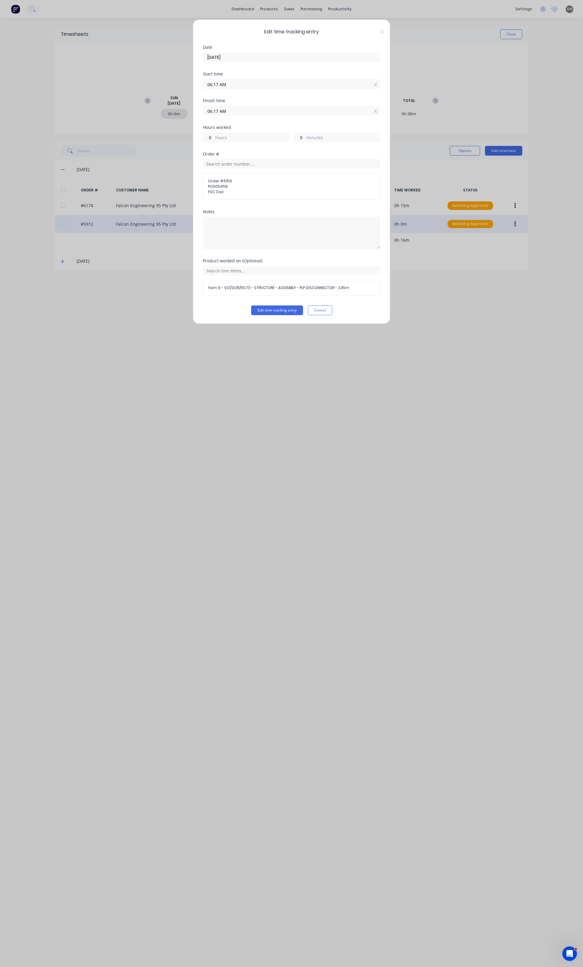
click at [221, 86] on input "06:17 AM" at bounding box center [291, 84] width 177 height 9
click at [293, 121] on div "Finish time 06:17 AM" at bounding box center [291, 112] width 177 height 27
click at [252, 110] on input "06:17 AM" at bounding box center [291, 110] width 177 height 9
click at [212, 108] on input "06:17 AM" at bounding box center [291, 110] width 177 height 9
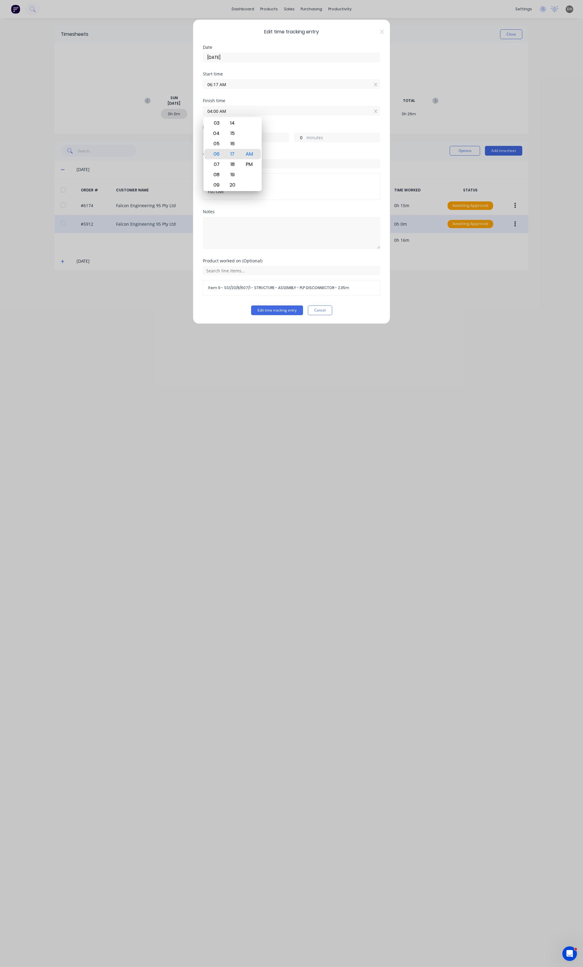
type input "04:00 AM"
type input "-2"
type input "-17"
click at [250, 165] on div "PM" at bounding box center [249, 164] width 15 height 10
type input "04:00 PM"
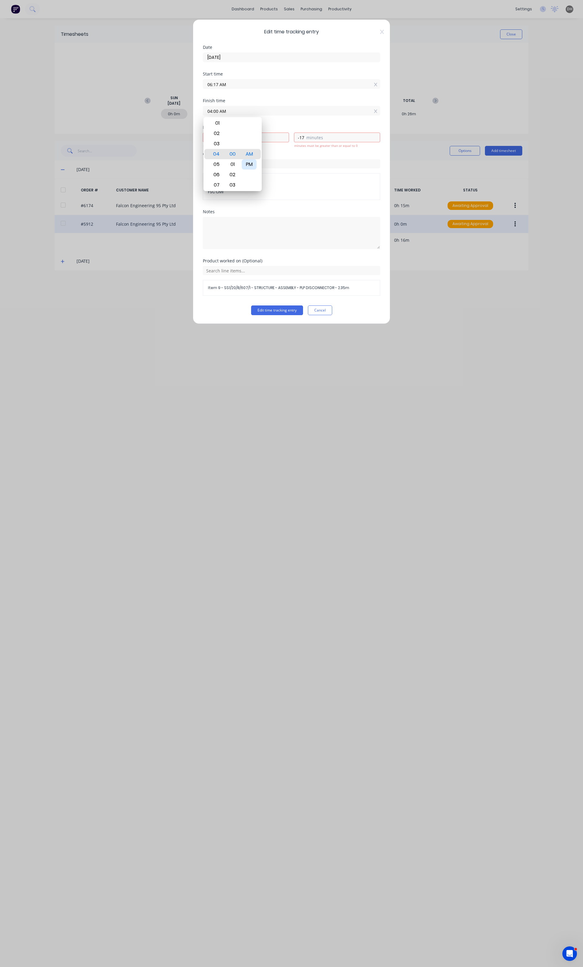
type input "9"
type input "43"
click at [262, 214] on div "Notes" at bounding box center [291, 212] width 177 height 4
click at [277, 307] on button "Edit time tracking entry" at bounding box center [277, 311] width 52 height 10
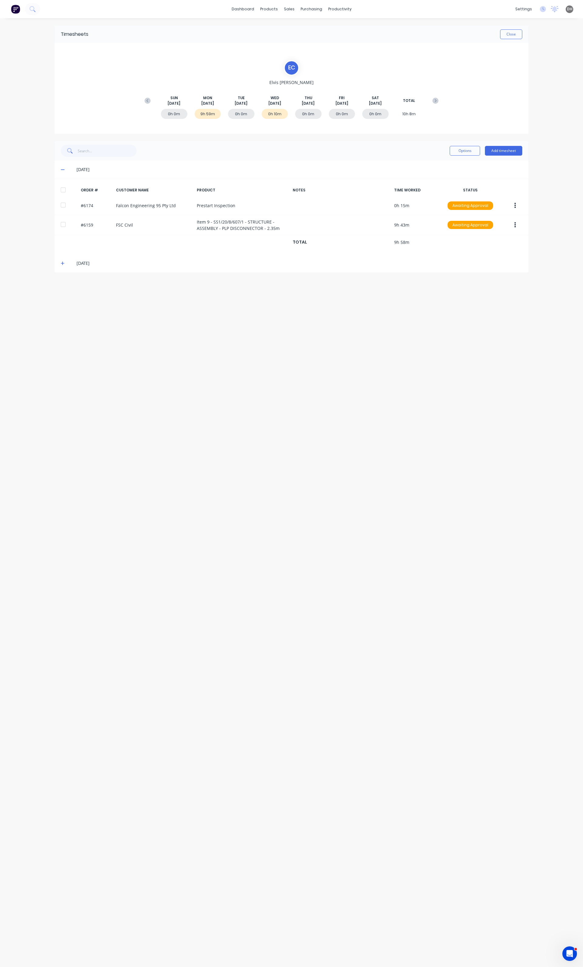
click at [62, 171] on icon at bounding box center [63, 170] width 4 height 4
click at [62, 186] on icon at bounding box center [63, 188] width 4 height 4
click at [64, 188] on icon at bounding box center [63, 188] width 4 height 4
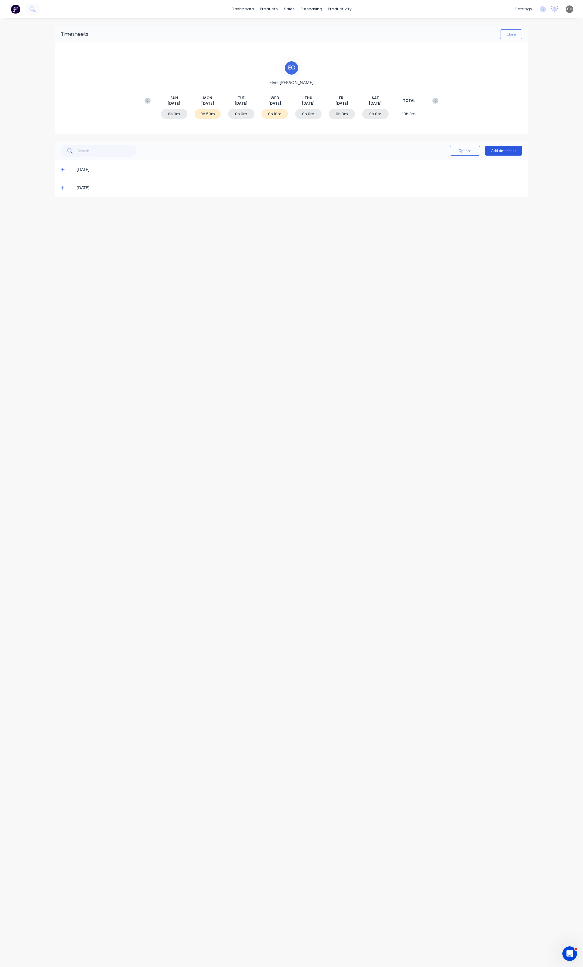
click at [498, 148] on button "Add timesheet" at bounding box center [503, 151] width 37 height 10
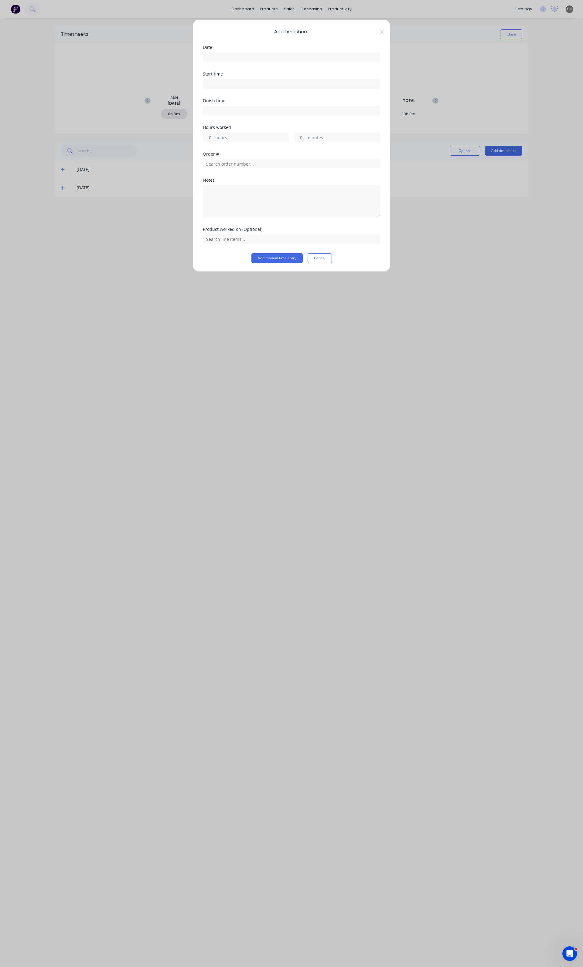
click at [229, 59] on input at bounding box center [291, 57] width 177 height 9
click at [237, 113] on div "12" at bounding box center [235, 111] width 9 height 9
type input "[DATE]"
click at [233, 84] on input at bounding box center [291, 84] width 177 height 9
click at [221, 146] on div "06" at bounding box center [215, 148] width 15 height 10
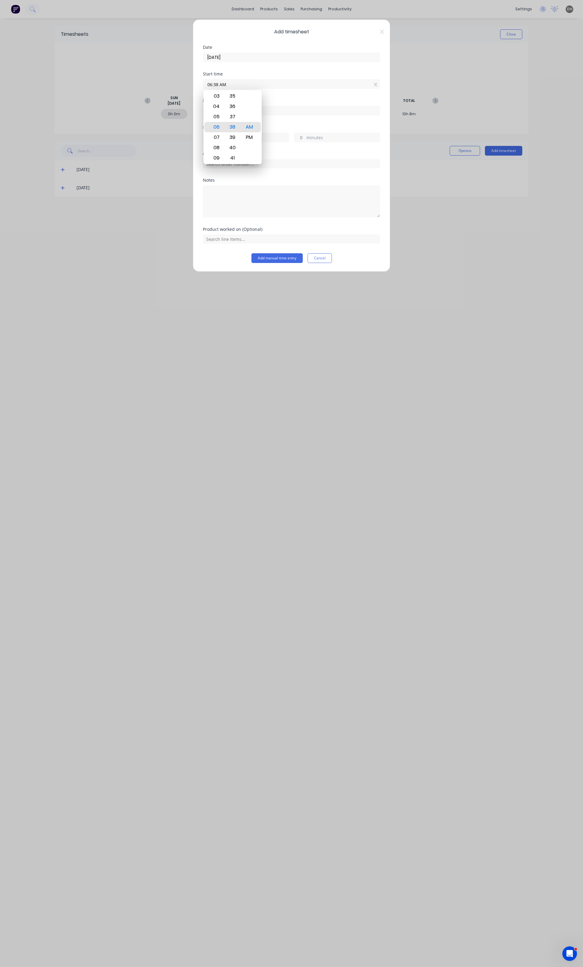
click at [254, 84] on input "06:38 AM" at bounding box center [291, 84] width 177 height 9
type input "06:00 AM"
click at [288, 108] on input at bounding box center [291, 110] width 177 height 9
type input "07:46 AM"
type input "1"
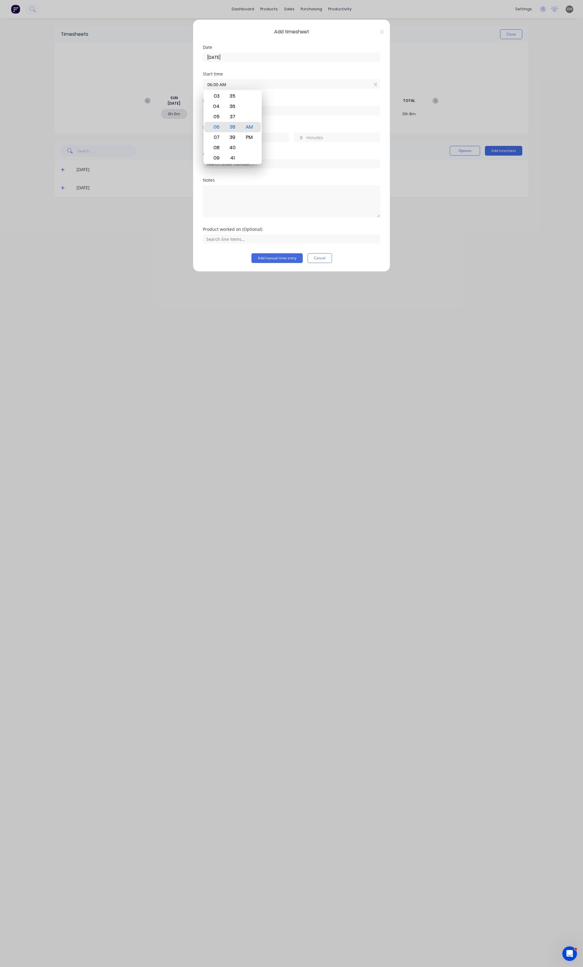
type input "46"
click at [270, 138] on label "hours" at bounding box center [251, 138] width 73 height 8
click at [214, 138] on input "1" at bounding box center [208, 137] width 11 height 9
click at [214, 138] on div "1 hours" at bounding box center [246, 138] width 86 height 10
click at [210, 138] on input "1" at bounding box center [208, 137] width 11 height 9
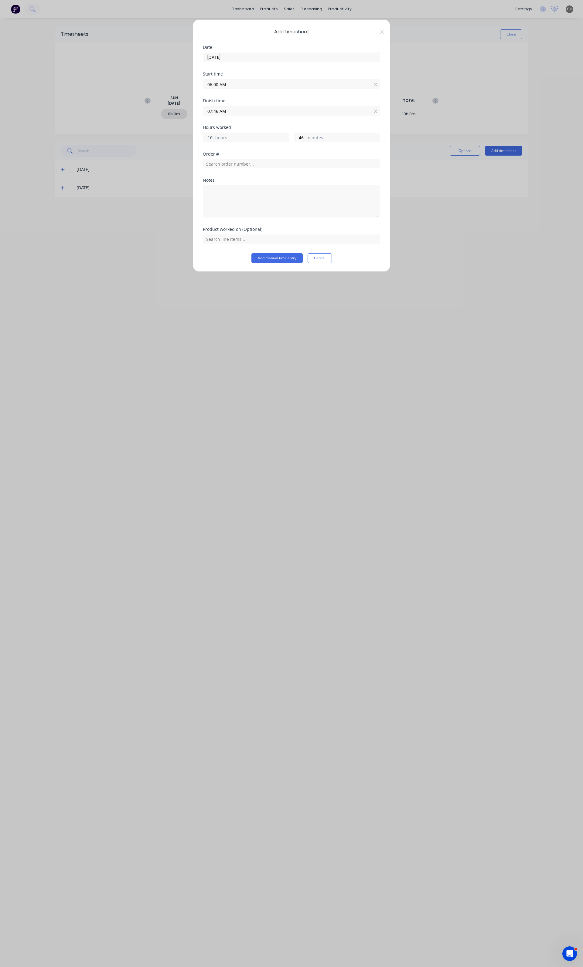
type input "10"
type input "04:46 PM"
type input "0"
type input "04:00 PM"
click at [278, 256] on button "Add manual time entry" at bounding box center [276, 258] width 51 height 10
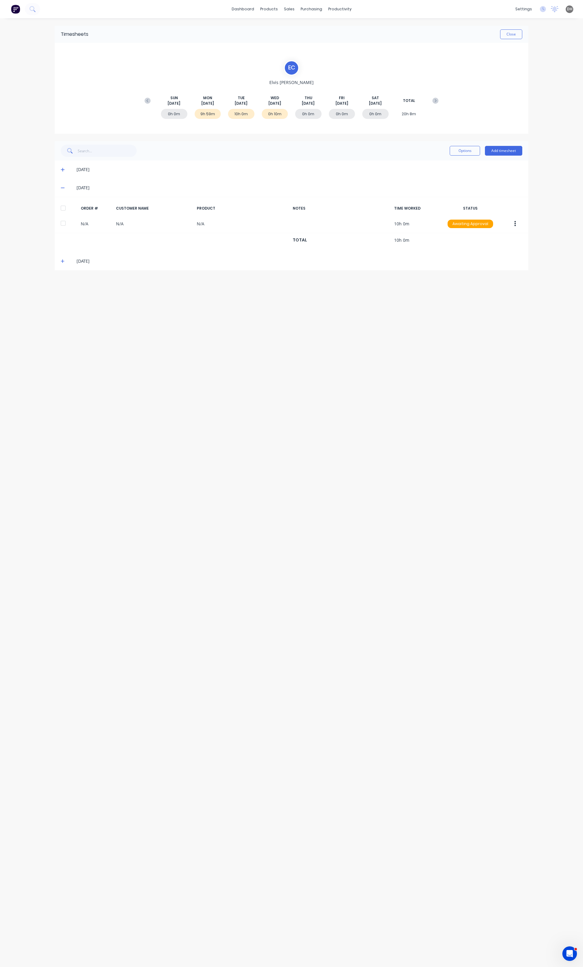
click at [64, 188] on icon at bounding box center [63, 188] width 4 height 4
click at [61, 171] on icon at bounding box center [63, 170] width 4 height 4
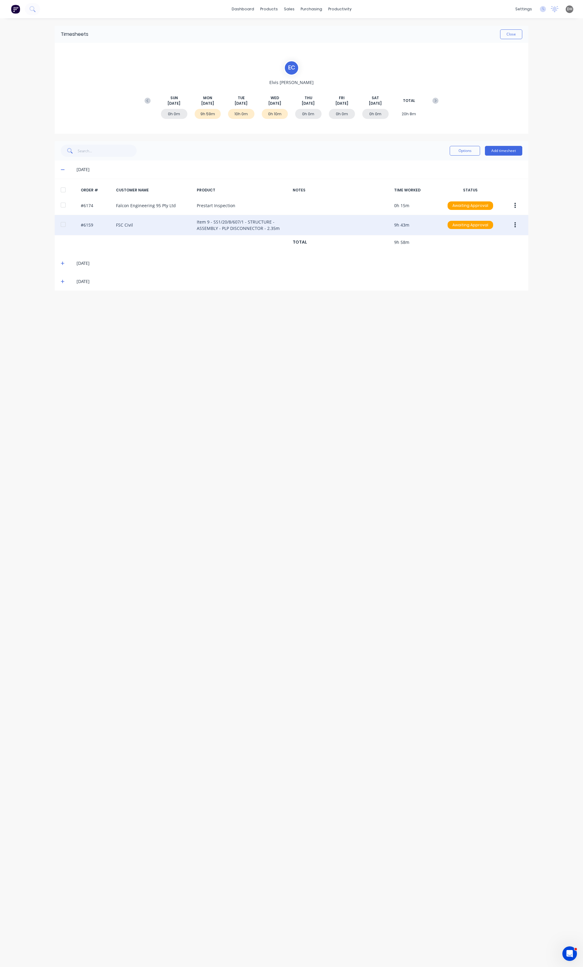
click at [300, 221] on div "#6159 FSC Civil Item 9 - SS1/20/8/607/1 - STRUCTURE - ASSEMBLY - PLP DISCONNECT…" at bounding box center [291, 225] width 473 height 20
click at [515, 226] on button "button" at bounding box center [515, 225] width 14 height 11
click at [489, 260] on button "Edit" at bounding box center [493, 265] width 58 height 12
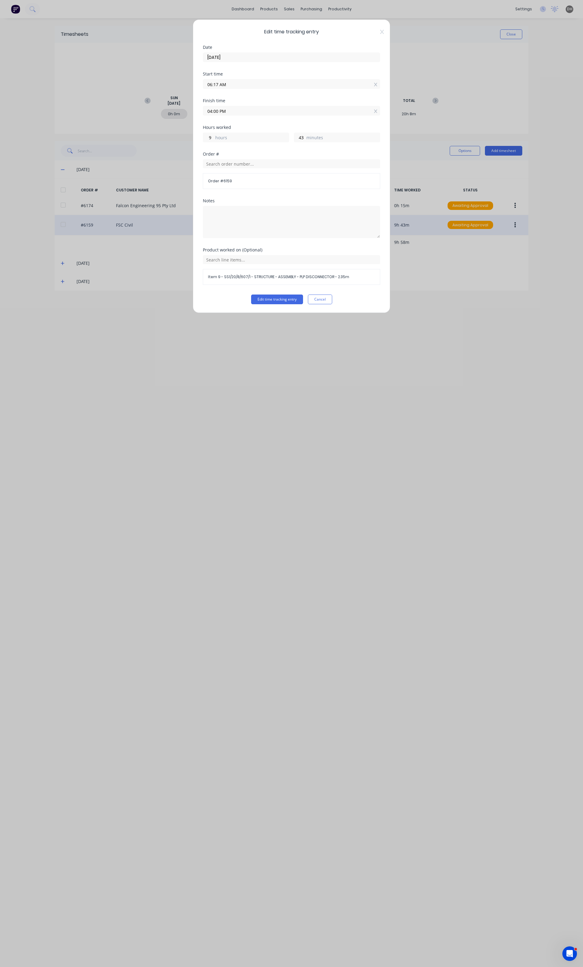
click at [236, 181] on span "Order # 6159" at bounding box center [291, 180] width 167 height 5
click at [237, 185] on div "Order # 6159" at bounding box center [291, 181] width 177 height 16
click at [231, 180] on span "Order # 6159" at bounding box center [291, 180] width 167 height 5
click at [233, 166] on input "text" at bounding box center [291, 163] width 177 height 9
click at [223, 183] on span "Order # 6159" at bounding box center [291, 180] width 167 height 5
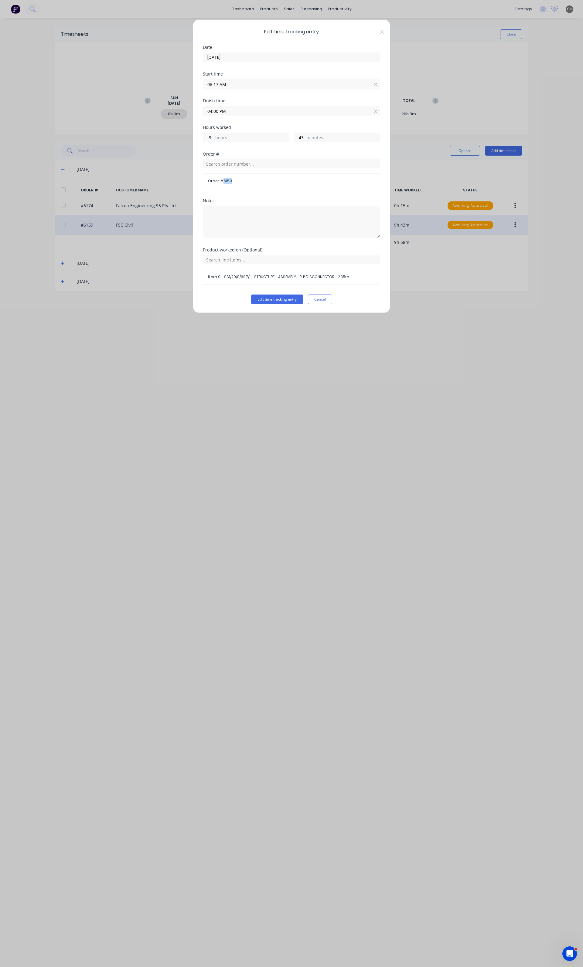
click at [223, 183] on span "Order # 6159" at bounding box center [291, 180] width 167 height 5
click at [332, 299] on div "Edit time tracking entry Cancel" at bounding box center [291, 300] width 177 height 10
click at [298, 278] on span "Item 9 - SS1/20/8/607/1 - STRUCTURE - ASSEMBLY - PLP DISCONNECTOR - 2.35m" at bounding box center [291, 276] width 167 height 5
click at [370, 337] on div "Edit time tracking entry Date [DATE] Start time 06:17 AM Finish time 04:00 PM H…" at bounding box center [291, 483] width 583 height 967
click at [318, 298] on button "Cancel" at bounding box center [320, 300] width 24 height 10
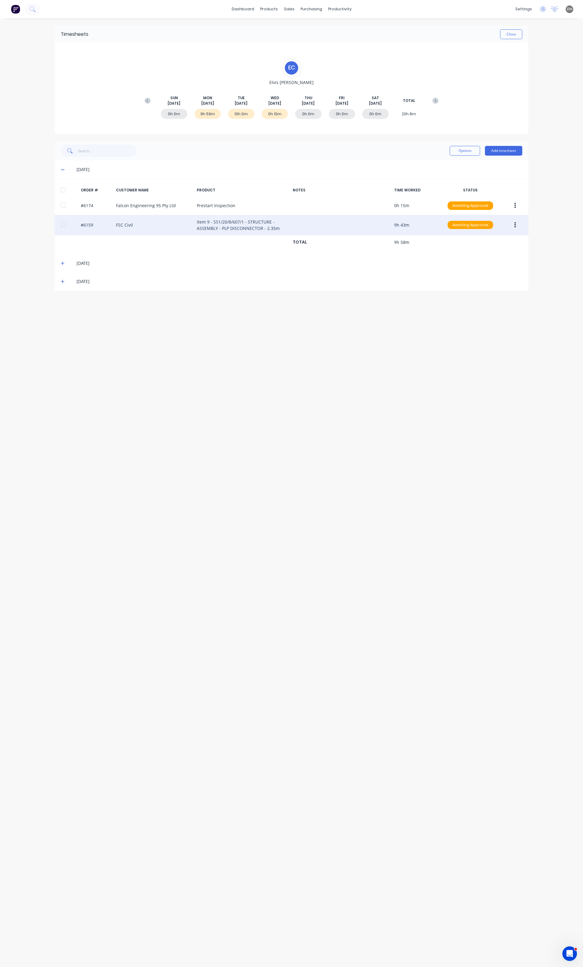
click at [61, 283] on icon at bounding box center [63, 281] width 4 height 4
click at [515, 319] on icon "button" at bounding box center [515, 317] width 2 height 5
click at [482, 385] on div "Delete" at bounding box center [493, 382] width 47 height 9
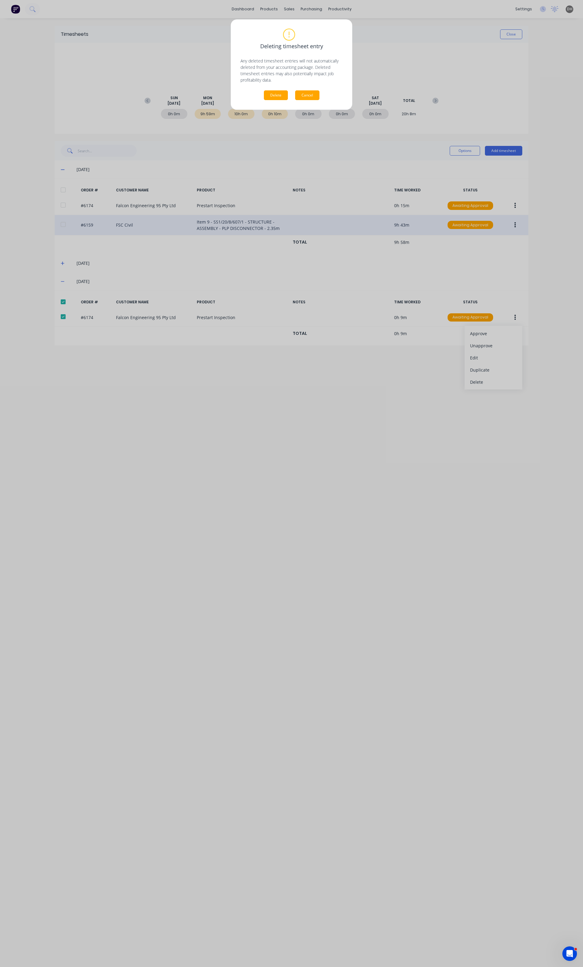
click at [297, 97] on button "Cancel" at bounding box center [307, 95] width 24 height 10
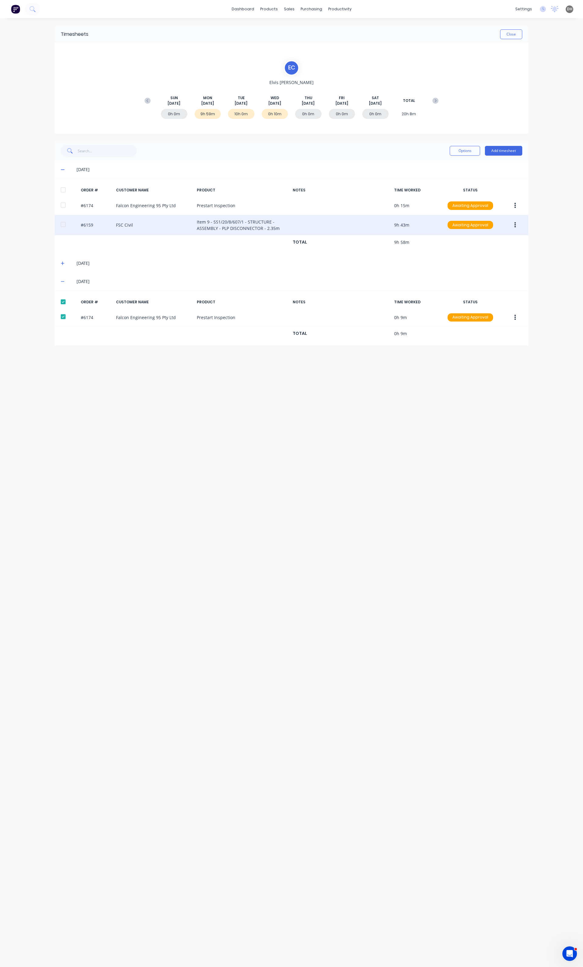
click at [416, 434] on div "Timesheets Close E C [PERSON_NAME] [DATE] [DATE] [DATE] [DATE] [DATE] [DATE] [D…" at bounding box center [292, 486] width 486 height 937
click at [508, 323] on div at bounding box center [515, 317] width 14 height 11
click at [498, 157] on div "Options Add timesheet" at bounding box center [291, 150] width 473 height 19
click at [499, 154] on button "Add timesheet" at bounding box center [503, 151] width 37 height 10
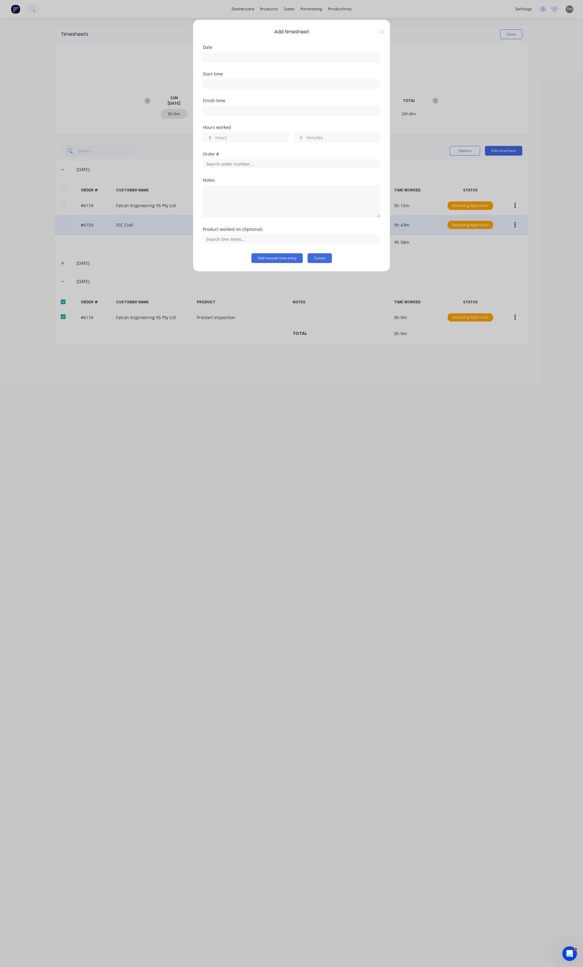
click at [320, 255] on button "Cancel" at bounding box center [319, 258] width 24 height 10
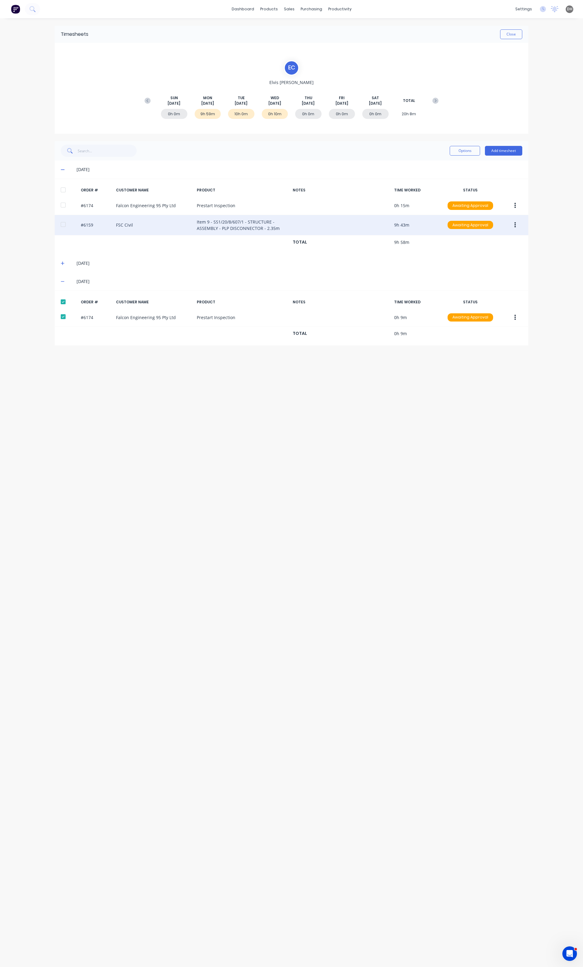
click at [339, 371] on div "Timesheets Close E C [PERSON_NAME] [DATE] [DATE] [DATE] [DATE] [DATE] [DATE] [D…" at bounding box center [292, 486] width 486 height 937
click at [503, 36] on button "Close" at bounding box center [511, 34] width 22 height 10
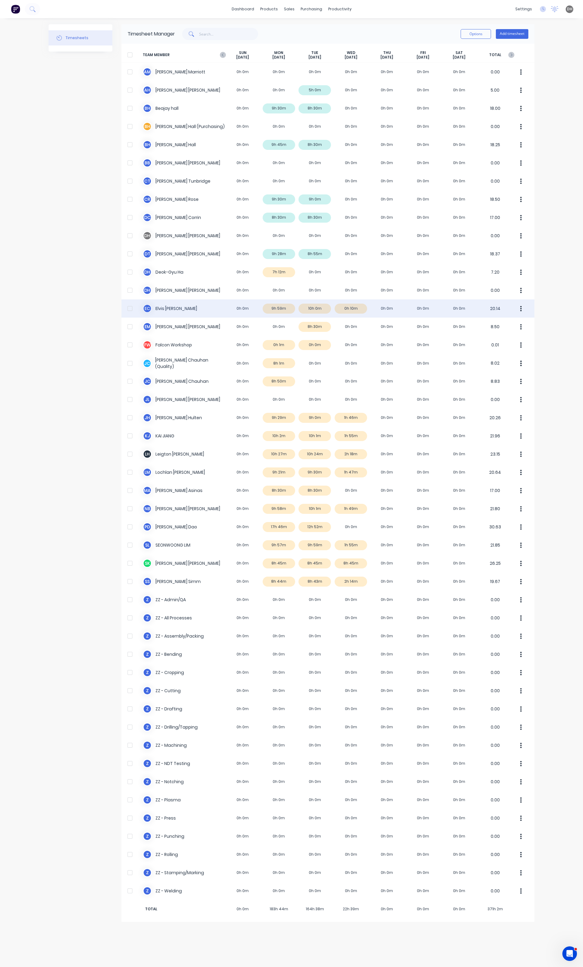
click at [519, 307] on button "button" at bounding box center [520, 309] width 13 height 12
click at [471, 324] on button "Approve" at bounding box center [498, 325] width 58 height 12
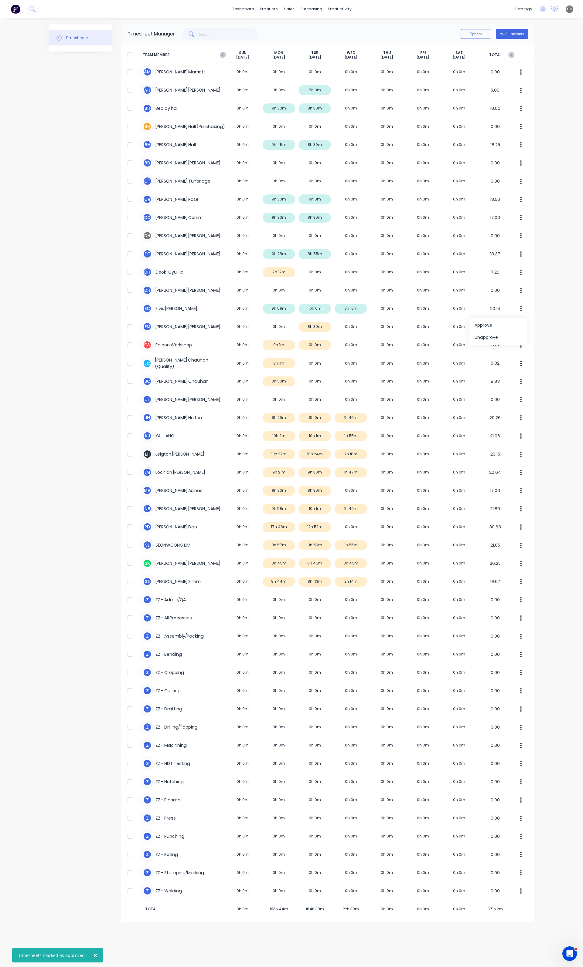
click at [549, 345] on div "× Timesheets marked as approved dashboard products sales purchasing productivit…" at bounding box center [291, 483] width 583 height 967
click at [523, 323] on button "button" at bounding box center [520, 327] width 13 height 12
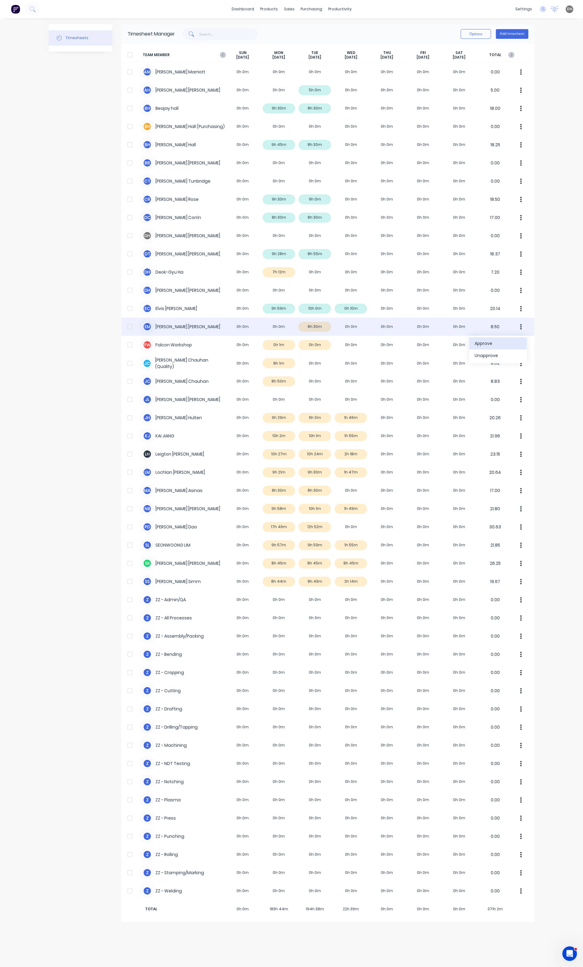
click at [510, 345] on div "Approve" at bounding box center [497, 343] width 47 height 9
click at [552, 380] on div "× Timesheets marked as approved dashboard products sales purchasing productivit…" at bounding box center [291, 483] width 583 height 967
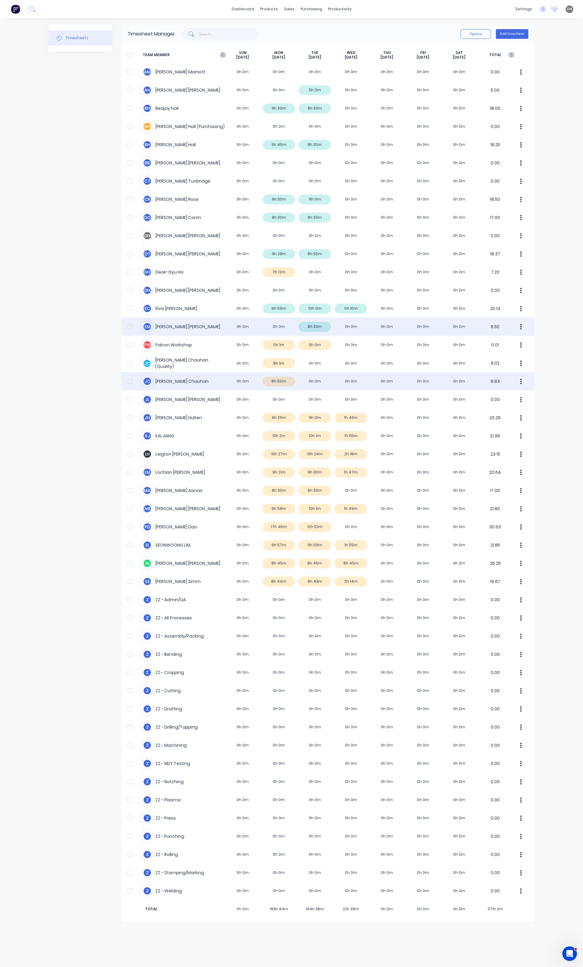
click at [288, 385] on div "[PERSON_NAME] 0h 0m 8h 50m 0h 0m 0h 0m 0h 0m 0h 0m 0h 0m 8.83" at bounding box center [327, 381] width 413 height 18
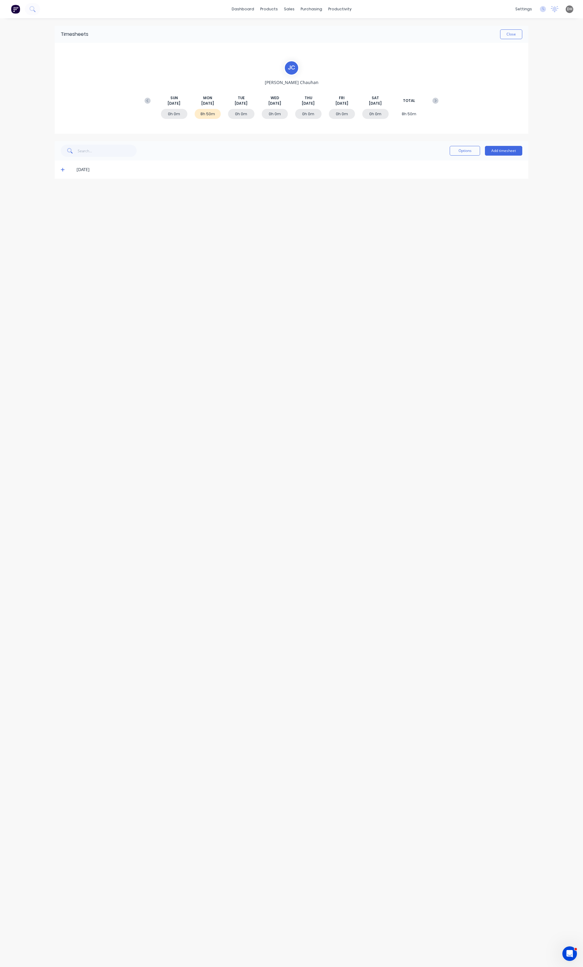
click at [64, 171] on icon at bounding box center [63, 170] width 4 height 4
click at [516, 205] on button "button" at bounding box center [515, 205] width 14 height 11
click at [490, 248] on div "Edit" at bounding box center [493, 246] width 47 height 9
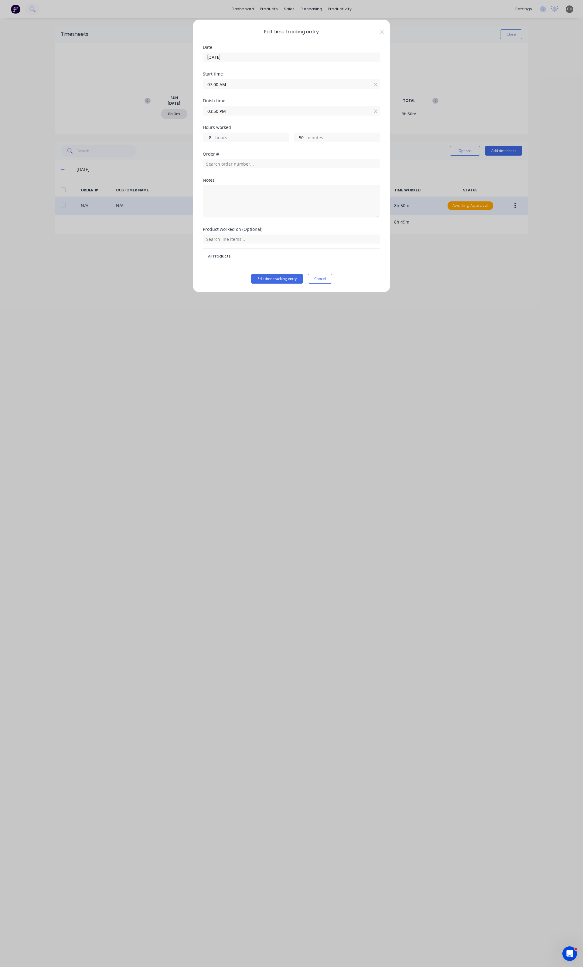
click at [236, 110] on input "03:50 PM" at bounding box center [291, 110] width 177 height 9
type input "03:48 PM"
type input "48"
click at [233, 123] on div "45" at bounding box center [232, 123] width 15 height 10
type input "03:45 PM"
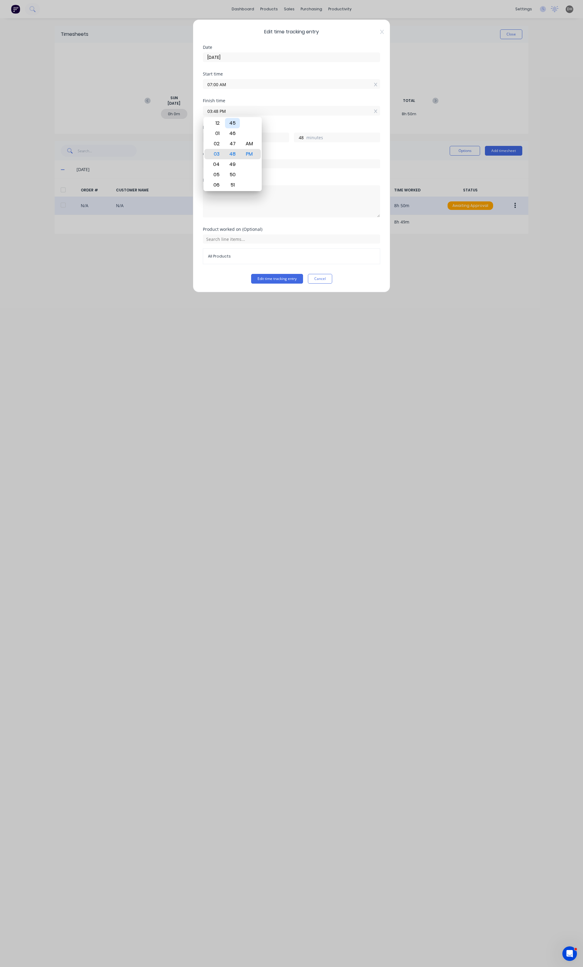
type input "45"
click at [280, 279] on button "Edit time tracking entry" at bounding box center [277, 279] width 52 height 10
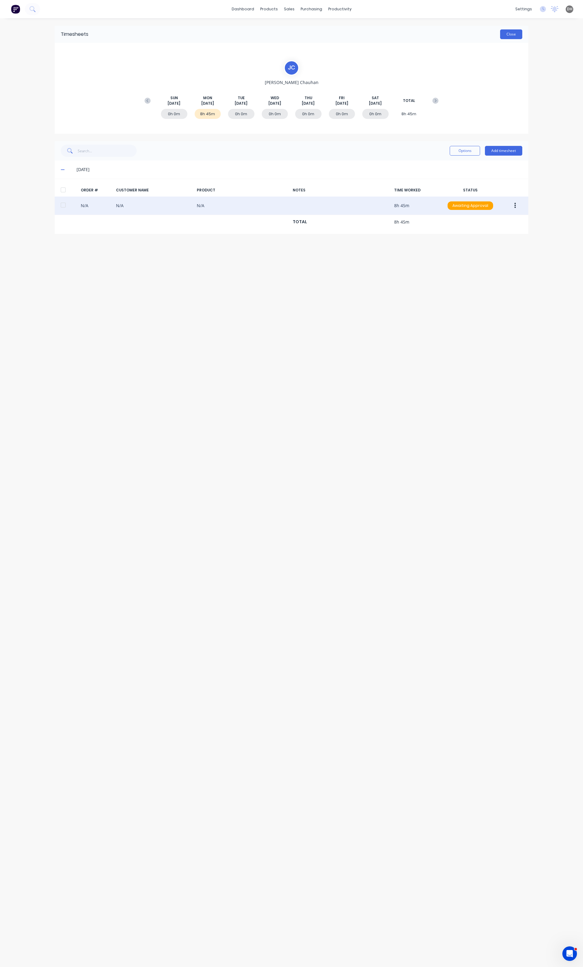
click at [506, 36] on button "Close" at bounding box center [511, 34] width 22 height 10
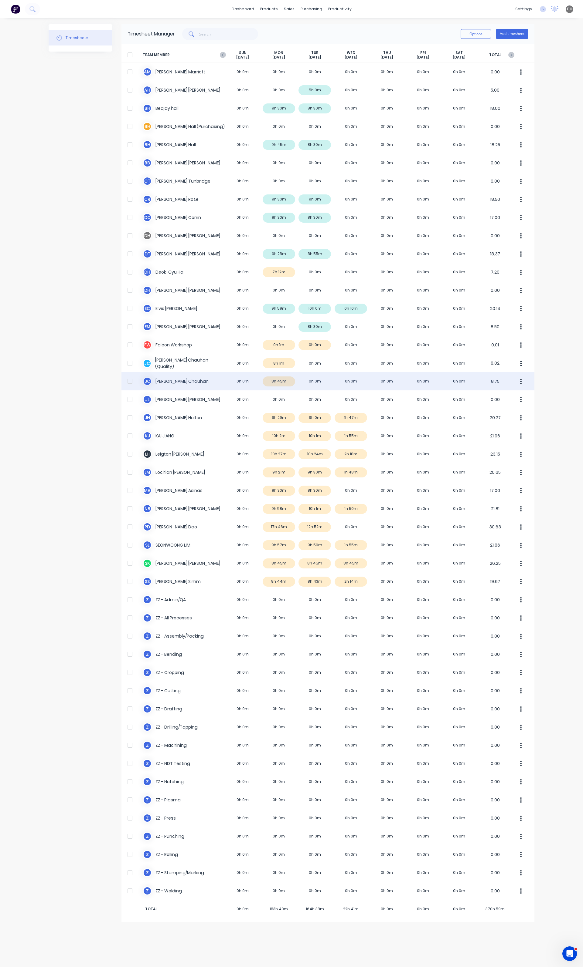
click at [520, 380] on button "button" at bounding box center [520, 381] width 13 height 12
click at [516, 391] on div "Approve Unapprove" at bounding box center [498, 404] width 58 height 27
click at [515, 393] on button "Approve" at bounding box center [498, 398] width 58 height 12
click at [547, 388] on div "× Timesheets marked as approved dashboard products sales purchasing productivit…" at bounding box center [291, 483] width 583 height 967
click at [520, 418] on button "button" at bounding box center [520, 418] width 13 height 12
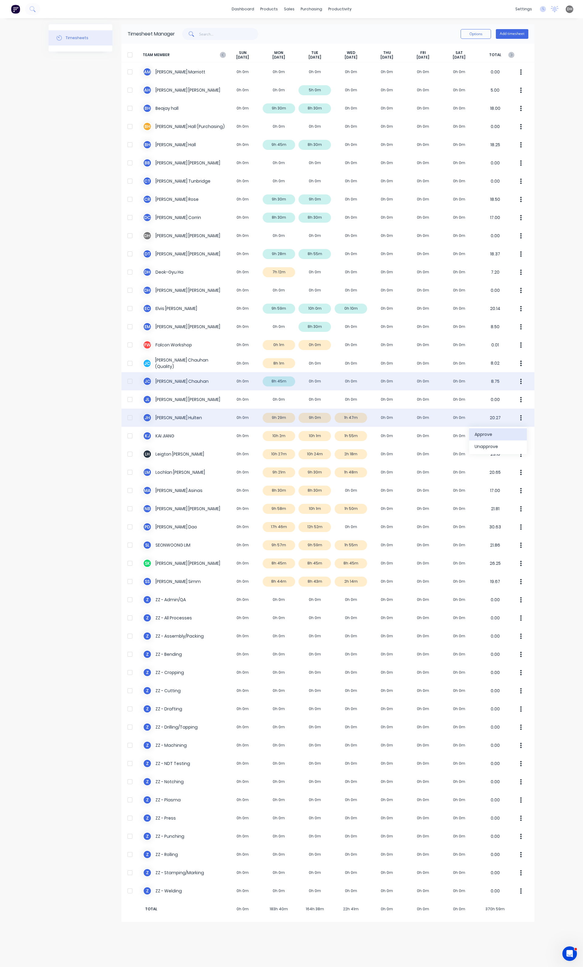
click at [508, 434] on div "Approve" at bounding box center [497, 434] width 47 height 9
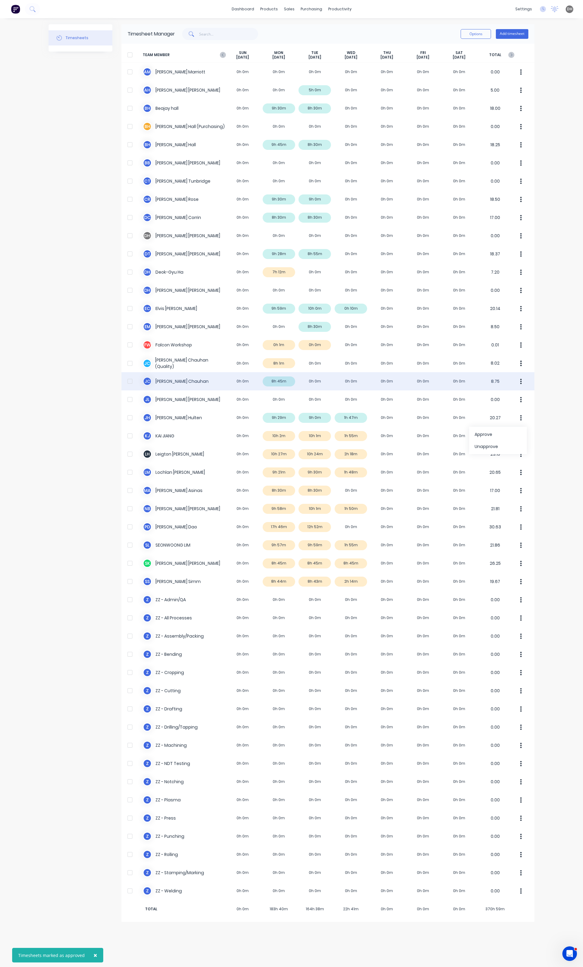
click at [560, 415] on div "× Timesheets marked as approved dashboard products sales purchasing productivit…" at bounding box center [291, 483] width 583 height 967
click at [522, 440] on button "button" at bounding box center [520, 436] width 13 height 12
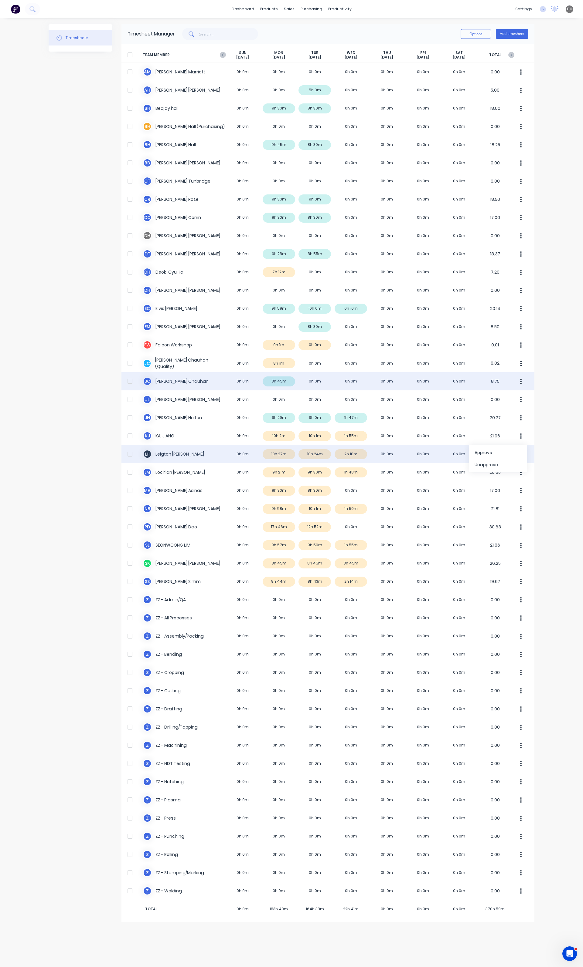
click at [311, 457] on div "[PERSON_NAME] 0h 0m 10h 27m 10h 24m 2h 18m 0h 0m 0h 0m 0h 0m 23.15" at bounding box center [327, 454] width 413 height 18
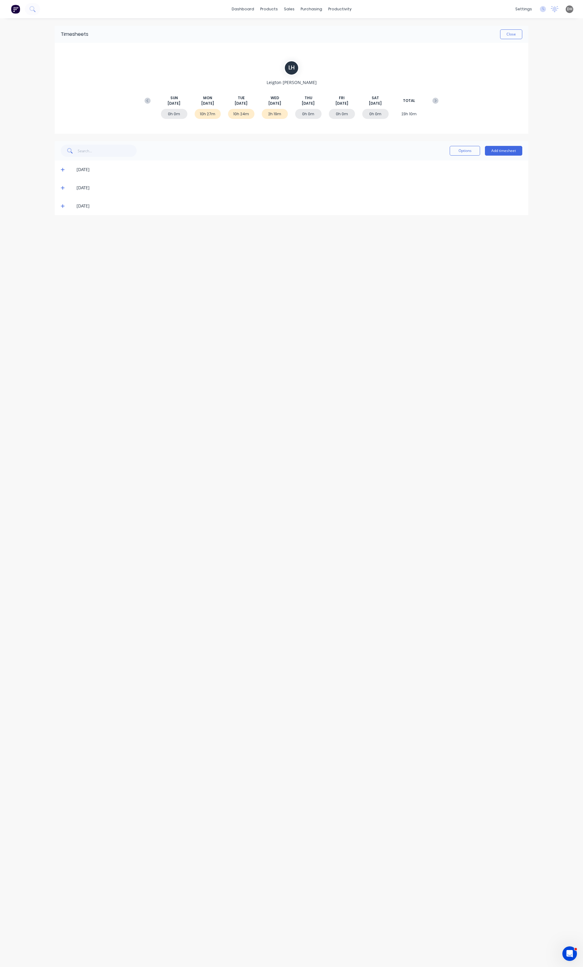
click at [62, 208] on icon at bounding box center [63, 206] width 4 height 4
click at [62, 188] on icon at bounding box center [63, 188] width 4 height 4
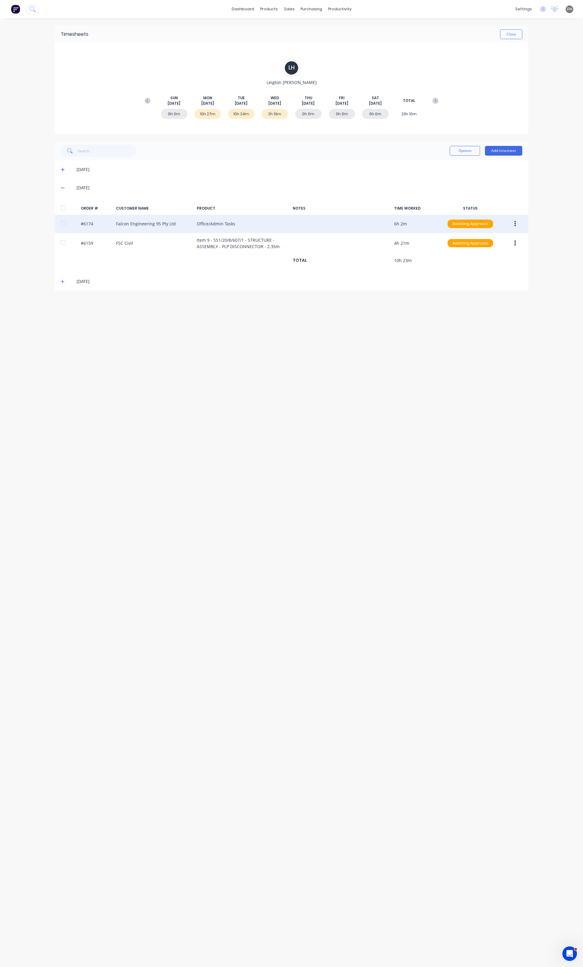
click at [514, 223] on icon "button" at bounding box center [515, 224] width 2 height 7
click at [486, 261] on div "Edit" at bounding box center [493, 264] width 47 height 9
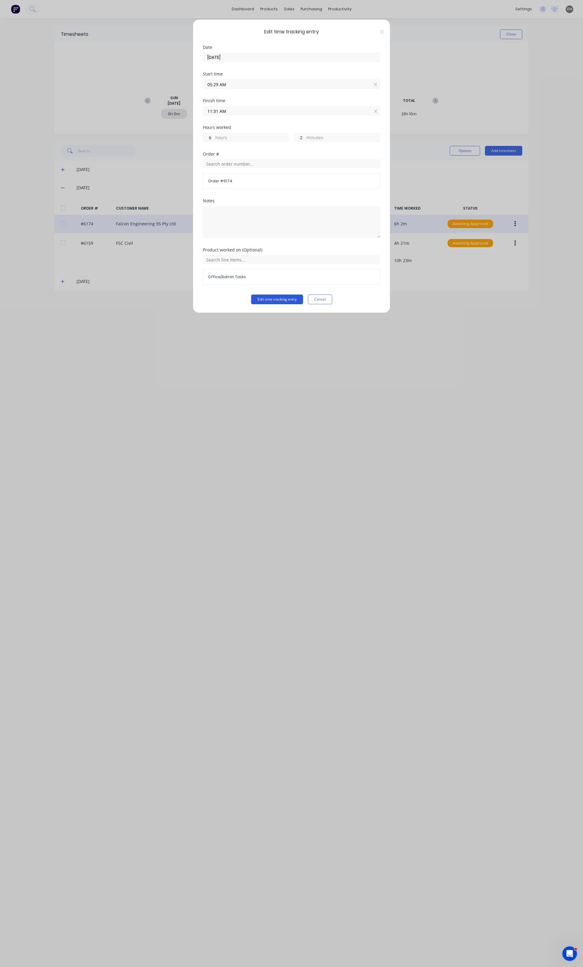
click at [288, 300] on button "Edit time tracking entry" at bounding box center [277, 300] width 52 height 10
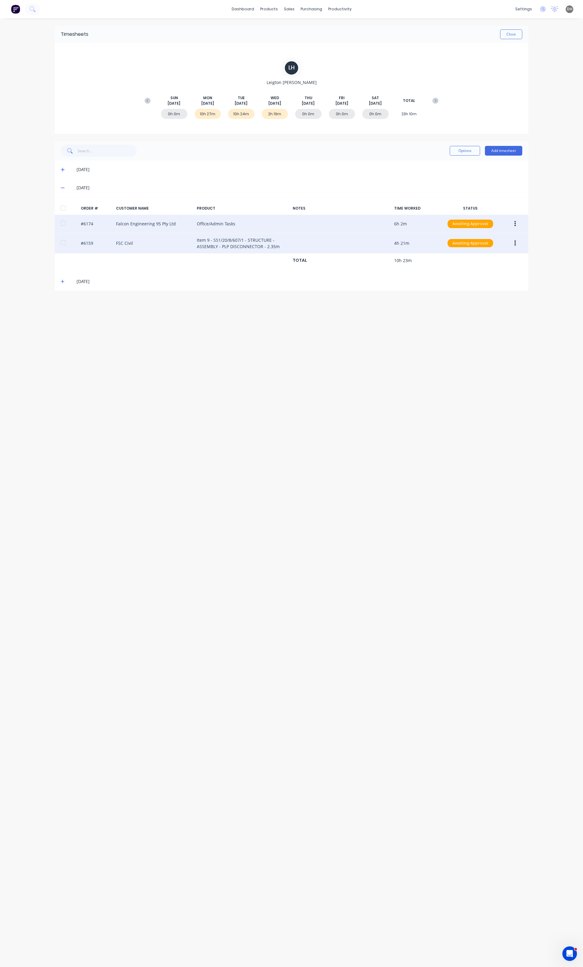
click at [513, 244] on button "button" at bounding box center [515, 243] width 14 height 11
click at [483, 280] on div "Edit" at bounding box center [493, 283] width 47 height 9
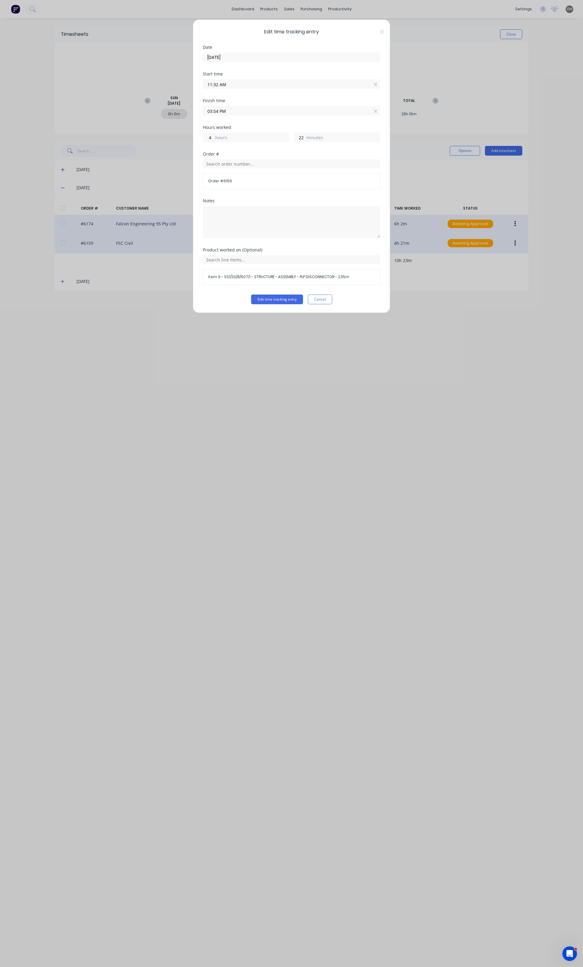
click at [216, 112] on input "03:54 PM" at bounding box center [291, 110] width 177 height 9
type input "03:58 PM"
type input "26"
drag, startPoint x: 286, startPoint y: 220, endPoint x: 286, endPoint y: 229, distance: 8.8
click at [286, 220] on textarea at bounding box center [291, 222] width 177 height 32
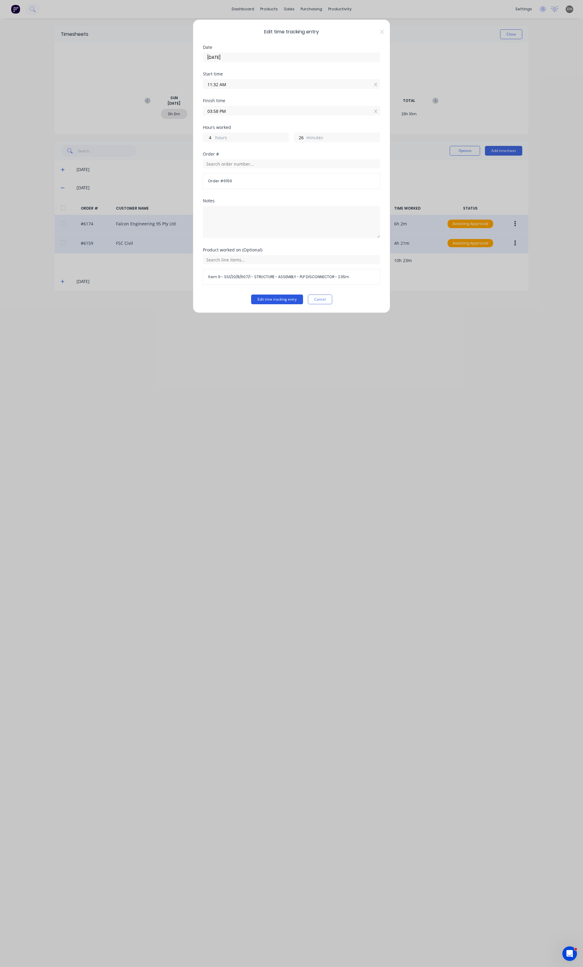
click at [281, 300] on button "Edit time tracking entry" at bounding box center [277, 300] width 52 height 10
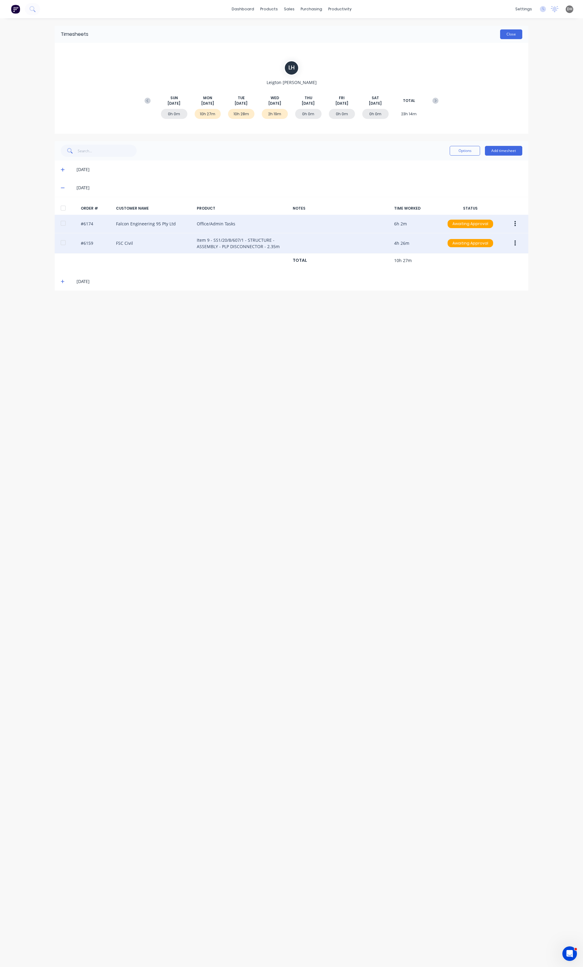
click at [519, 35] on button "Close" at bounding box center [511, 34] width 22 height 10
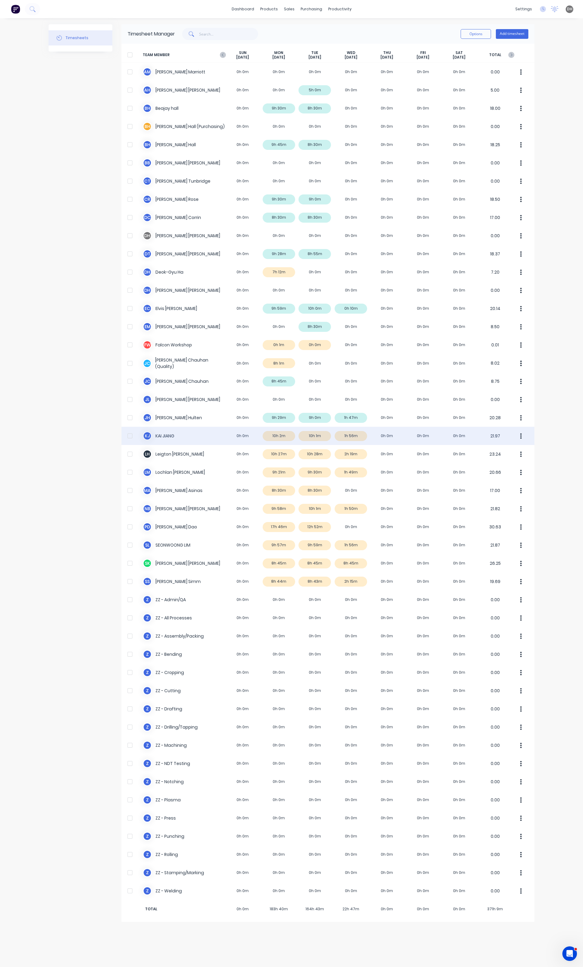
click at [517, 439] on button "button" at bounding box center [520, 436] width 13 height 12
click at [510, 454] on div "Approve" at bounding box center [497, 453] width 47 height 9
click at [544, 446] on div "× Timesheets marked as approved dashboard products sales purchasing productivit…" at bounding box center [291, 483] width 583 height 967
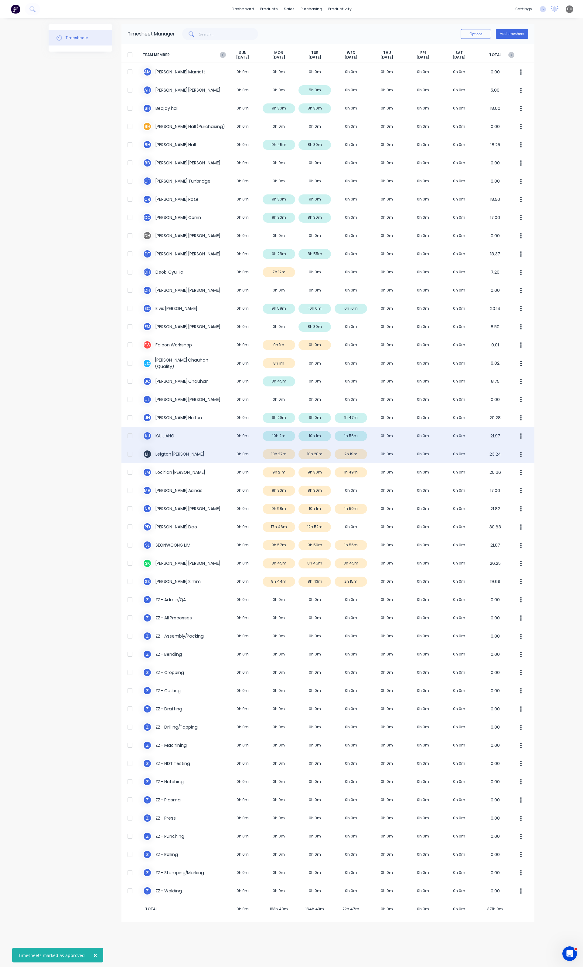
click at [521, 453] on icon "button" at bounding box center [521, 454] width 2 height 7
click at [517, 466] on button "Approve" at bounding box center [498, 471] width 58 height 12
click at [560, 493] on div "× Timesheets marked as approved × Timesheets marked as approved dashboard produ…" at bounding box center [291, 483] width 583 height 967
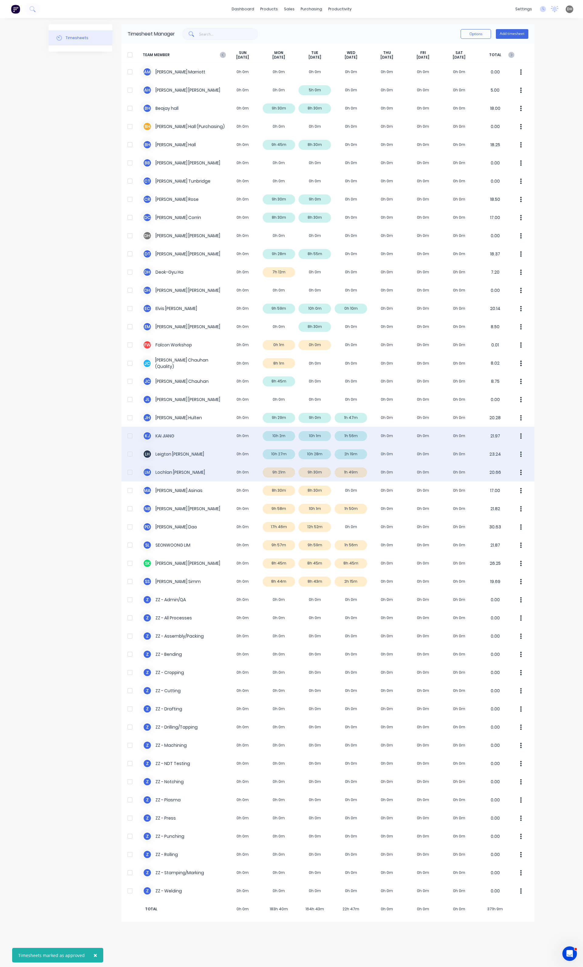
click at [288, 476] on div "[PERSON_NAME] [PERSON_NAME] 0h 0m 9h 21m 9h 30m 1h 49m 0h 0m 0h 0m 0h 0m 20.66" at bounding box center [327, 472] width 413 height 18
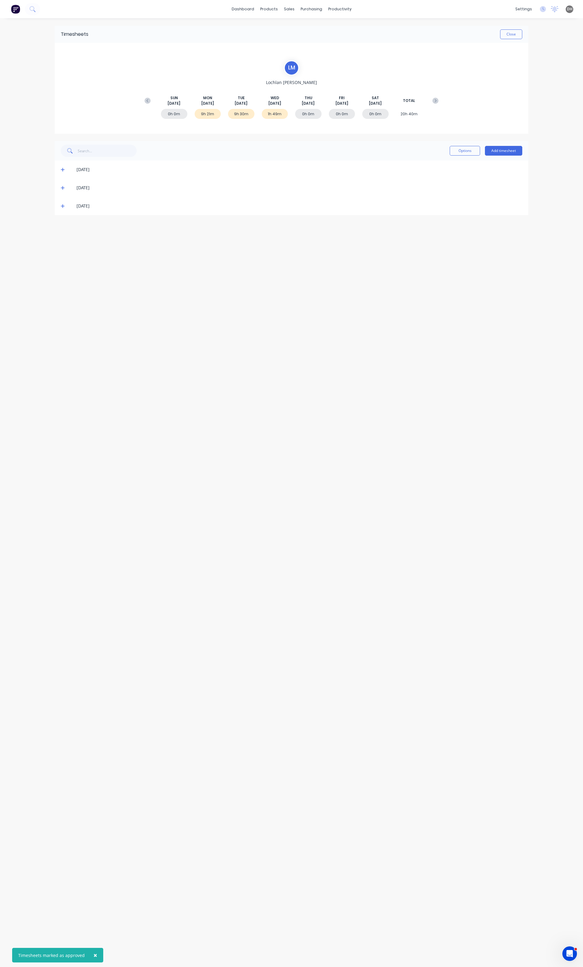
click at [61, 175] on div "[DATE]" at bounding box center [291, 170] width 473 height 18
click at [61, 172] on span at bounding box center [64, 170] width 6 height 6
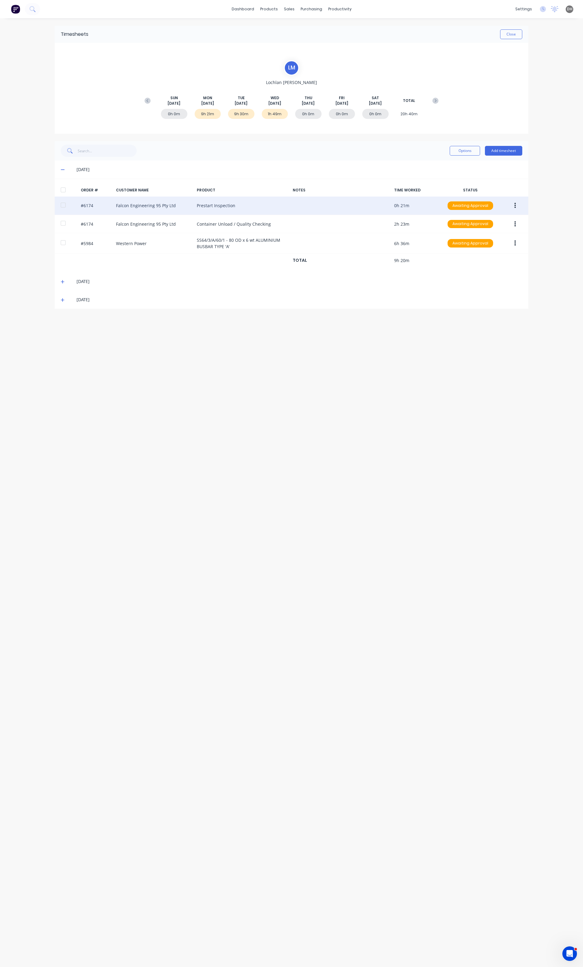
click at [511, 205] on button "button" at bounding box center [515, 205] width 14 height 11
click at [472, 248] on div "Edit" at bounding box center [493, 246] width 47 height 9
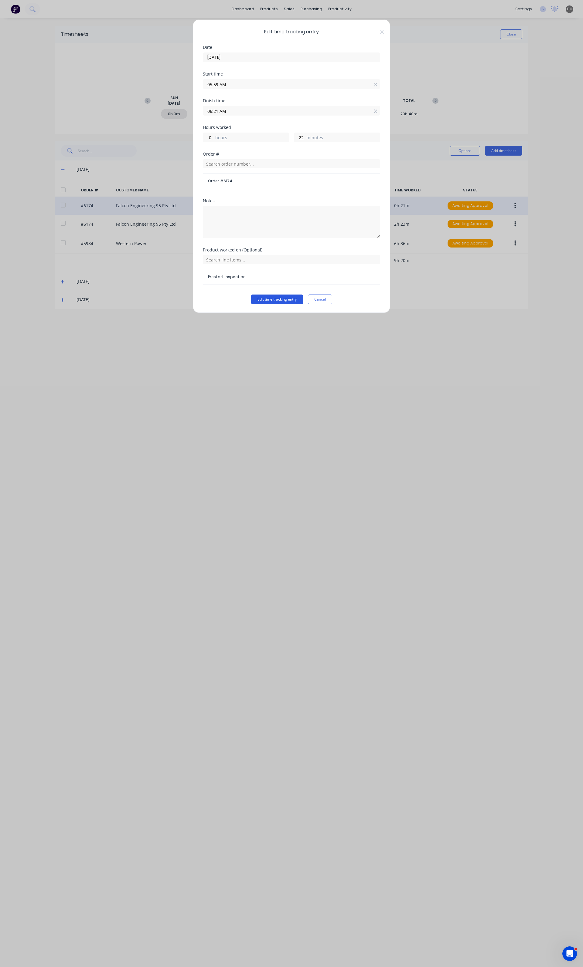
click at [271, 303] on button "Edit time tracking entry" at bounding box center [277, 300] width 52 height 10
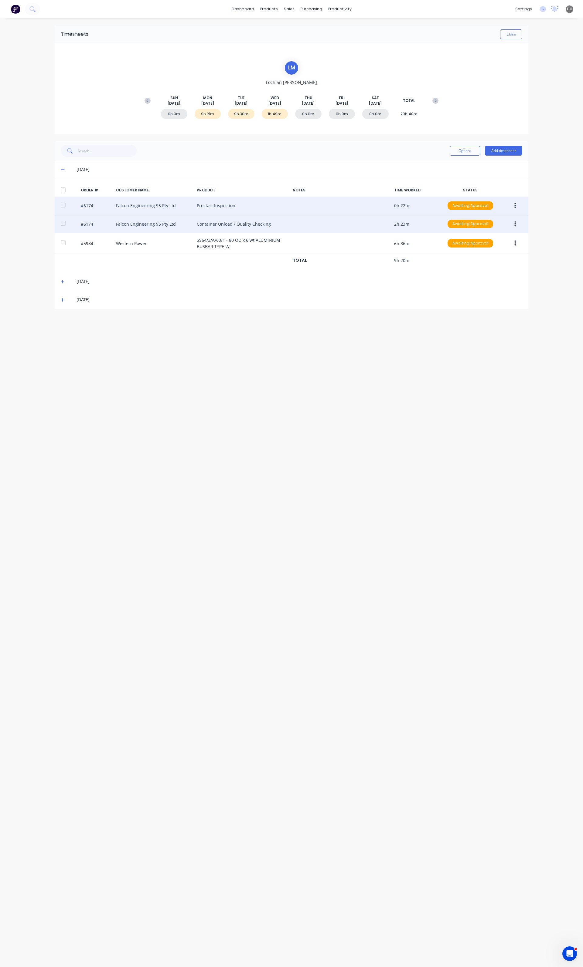
click at [513, 220] on button "button" at bounding box center [515, 224] width 14 height 11
click at [479, 262] on div "Edit" at bounding box center [493, 264] width 47 height 9
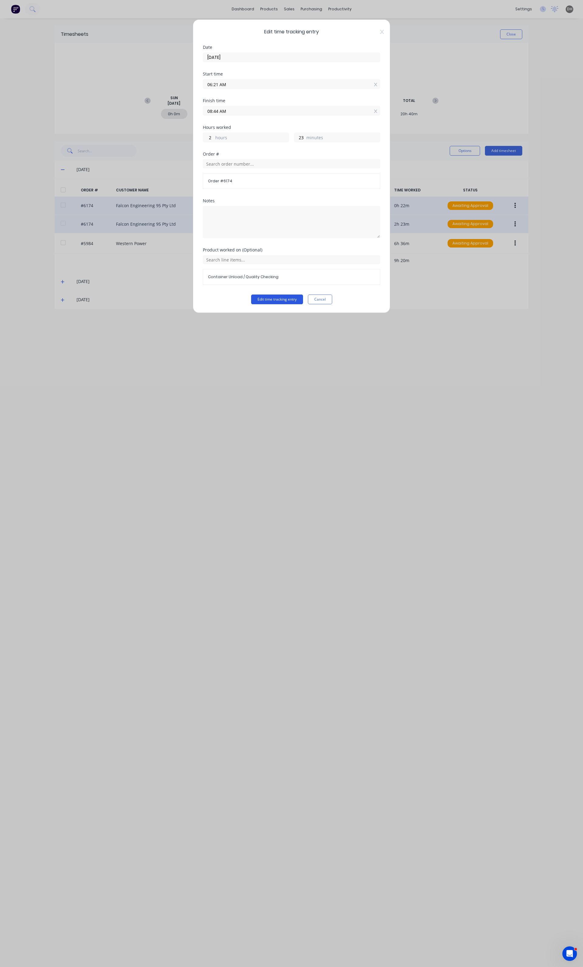
click at [282, 299] on button "Edit time tracking entry" at bounding box center [277, 300] width 52 height 10
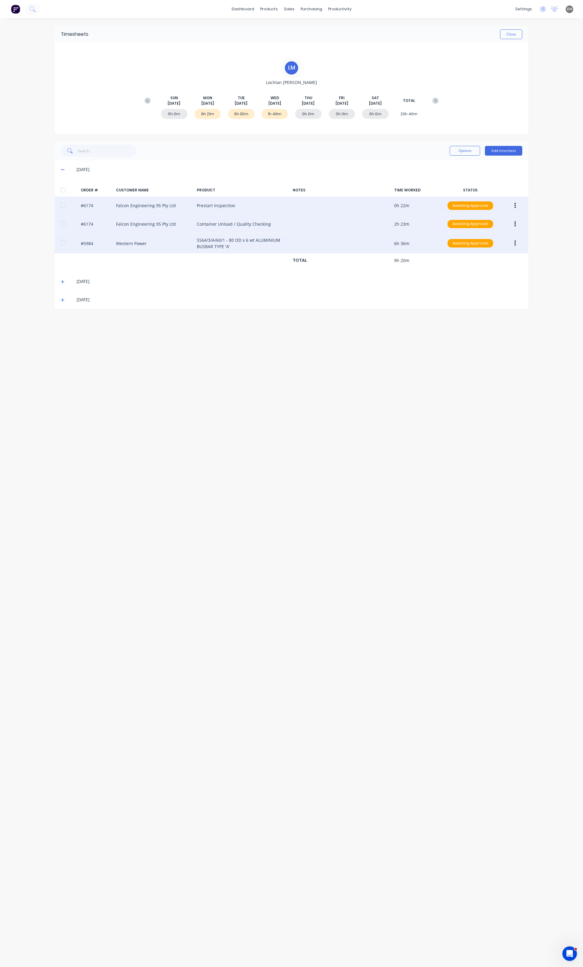
click at [519, 245] on button "button" at bounding box center [515, 243] width 14 height 11
click at [477, 281] on div "Edit" at bounding box center [493, 283] width 47 height 9
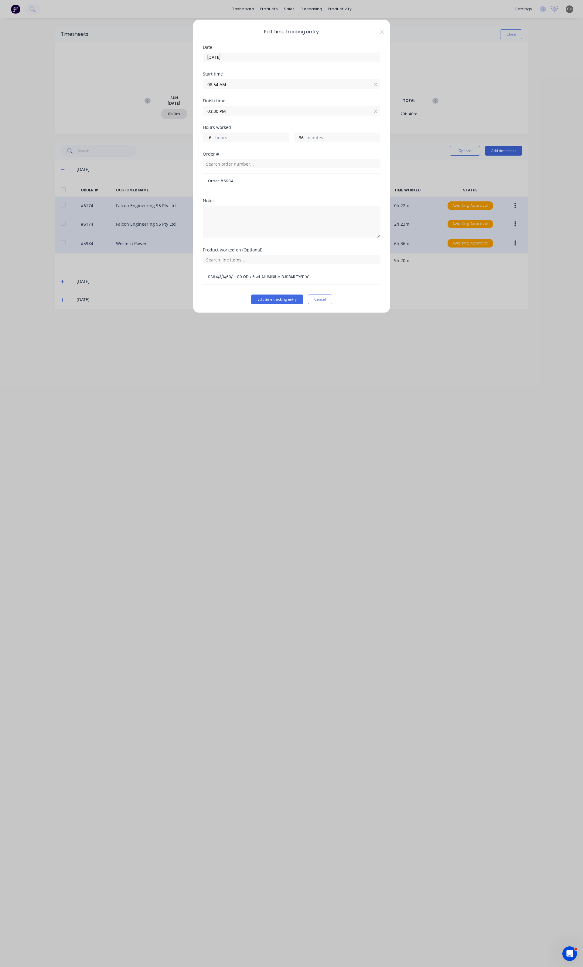
click at [218, 87] on input "08:54 AM" at bounding box center [291, 84] width 177 height 9
click at [214, 86] on input "08:54 AM" at bounding box center [291, 84] width 177 height 9
click at [214, 87] on input "08:54 AM" at bounding box center [291, 84] width 177 height 9
type input "08:44 AM"
type input "46"
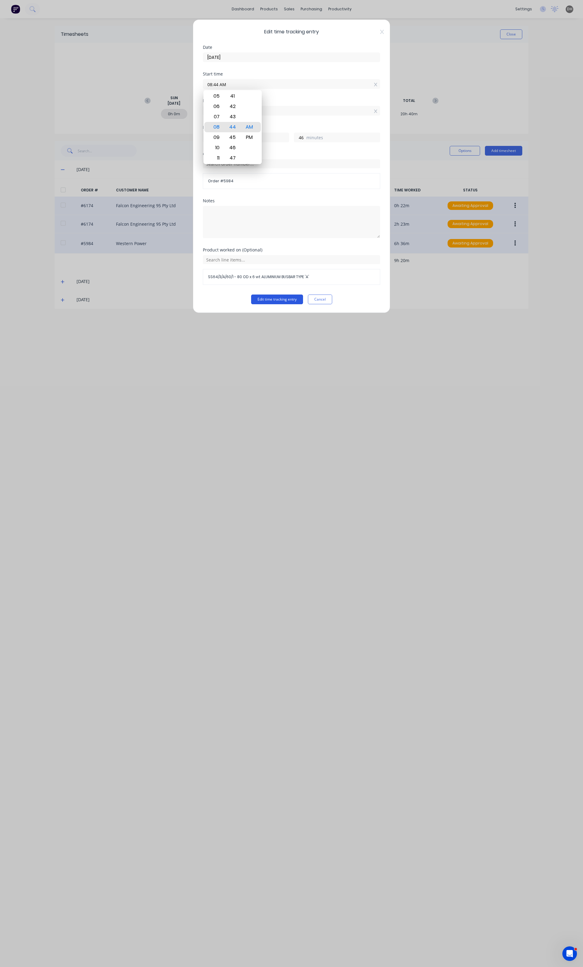
click at [262, 301] on button "Edit time tracking entry" at bounding box center [277, 300] width 52 height 10
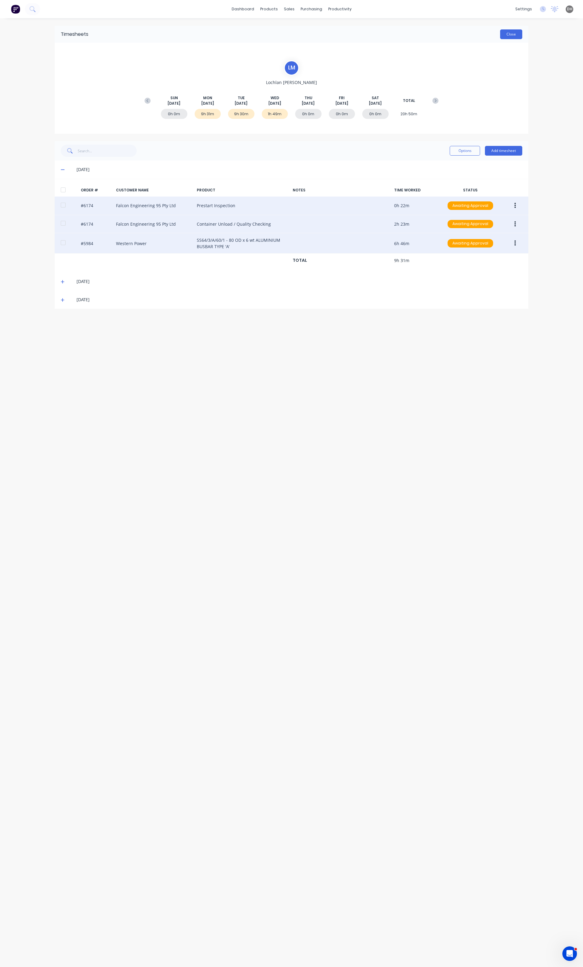
click at [510, 36] on button "Close" at bounding box center [511, 34] width 22 height 10
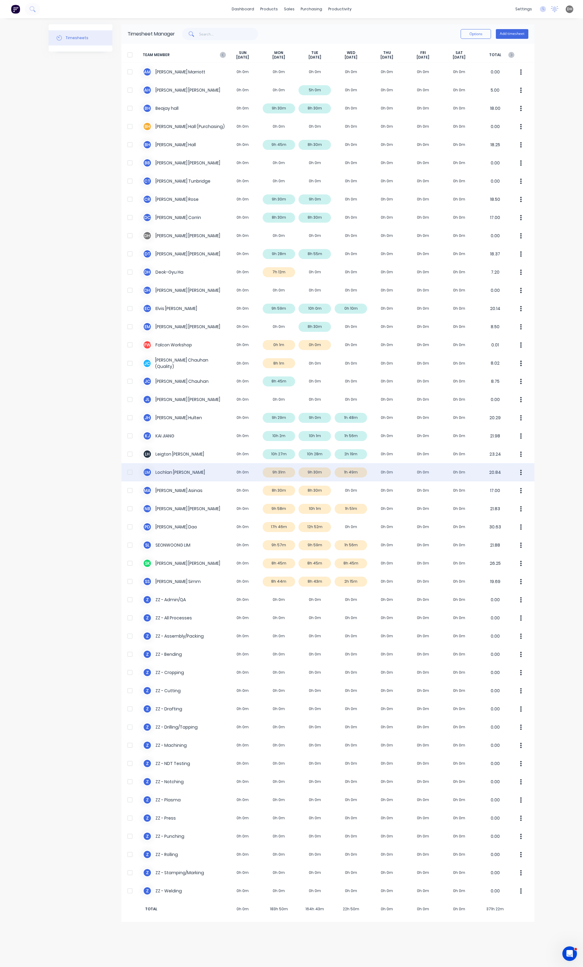
click at [521, 471] on icon "button" at bounding box center [521, 472] width 2 height 5
click at [499, 490] on div "Approve" at bounding box center [497, 489] width 47 height 9
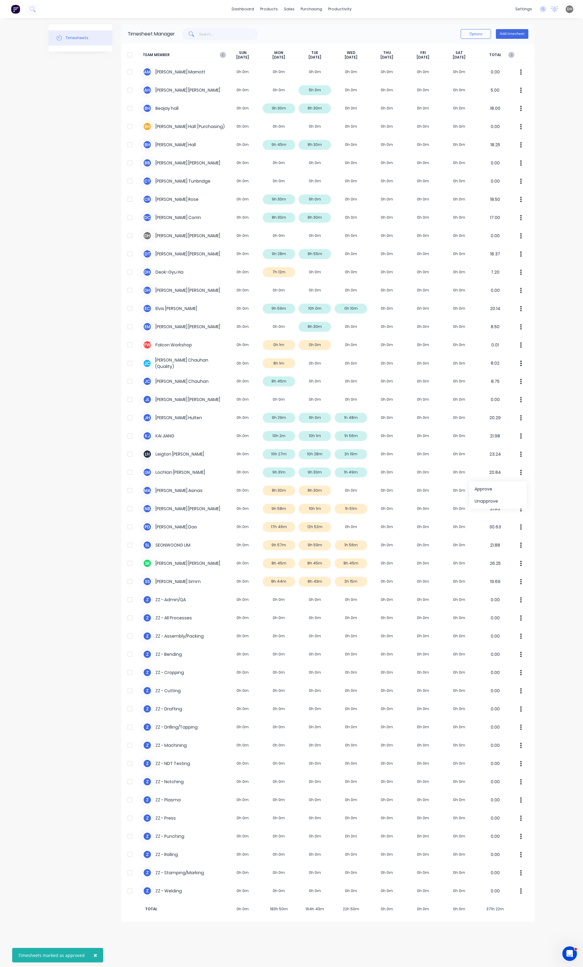
click at [554, 543] on div "× Timesheets marked as approved dashboard products sales purchasing productivit…" at bounding box center [291, 483] width 583 height 967
click at [520, 491] on button "button" at bounding box center [520, 491] width 13 height 12
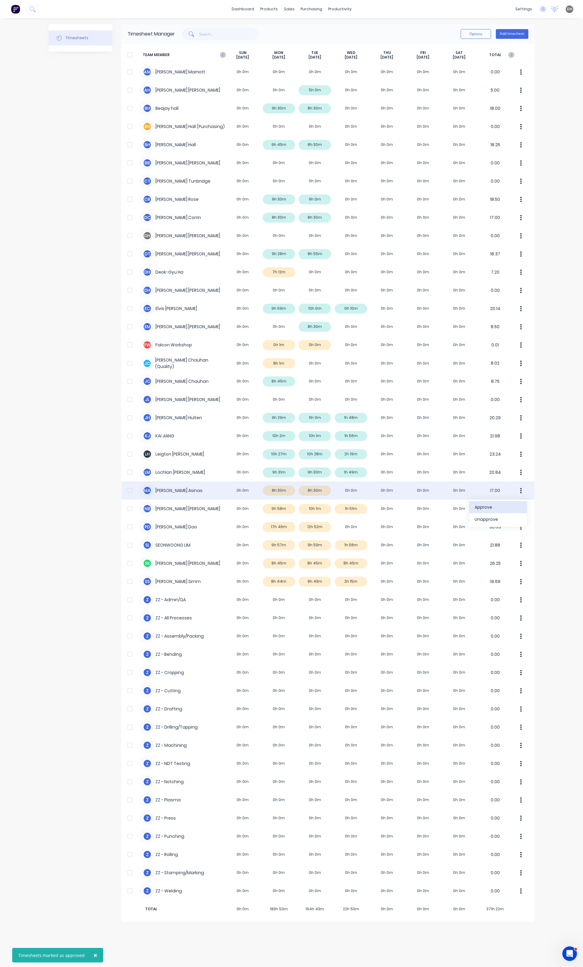
click at [486, 510] on div "Approve" at bounding box center [497, 507] width 47 height 9
click at [547, 544] on div "× Timesheets marked as approved × Timesheets marked as approved dashboard produ…" at bounding box center [291, 483] width 583 height 967
click at [518, 510] on button "button" at bounding box center [520, 509] width 13 height 12
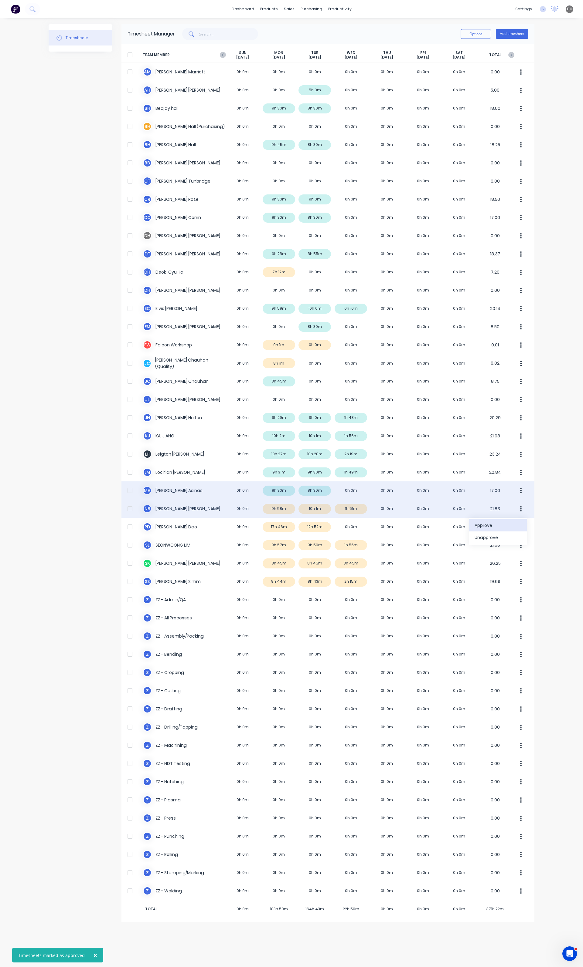
click at [509, 524] on div "Approve" at bounding box center [497, 525] width 47 height 9
click at [543, 540] on div "× Timesheets marked as approved dashboard products sales purchasing productivit…" at bounding box center [291, 483] width 583 height 967
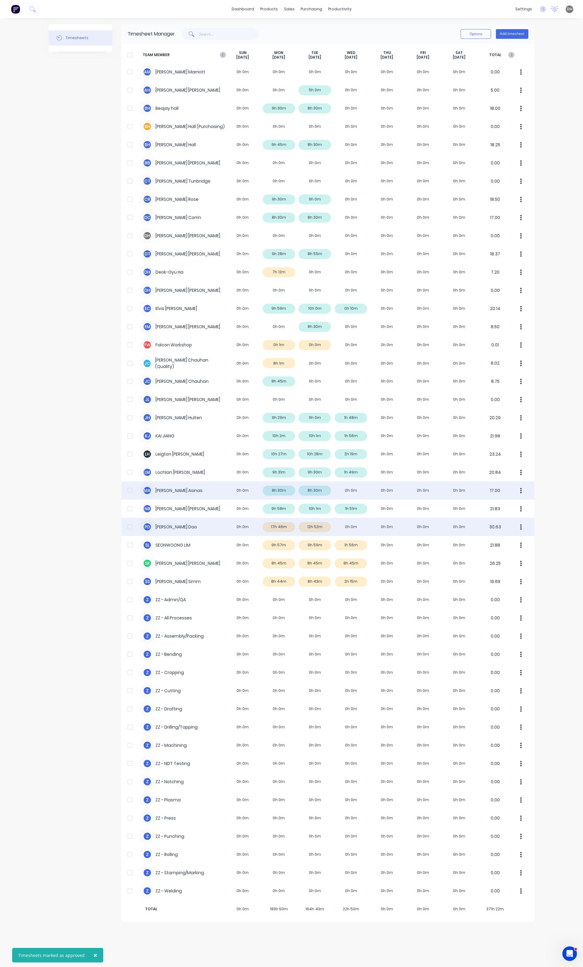
click at [330, 530] on div "P D [PERSON_NAME] 0h 0m 17h 46m 12h 52m 0h 0m 0h 0m 0h 0m 0h 0m 30.63" at bounding box center [327, 527] width 413 height 18
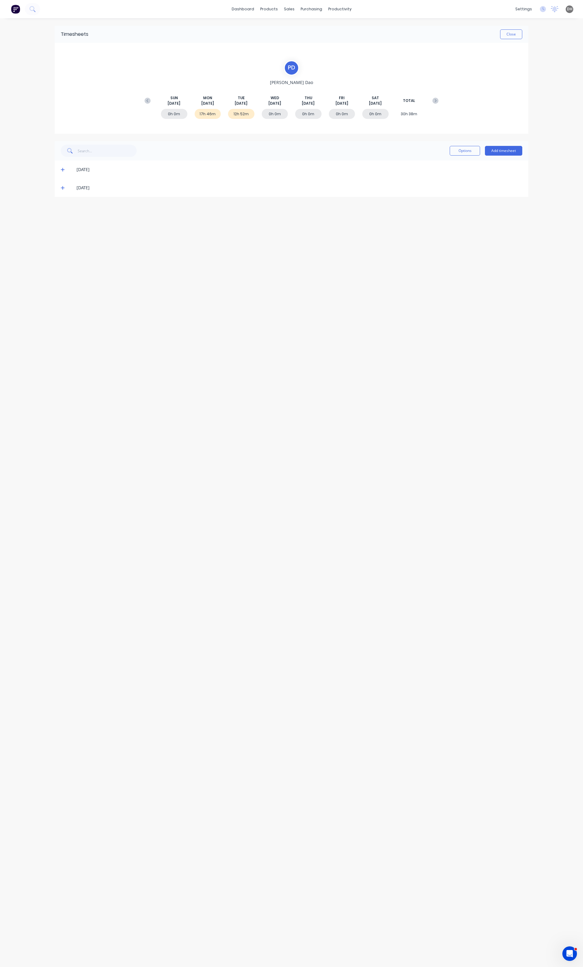
click at [64, 170] on icon at bounding box center [63, 170] width 4 height 4
click at [342, 363] on div "Timesheets Close P D [PERSON_NAME] [DATE] [DATE] [DATE] [DATE] [DATE] [DATE] [D…" at bounding box center [292, 486] width 486 height 937
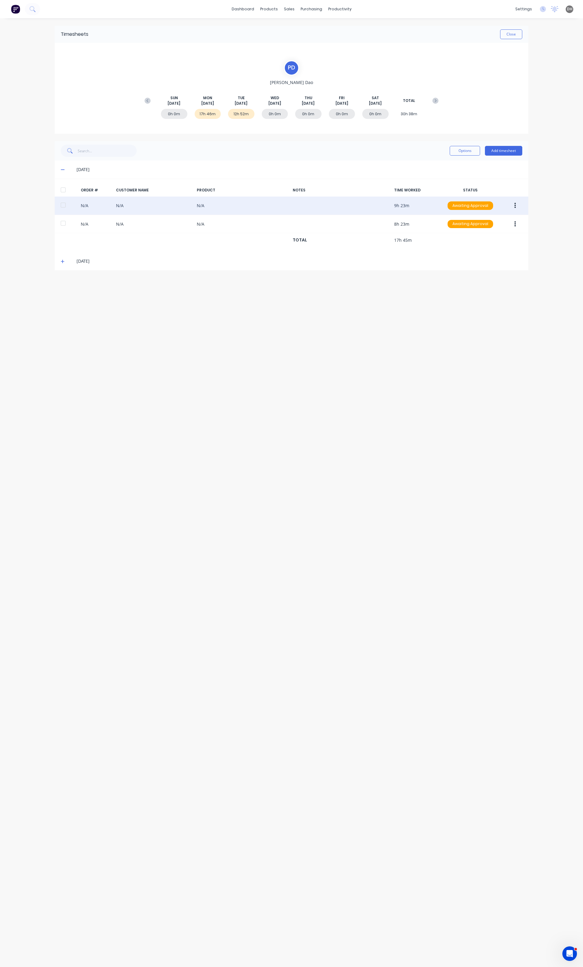
click at [514, 203] on icon "button" at bounding box center [515, 205] width 2 height 7
click at [488, 241] on button "Edit" at bounding box center [493, 246] width 58 height 12
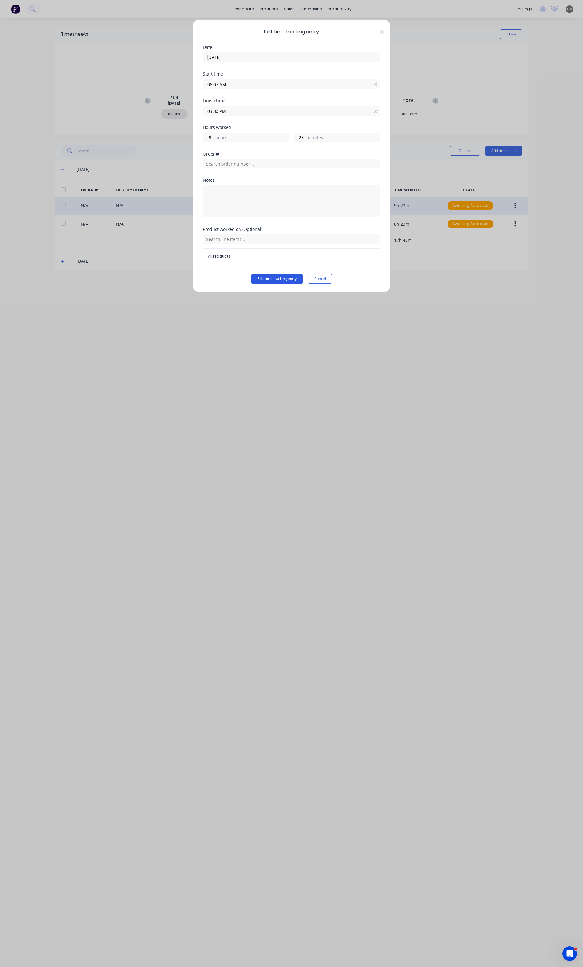
click at [298, 281] on button "Edit time tracking entry" at bounding box center [277, 279] width 52 height 10
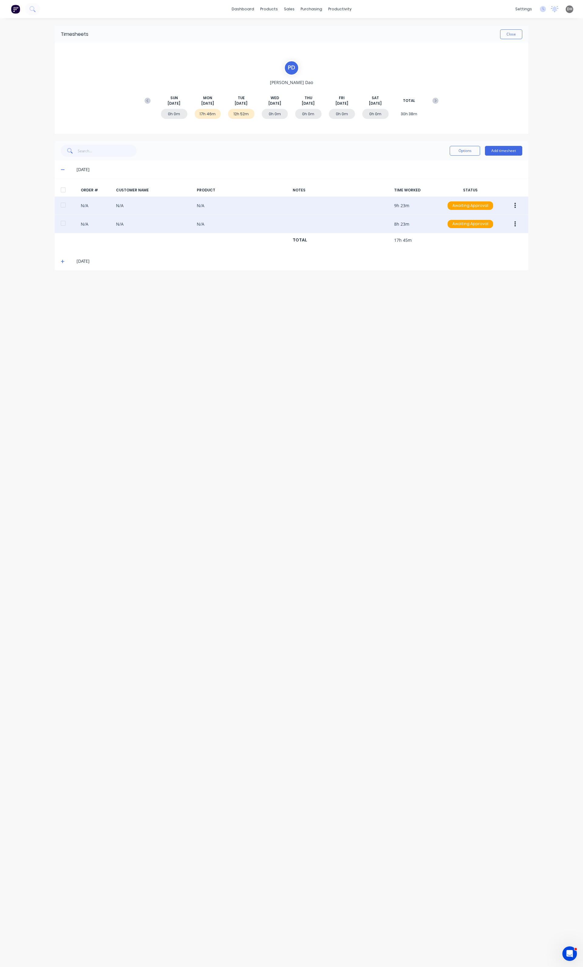
click at [514, 226] on icon "button" at bounding box center [515, 224] width 2 height 7
click at [481, 265] on div "Edit" at bounding box center [493, 264] width 47 height 9
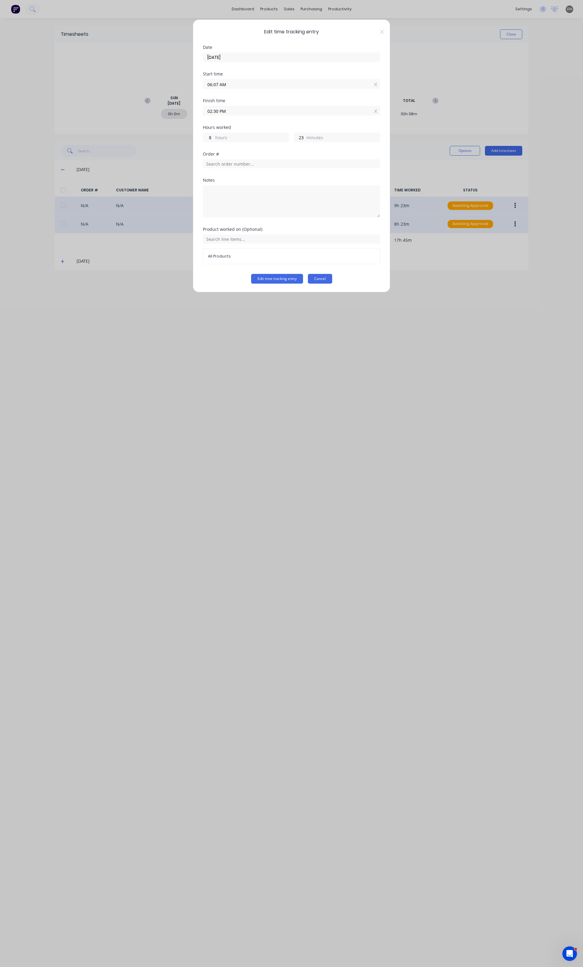
click at [329, 278] on button "Cancel" at bounding box center [320, 279] width 24 height 10
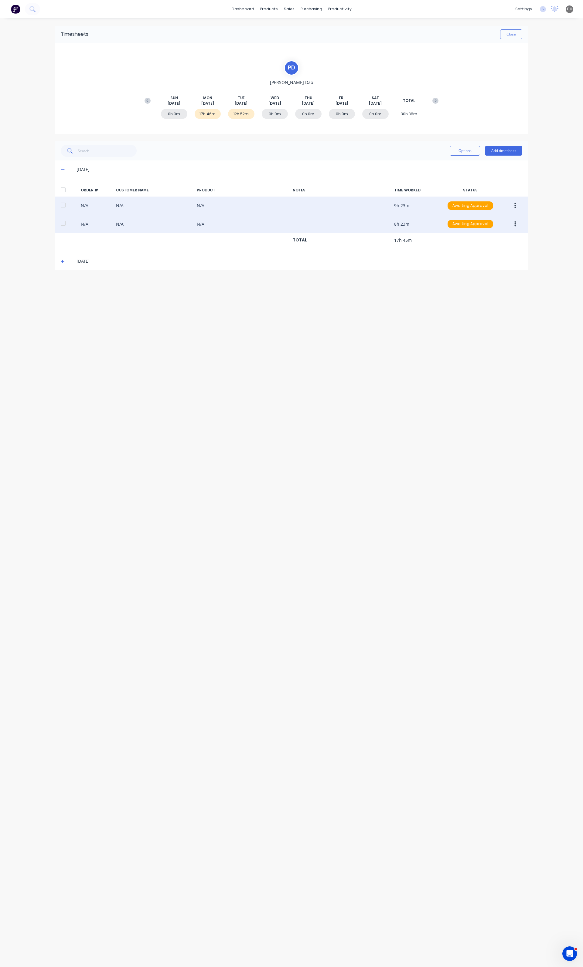
click at [515, 223] on icon "button" at bounding box center [515, 223] width 2 height 5
click at [477, 285] on div "Delete" at bounding box center [493, 288] width 47 height 9
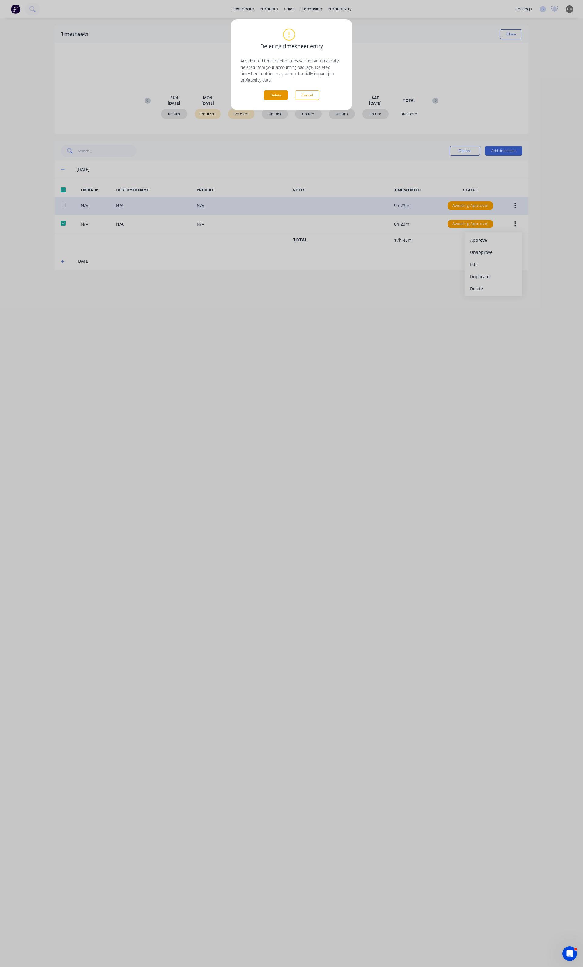
click at [277, 97] on button "Delete" at bounding box center [276, 95] width 24 height 10
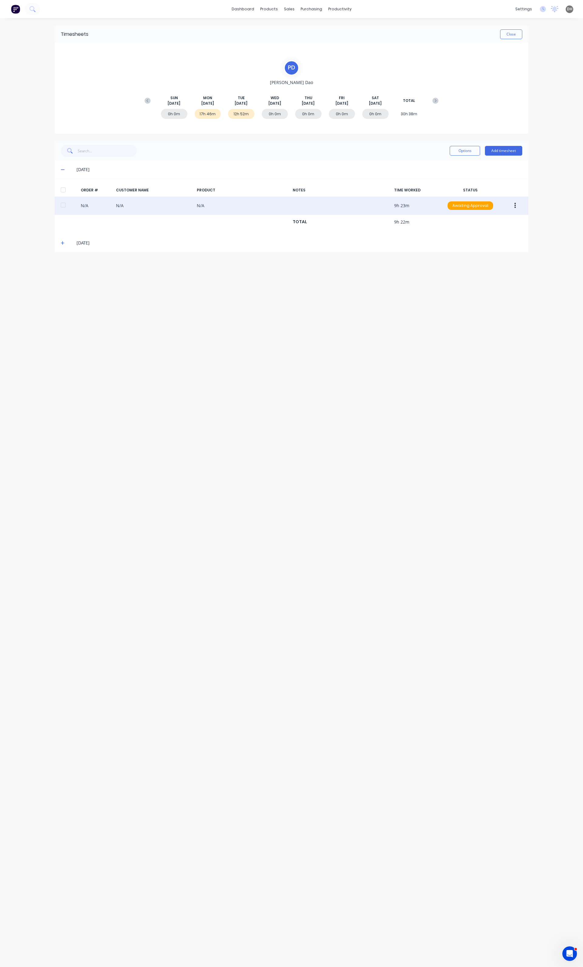
click at [65, 244] on span at bounding box center [64, 243] width 6 height 6
click at [512, 298] on button "button" at bounding box center [515, 298] width 14 height 11
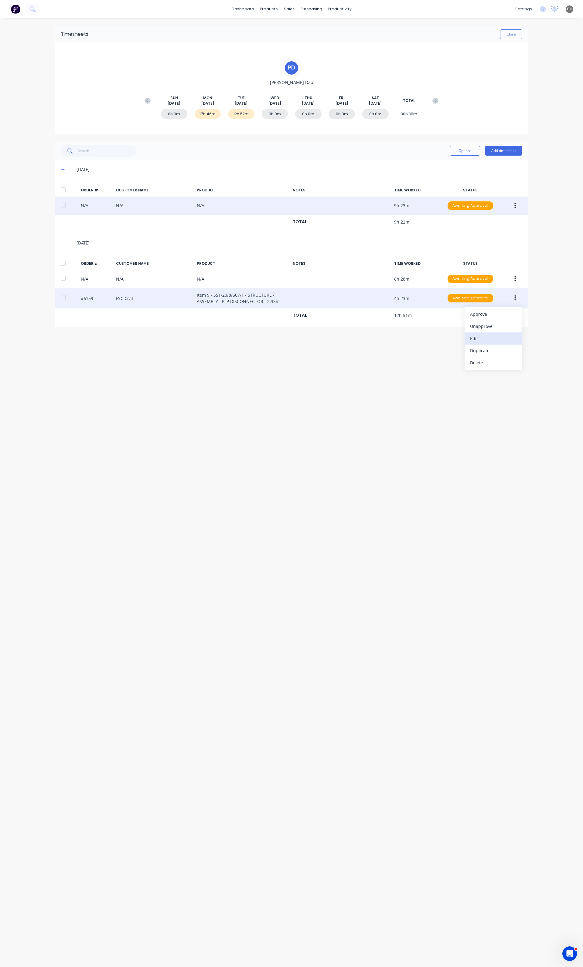
click at [489, 340] on div "Edit" at bounding box center [493, 338] width 47 height 9
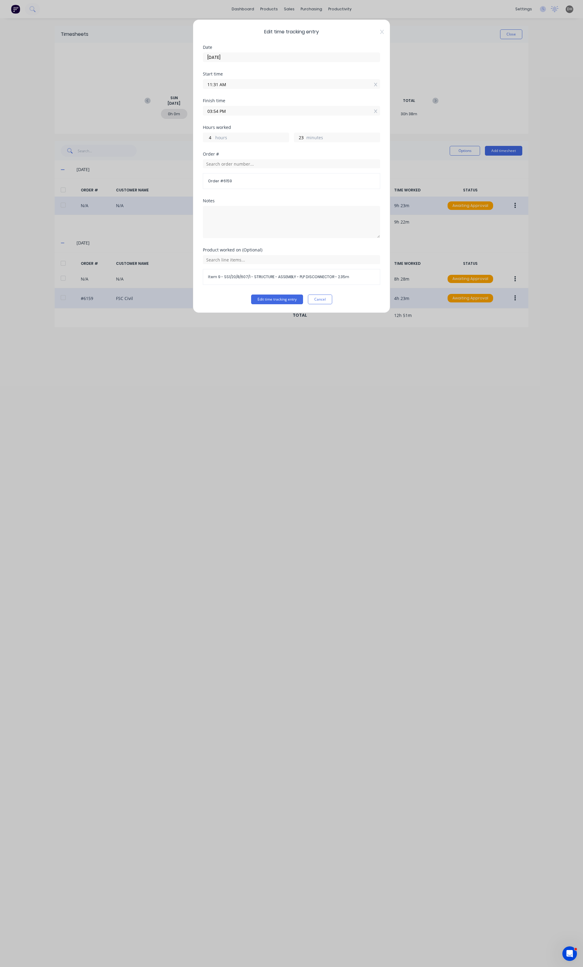
click at [218, 84] on input "11:31 AM" at bounding box center [291, 84] width 177 height 9
type input "07:31 AM"
type input "8"
type input "06:31 AM"
type input "9"
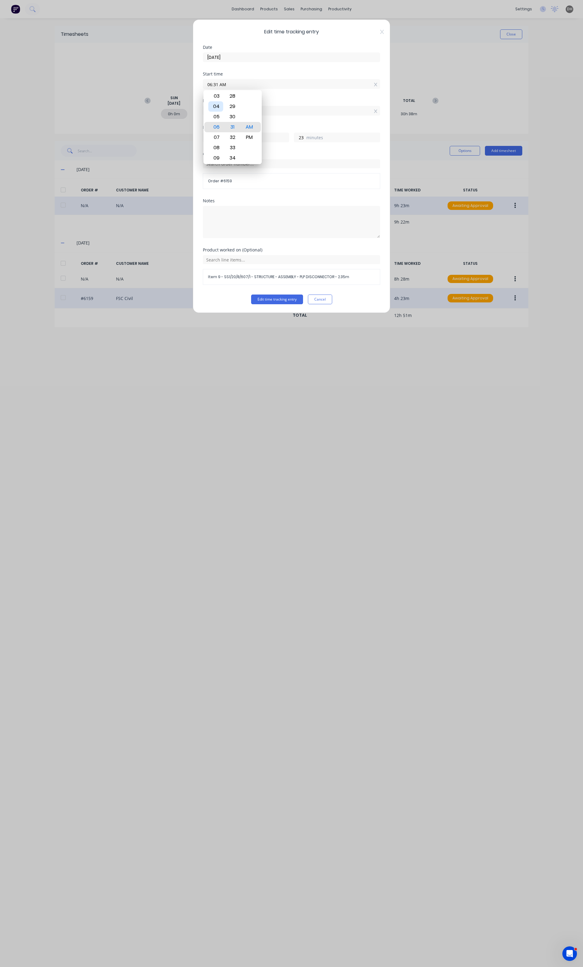
type input "05:31 AM"
type input "10"
click at [212, 135] on div "06" at bounding box center [215, 137] width 15 height 10
type input "06:31 AM"
type input "9"
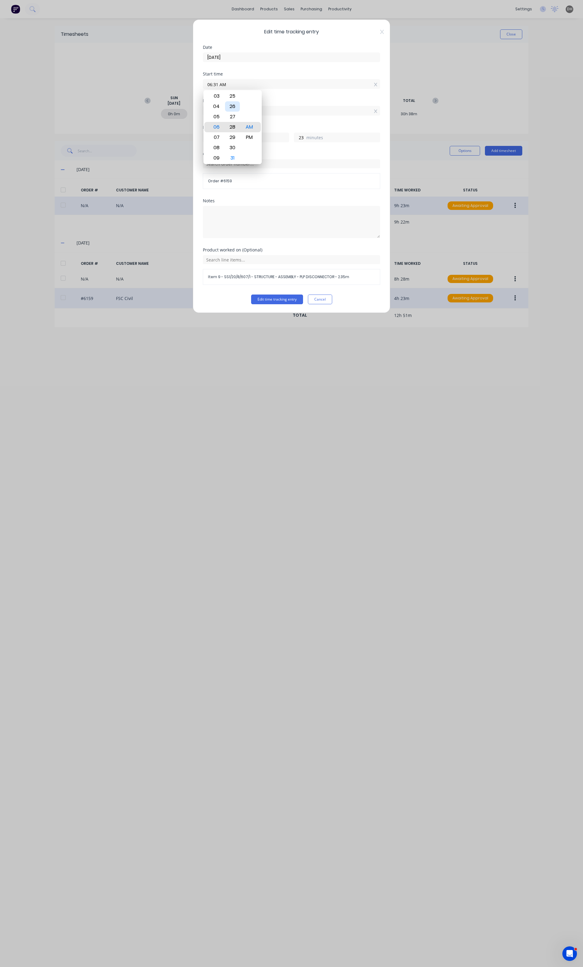
type input "06:28 AM"
type input "26"
type input "06:22 AM"
type input "32"
type input "06:16 AM"
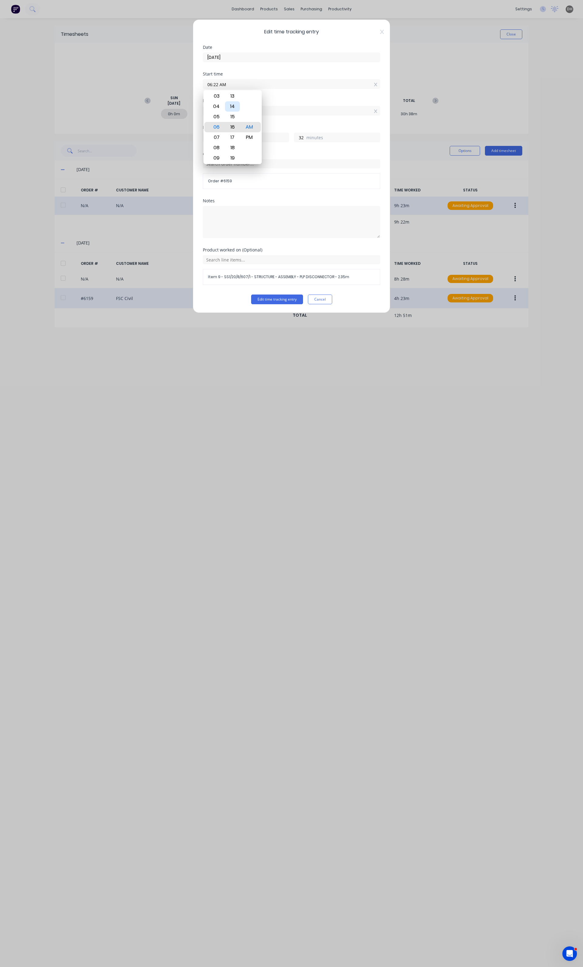
type input "38"
type input "06:14 AM"
type input "40"
type input "06:12 AM"
type input "42"
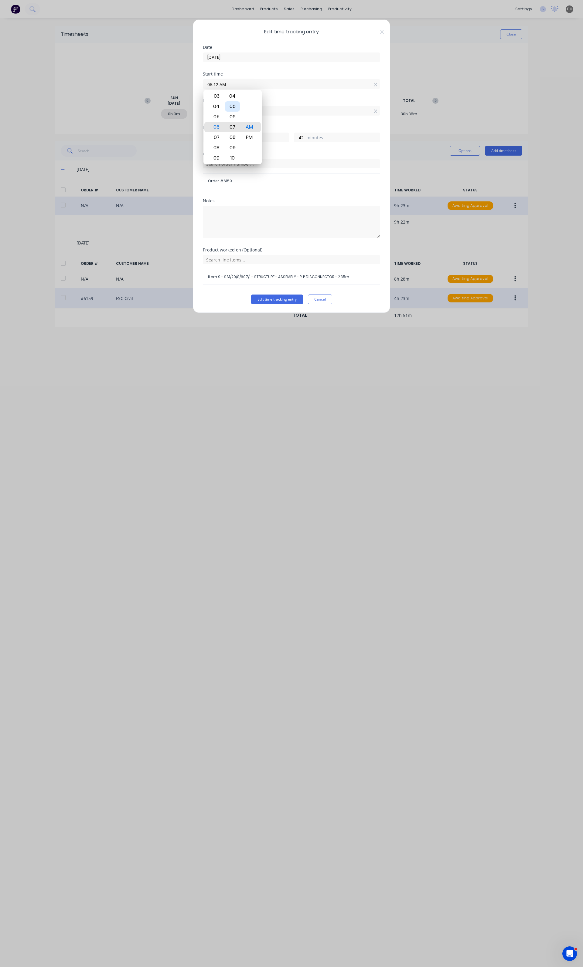
type input "06:07 AM"
type input "47"
type input "06:01 AM"
type input "53"
click at [232, 116] on div "00" at bounding box center [232, 117] width 15 height 10
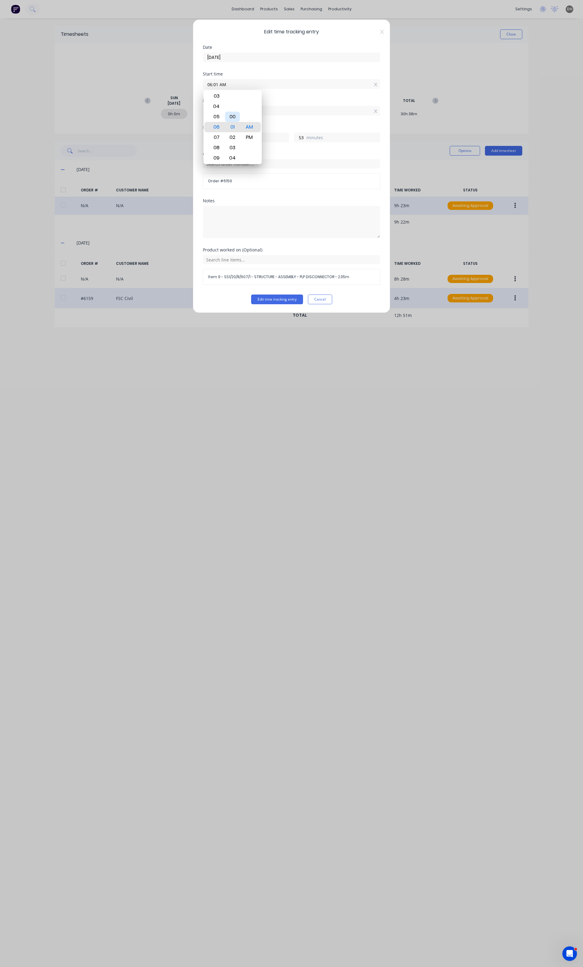
type input "06:00 AM"
type input "54"
click at [283, 105] on div "03:54 PM" at bounding box center [291, 109] width 177 height 11
click at [216, 113] on input "03:54 PM" at bounding box center [291, 110] width 177 height 9
click at [219, 112] on input "03:54 PM" at bounding box center [291, 110] width 177 height 9
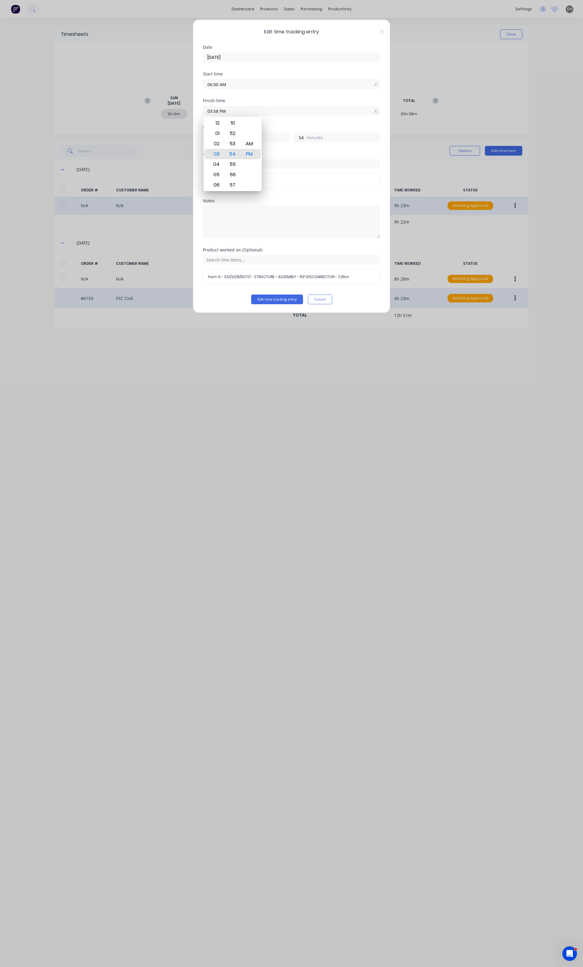
type input "03:58 PM"
type input "58"
click at [292, 200] on div "Notes" at bounding box center [291, 201] width 177 height 4
click at [280, 294] on div "Product worked on (Optional) Item 9 - SS1/20/8/607/1 - STRUCTURE - ASSEMBLY - P…" at bounding box center [291, 271] width 177 height 47
click at [279, 298] on button "Edit time tracking entry" at bounding box center [277, 300] width 52 height 10
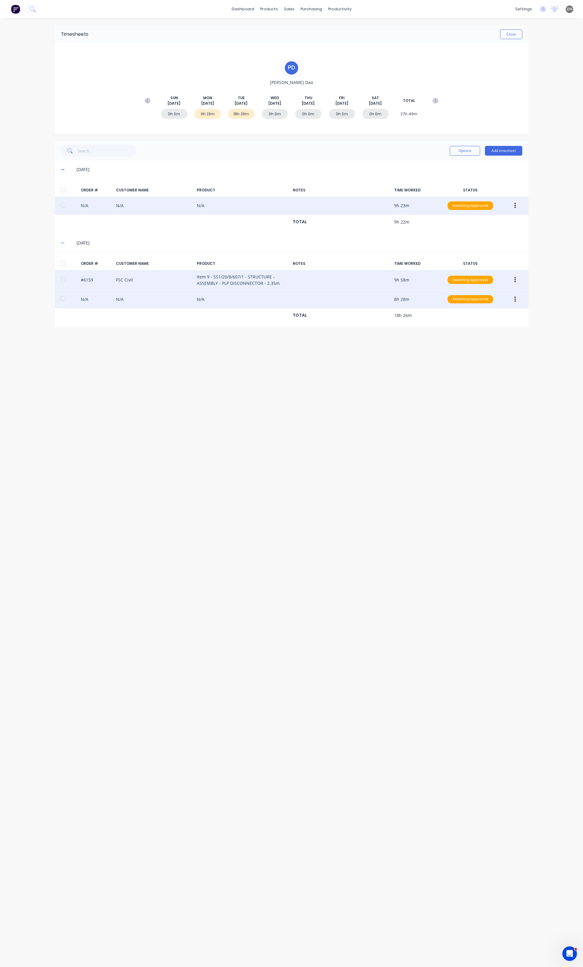
click at [514, 299] on button "button" at bounding box center [515, 299] width 14 height 11
click at [487, 364] on div "Delete" at bounding box center [493, 364] width 47 height 9
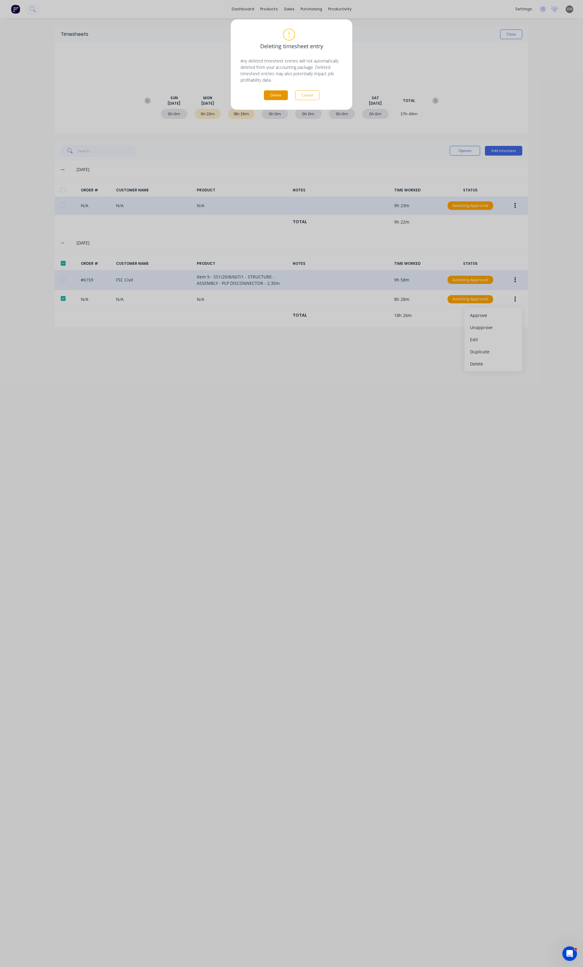
click at [271, 97] on button "Delete" at bounding box center [276, 95] width 24 height 10
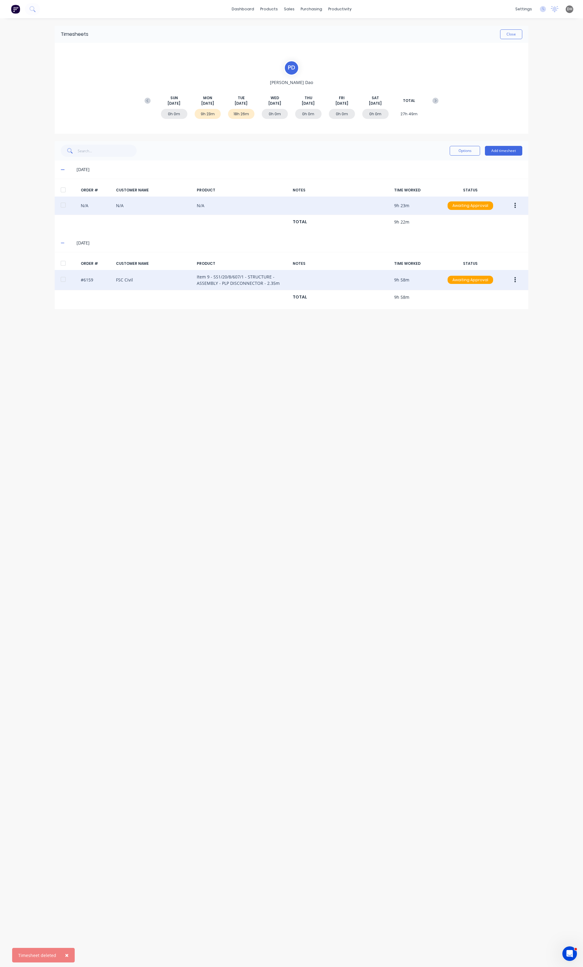
click at [323, 487] on div "Timesheets Close P D [PERSON_NAME] [DATE] [DATE] [DATE] [DATE] [DATE] [DATE] [D…" at bounding box center [292, 486] width 486 height 937
click at [511, 210] on button "button" at bounding box center [515, 205] width 14 height 11
click at [496, 246] on div "Edit" at bounding box center [493, 246] width 47 height 9
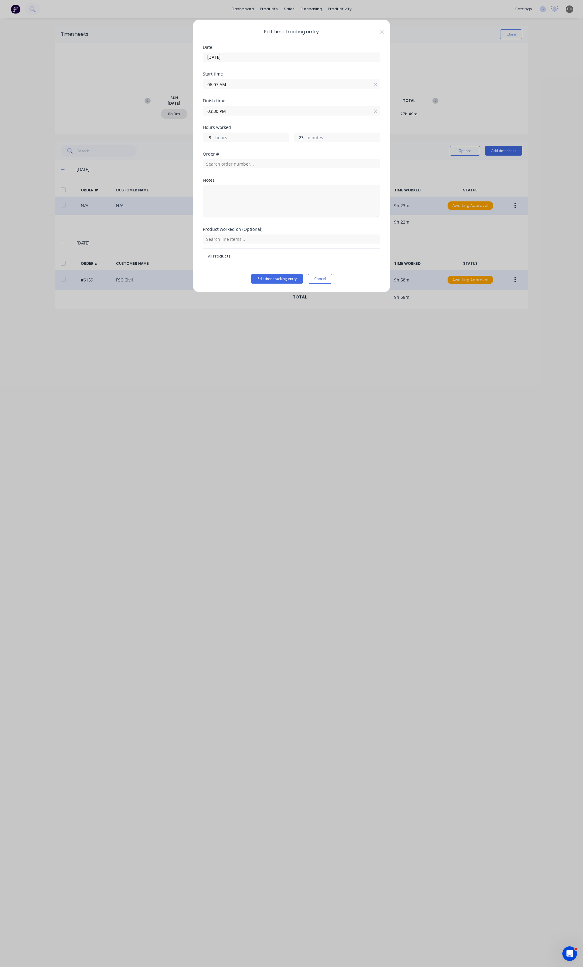
click at [300, 138] on input "23" at bounding box center [299, 137] width 11 height 9
click at [217, 84] on input "06:07 AM" at bounding box center [291, 84] width 177 height 9
click at [216, 86] on input "06:07 AM" at bounding box center [291, 84] width 177 height 9
click at [282, 92] on div "Start time 06:07 AM" at bounding box center [291, 85] width 177 height 27
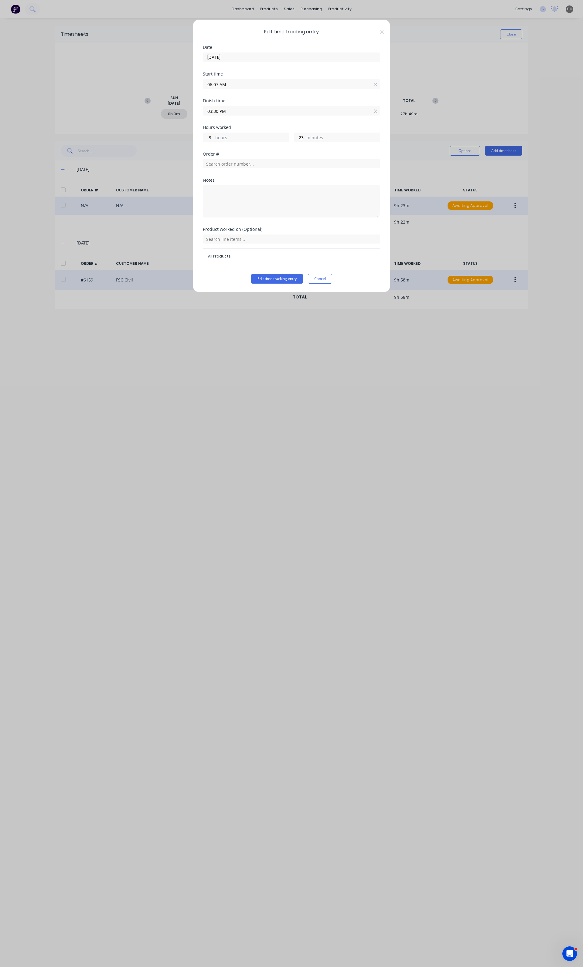
click at [217, 84] on input "06:07 AM" at bounding box center [291, 84] width 177 height 9
type input "06:15 AM"
type input "14"
type input "15"
click at [276, 97] on div "Start time 06:15 AM" at bounding box center [291, 85] width 177 height 27
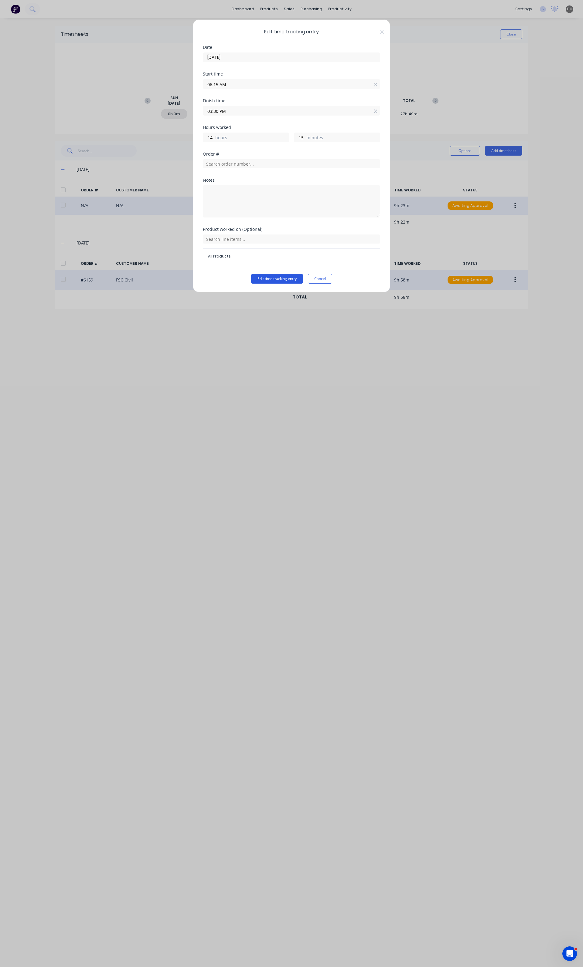
click at [279, 279] on button "Edit time tracking entry" at bounding box center [277, 279] width 52 height 10
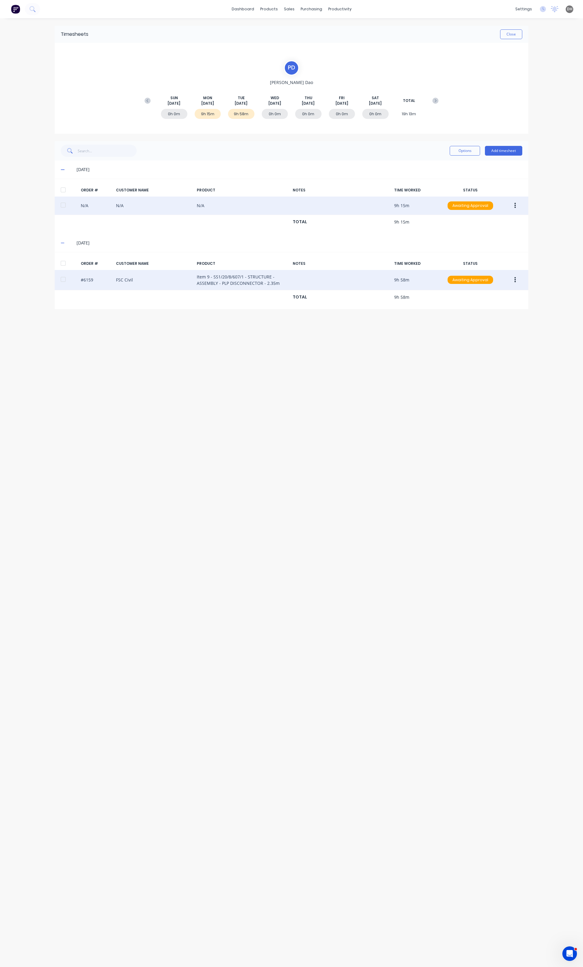
click at [301, 358] on div "Timesheets Close P D [PERSON_NAME] [DATE] [DATE] [DATE] [DATE] [DATE] [DATE] [D…" at bounding box center [292, 486] width 486 height 937
click at [519, 39] on button "Close" at bounding box center [511, 34] width 22 height 10
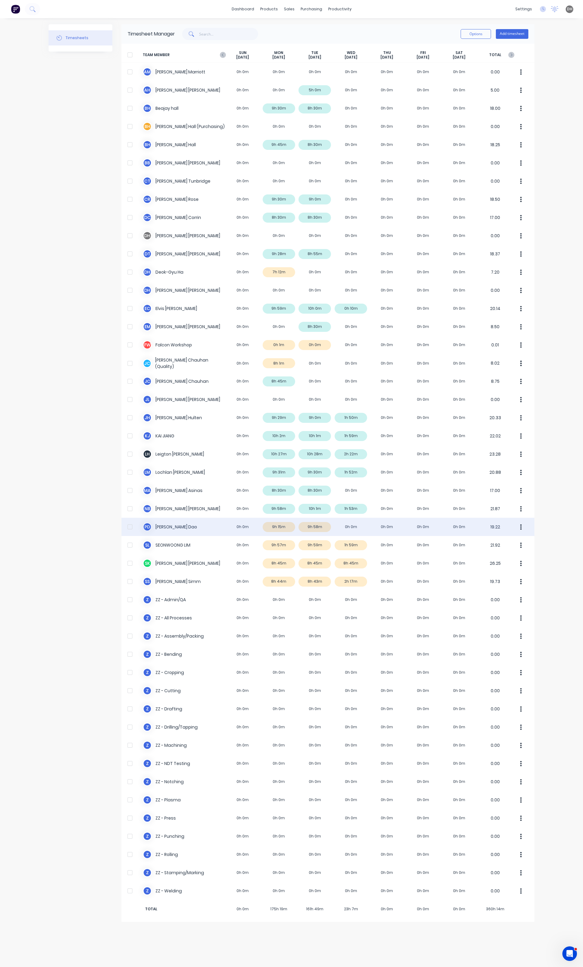
click at [519, 529] on button "button" at bounding box center [520, 527] width 13 height 12
click at [506, 540] on div "Approve" at bounding box center [497, 544] width 47 height 9
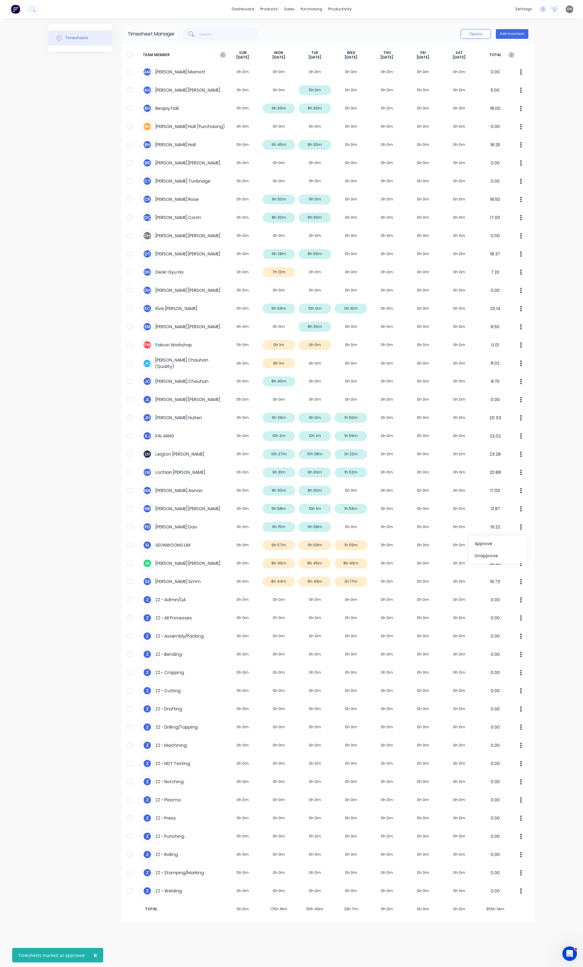
click at [542, 546] on div "× Timesheets marked as approved dashboard products sales purchasing productivit…" at bounding box center [291, 483] width 583 height 967
click at [520, 546] on button "button" at bounding box center [520, 545] width 13 height 12
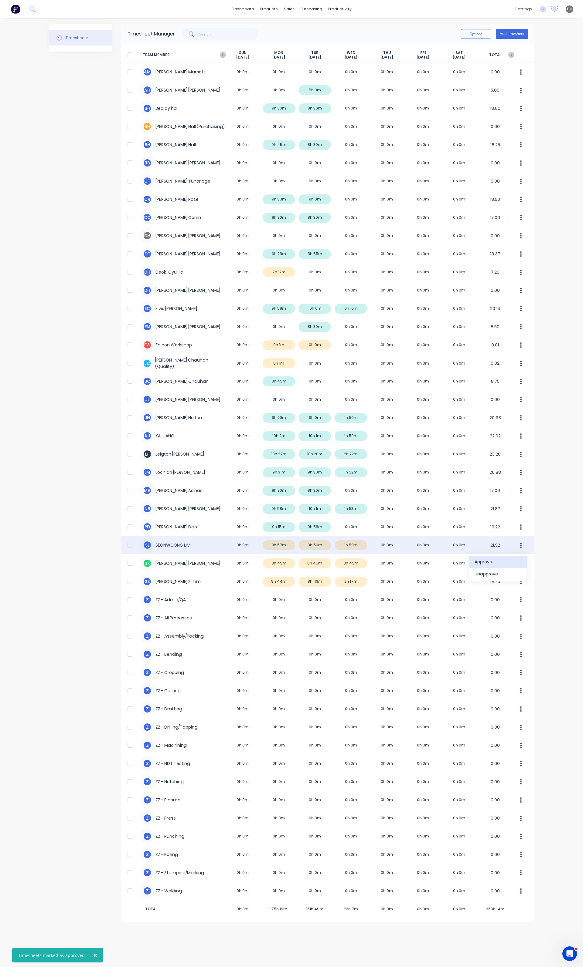
click at [509, 564] on div "Approve" at bounding box center [497, 562] width 47 height 9
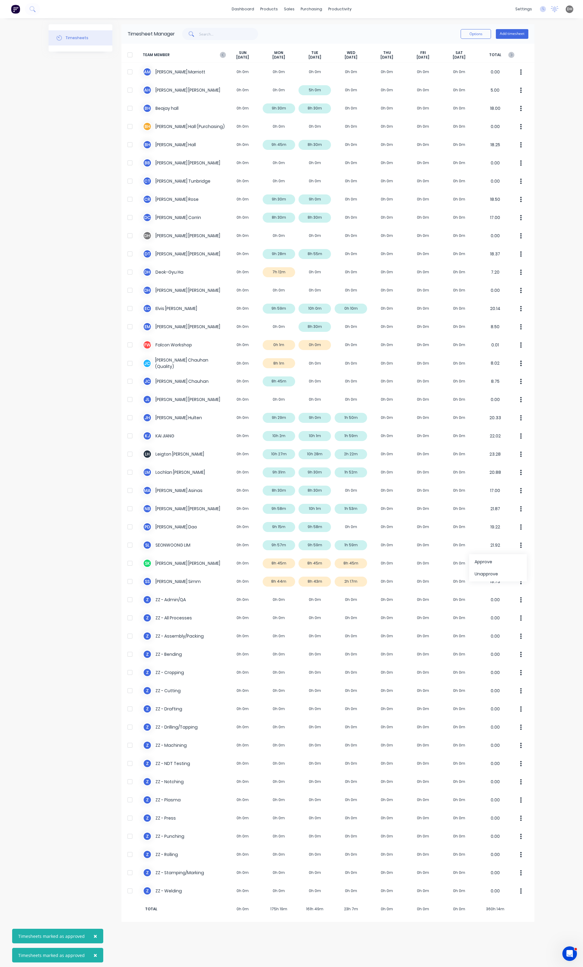
click at [567, 561] on div "× Timesheets marked as approved × Timesheets marked as approved dashboard produ…" at bounding box center [291, 483] width 583 height 967
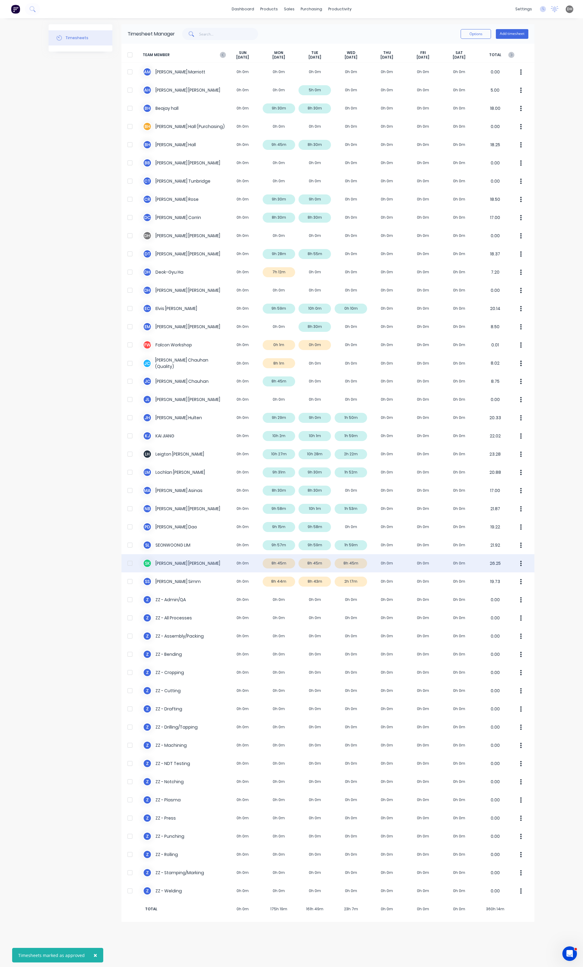
click at [524, 566] on button "button" at bounding box center [520, 563] width 13 height 12
click at [503, 576] on div "Approve" at bounding box center [497, 580] width 47 height 9
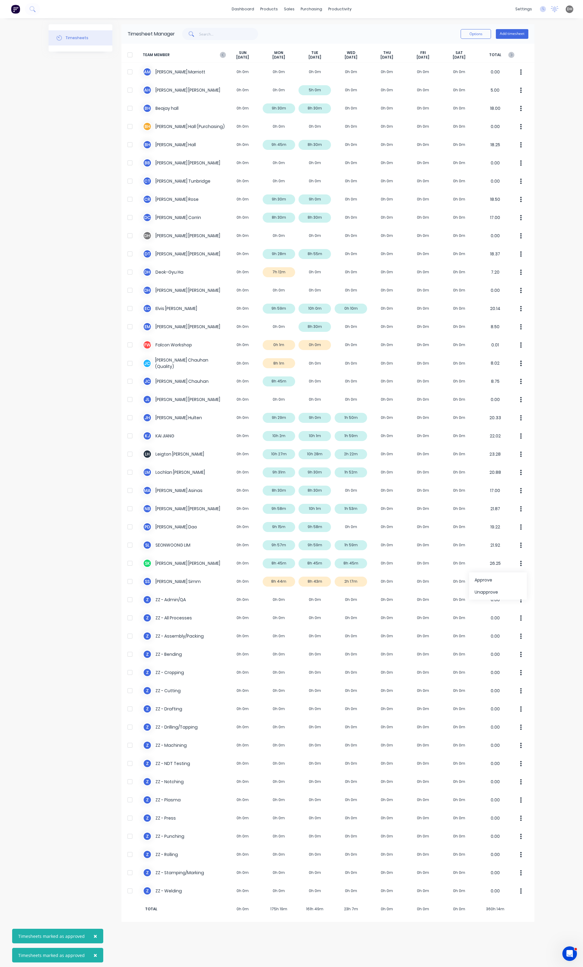
click at [555, 583] on div "× Timesheets marked as approved × Timesheets marked as approved dashboard produ…" at bounding box center [291, 483] width 583 height 967
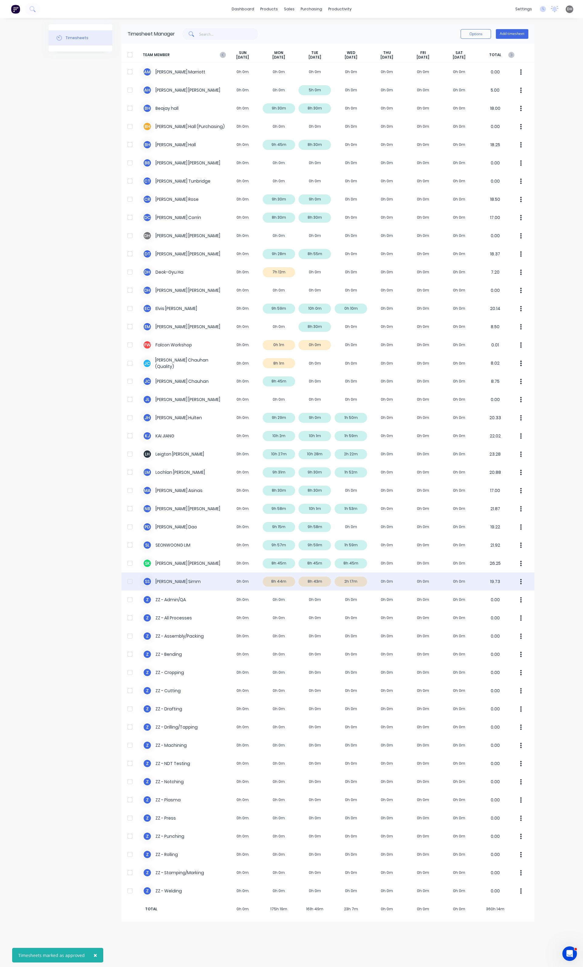
click at [517, 579] on button "button" at bounding box center [520, 582] width 13 height 12
click at [499, 601] on div "Approve" at bounding box center [497, 598] width 47 height 9
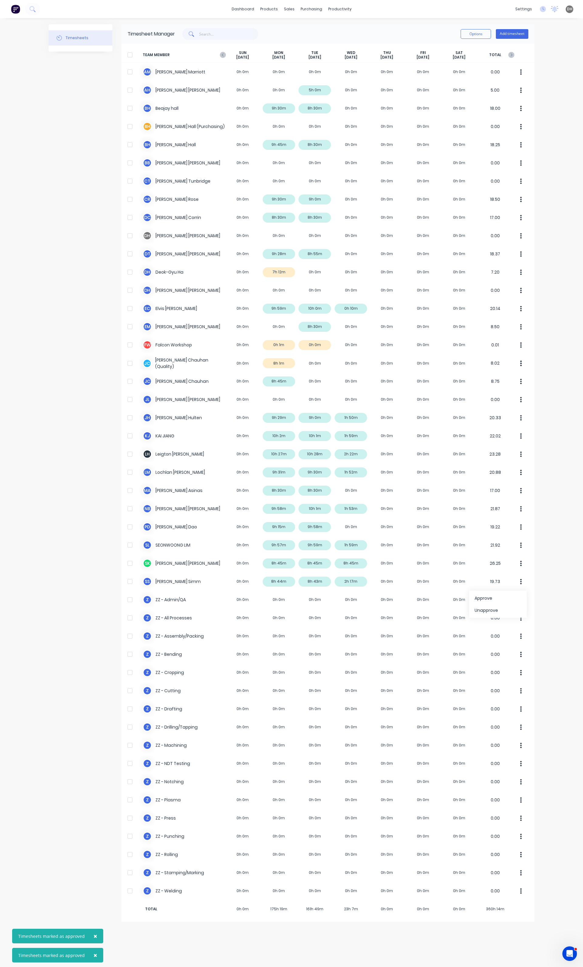
click at [568, 589] on div "× Timesheets marked as approved × Timesheets marked as approved dashboard produ…" at bounding box center [291, 483] width 583 height 967
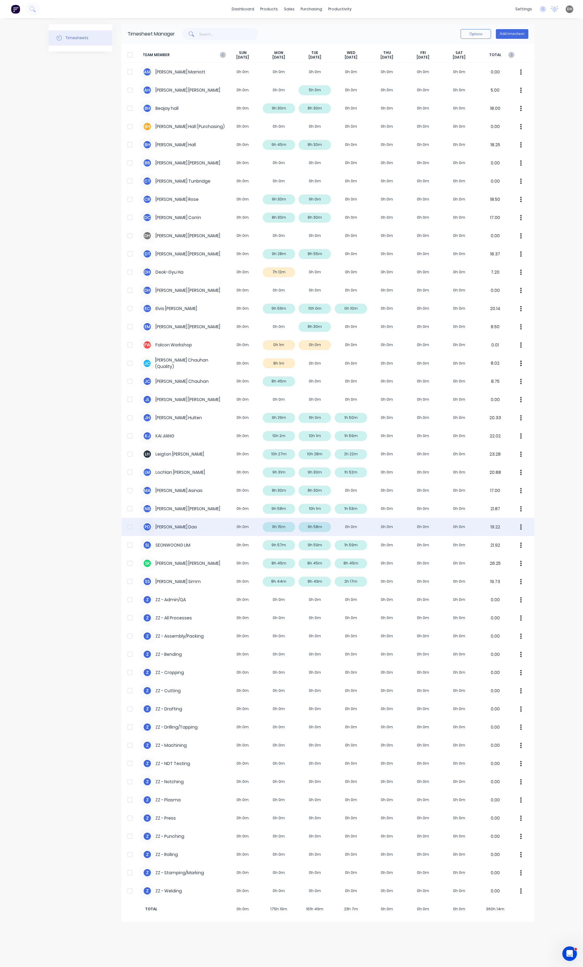
click at [347, 525] on div "P D [PERSON_NAME] 0h 0m 9h 15m 9h 58m 0h 0m 0h 0m 0h 0m 0h 0m 19.22" at bounding box center [327, 527] width 413 height 18
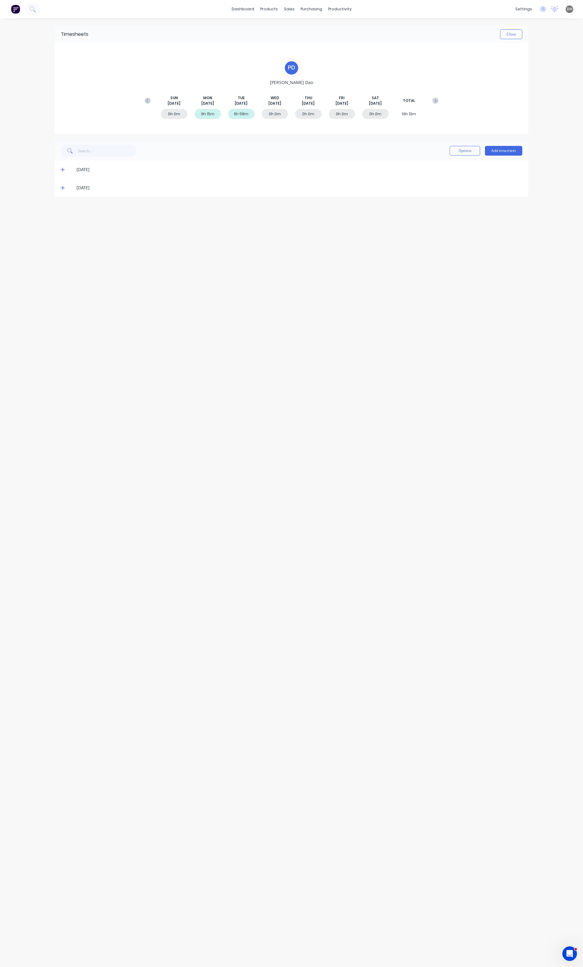
click at [57, 188] on div "[DATE]" at bounding box center [291, 188] width 473 height 18
click at [63, 191] on span at bounding box center [64, 188] width 6 height 6
click at [512, 225] on button "button" at bounding box center [515, 224] width 14 height 11
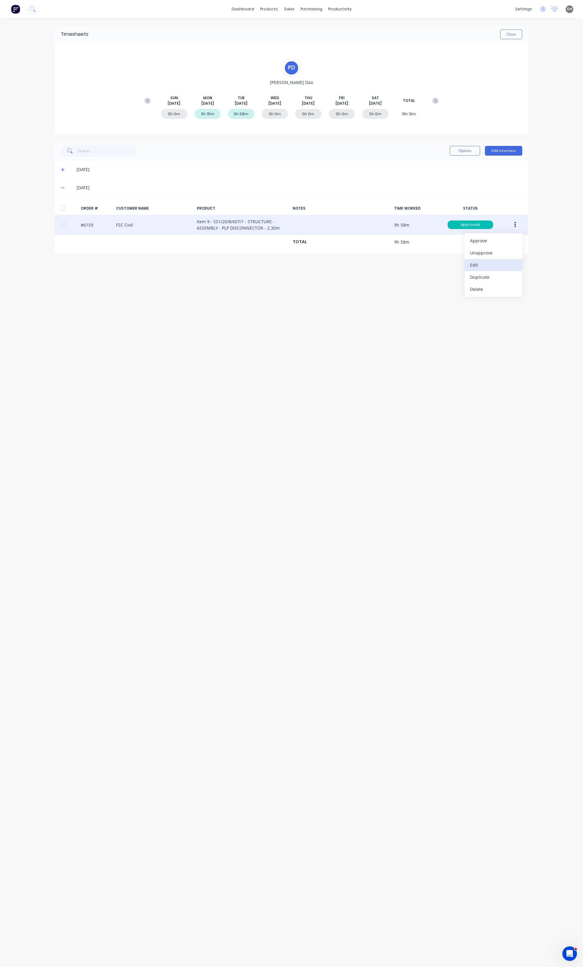
click at [487, 270] on button "Edit" at bounding box center [493, 265] width 58 height 12
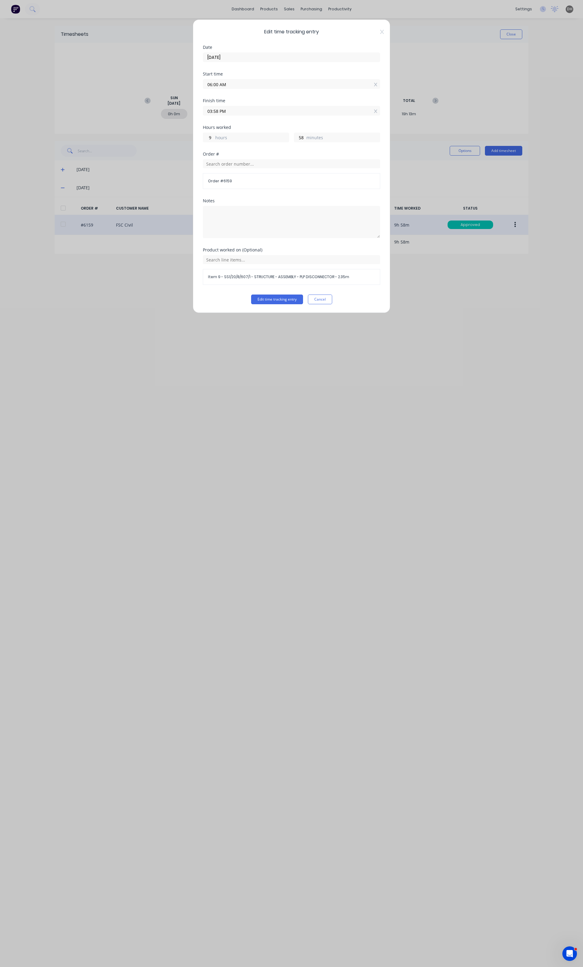
click at [241, 112] on input "03:58 PM" at bounding box center [291, 110] width 177 height 9
click at [215, 144] on div "02" at bounding box center [215, 144] width 15 height 10
type input "02:58 PM"
type input "8"
type input "02:55 PM"
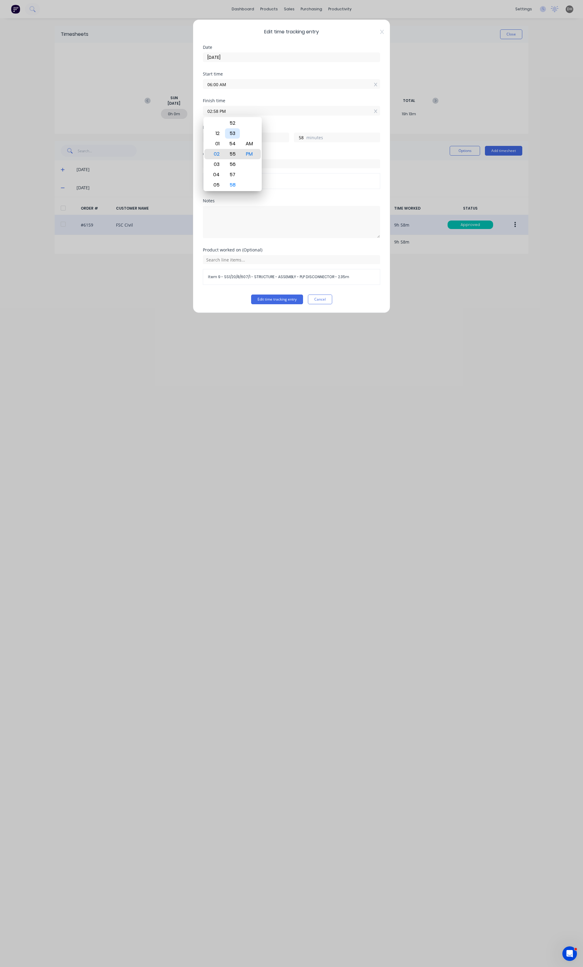
type input "55"
type input "02:51 PM"
type input "51"
type input "02:46 PM"
type input "46"
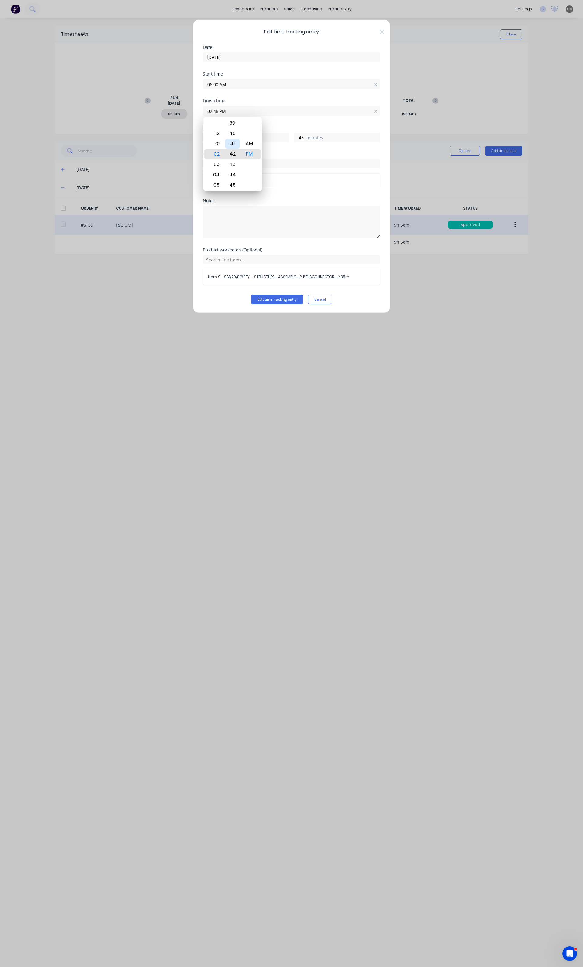
type input "02:42 PM"
type input "42"
type input "02:37 PM"
type input "37"
type input "02:36 PM"
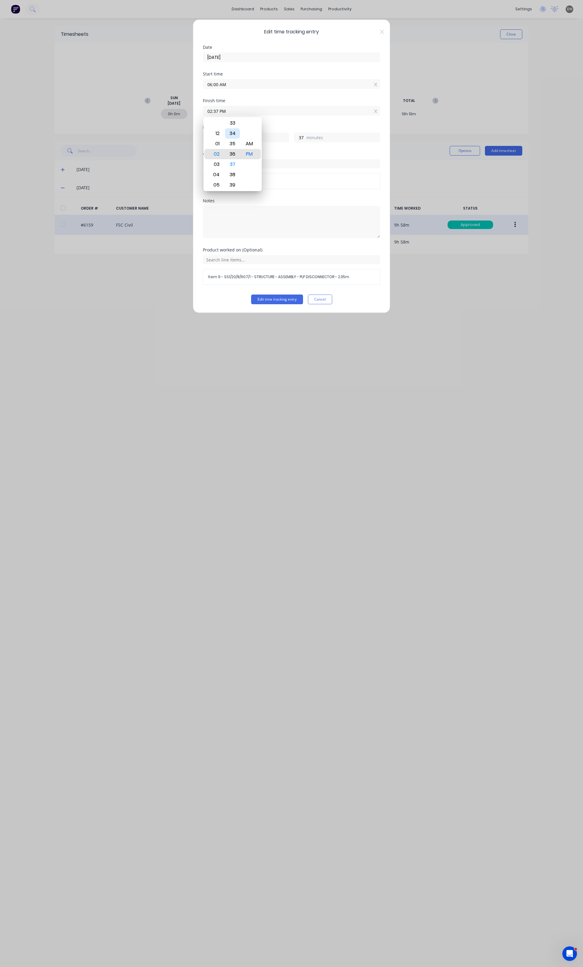
type input "36"
type input "02:34 PM"
type input "34"
click at [232, 125] on div "31" at bounding box center [232, 123] width 15 height 10
type input "02:31 PM"
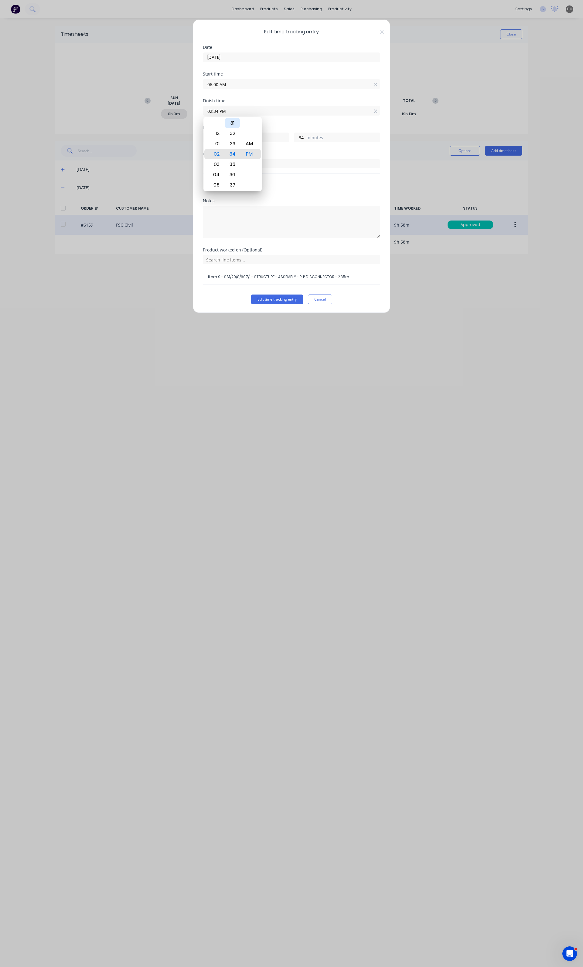
type input "31"
click at [273, 294] on div "Product worked on (Optional) Item 9 - SS1/20/8/607/1 - STRUCTURE - ASSEMBLY - P…" at bounding box center [291, 271] width 177 height 47
click at [271, 300] on button "Edit time tracking entry" at bounding box center [277, 300] width 52 height 10
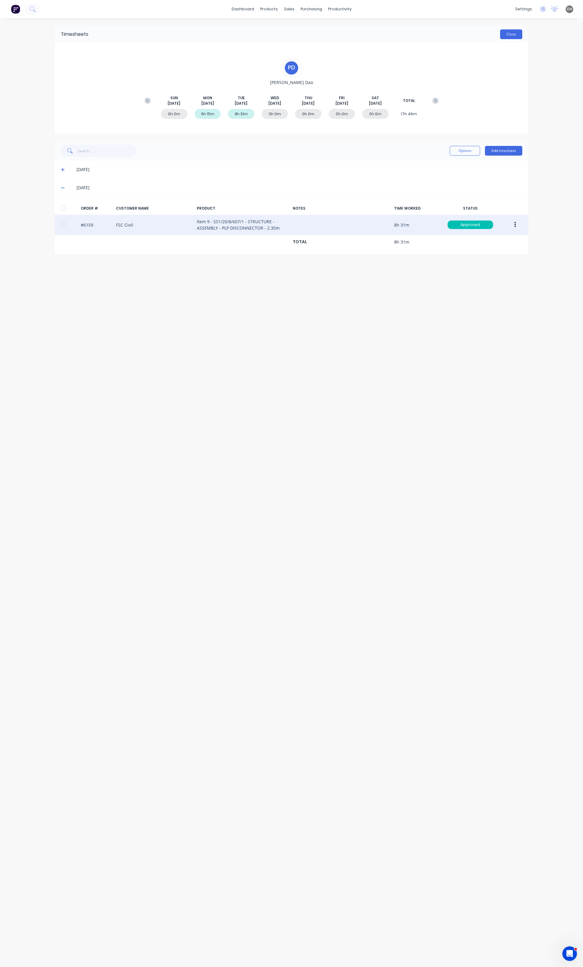
click at [505, 37] on button "Close" at bounding box center [511, 34] width 22 height 10
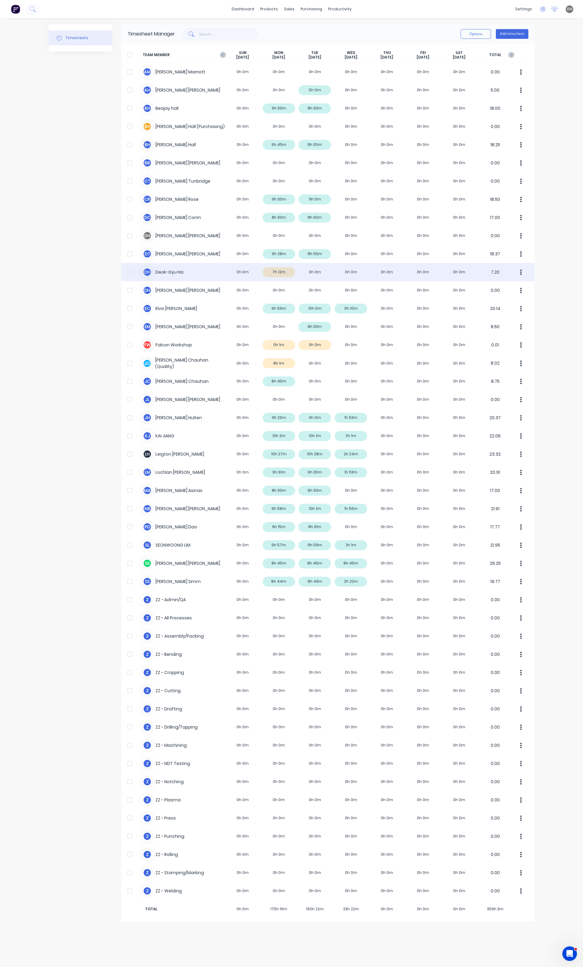
click at [278, 273] on div "D H Deok-Gyu Ha 0h 0m 7h 12m 0h 0m 0h 0m 0h 0m 0h 0m 0h 0m 7.20" at bounding box center [327, 272] width 413 height 18
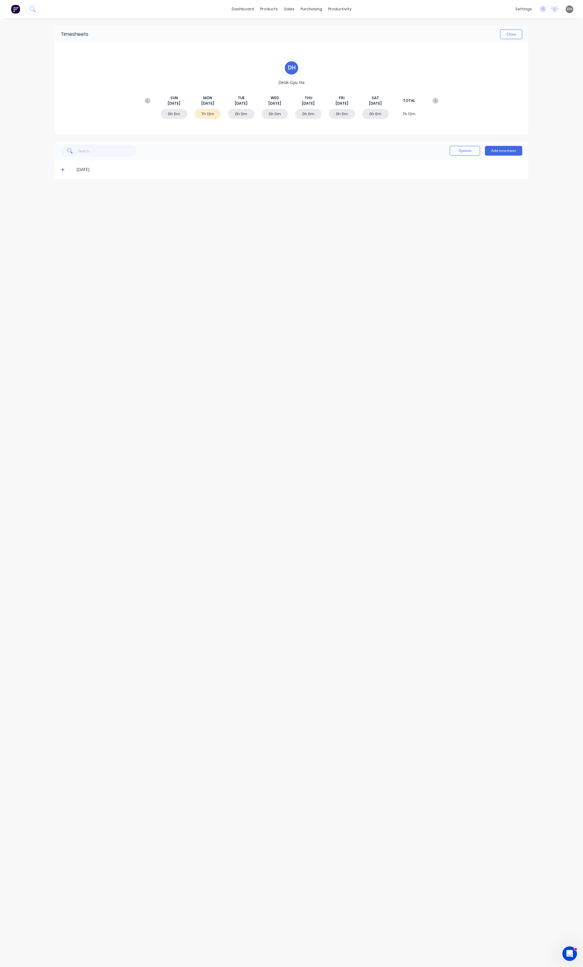
click at [63, 168] on icon at bounding box center [63, 170] width 4 height 4
click at [514, 226] on icon "button" at bounding box center [515, 225] width 2 height 7
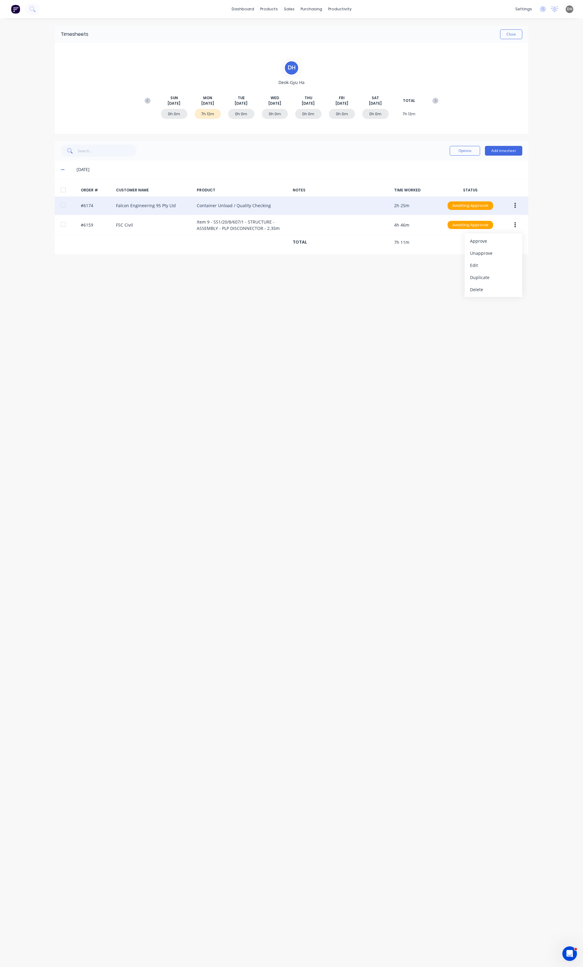
click at [517, 205] on button "button" at bounding box center [515, 205] width 14 height 11
click at [489, 248] on div "Edit" at bounding box center [493, 246] width 47 height 9
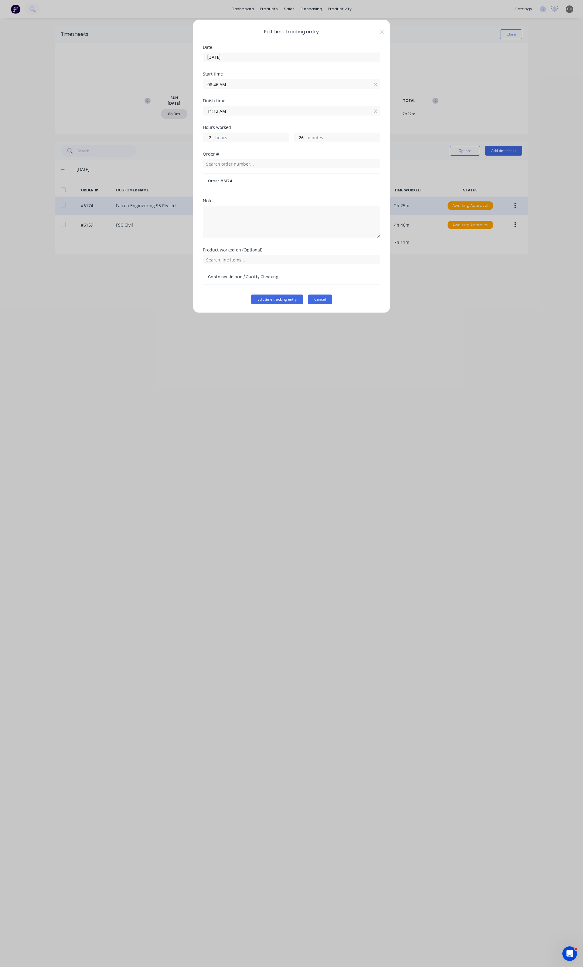
click at [312, 299] on button "Cancel" at bounding box center [320, 300] width 24 height 10
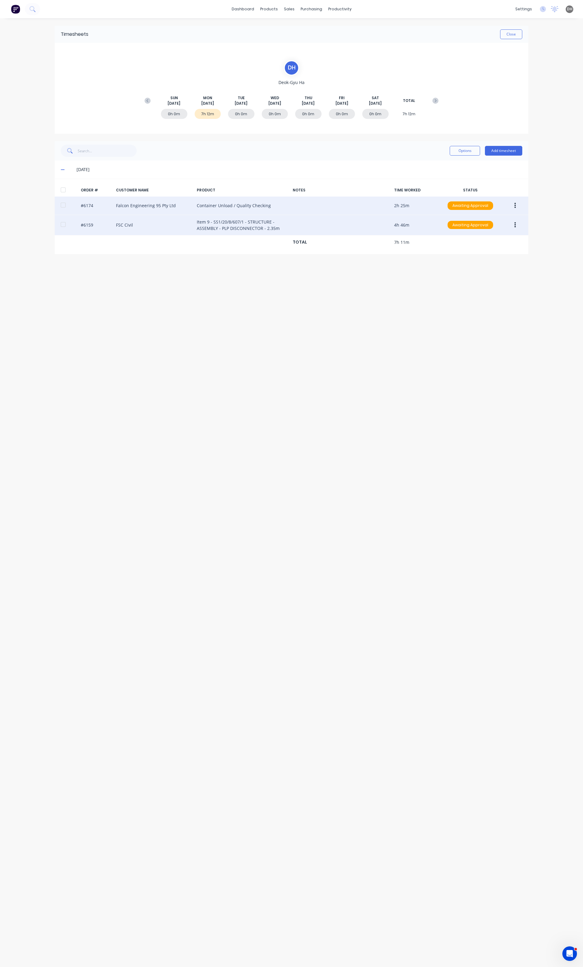
click at [515, 227] on icon "button" at bounding box center [515, 224] width 2 height 5
click at [485, 262] on div "Edit" at bounding box center [493, 265] width 47 height 9
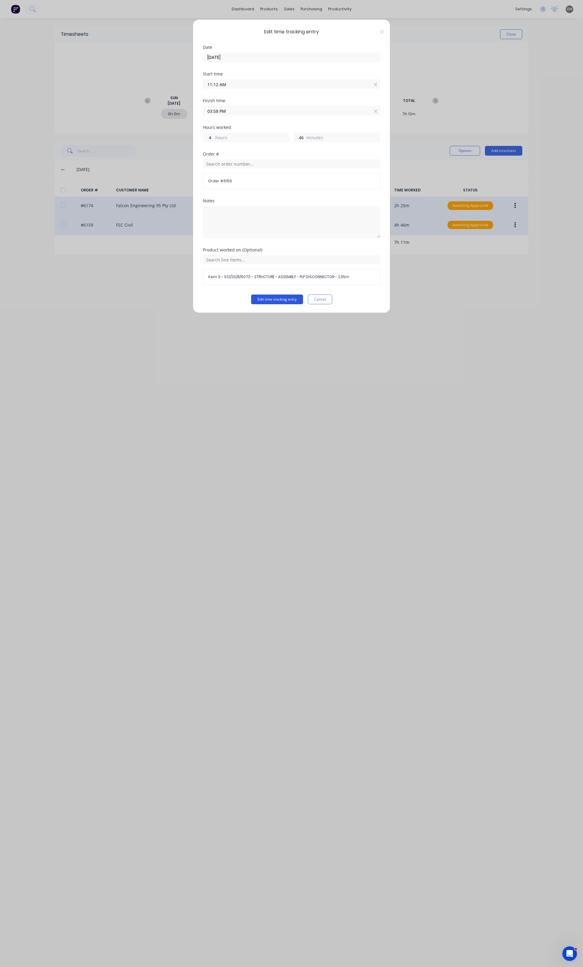
click at [280, 301] on button "Edit time tracking entry" at bounding box center [277, 300] width 52 height 10
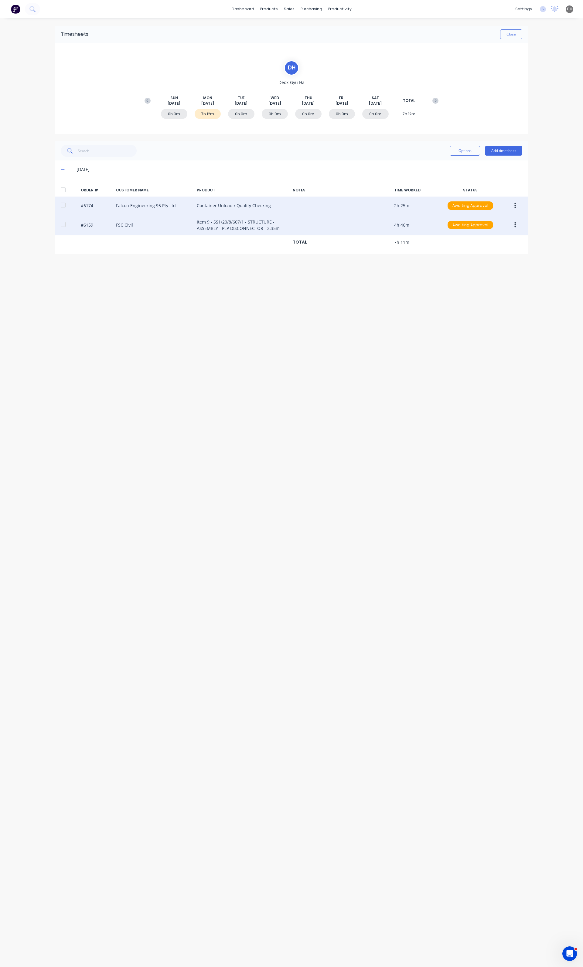
click at [515, 203] on button "button" at bounding box center [515, 205] width 14 height 11
click at [481, 245] on div "Edit" at bounding box center [493, 246] width 47 height 9
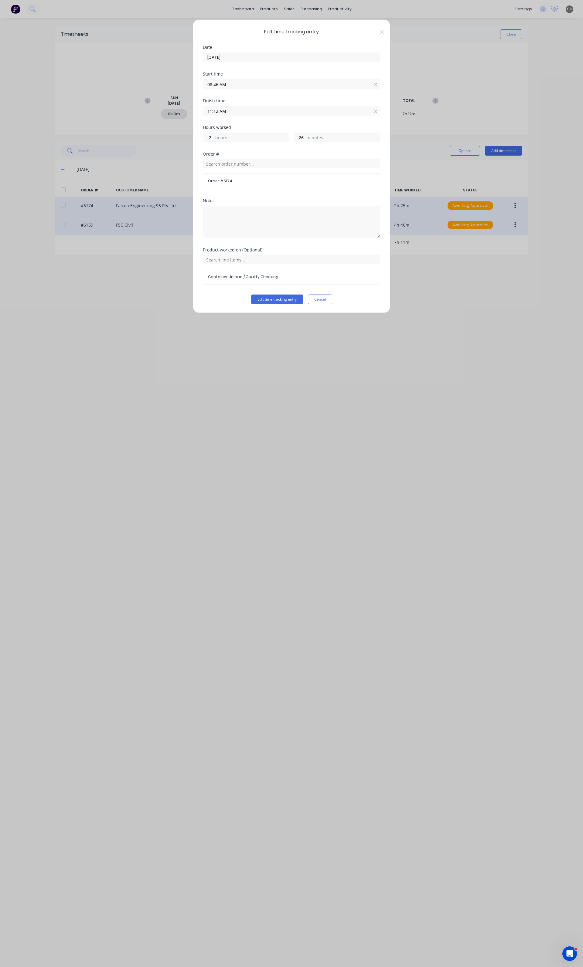
click at [223, 89] on label "08:46 AM" at bounding box center [291, 84] width 177 height 10
click at [223, 89] on input "08:46 AM" at bounding box center [291, 84] width 177 height 9
click at [222, 83] on input "08:46 AM" at bounding box center [291, 84] width 177 height 9
click at [219, 103] on div "06" at bounding box center [215, 106] width 15 height 10
type input "06:46 AM"
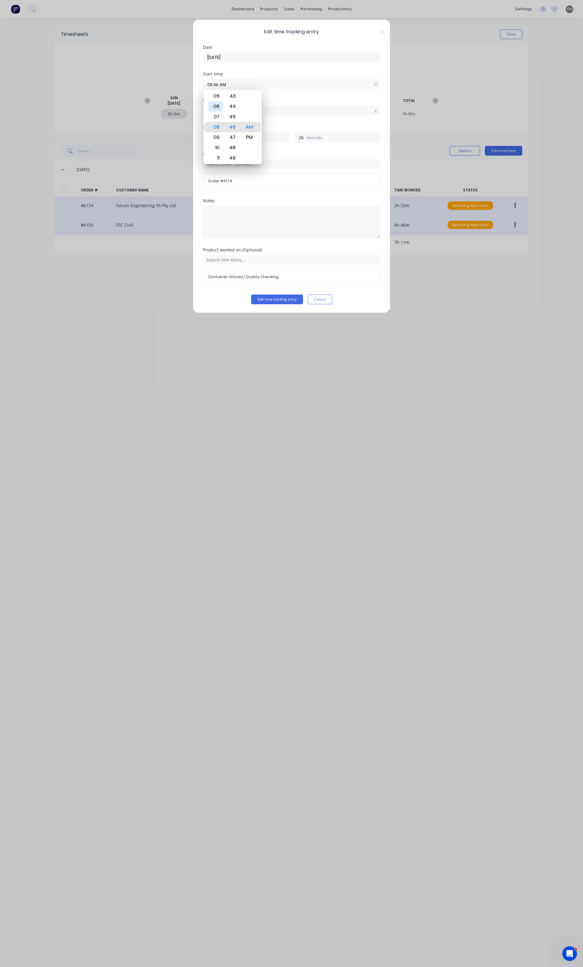
type input "4"
type input "06:38 AM"
type input "34"
type input "06:36 AM"
type input "36"
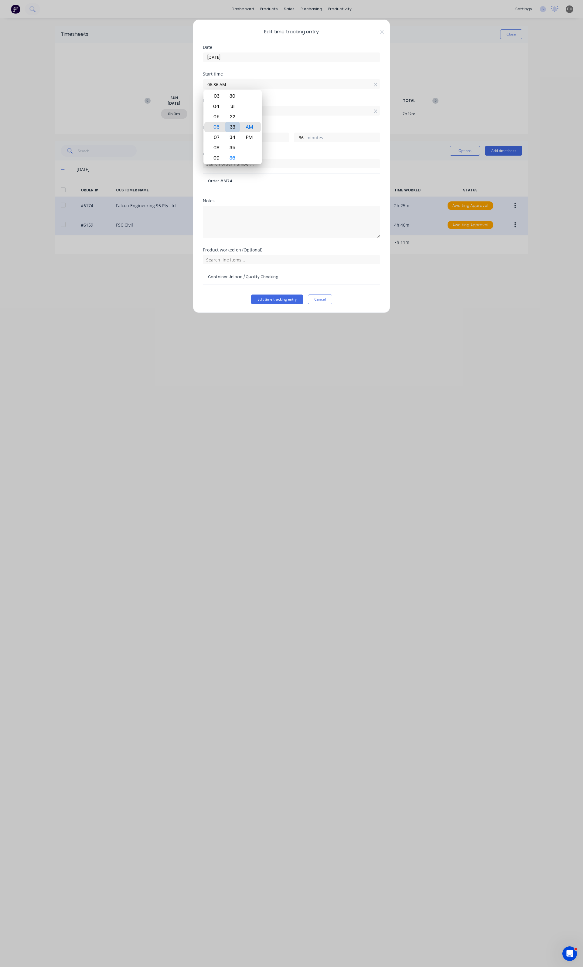
type input "06:33 AM"
type input "39"
type input "06:30 AM"
type input "42"
type input "06:26 AM"
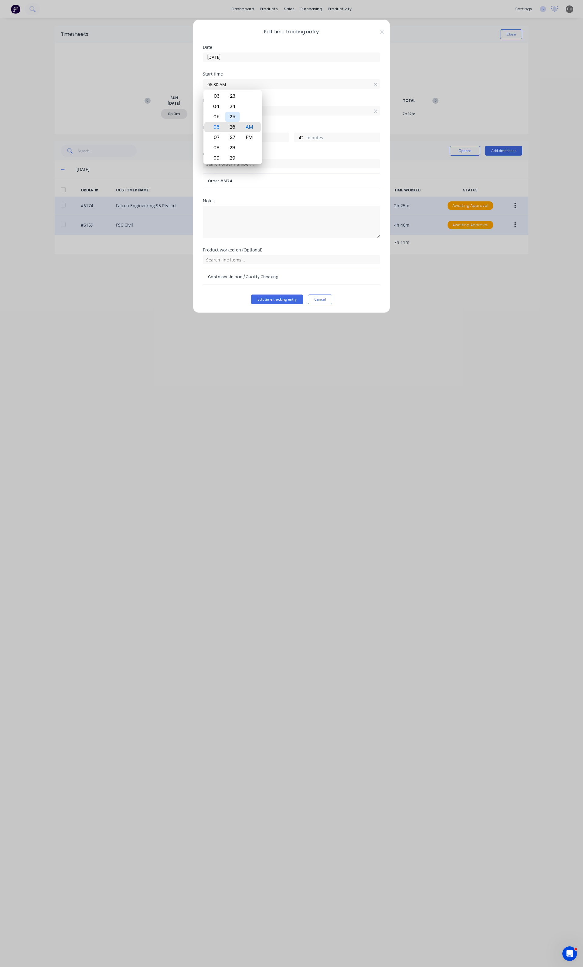
type input "46"
type input "06:22 AM"
type input "50"
type input "06:20 AM"
type input "52"
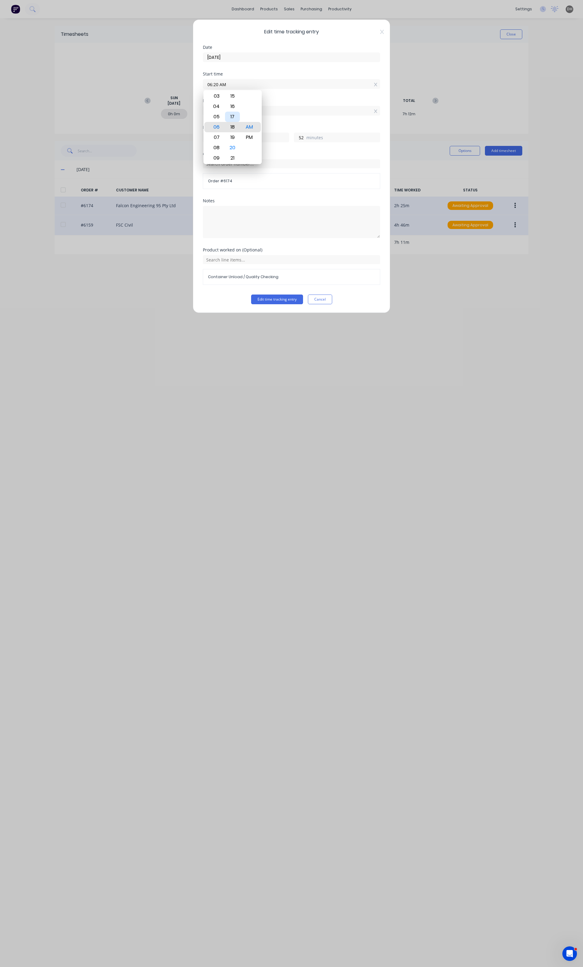
type input "06:18 AM"
type input "54"
type input "06:15 AM"
type input "57"
type input "06:09 AM"
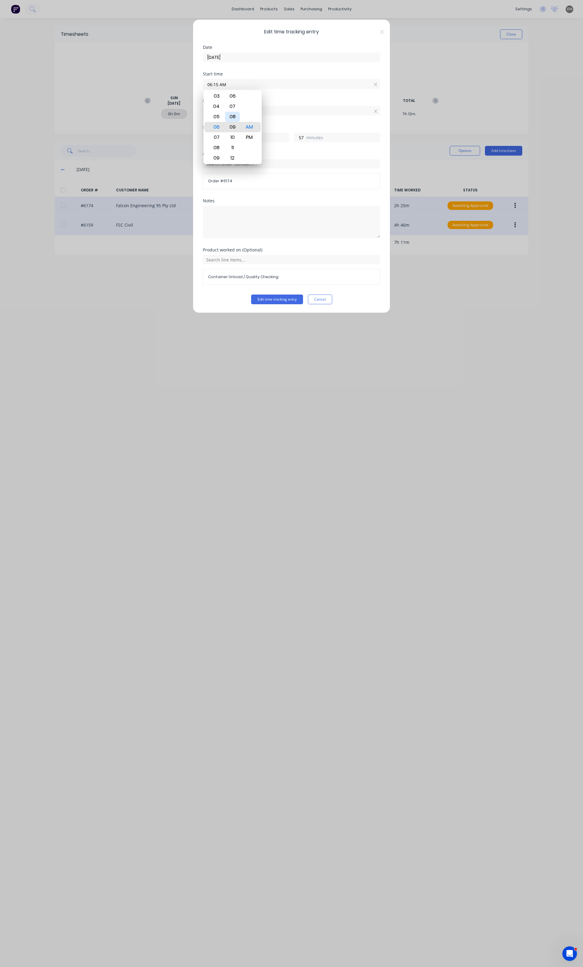
type input "5"
type input "3"
type input "06:07 AM"
type input "5"
type input "06:00 AM"
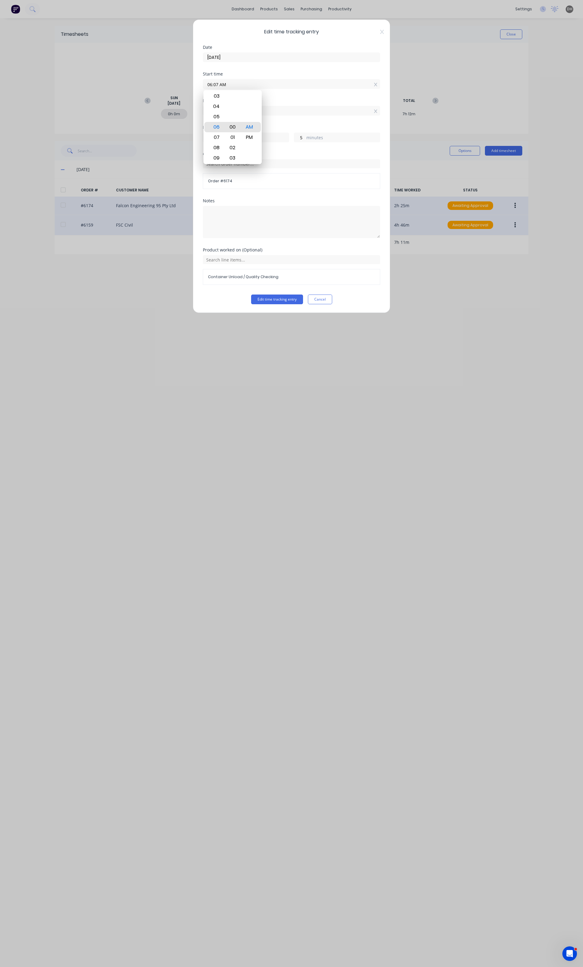
type input "12"
click at [231, 124] on div "00" at bounding box center [232, 127] width 15 height 10
click at [275, 304] on button "Edit time tracking entry" at bounding box center [277, 300] width 52 height 10
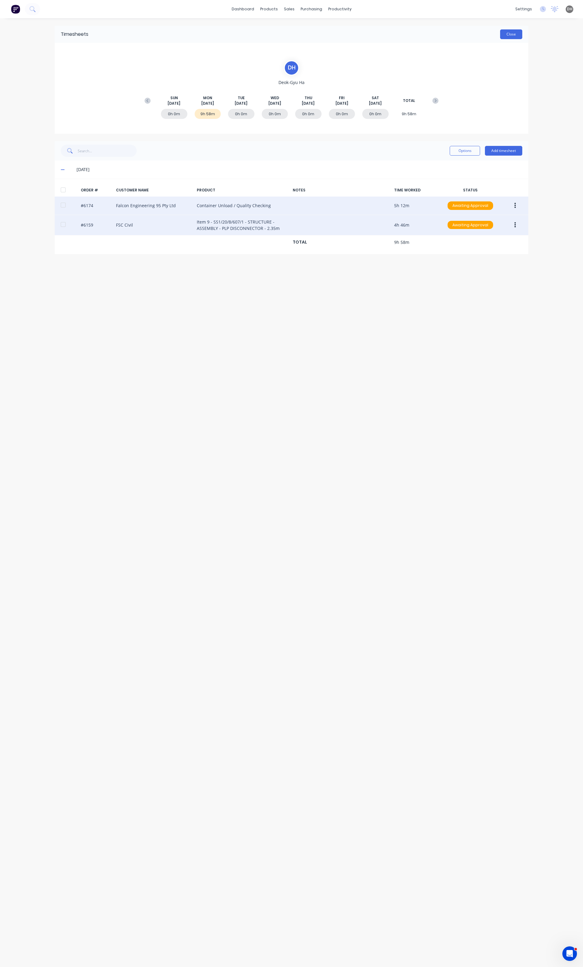
click at [513, 36] on button "Close" at bounding box center [511, 34] width 22 height 10
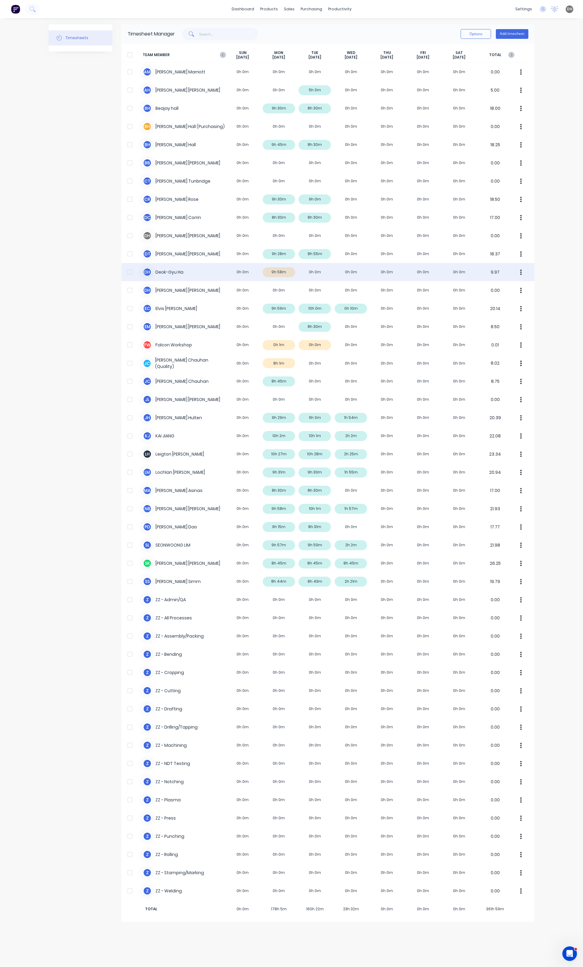
click at [517, 274] on button "button" at bounding box center [520, 272] width 13 height 12
click at [510, 288] on div "Approve" at bounding box center [497, 289] width 47 height 9
click at [557, 225] on div "dashboard products sales purchasing productivity dashboard products Product Cat…" at bounding box center [291, 483] width 583 height 967
click at [223, 53] on icon at bounding box center [223, 55] width 6 height 6
